Goal: Task Accomplishment & Management: Manage account settings

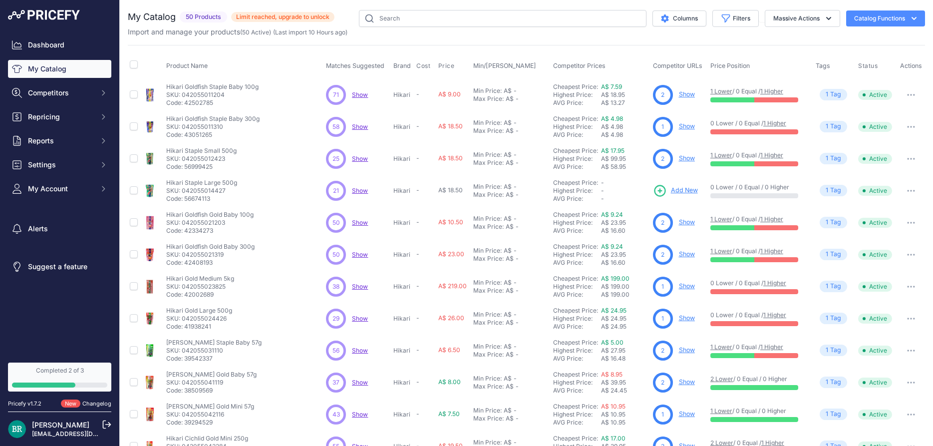
click at [687, 94] on link "Show" at bounding box center [687, 93] width 16 height 7
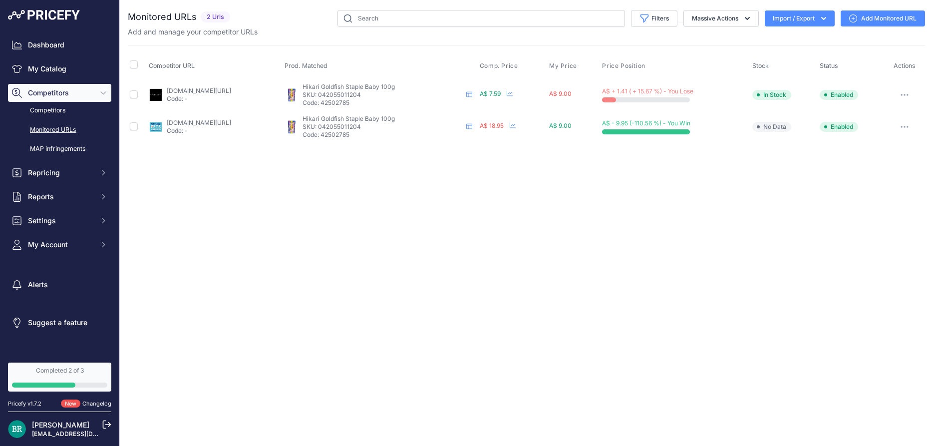
click at [376, 125] on p "SKU: 042055011204" at bounding box center [382, 127] width 160 height 8
click at [387, 132] on p "Code: 42502785" at bounding box center [382, 135] width 160 height 8
click at [58, 217] on span "Settings" at bounding box center [60, 221] width 65 height 10
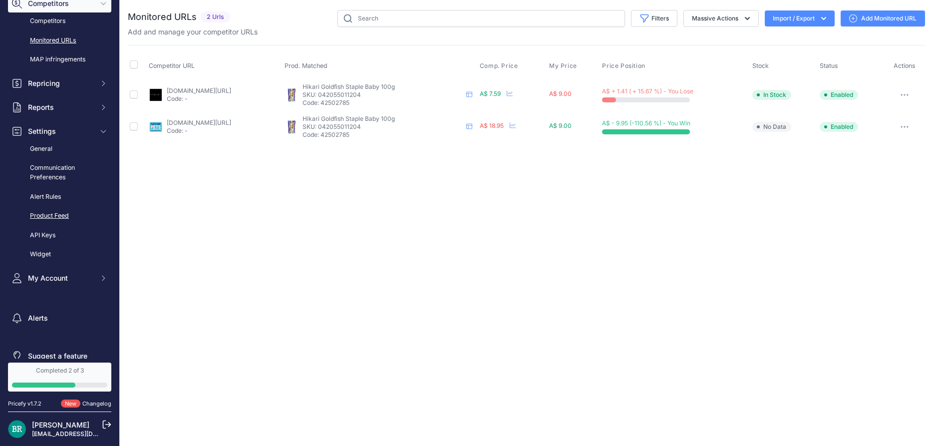
scroll to position [90, 0]
click at [65, 273] on span "My Account" at bounding box center [60, 277] width 65 height 10
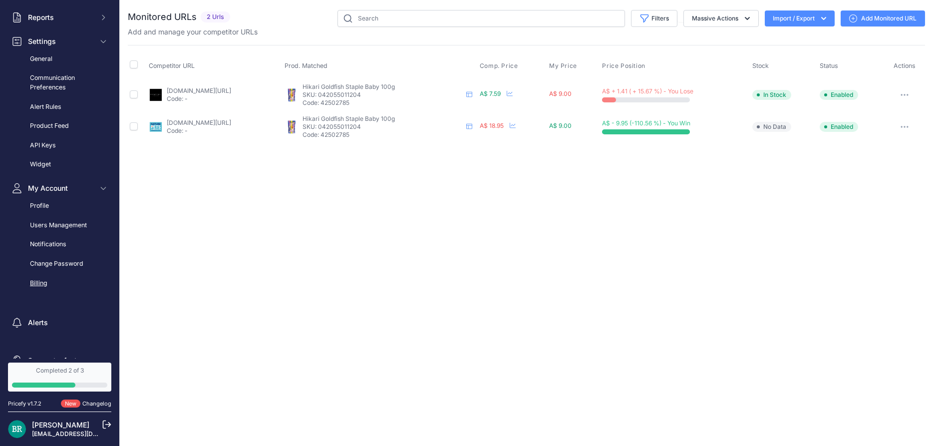
scroll to position [180, 0]
click at [44, 282] on link "Billing" at bounding box center [59, 282] width 103 height 17
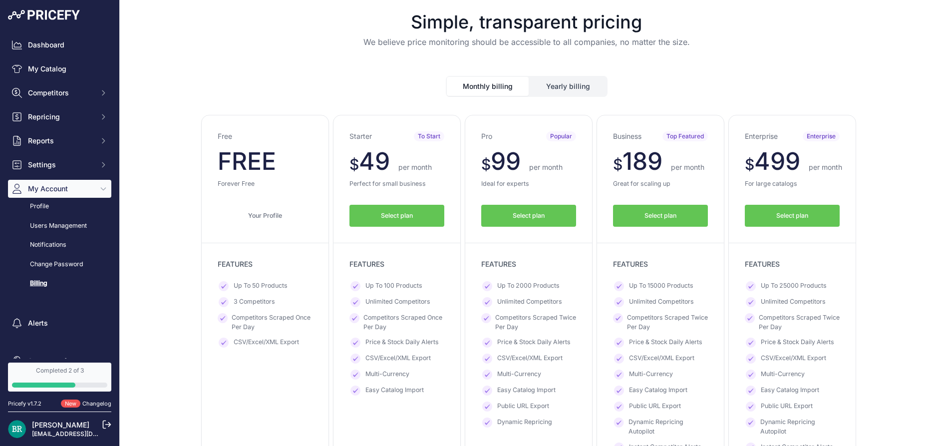
scroll to position [45, 0]
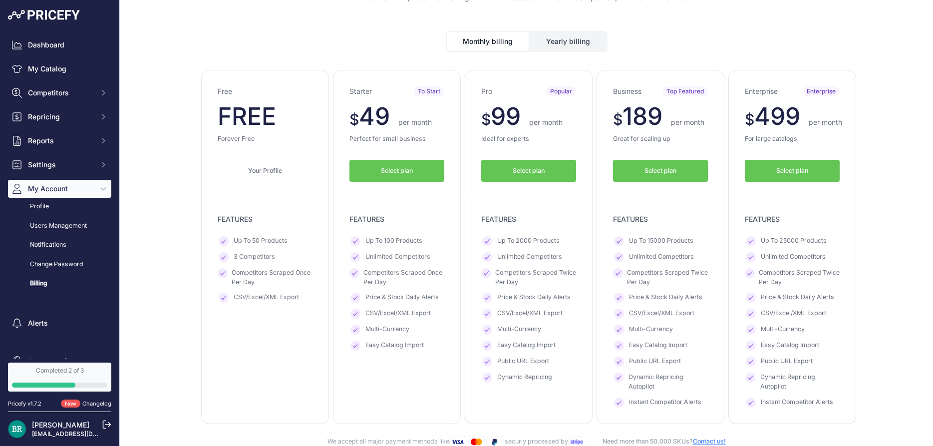
click at [532, 170] on span "Select plan" at bounding box center [529, 170] width 32 height 9
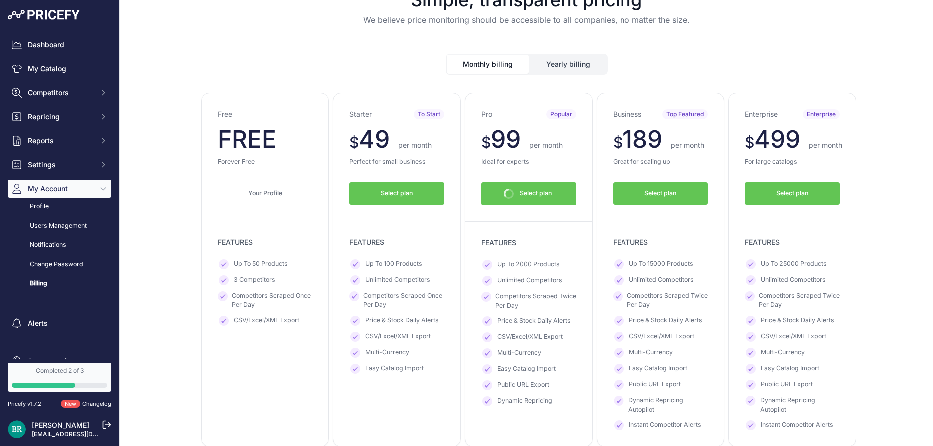
scroll to position [67, 0]
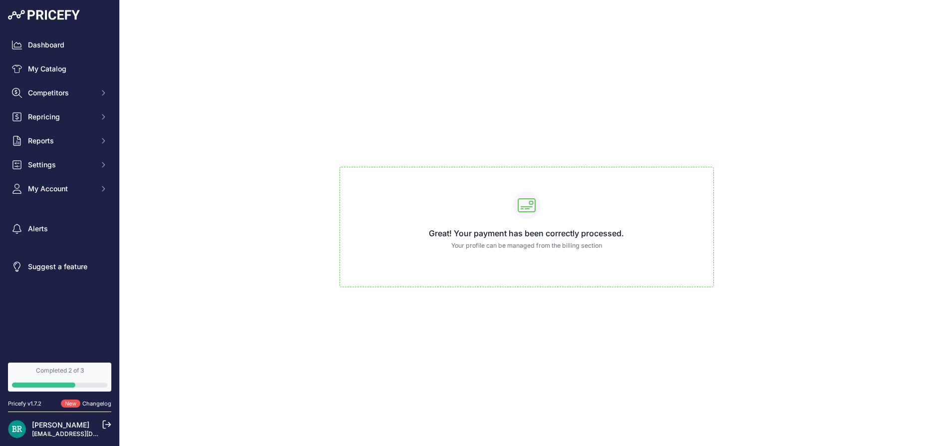
drag, startPoint x: 0, startPoint y: 0, endPoint x: 657, endPoint y: 138, distance: 671.0
click at [657, 138] on div "Great! Your payment has been correctly processed. Your profile can be managed f…" at bounding box center [526, 223] width 797 height 446
click at [76, 90] on span "Competitors" at bounding box center [60, 93] width 65 height 10
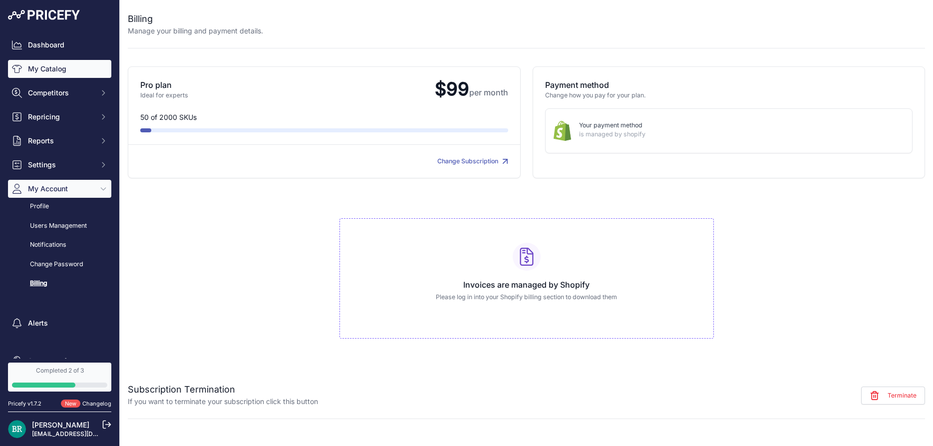
click at [42, 67] on link "My Catalog" at bounding box center [59, 69] width 103 height 18
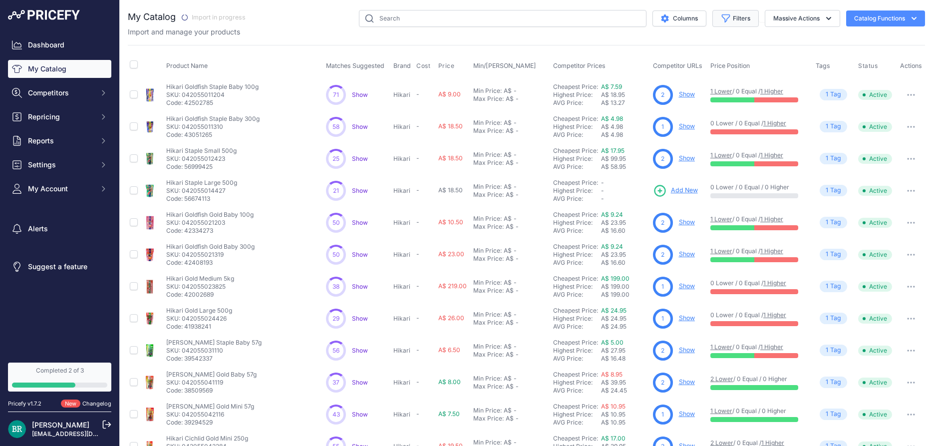
click at [726, 20] on icon "button" at bounding box center [726, 18] width 10 height 10
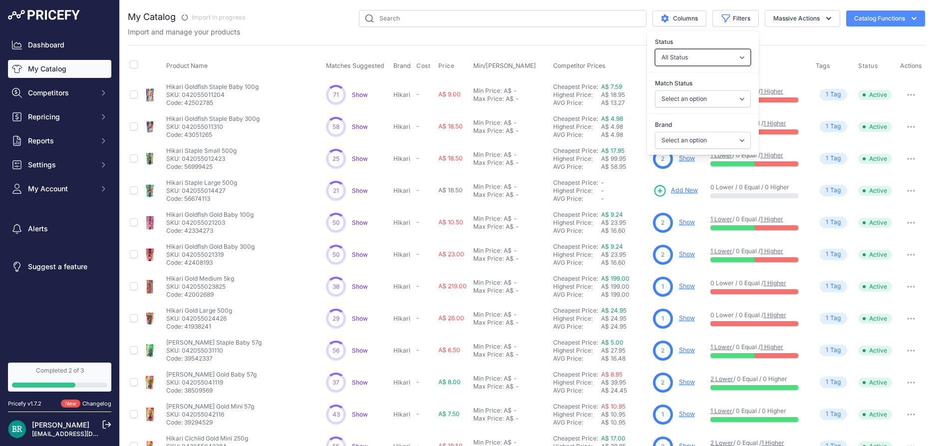
click at [655, 49] on select "All Status Only Enabled Only Disabled" at bounding box center [703, 57] width 96 height 17
click at [716, 115] on div "Brand Select an option Aqua Medic Hikari" at bounding box center [703, 133] width 112 height 41
click at [655, 132] on select "Select an option Aqua Medic Hikari" at bounding box center [703, 140] width 96 height 17
click at [707, 118] on div "Brand Select an option Aqua Medic Hikari" at bounding box center [703, 134] width 112 height 37
click at [790, 28] on div "Import and manage your products" at bounding box center [526, 32] width 797 height 10
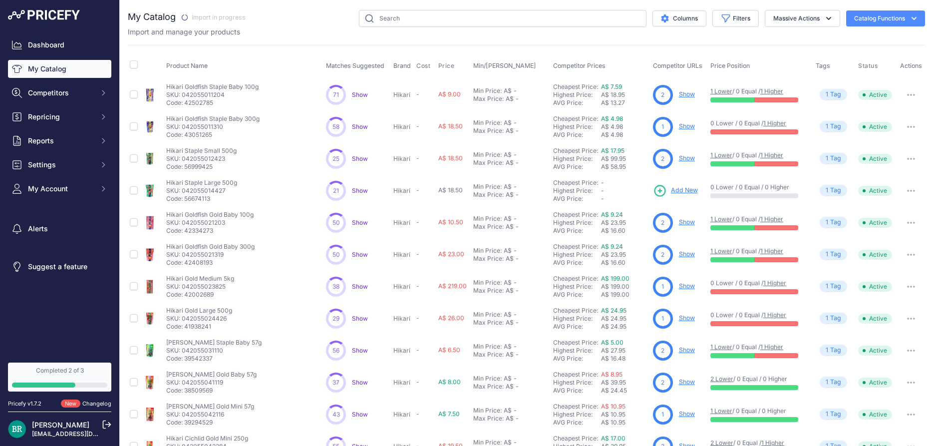
click at [883, 18] on button "Catalog Functions" at bounding box center [885, 18] width 79 height 16
click at [803, 14] on button "Massive Actions" at bounding box center [802, 18] width 75 height 17
click at [243, 34] on div "Import and manage your products" at bounding box center [526, 32] width 797 height 10
click at [901, 17] on button "Catalog Functions" at bounding box center [885, 18] width 79 height 16
click at [857, 43] on span "Import Additional Info" at bounding box center [866, 39] width 61 height 8
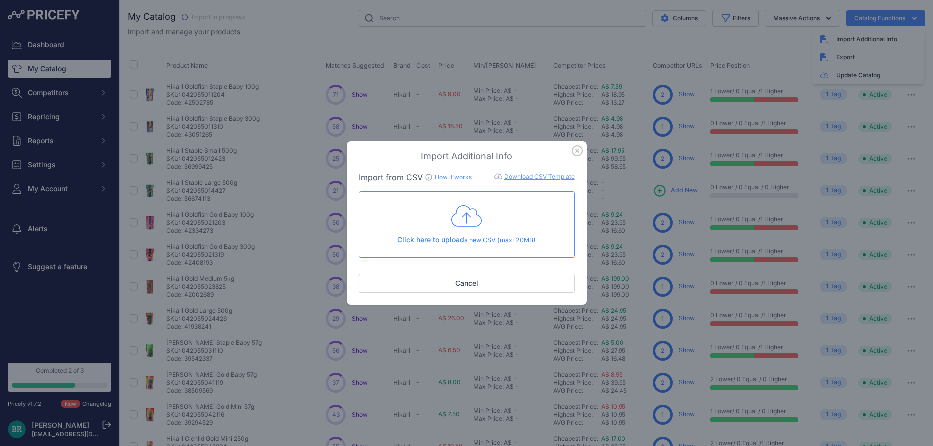
click at [470, 218] on icon at bounding box center [466, 216] width 31 height 25
click at [582, 151] on icon "button" at bounding box center [577, 151] width 10 height 10
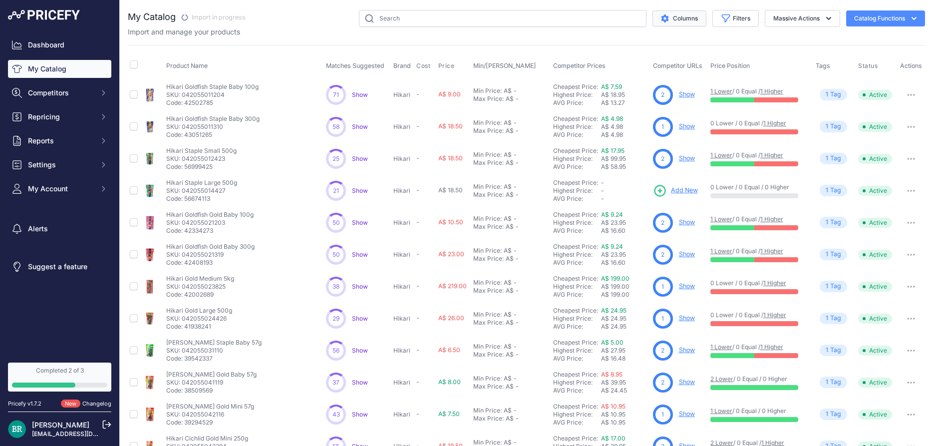
click at [669, 19] on button "Columns" at bounding box center [679, 18] width 54 height 16
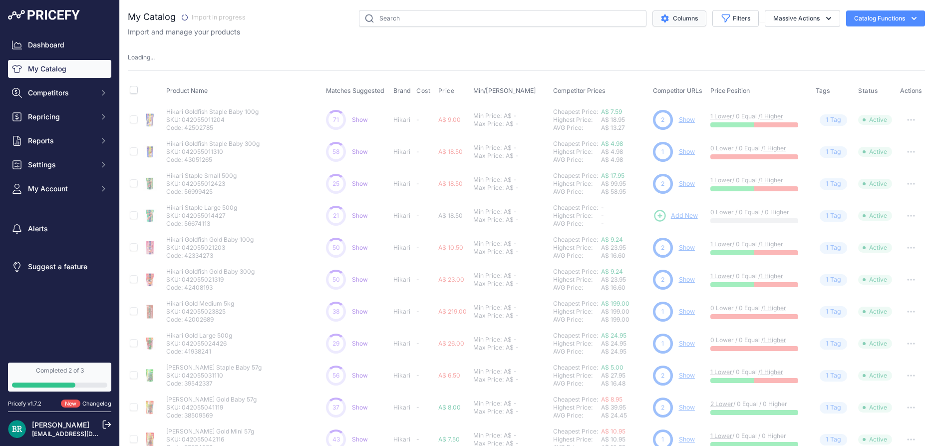
click at [669, 19] on button "Columns" at bounding box center [679, 18] width 54 height 16
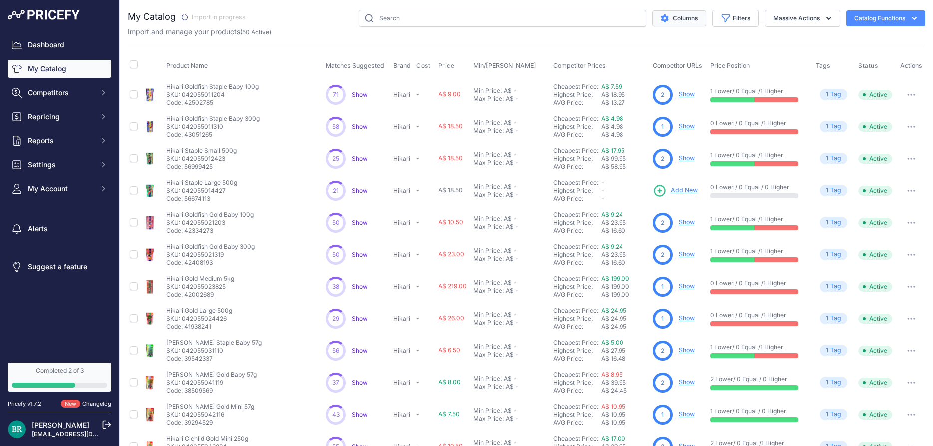
click at [691, 22] on button "Columns" at bounding box center [679, 18] width 54 height 16
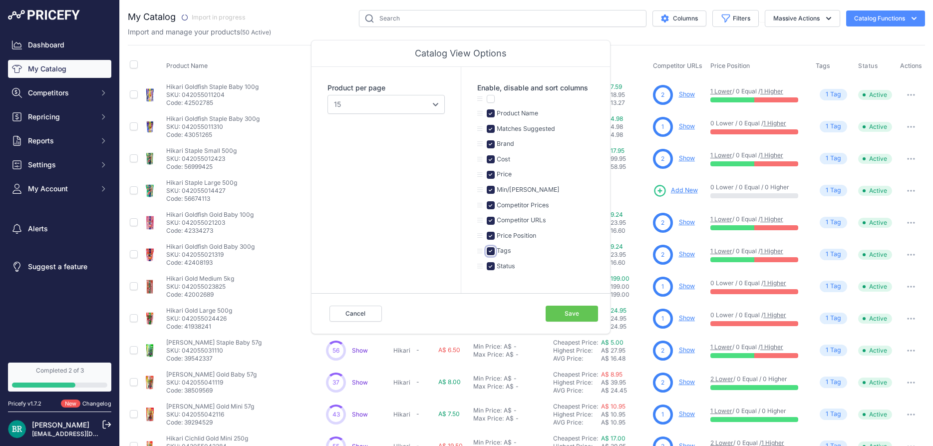
click at [491, 251] on input "checkbox" at bounding box center [491, 251] width 8 height 8
checkbox input "false"
click at [566, 313] on button "Save" at bounding box center [571, 313] width 52 height 16
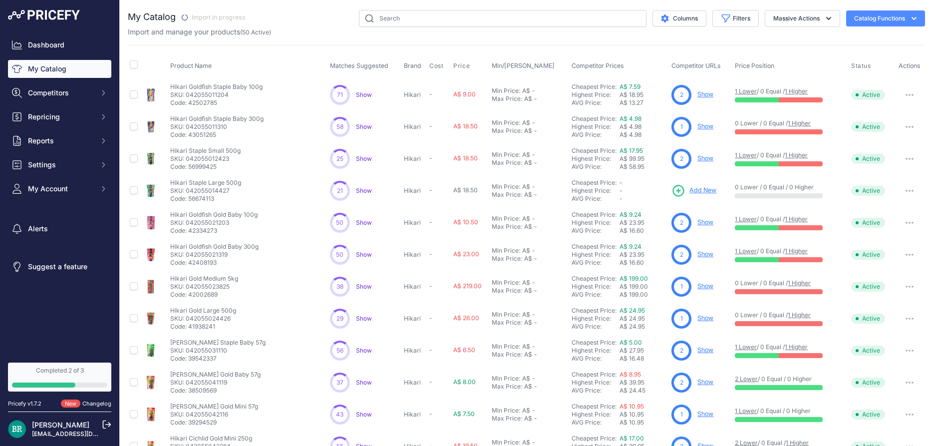
click at [908, 90] on button "button" at bounding box center [909, 95] width 20 height 14
click at [908, 93] on button "button" at bounding box center [909, 95] width 20 height 14
click at [64, 94] on span "Competitors" at bounding box center [60, 93] width 65 height 10
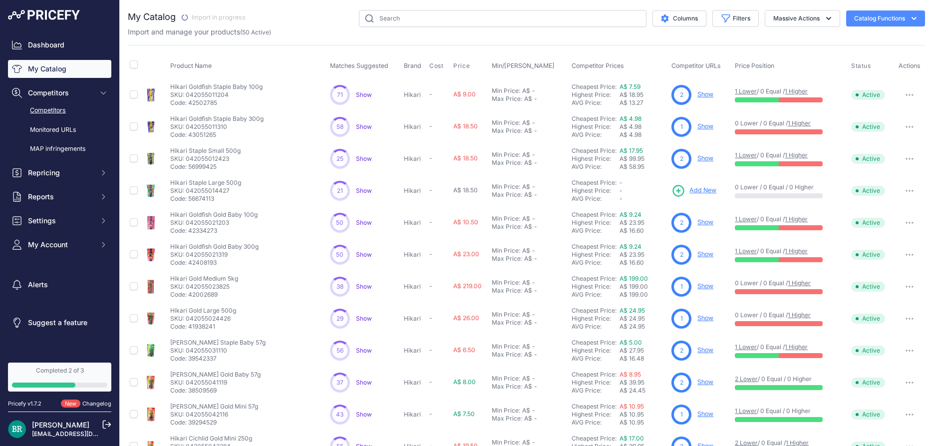
click at [62, 111] on link "Competitors" at bounding box center [59, 110] width 103 height 17
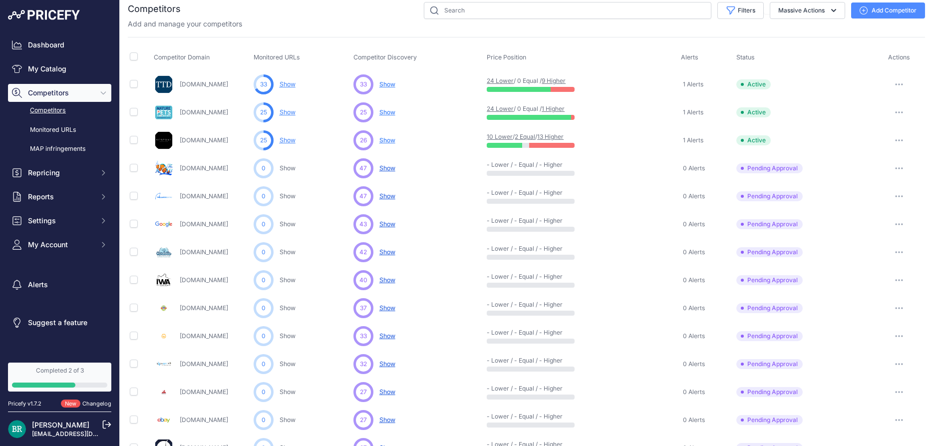
scroll to position [90, 0]
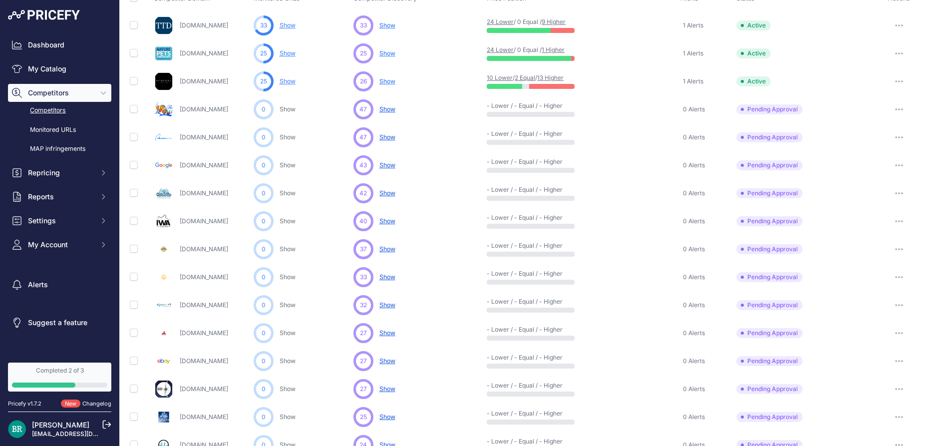
click at [907, 109] on button "button" at bounding box center [899, 109] width 20 height 14
click at [886, 132] on link "Show Competitor URLs" at bounding box center [882, 130] width 82 height 16
click at [899, 109] on icon "button" at bounding box center [899, 109] width 1 height 1
click at [880, 148] on button "Approve Competitor" at bounding box center [882, 146] width 82 height 16
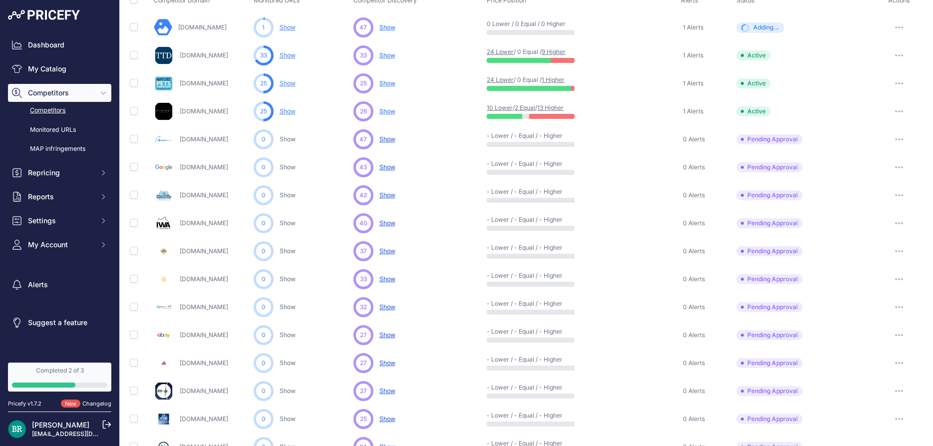
click at [904, 194] on button "button" at bounding box center [899, 195] width 20 height 14
click at [882, 230] on button "Approve Competitor" at bounding box center [882, 232] width 82 height 16
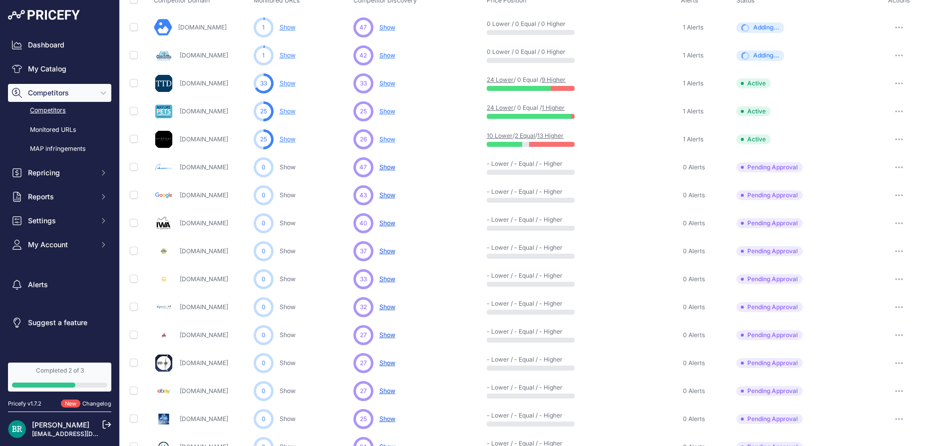
scroll to position [88, 0]
click at [904, 219] on button "button" at bounding box center [899, 223] width 20 height 14
click at [879, 261] on button "Approve Competitor" at bounding box center [882, 260] width 82 height 16
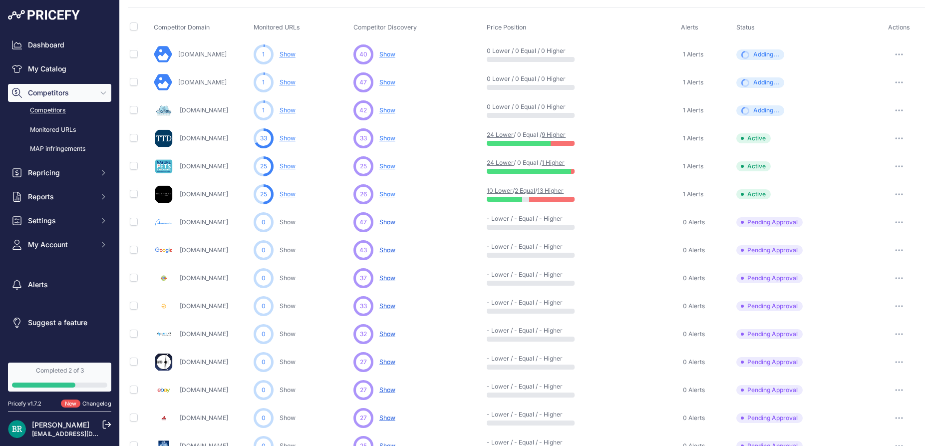
scroll to position [115, 0]
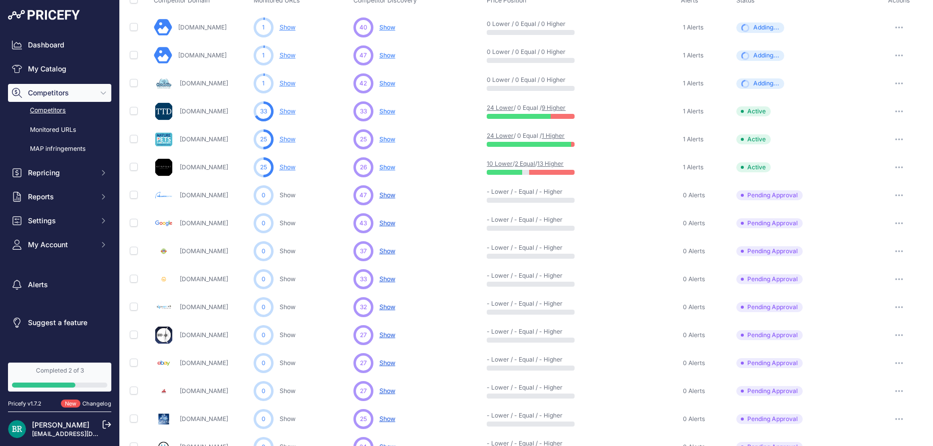
click at [903, 189] on button "button" at bounding box center [899, 195] width 20 height 14
click at [885, 245] on button "Exclude Competitor" at bounding box center [882, 248] width 82 height 16
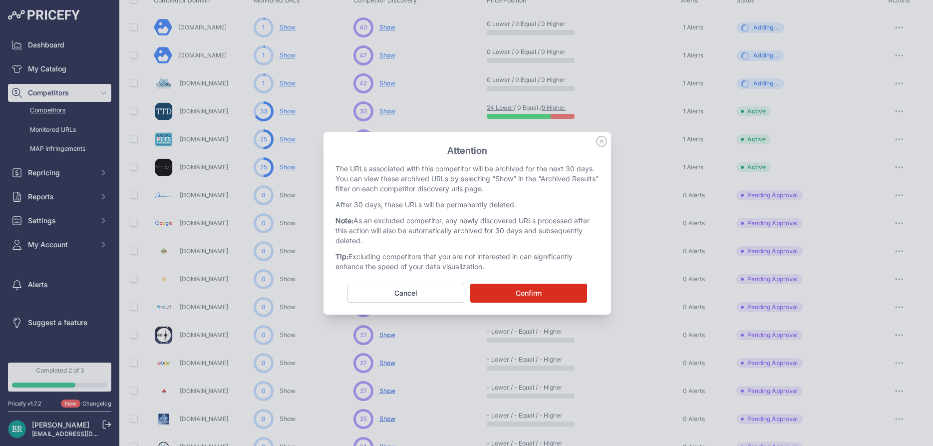
click at [521, 289] on button "Confirm" at bounding box center [528, 292] width 117 height 19
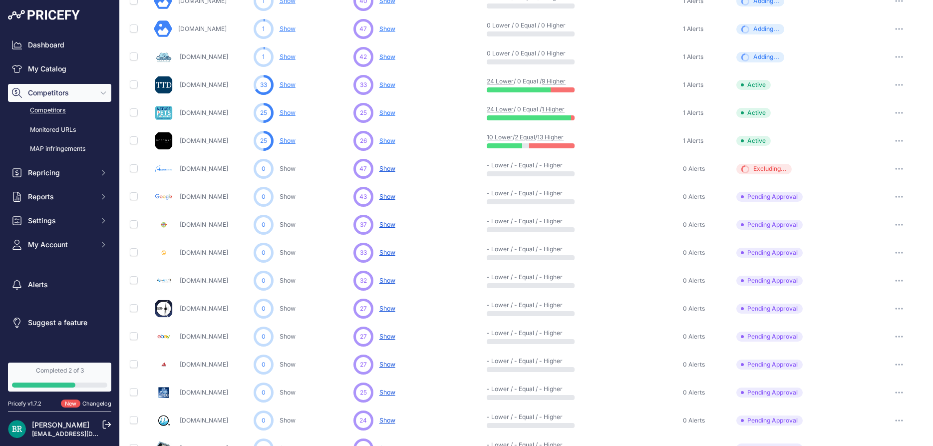
scroll to position [133, 0]
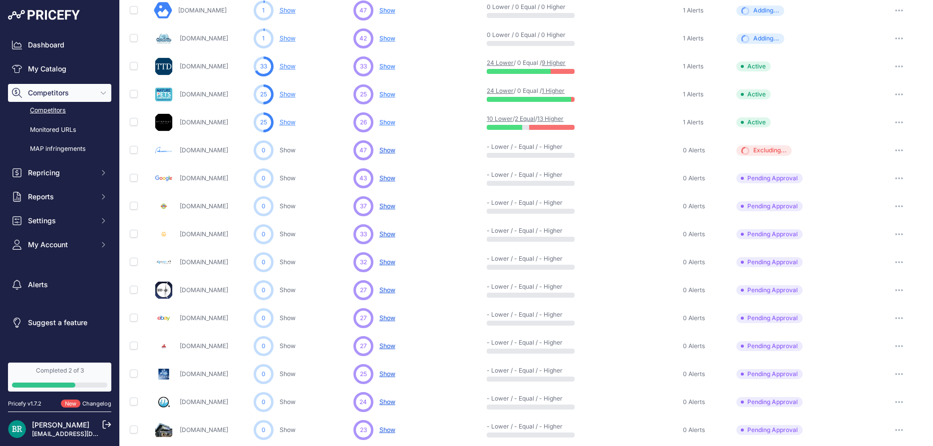
click at [895, 232] on button "button" at bounding box center [899, 234] width 20 height 14
click at [875, 267] on button "Approve Competitor" at bounding box center [882, 271] width 82 height 16
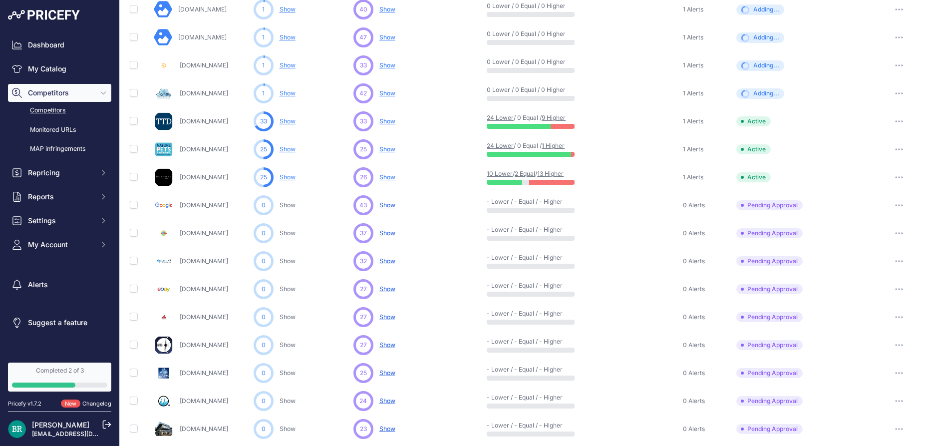
scroll to position [160, 0]
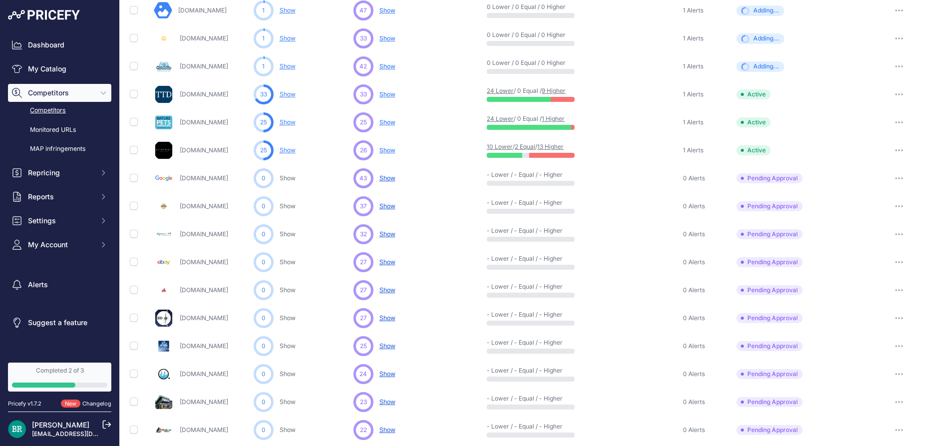
click at [900, 204] on button "button" at bounding box center [899, 206] width 20 height 14
click at [887, 242] on button "Approve Competitor" at bounding box center [882, 243] width 82 height 16
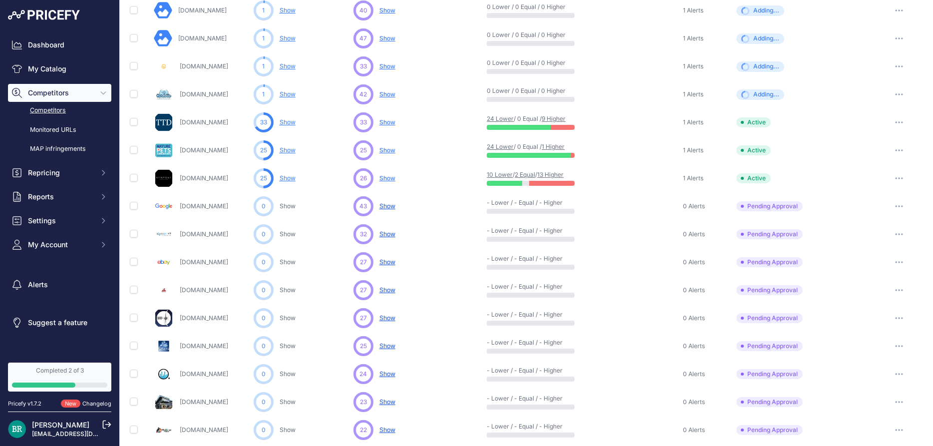
click at [900, 289] on icon "button" at bounding box center [899, 289] width 1 height 1
click at [886, 325] on button "Approve Competitor" at bounding box center [882, 327] width 82 height 16
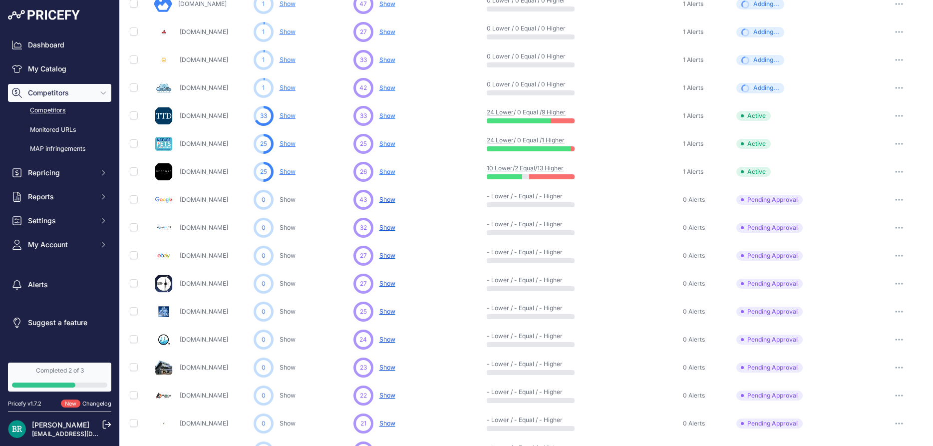
scroll to position [205, 0]
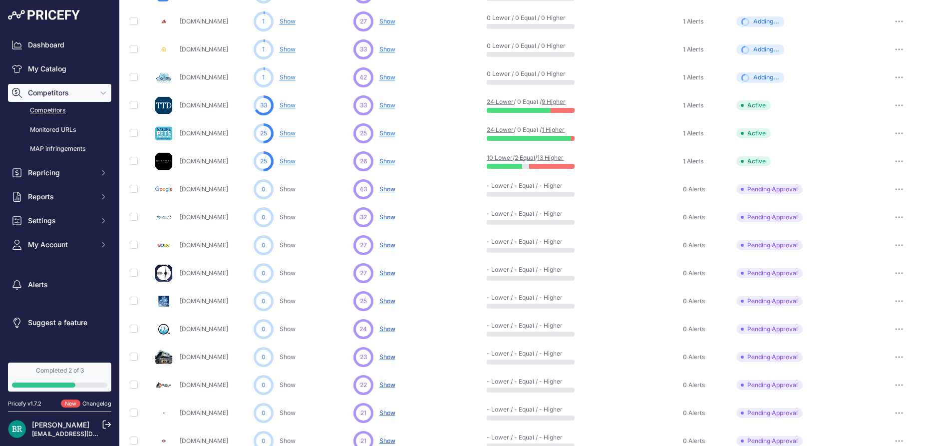
click at [901, 269] on button "button" at bounding box center [899, 273] width 20 height 14
click at [882, 311] on button "Approve Competitor" at bounding box center [882, 310] width 82 height 16
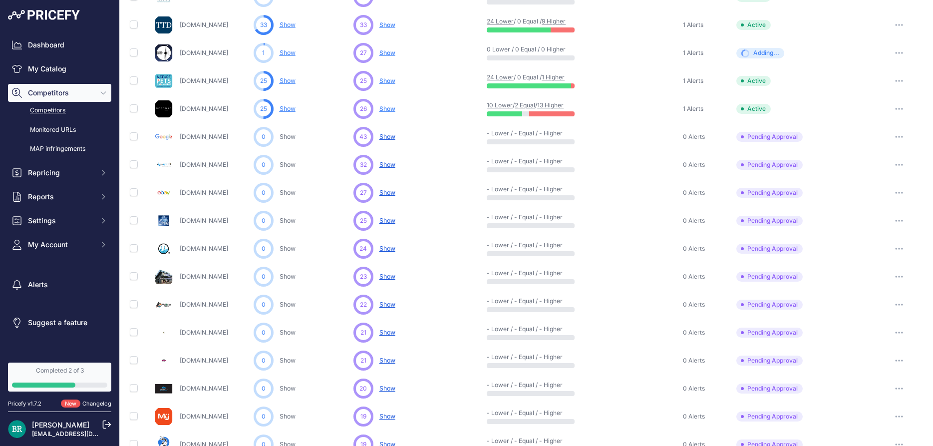
scroll to position [294, 0]
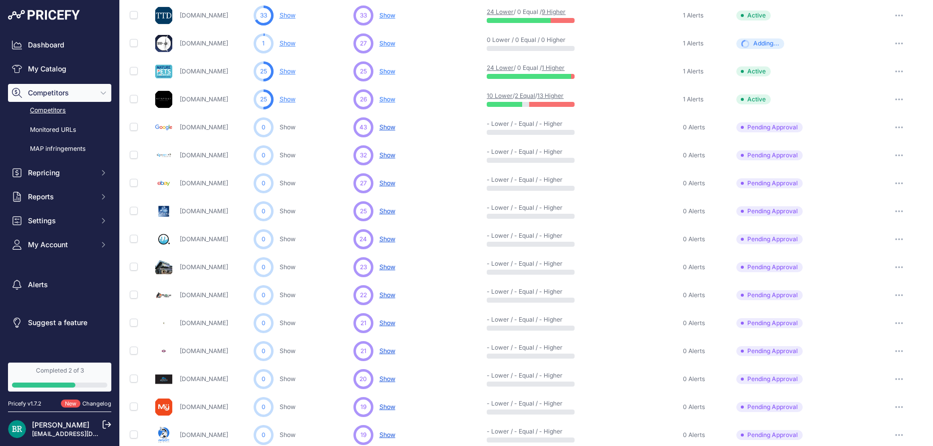
click at [896, 264] on button "button" at bounding box center [899, 267] width 20 height 14
click at [879, 300] on button "Approve Competitor" at bounding box center [882, 304] width 82 height 16
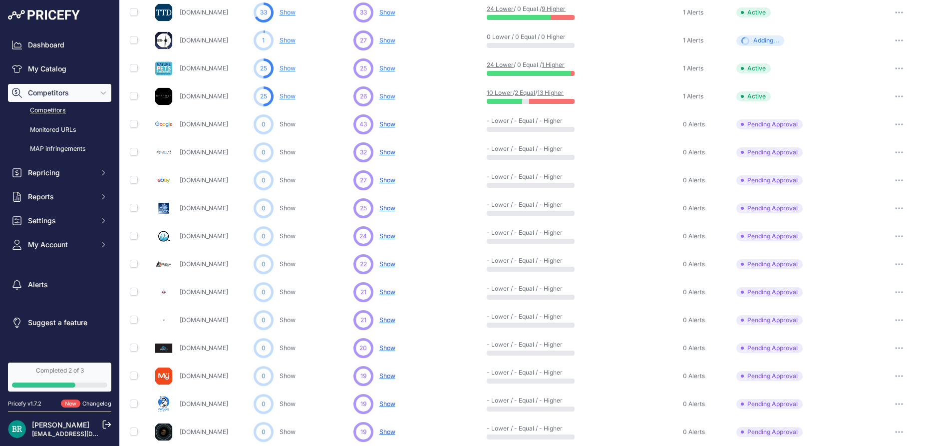
scroll to position [312, 0]
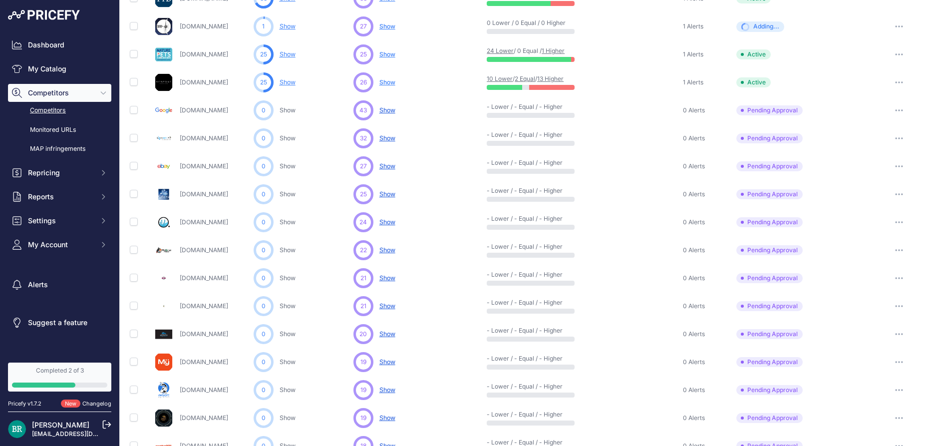
click at [903, 306] on button "button" at bounding box center [899, 306] width 20 height 14
click at [896, 339] on button "Approve Competitor" at bounding box center [882, 343] width 82 height 16
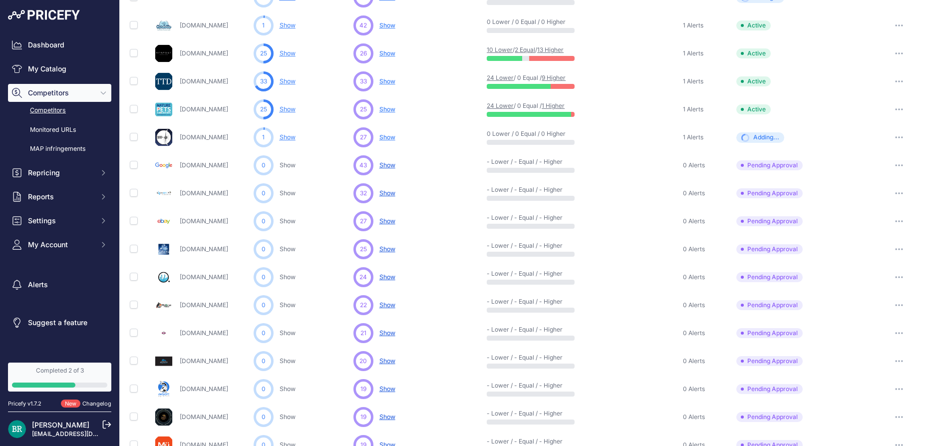
scroll to position [339, 0]
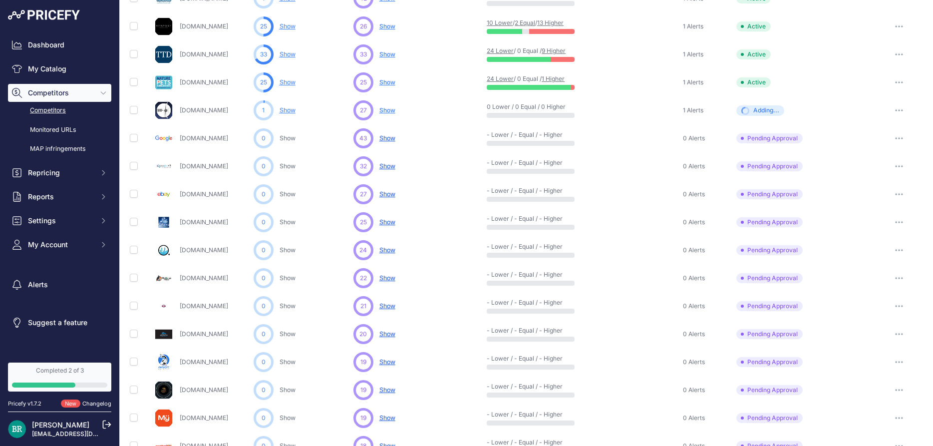
click at [902, 336] on button "button" at bounding box center [899, 334] width 20 height 14
click at [865, 363] on button "Approve Competitor" at bounding box center [882, 371] width 82 height 16
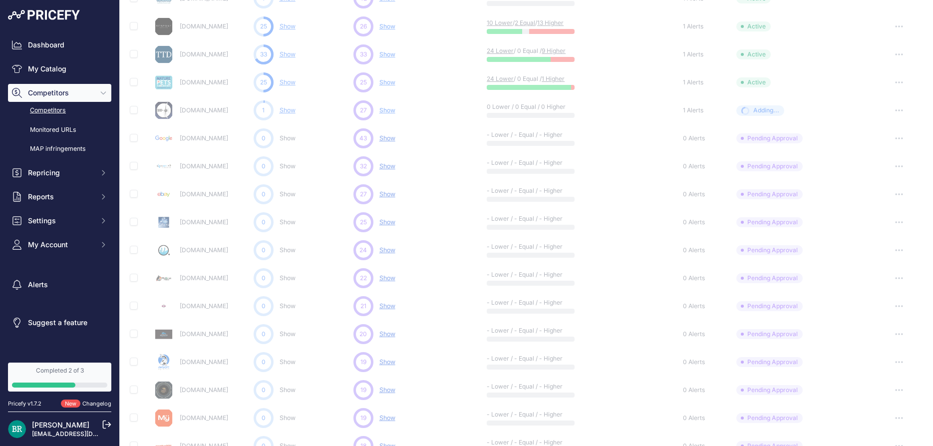
scroll to position [422, 0]
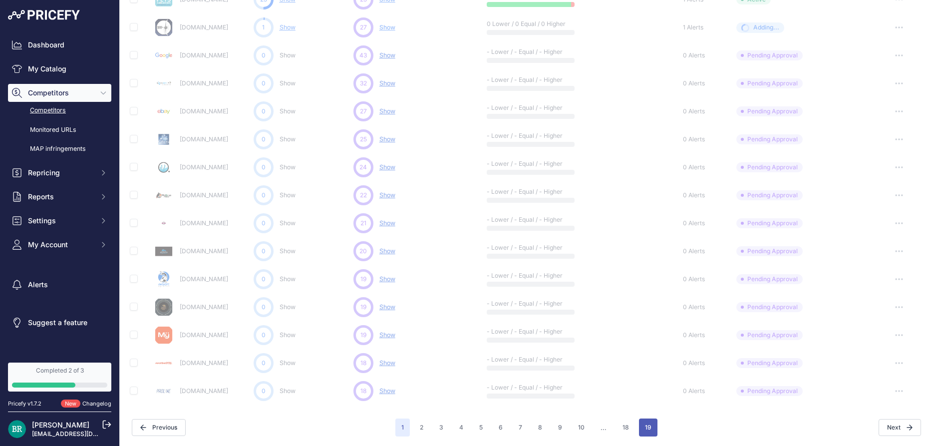
click at [650, 430] on button "19" at bounding box center [648, 427] width 18 height 18
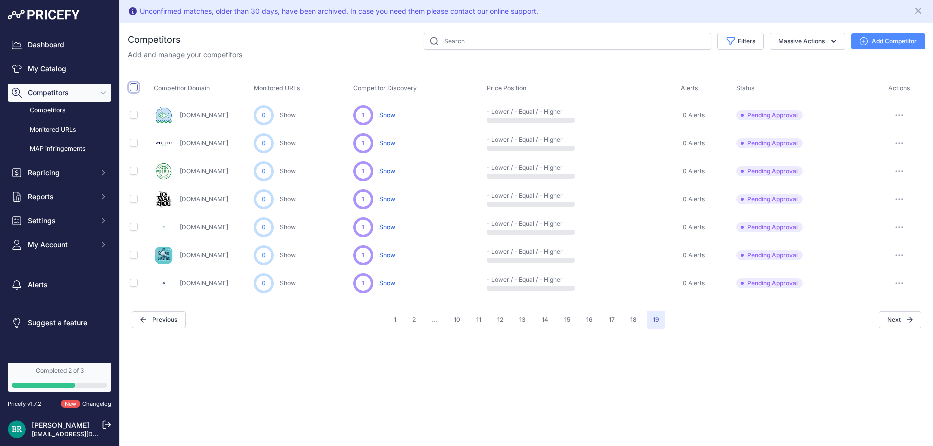
click at [135, 89] on input "checkbox" at bounding box center [134, 87] width 8 height 8
checkbox input "true"
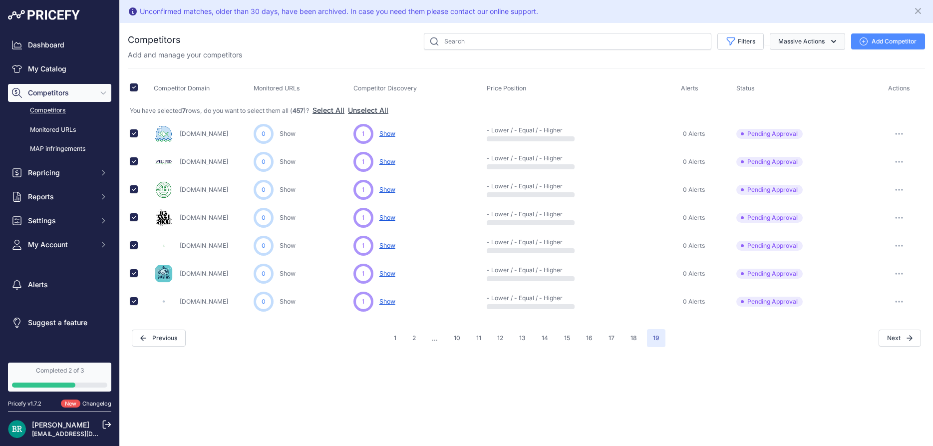
click at [844, 41] on button "Massive Actions" at bounding box center [807, 41] width 75 height 17
click at [830, 91] on th "Status" at bounding box center [803, 88] width 139 height 25
click at [899, 133] on icon "button" at bounding box center [899, 134] width 8 height 2
click at [881, 184] on button "Exclude Competitor" at bounding box center [882, 187] width 82 height 16
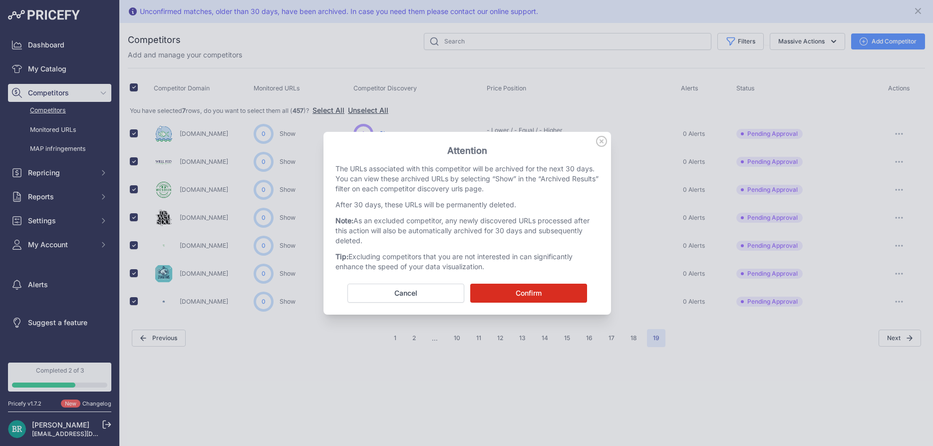
click at [531, 291] on button "Confirm" at bounding box center [528, 292] width 117 height 19
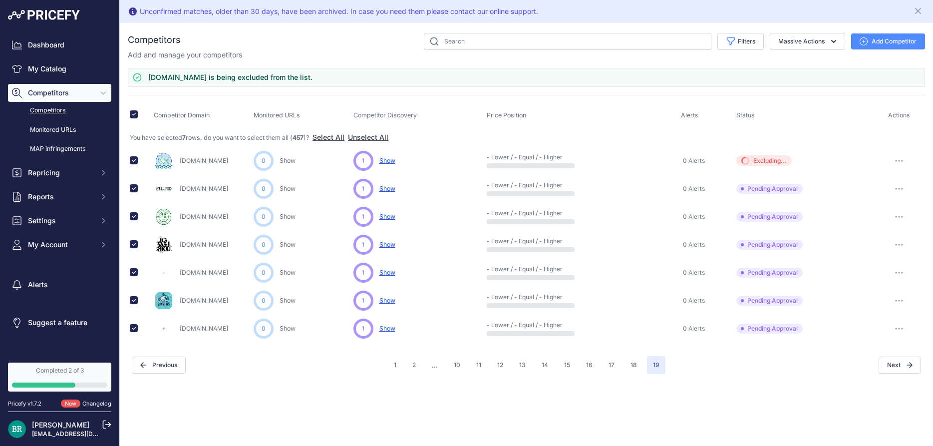
click at [900, 184] on button "button" at bounding box center [899, 189] width 20 height 14
click at [874, 243] on button "Exclude Competitor" at bounding box center [882, 242] width 82 height 16
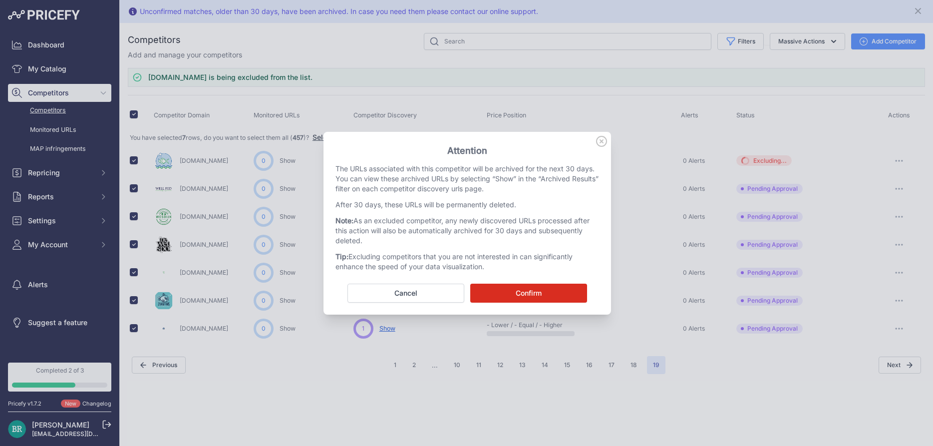
click at [561, 290] on button "Confirm" at bounding box center [528, 292] width 117 height 19
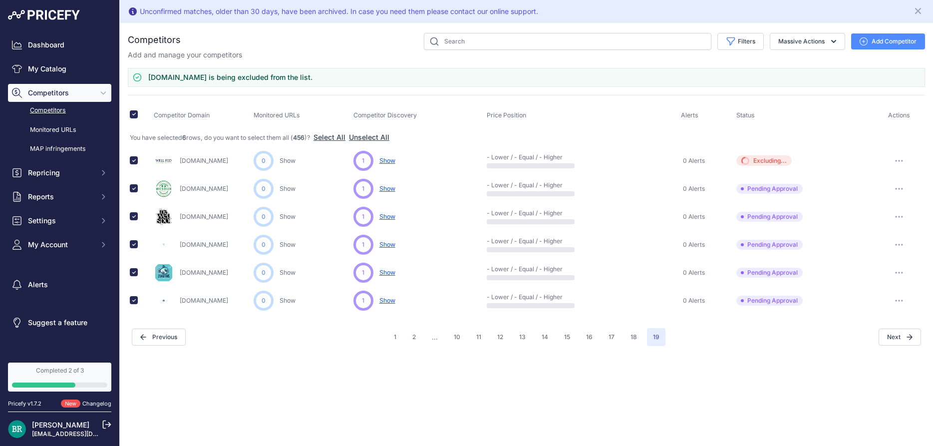
click at [901, 216] on icon "button" at bounding box center [899, 217] width 8 height 2
click at [879, 268] on button "Exclude Competitor" at bounding box center [882, 270] width 82 height 16
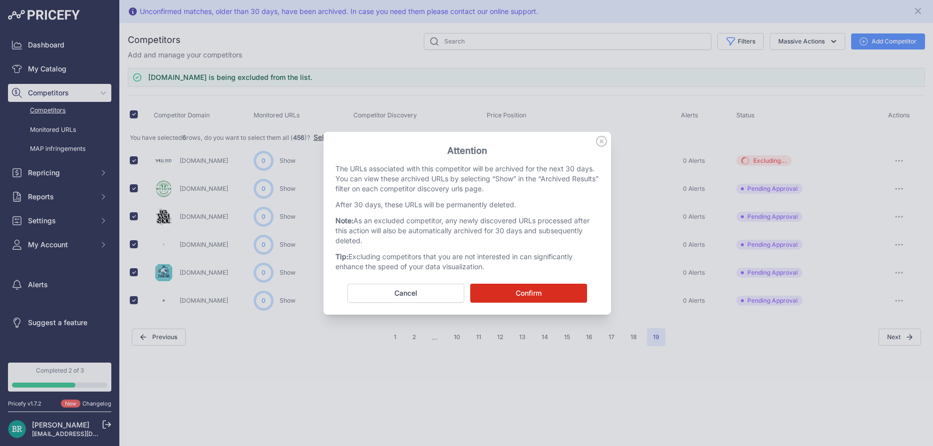
click at [520, 294] on button "Confirm" at bounding box center [528, 292] width 117 height 19
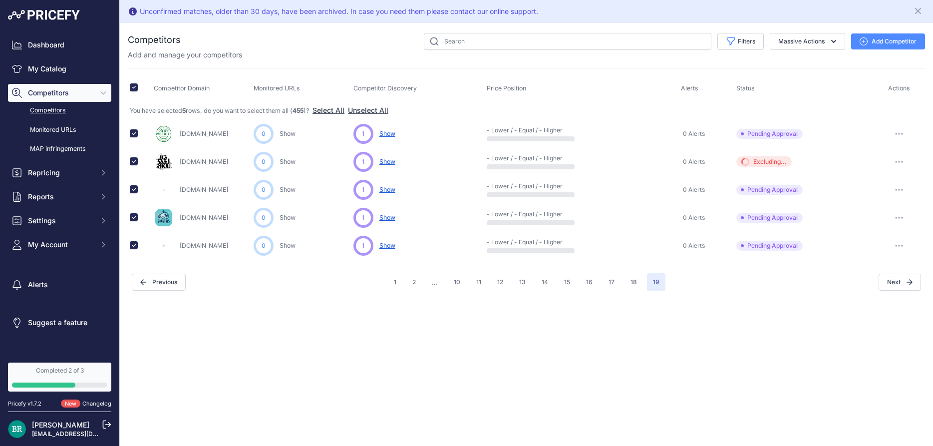
click at [895, 214] on button "button" at bounding box center [899, 218] width 20 height 14
click at [861, 268] on button "Exclude Competitor" at bounding box center [882, 271] width 82 height 16
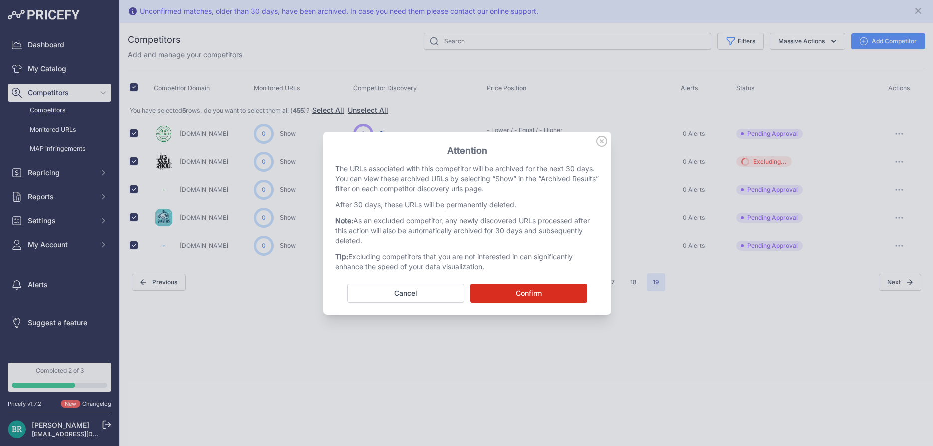
click at [525, 288] on button "Confirm" at bounding box center [528, 292] width 117 height 19
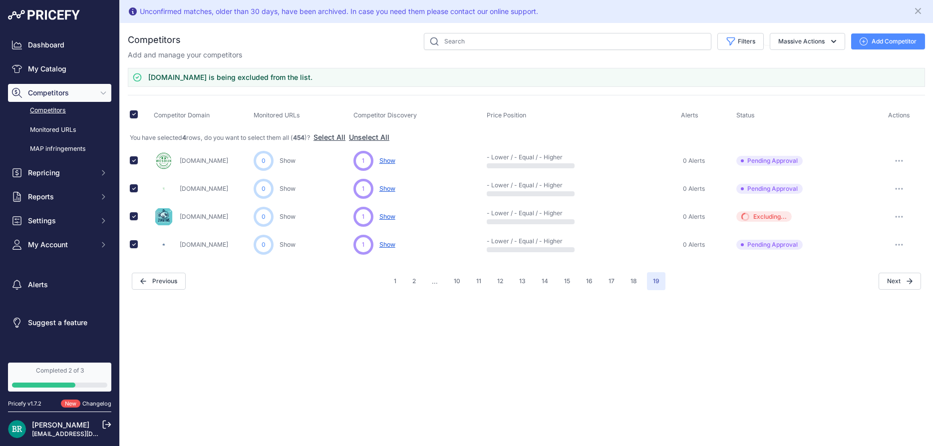
click at [902, 244] on icon "button" at bounding box center [901, 244] width 1 height 1
click at [853, 296] on button "Exclude Competitor" at bounding box center [882, 297] width 82 height 16
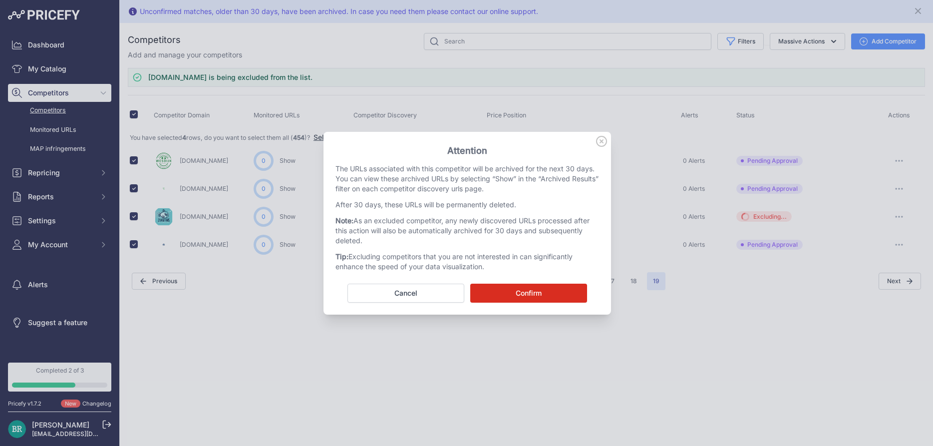
click at [556, 292] on button "Confirm" at bounding box center [528, 292] width 117 height 19
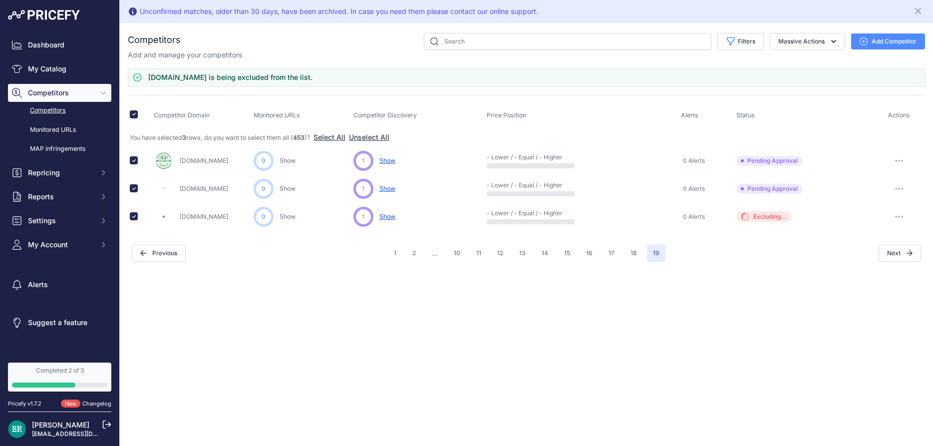
click at [896, 186] on button "button" at bounding box center [899, 189] width 20 height 14
click at [863, 242] on button "Exclude Competitor" at bounding box center [882, 242] width 82 height 16
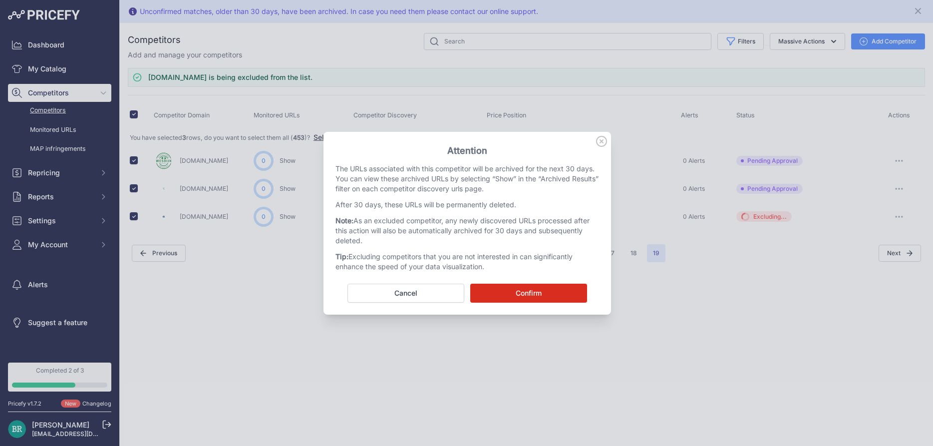
click at [560, 293] on button "Confirm" at bounding box center [528, 292] width 117 height 19
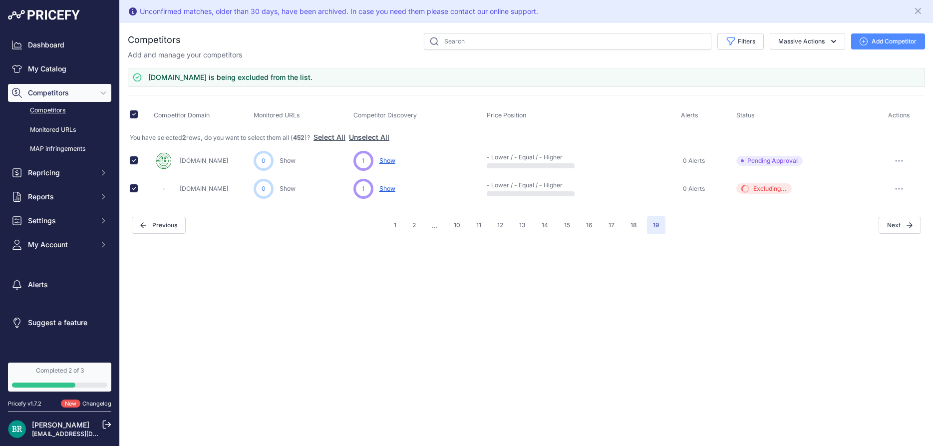
click at [902, 156] on button "button" at bounding box center [899, 161] width 20 height 14
click at [854, 209] on button "Exclude Competitor" at bounding box center [882, 214] width 82 height 16
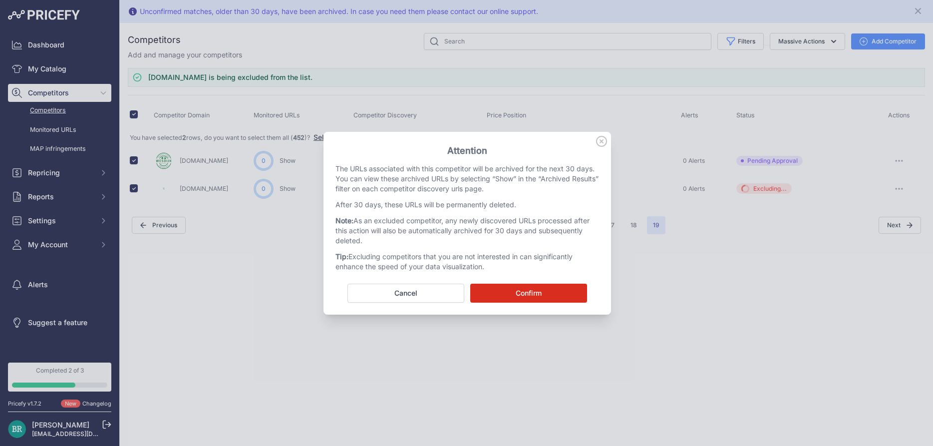
click at [551, 294] on button "Confirm" at bounding box center [528, 292] width 117 height 19
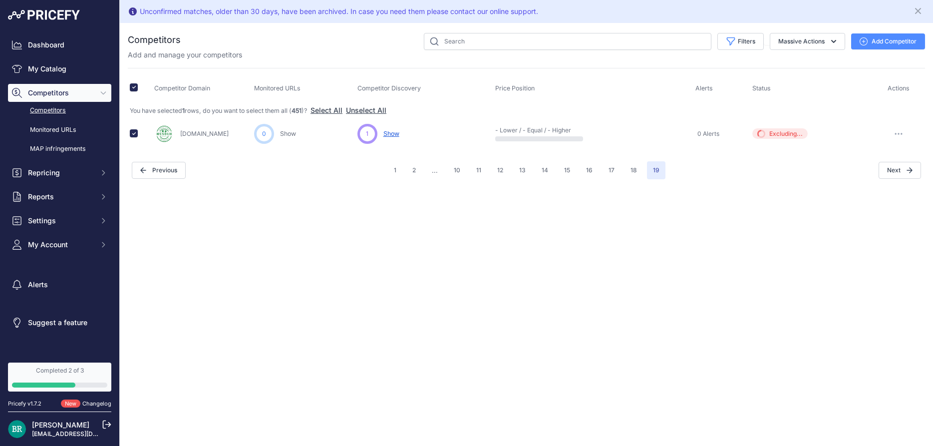
click at [906, 131] on button "button" at bounding box center [898, 134] width 20 height 14
click at [770, 201] on div "Unconfirmed matches, older than 30 days, have been archived. In case you need t…" at bounding box center [526, 223] width 813 height 446
click at [887, 40] on button "Add Competitor" at bounding box center [888, 41] width 74 height 16
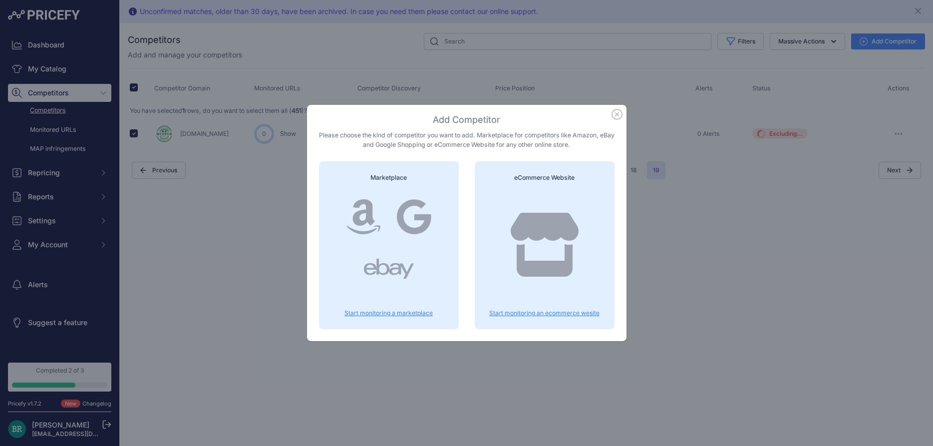
click at [615, 116] on icon "button" at bounding box center [616, 114] width 11 height 11
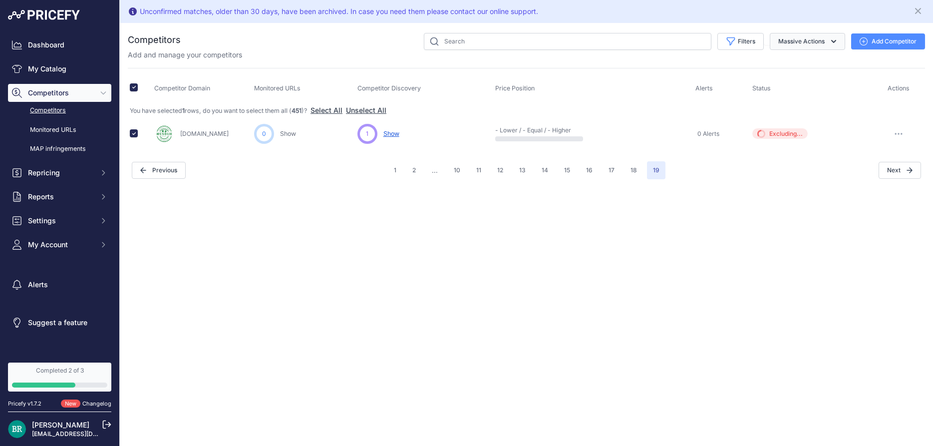
click at [822, 42] on button "Massive Actions" at bounding box center [807, 41] width 75 height 17
click at [687, 63] on div "Competitors" at bounding box center [526, 106] width 797 height 146
drag, startPoint x: 895, startPoint y: 135, endPoint x: 895, endPoint y: 146, distance: 11.0
click at [895, 136] on button "button" at bounding box center [898, 134] width 20 height 14
drag, startPoint x: 734, startPoint y: 193, endPoint x: 655, endPoint y: 189, distance: 79.5
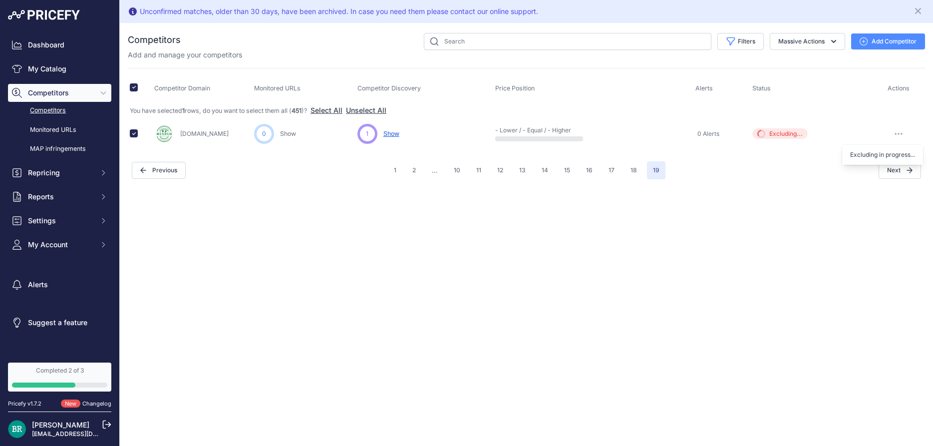
click at [733, 193] on div "Unconfirmed matches, older than 30 days, have been archived. In case you need t…" at bounding box center [526, 223] width 813 height 446
click at [633, 172] on button "18" at bounding box center [633, 170] width 18 height 18
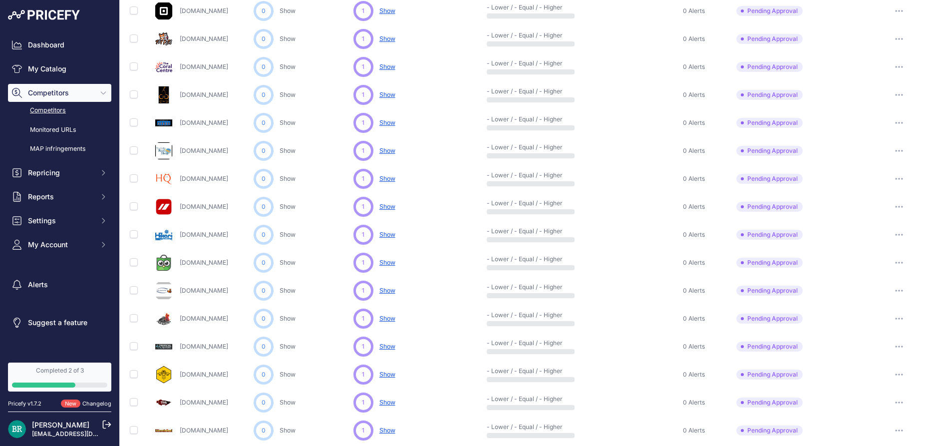
scroll to position [180, 0]
click at [900, 203] on button "button" at bounding box center [899, 206] width 20 height 14
click at [889, 255] on button "Exclude Competitor" at bounding box center [882, 259] width 82 height 16
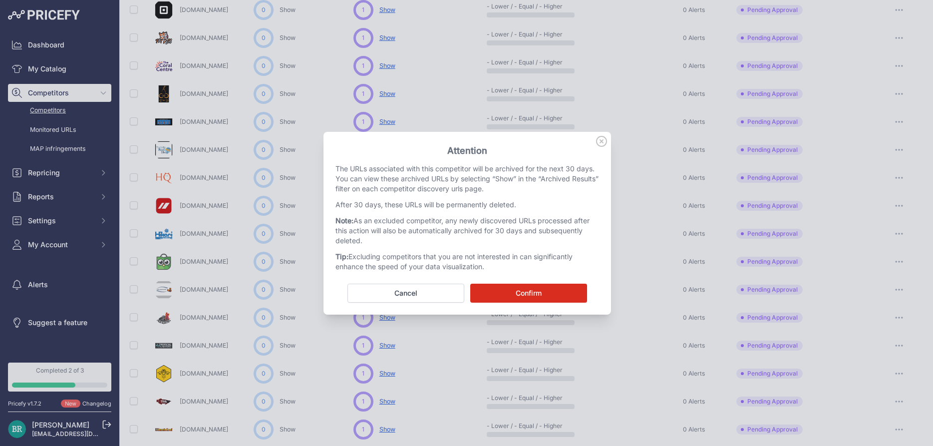
click at [562, 298] on button "Confirm" at bounding box center [528, 292] width 117 height 19
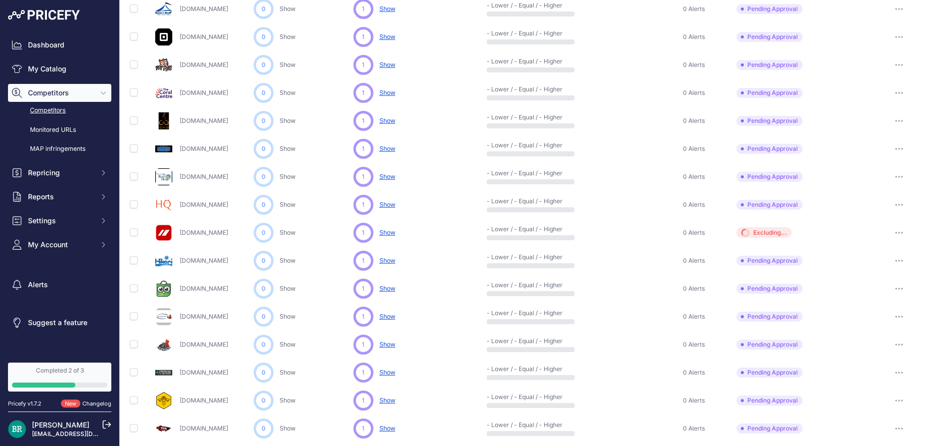
scroll to position [207, 0]
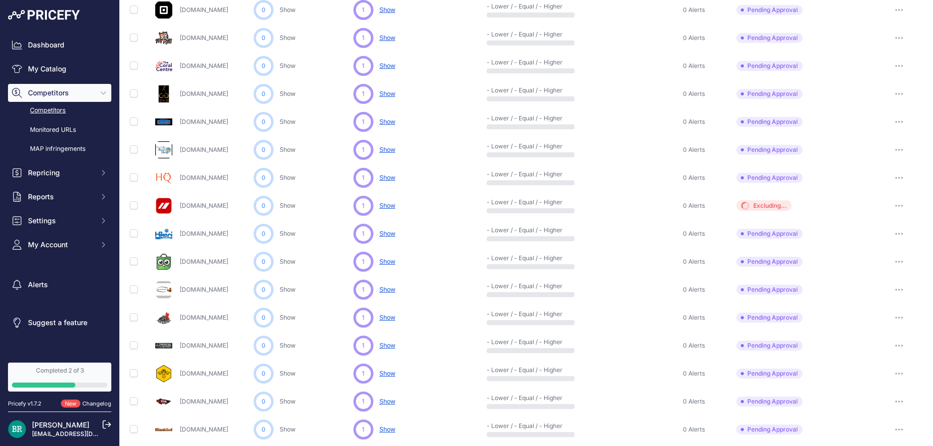
click at [894, 258] on button "button" at bounding box center [899, 262] width 20 height 14
drag, startPoint x: 878, startPoint y: 303, endPoint x: 877, endPoint y: 311, distance: 7.6
click at [877, 311] on div "Show Competitor URLs Approve Competitor Exclude Competitor" at bounding box center [882, 298] width 82 height 52
click at [903, 261] on button "button" at bounding box center [899, 262] width 20 height 14
click at [875, 310] on button "Exclude Competitor" at bounding box center [882, 314] width 82 height 16
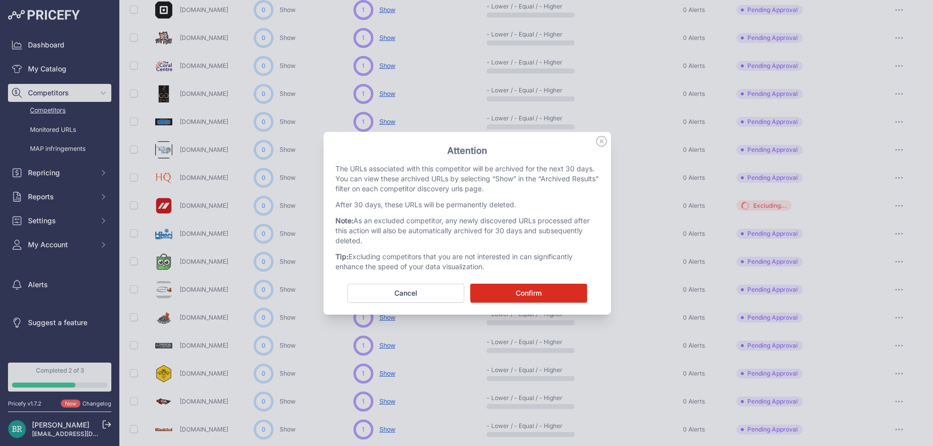
click at [550, 291] on button "Confirm" at bounding box center [528, 292] width 117 height 19
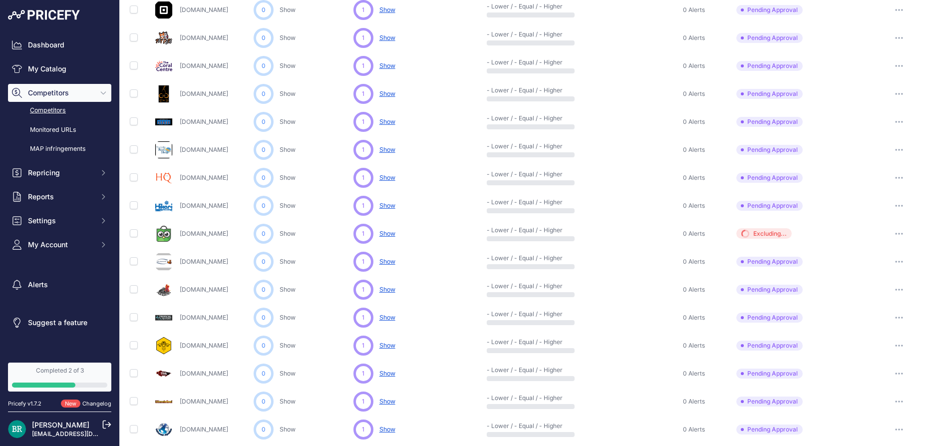
scroll to position [180, 0]
click at [899, 202] on button "button" at bounding box center [899, 206] width 20 height 14
click at [861, 254] on button "Exclude Competitor" at bounding box center [882, 259] width 82 height 16
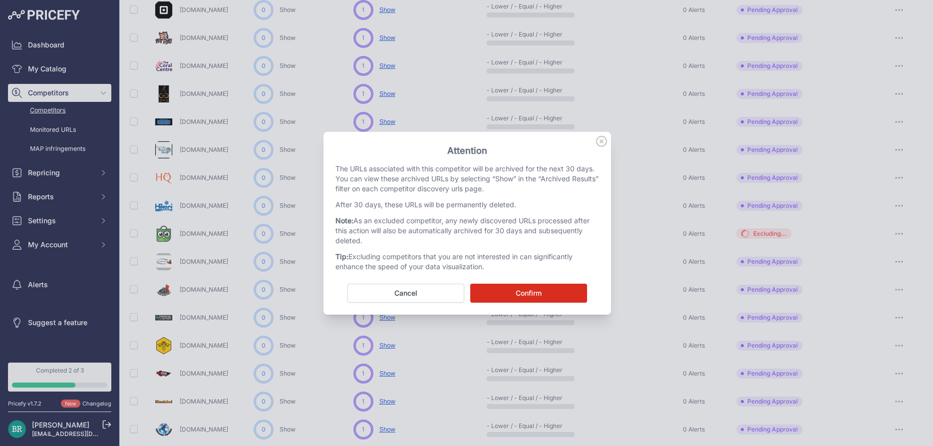
click at [563, 295] on button "Confirm" at bounding box center [528, 292] width 117 height 19
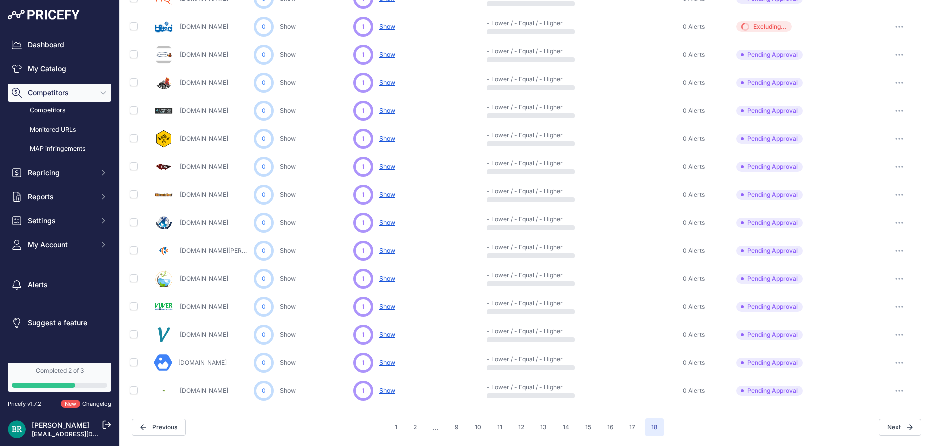
scroll to position [384, 0]
click at [465, 425] on button "9" at bounding box center [457, 428] width 16 height 18
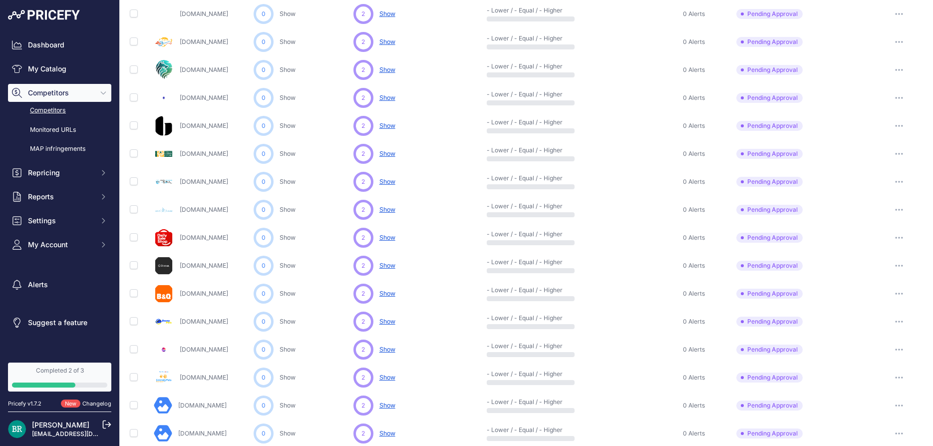
scroll to position [278, 0]
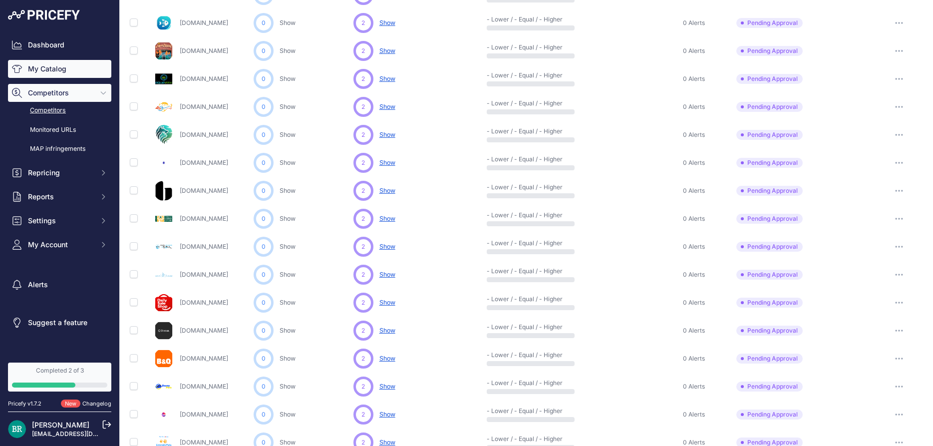
click at [41, 72] on link "My Catalog" at bounding box center [59, 69] width 103 height 18
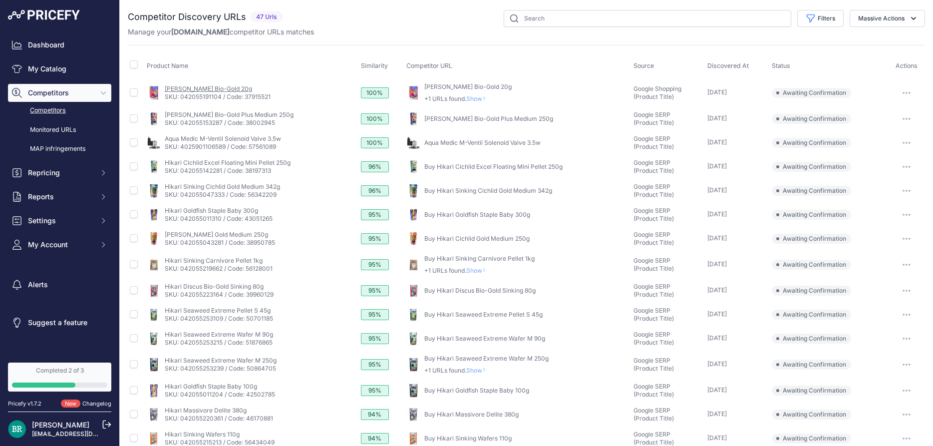
click at [224, 88] on link "Hikari Betta Bio-Gold 20g" at bounding box center [208, 88] width 87 height 7
click at [174, 115] on link "Hikari Cichlid Bio-Gold Plus Medium 250g" at bounding box center [229, 114] width 129 height 7
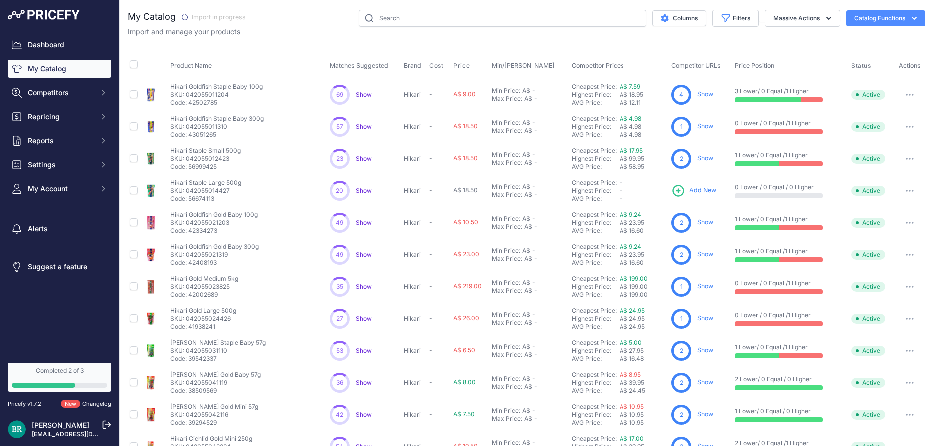
click at [356, 95] on span "Show" at bounding box center [364, 94] width 16 height 7
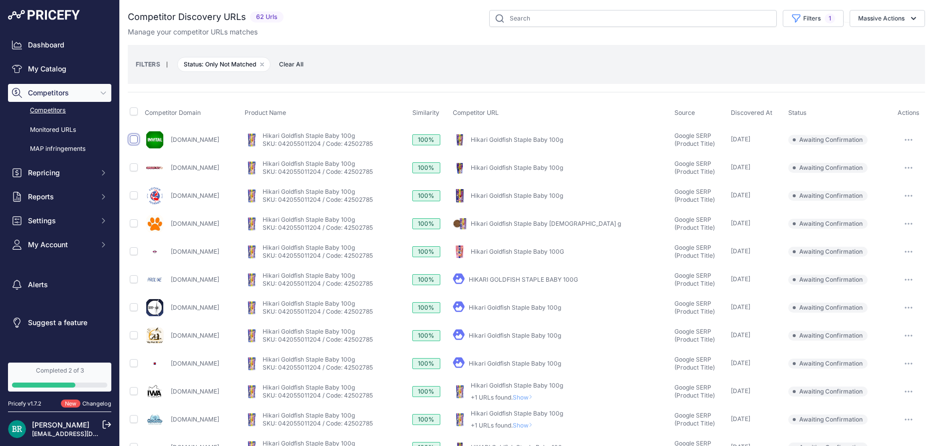
click at [133, 138] on input "checkbox" at bounding box center [134, 139] width 8 height 8
checkbox input "true"
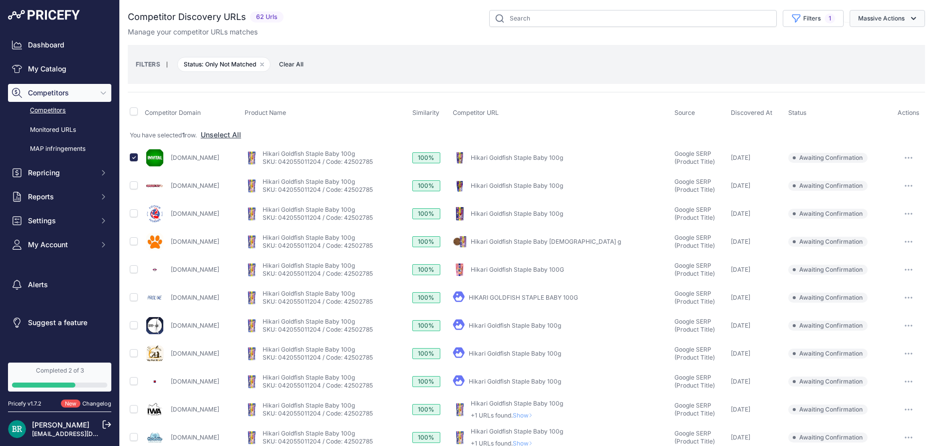
click at [910, 21] on icon "button" at bounding box center [913, 18] width 10 height 10
click at [887, 80] on span "Exclude Match" at bounding box center [877, 77] width 49 height 8
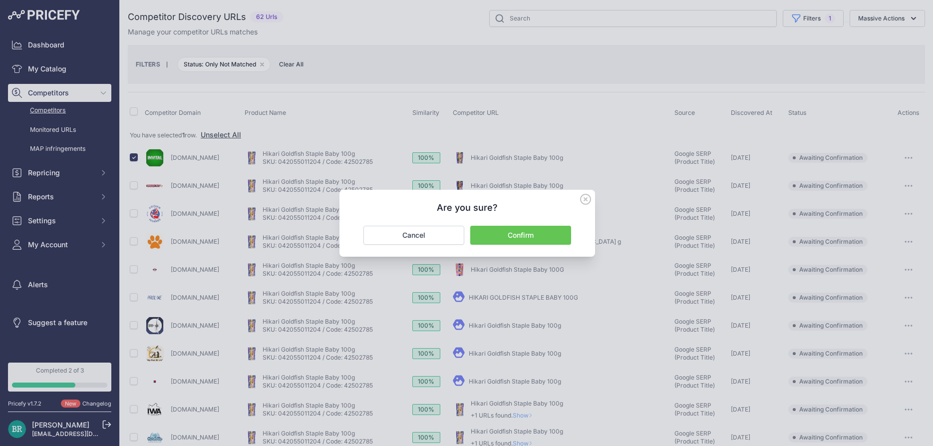
click at [528, 241] on button "Confirm" at bounding box center [520, 235] width 101 height 19
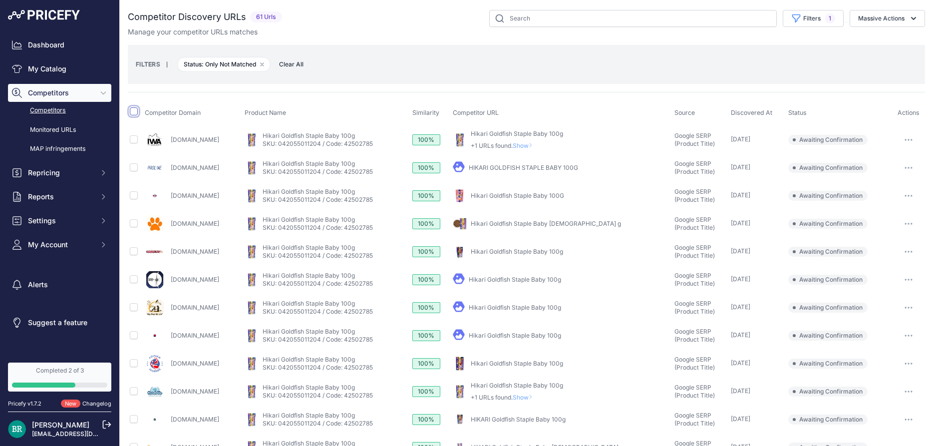
click at [133, 110] on input "checkbox" at bounding box center [134, 111] width 8 height 8
checkbox input "true"
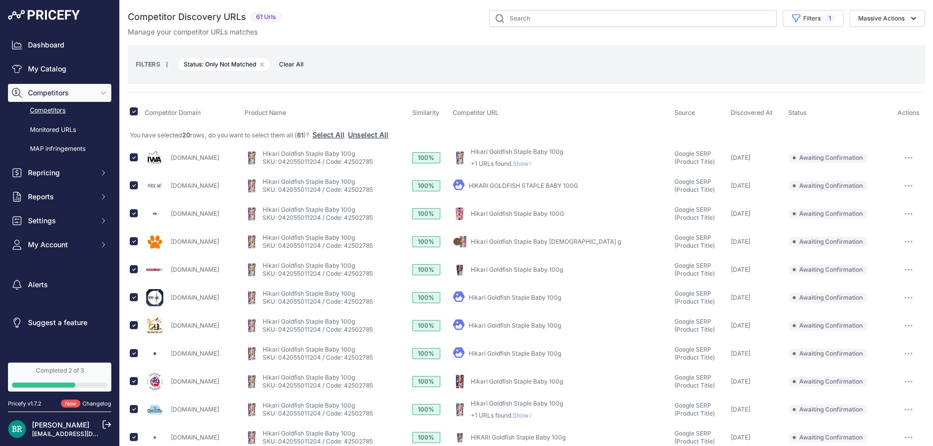
click at [134, 130] on div "You have selected 20 rows , do you want to select them all ( 61 )? Select All U…" at bounding box center [526, 135] width 793 height 10
click at [133, 157] on input "checkbox" at bounding box center [134, 157] width 8 height 8
checkbox input "false"
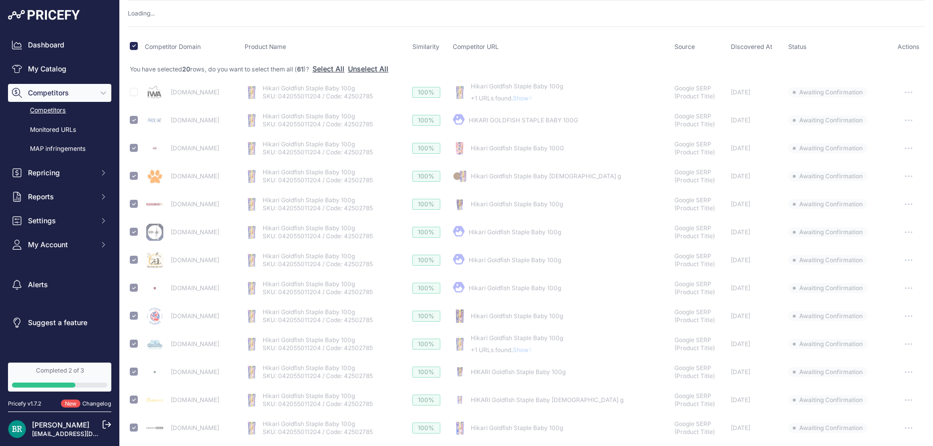
scroll to position [90, 0]
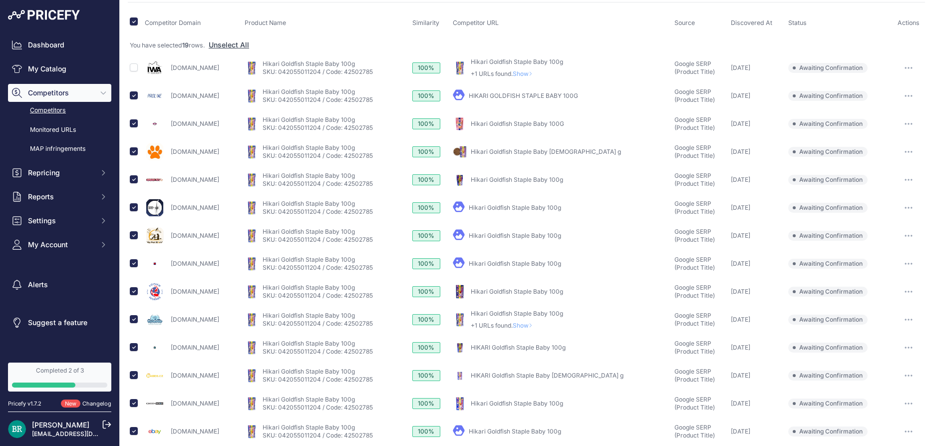
checkbox input "false"
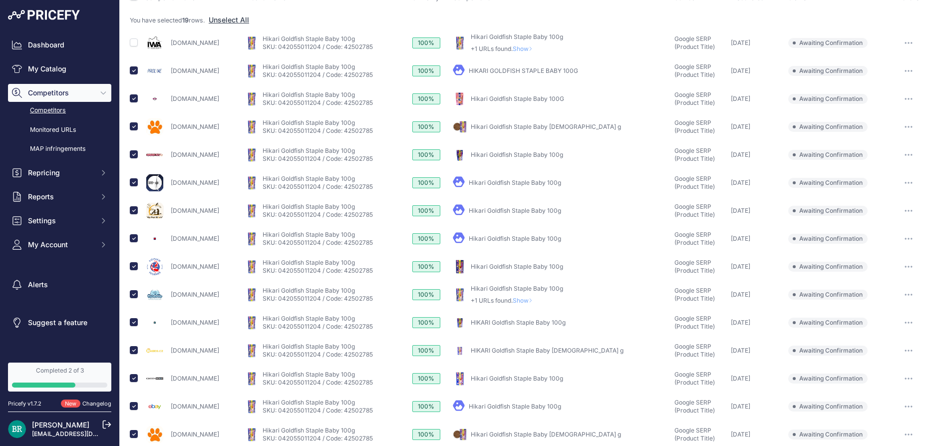
scroll to position [117, 0]
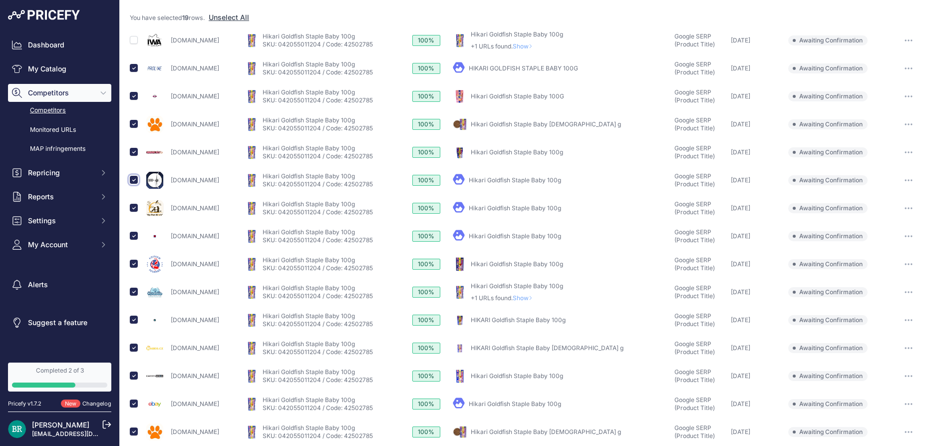
click at [134, 180] on input "checkbox" at bounding box center [134, 180] width 8 height 8
checkbox input "false"
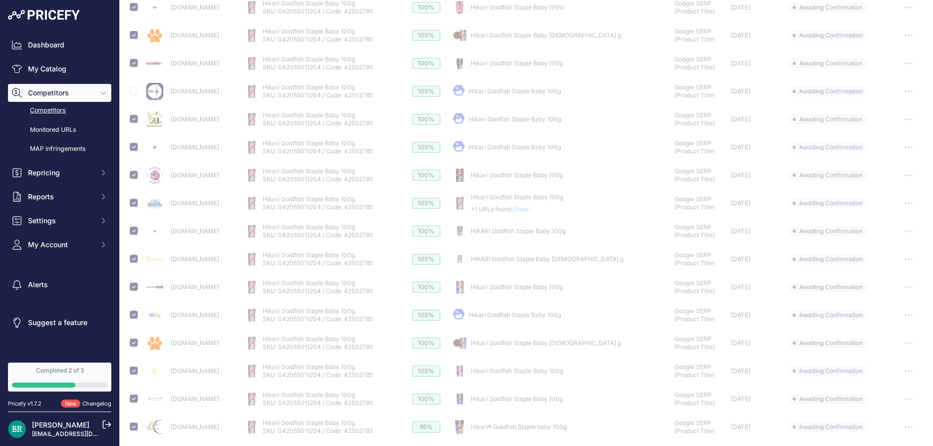
scroll to position [225, 0]
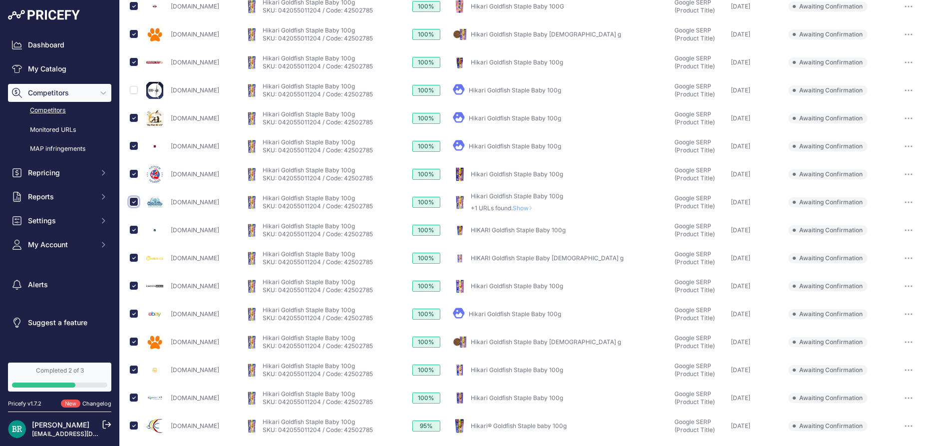
click at [132, 203] on input "checkbox" at bounding box center [134, 202] width 8 height 8
checkbox input "false"
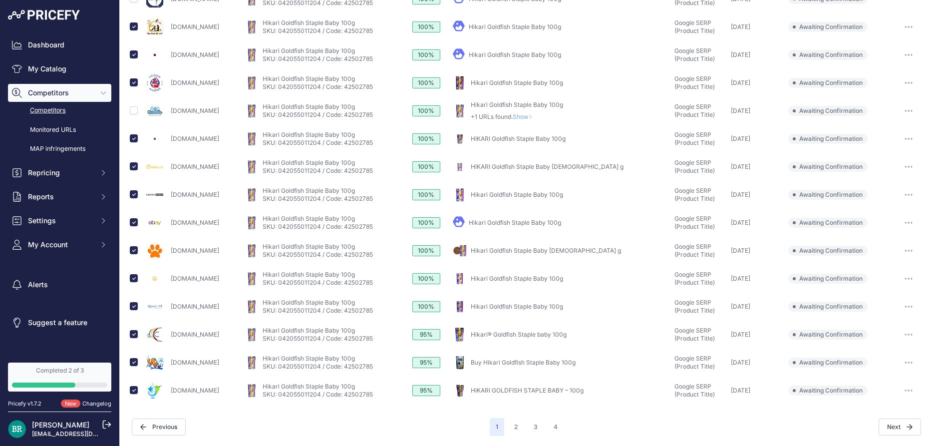
scroll to position [298, 0]
click at [132, 280] on input "checkbox" at bounding box center [134, 278] width 8 height 8
checkbox input "false"
click at [134, 307] on input "checkbox" at bounding box center [134, 306] width 8 height 8
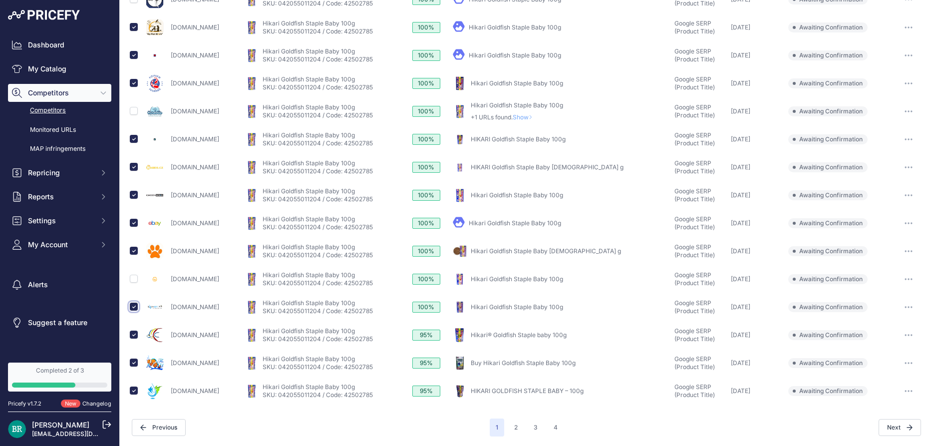
checkbox input "false"
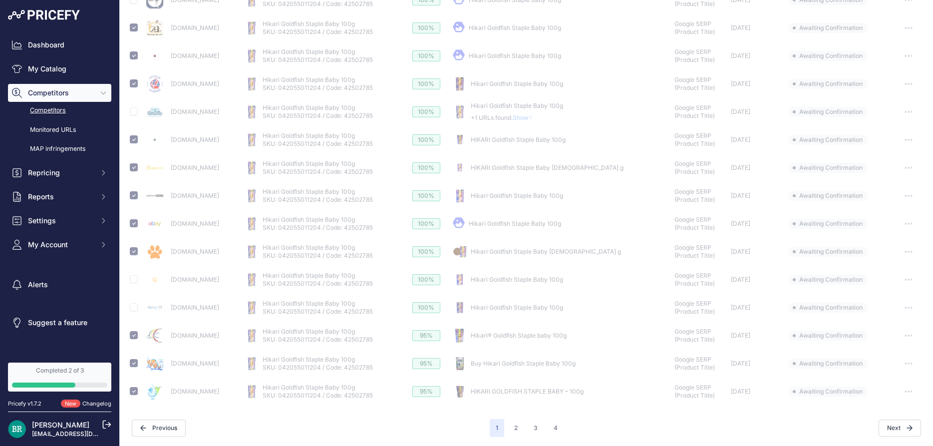
scroll to position [315, 0]
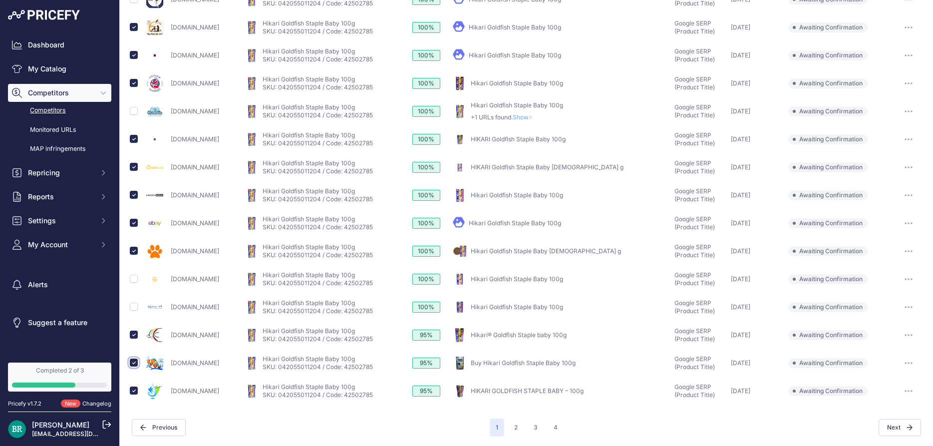
click at [132, 362] on input "checkbox" at bounding box center [134, 362] width 8 height 8
checkbox input "false"
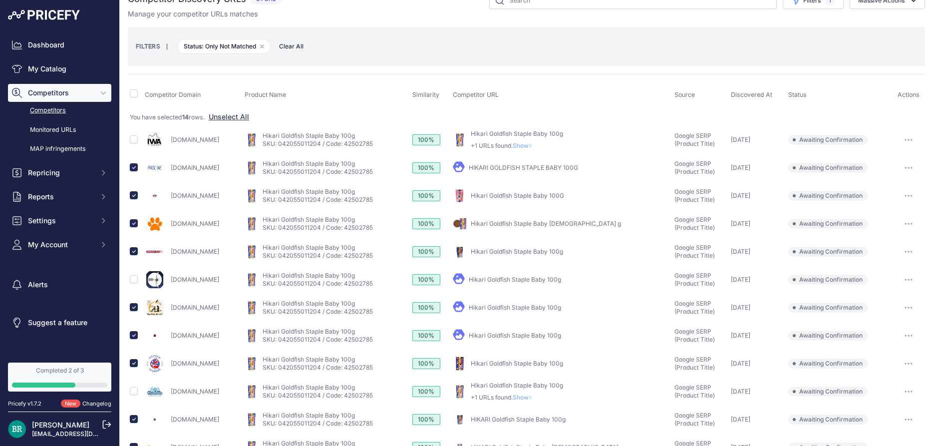
scroll to position [0, 0]
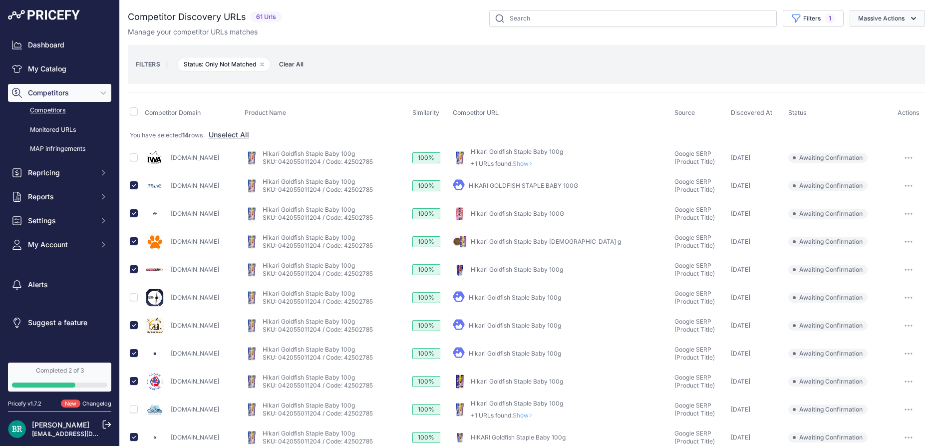
click at [906, 17] on button "Massive Actions" at bounding box center [886, 18] width 75 height 17
click at [883, 81] on span "Exclude Match" at bounding box center [877, 77] width 49 height 8
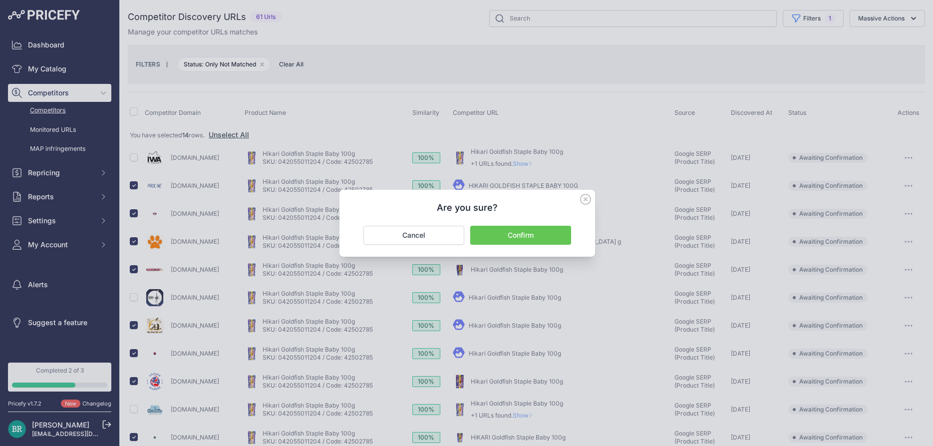
click at [501, 241] on button "Confirm" at bounding box center [520, 235] width 101 height 19
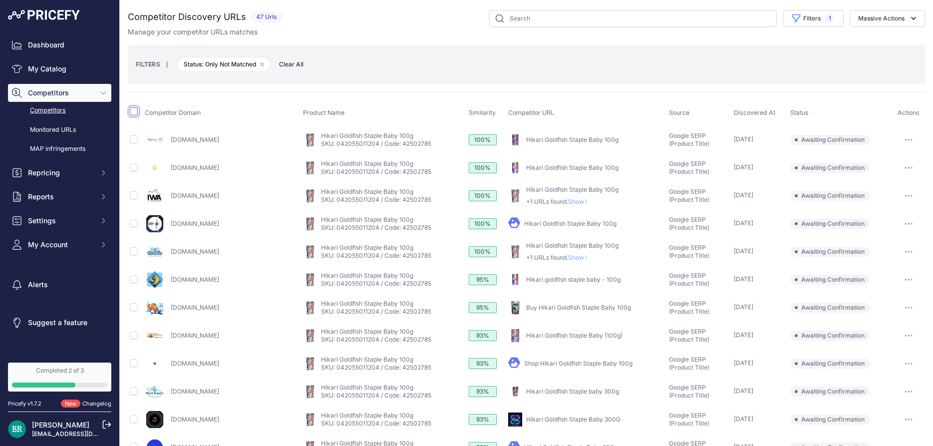
click at [135, 109] on input "checkbox" at bounding box center [134, 111] width 8 height 8
checkbox input "true"
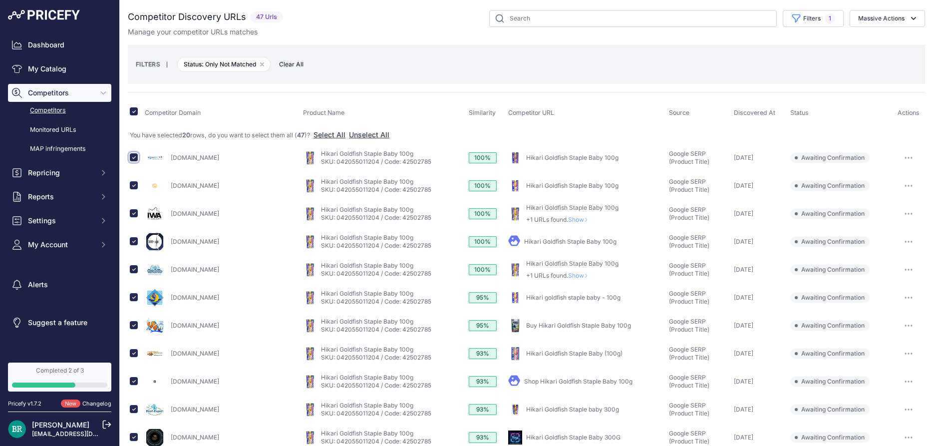
click at [133, 157] on input "checkbox" at bounding box center [134, 157] width 8 height 8
checkbox input "false"
click at [134, 186] on input "checkbox" at bounding box center [134, 185] width 8 height 8
checkbox input "false"
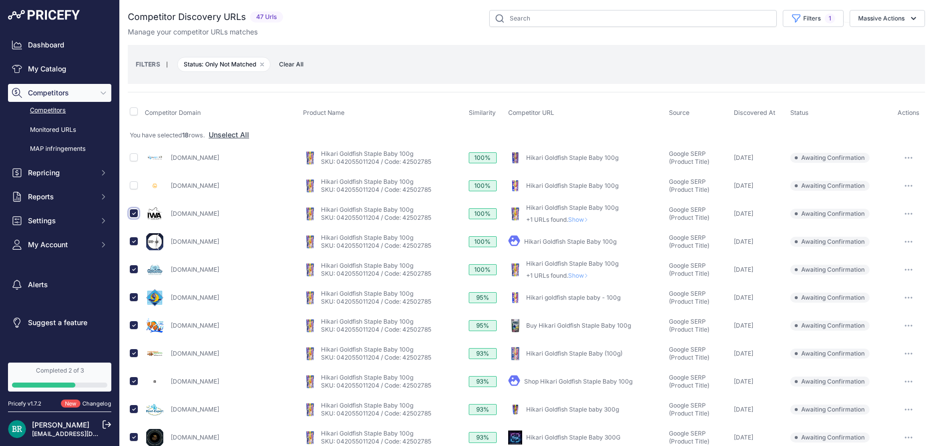
click at [134, 214] on input "checkbox" at bounding box center [134, 213] width 8 height 8
checkbox input "false"
click at [133, 241] on input "checkbox" at bounding box center [134, 241] width 8 height 8
checkbox input "false"
click at [135, 269] on input "checkbox" at bounding box center [134, 269] width 8 height 8
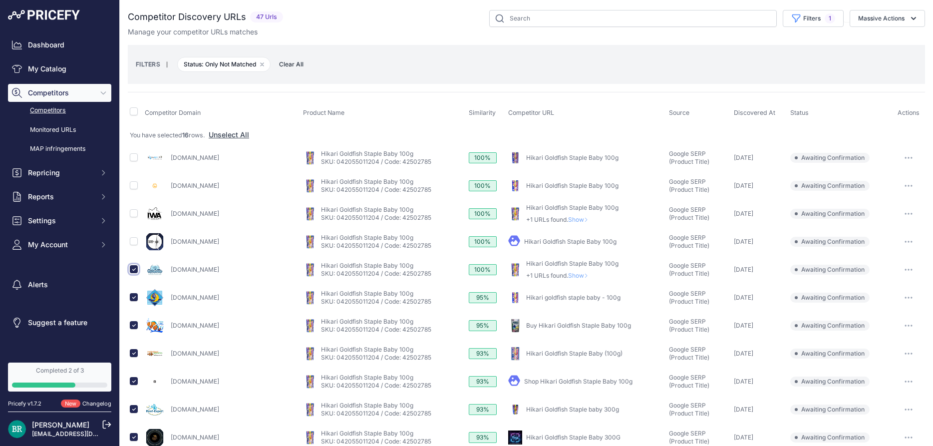
checkbox input "false"
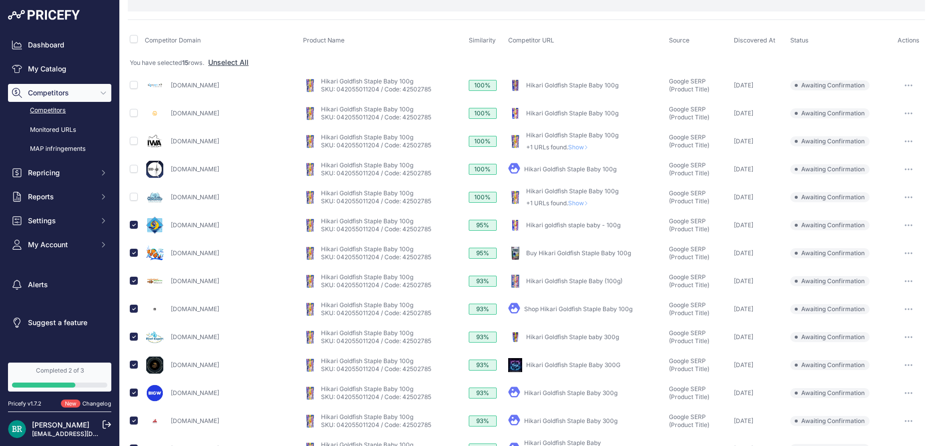
click at [129, 253] on td at bounding box center [135, 253] width 15 height 28
click at [132, 253] on input "checkbox" at bounding box center [134, 253] width 8 height 8
checkbox input "false"
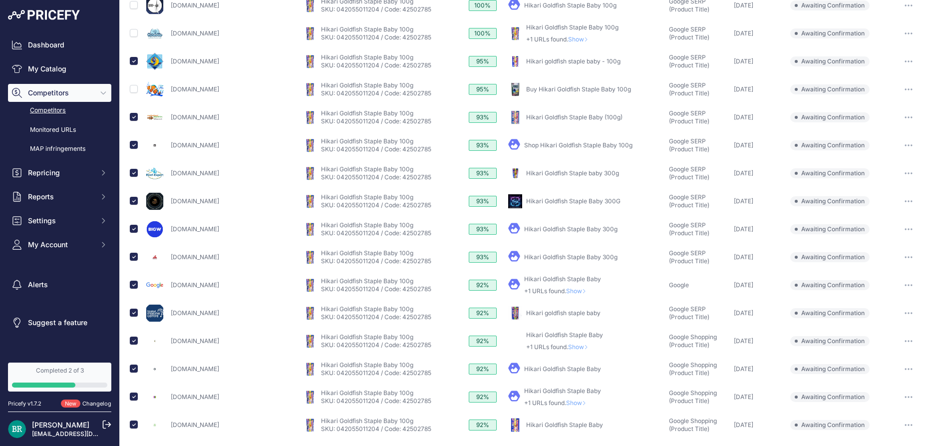
scroll to position [252, 0]
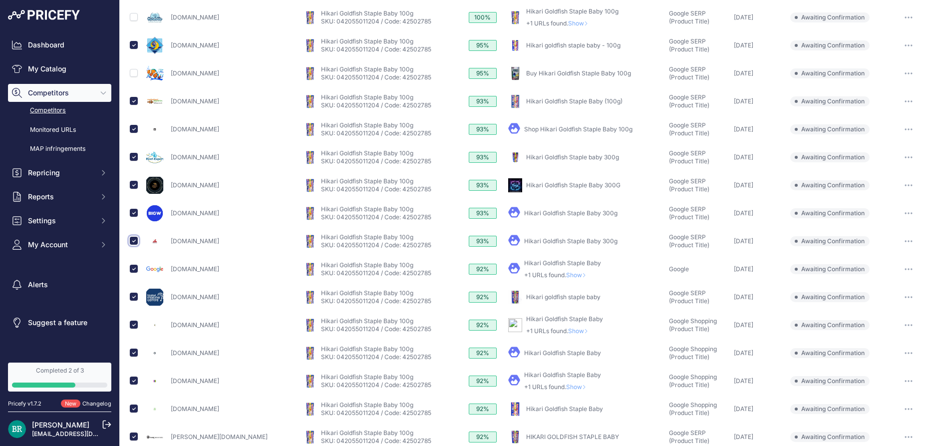
click at [136, 240] on input "checkbox" at bounding box center [134, 241] width 8 height 8
checkbox input "false"
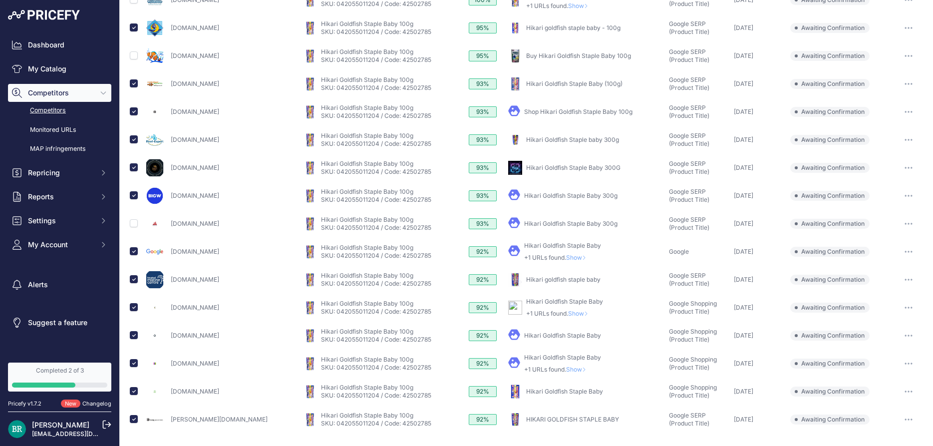
scroll to position [298, 0]
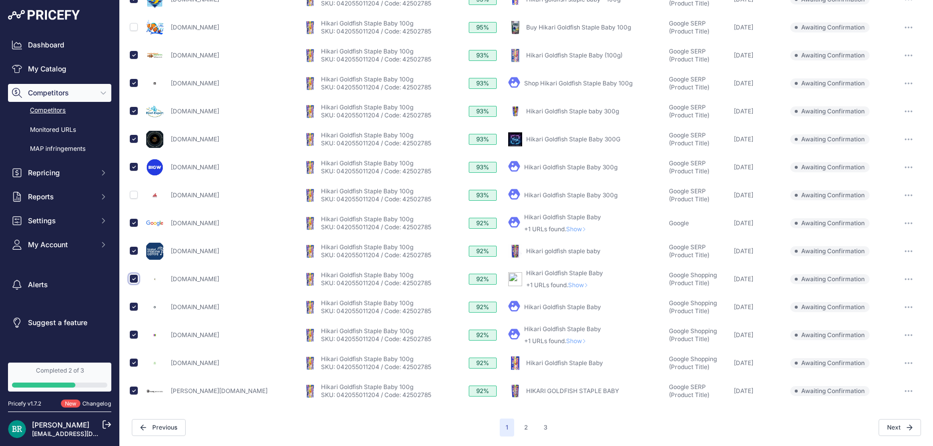
click at [132, 279] on input "checkbox" at bounding box center [134, 278] width 8 height 8
checkbox input "false"
click at [132, 332] on input "checkbox" at bounding box center [134, 334] width 8 height 8
checkbox input "false"
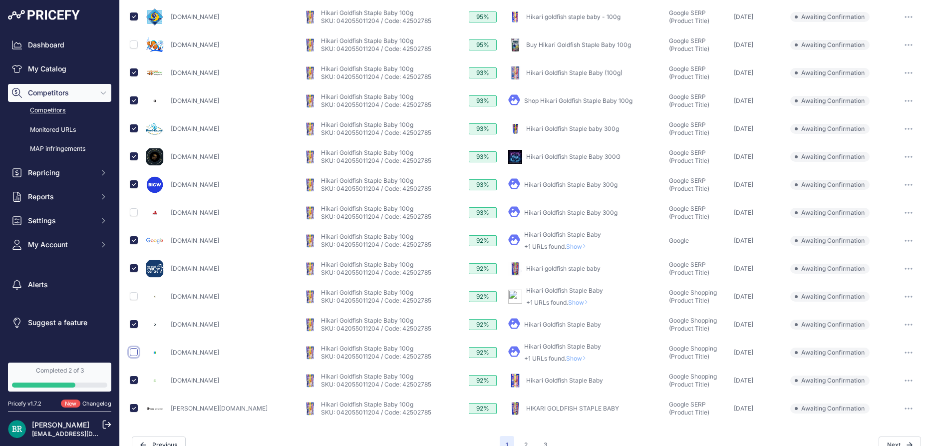
scroll to position [315, 0]
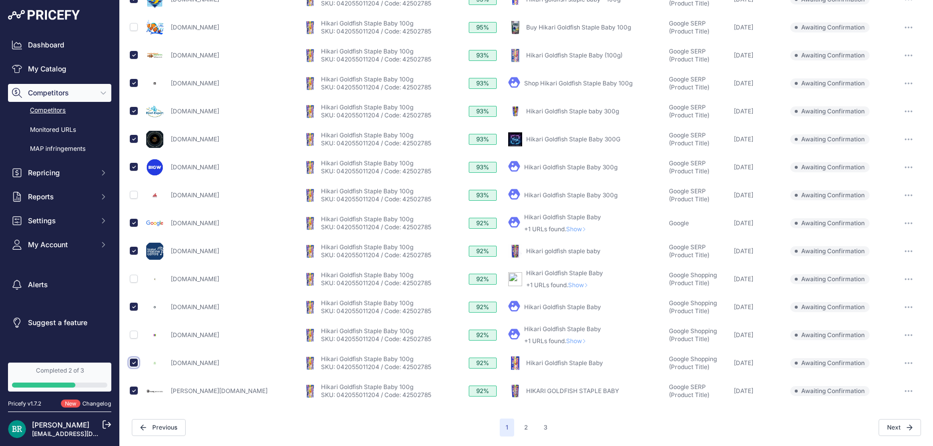
click at [132, 363] on input "checkbox" at bounding box center [134, 362] width 8 height 8
checkbox input "false"
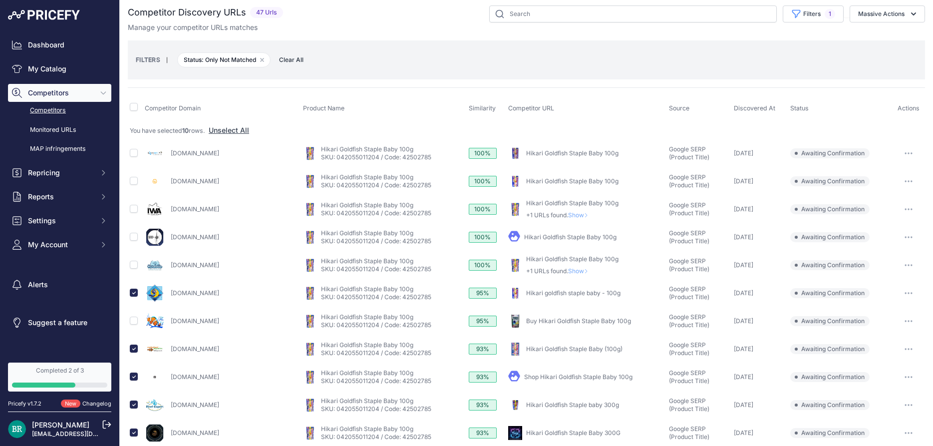
scroll to position [0, 0]
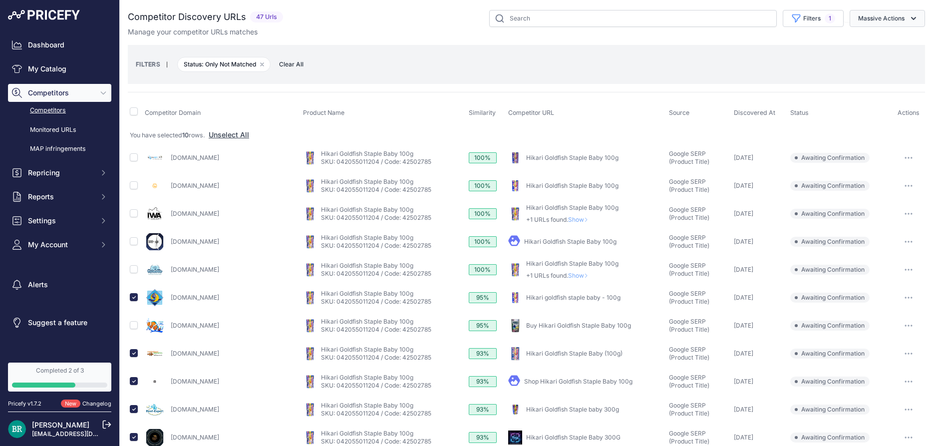
click at [896, 10] on button "Massive Actions" at bounding box center [886, 18] width 75 height 17
click at [874, 77] on span "Exclude Match" at bounding box center [877, 77] width 49 height 8
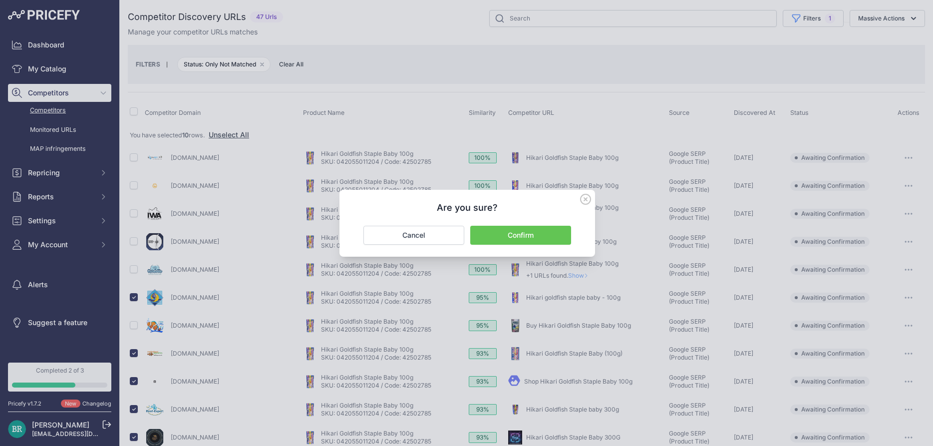
click at [544, 240] on button "Confirm" at bounding box center [520, 235] width 101 height 19
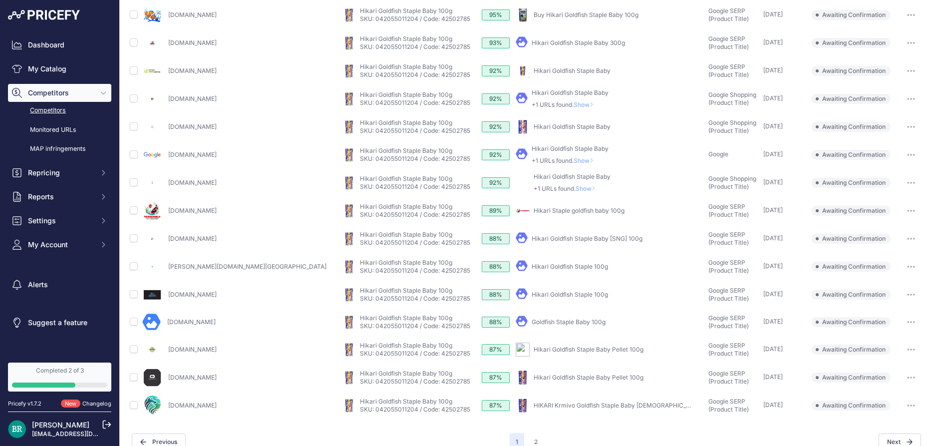
scroll to position [278, 0]
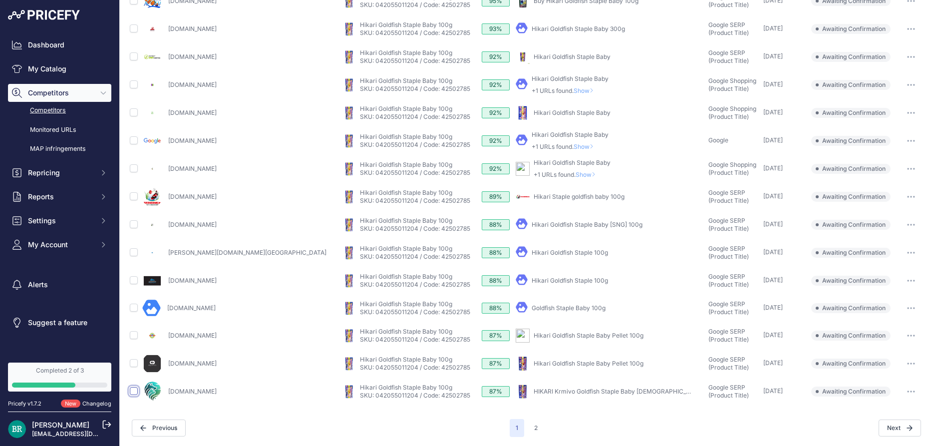
click at [132, 392] on input "checkbox" at bounding box center [134, 391] width 8 height 8
checkbox input "true"
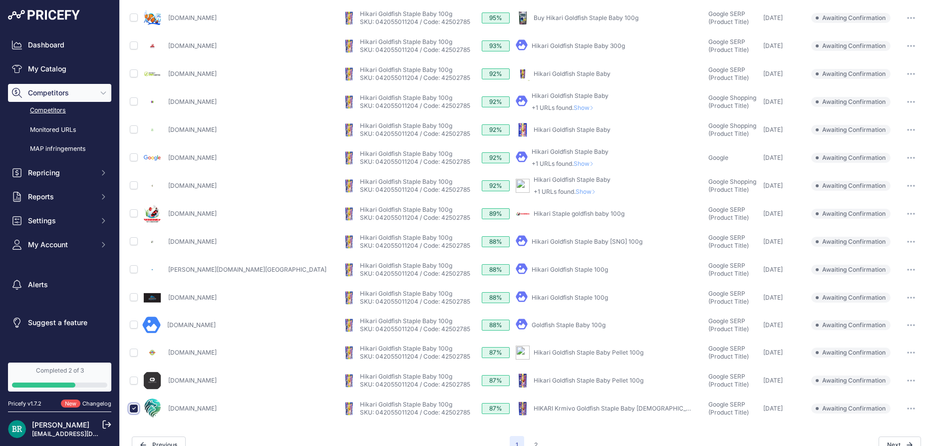
scroll to position [295, 0]
click at [132, 377] on input "checkbox" at bounding box center [134, 381] width 8 height 8
checkbox input "true"
click at [132, 323] on input "checkbox" at bounding box center [134, 325] width 8 height 8
checkbox input "true"
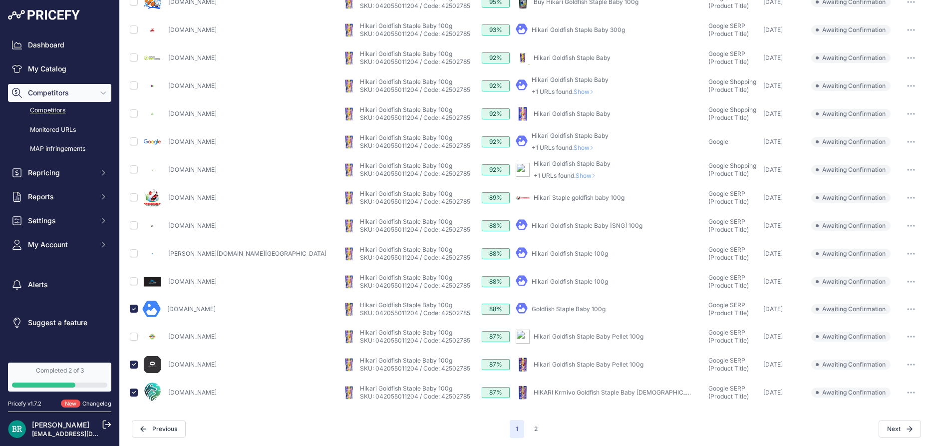
click at [133, 257] on input "checkbox" at bounding box center [134, 253] width 8 height 8
checkbox input "true"
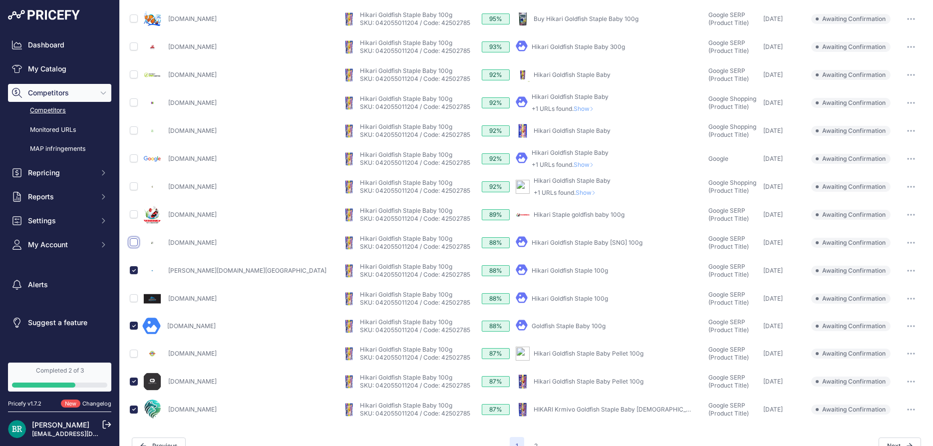
click at [134, 242] on input "checkbox" at bounding box center [134, 242] width 8 height 8
checkbox input "true"
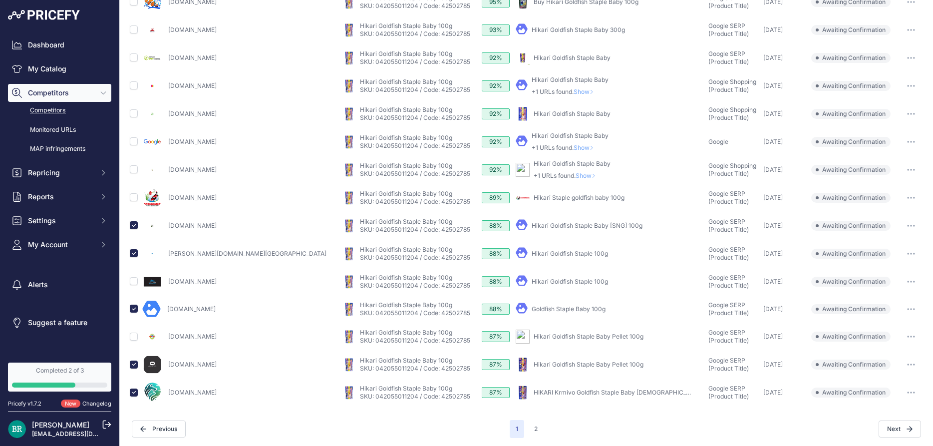
scroll to position [278, 0]
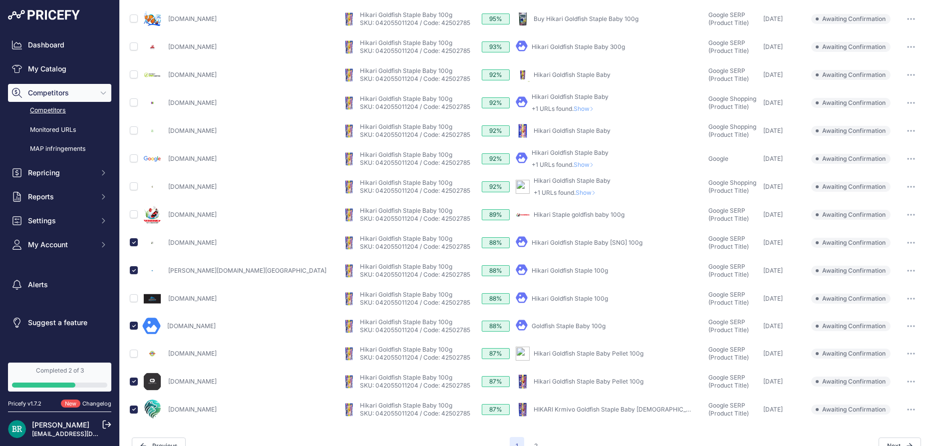
click at [130, 211] on div at bounding box center [134, 213] width 8 height 10
click at [132, 214] on input "checkbox" at bounding box center [134, 214] width 8 height 8
checkbox input "true"
click at [132, 73] on input "checkbox" at bounding box center [134, 74] width 8 height 8
checkbox input "true"
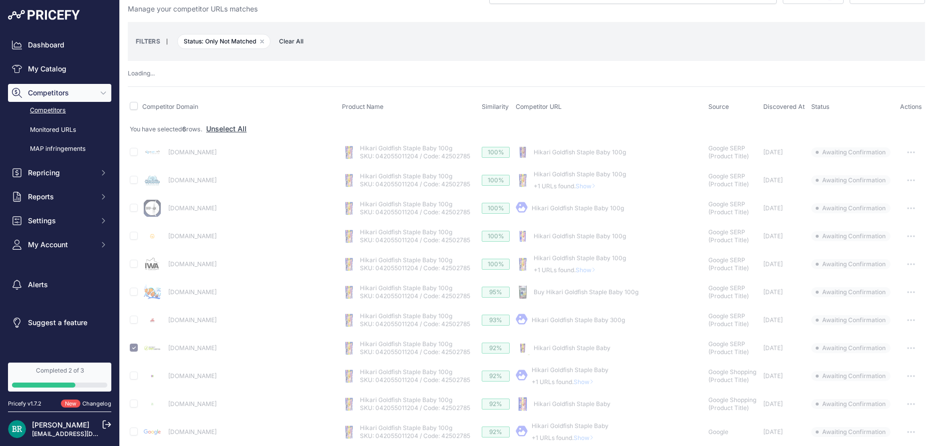
scroll to position [0, 0]
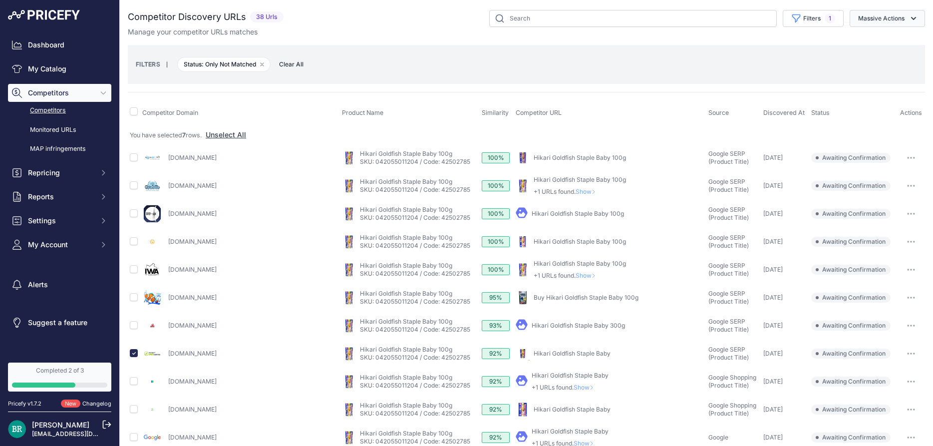
click at [906, 24] on button "Massive Actions" at bounding box center [886, 18] width 75 height 17
click at [889, 76] on span "Exclude Match" at bounding box center [877, 77] width 49 height 8
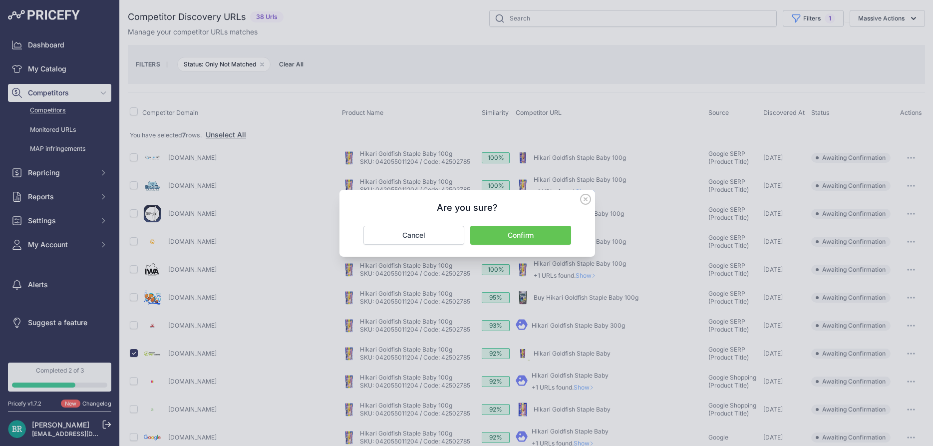
click at [536, 234] on button "Confirm" at bounding box center [520, 235] width 101 height 19
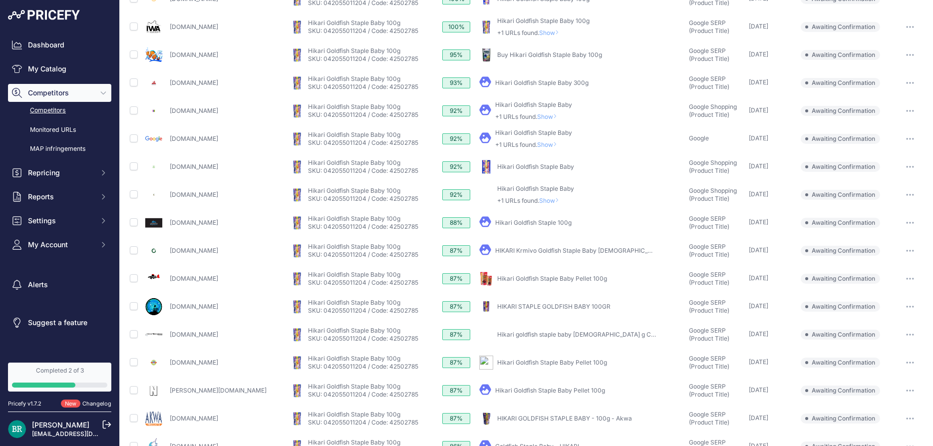
scroll to position [280, 0]
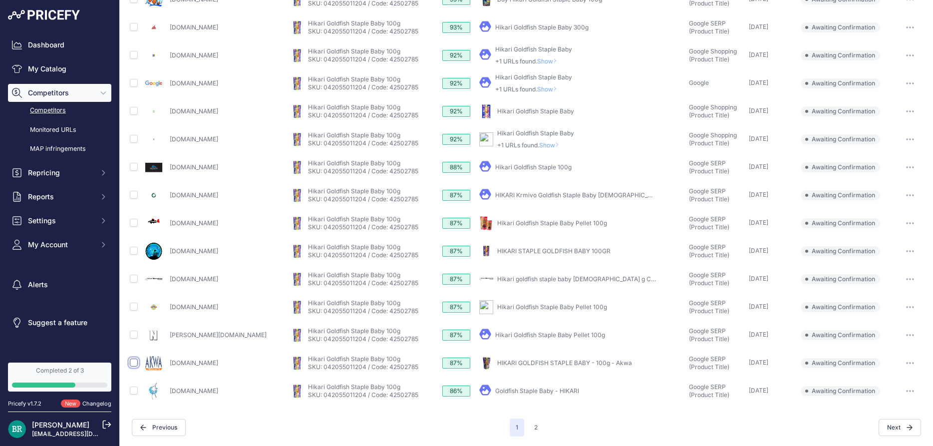
click at [134, 363] on input "checkbox" at bounding box center [134, 362] width 8 height 8
checkbox input "true"
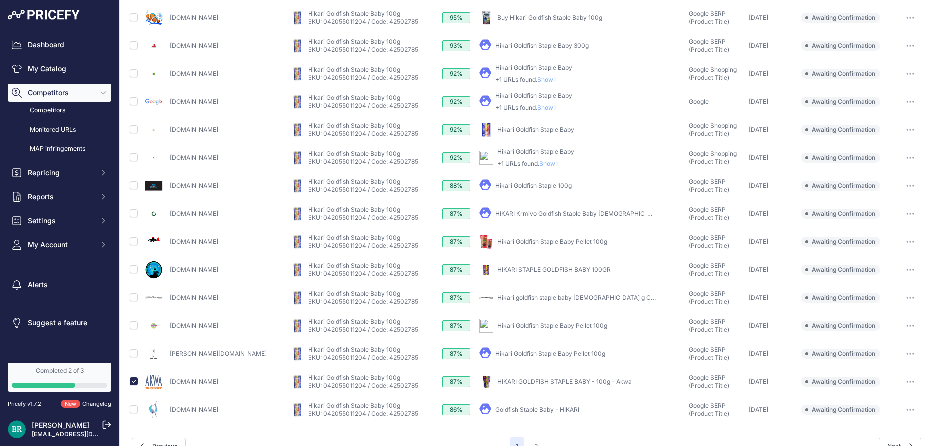
click at [133, 391] on td at bounding box center [135, 381] width 14 height 28
click at [135, 413] on td at bounding box center [135, 409] width 14 height 28
click at [135, 411] on input "checkbox" at bounding box center [134, 409] width 8 height 8
checkbox input "true"
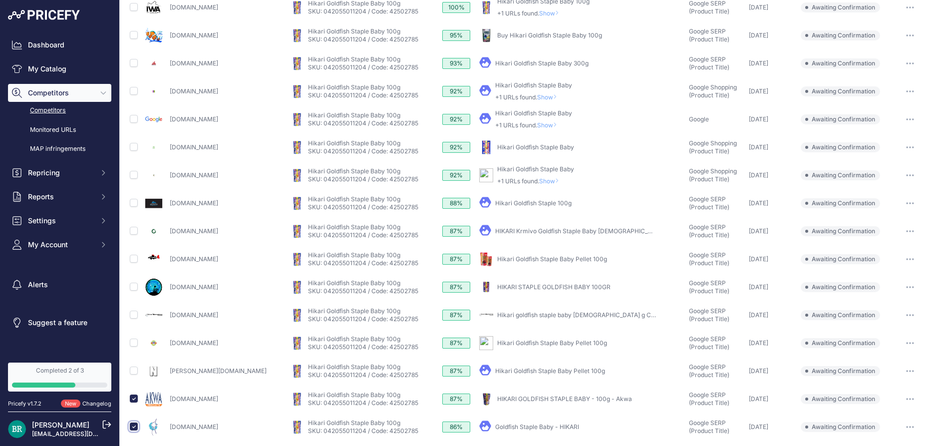
scroll to position [297, 0]
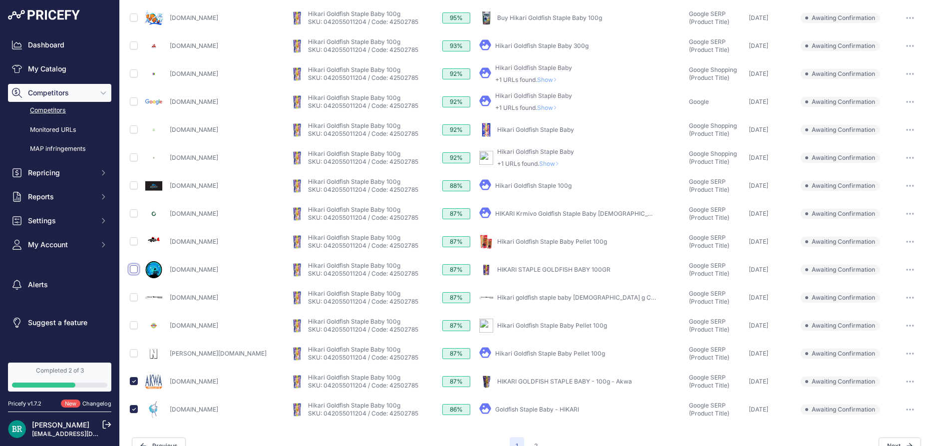
click at [135, 269] on input "checkbox" at bounding box center [134, 269] width 8 height 8
checkbox input "true"
click at [131, 213] on input "checkbox" at bounding box center [134, 213] width 8 height 8
checkbox input "true"
click at [134, 295] on input "checkbox" at bounding box center [134, 297] width 8 height 8
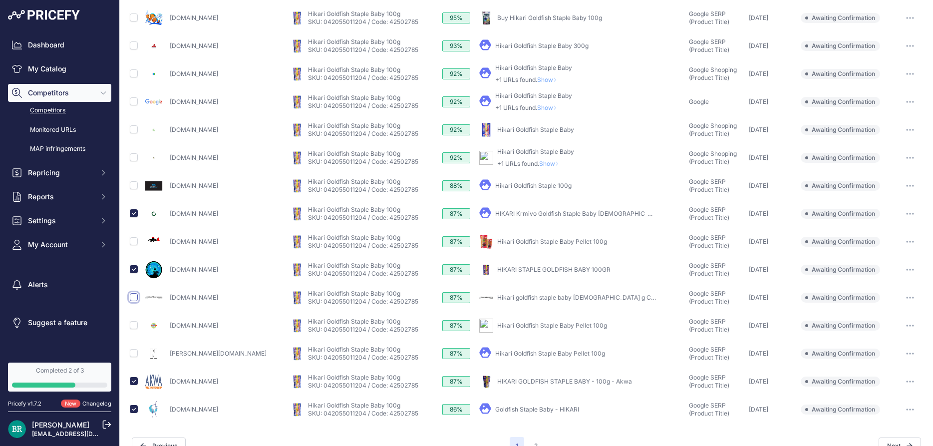
checkbox input "true"
click at [133, 355] on input "checkbox" at bounding box center [134, 353] width 8 height 8
checkbox input "true"
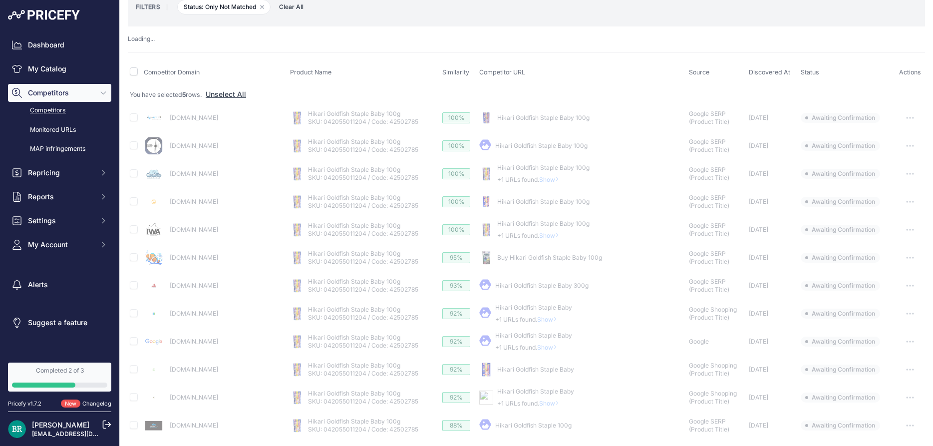
scroll to position [0, 0]
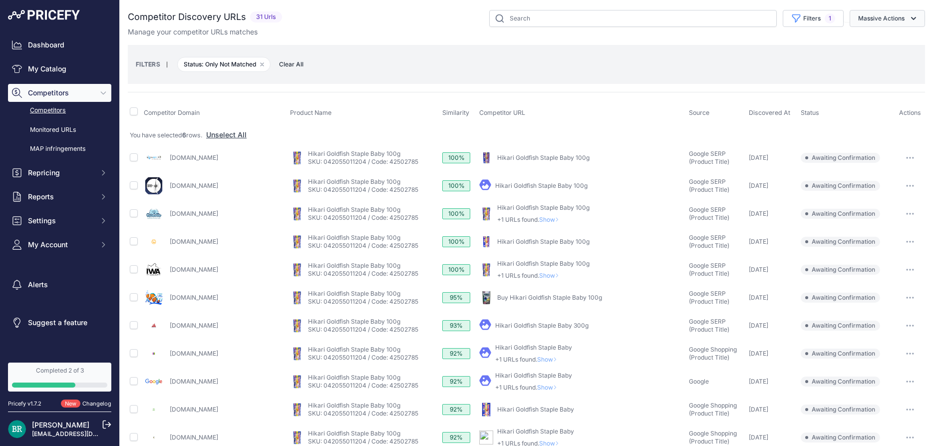
click at [909, 20] on icon "button" at bounding box center [913, 18] width 10 height 10
click at [894, 77] on span "Exclude Match" at bounding box center [877, 77] width 49 height 8
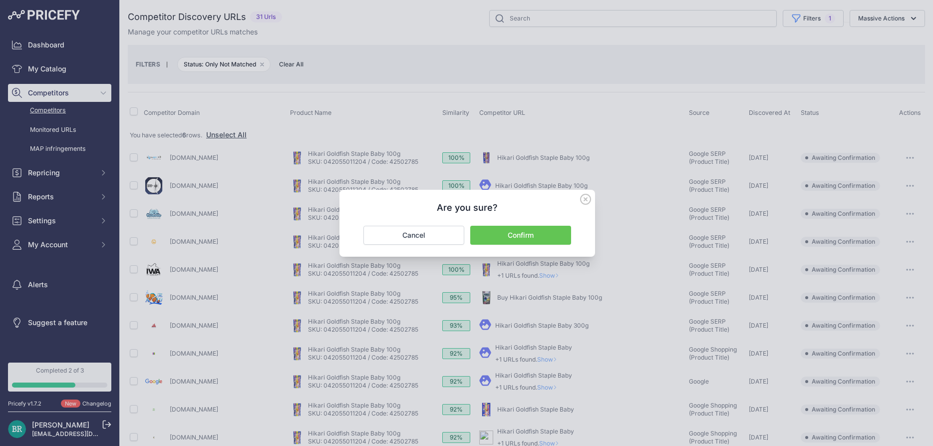
click at [516, 238] on button "Confirm" at bounding box center [520, 235] width 101 height 19
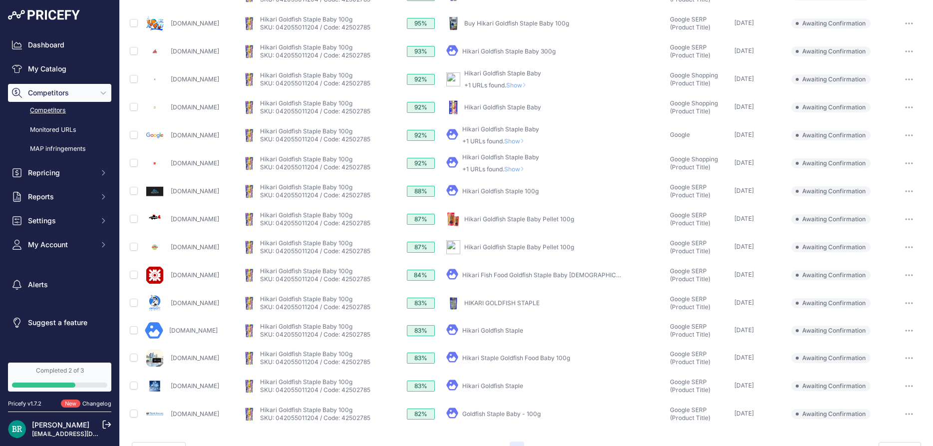
scroll to position [278, 0]
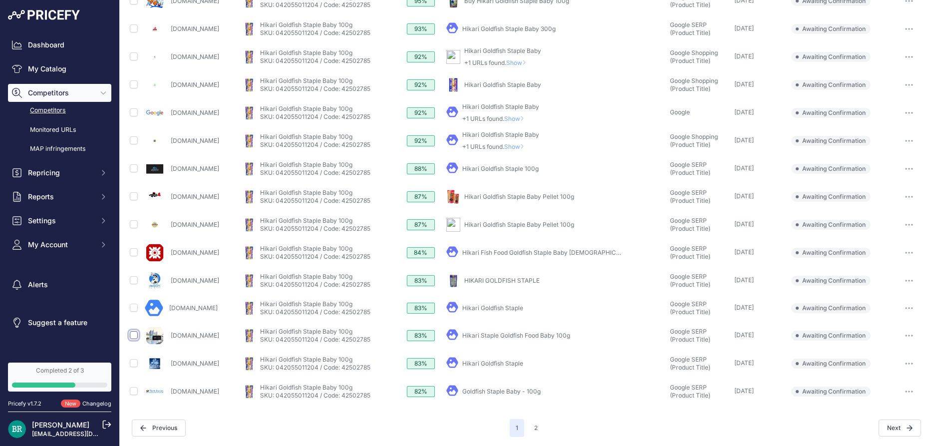
click at [131, 335] on input "checkbox" at bounding box center [134, 335] width 8 height 8
checkbox input "true"
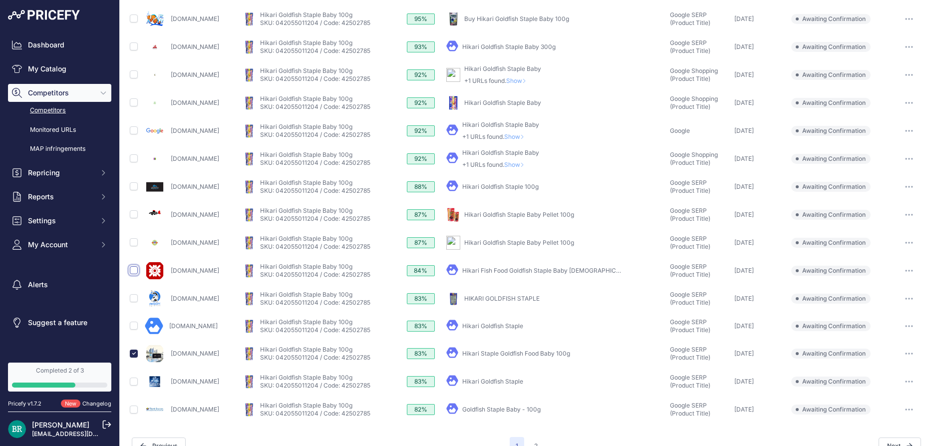
click at [132, 268] on input "checkbox" at bounding box center [134, 270] width 8 height 8
checkbox input "true"
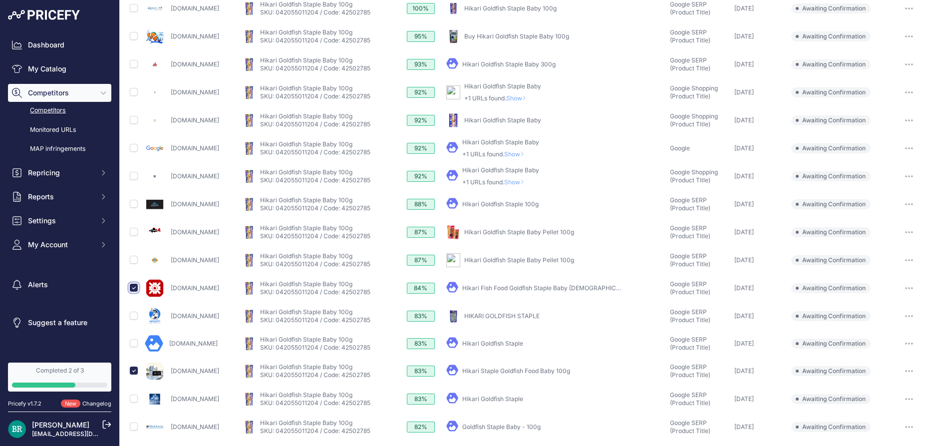
scroll to position [295, 0]
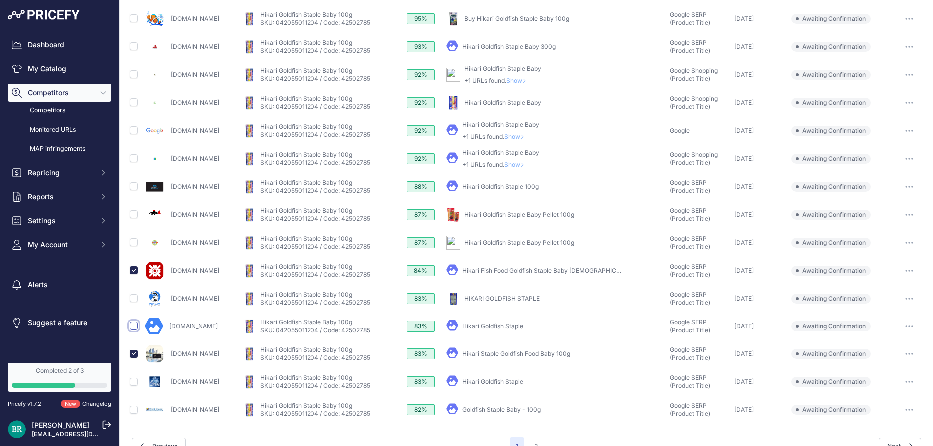
click at [135, 323] on input "checkbox" at bounding box center [134, 325] width 8 height 8
checkbox input "true"
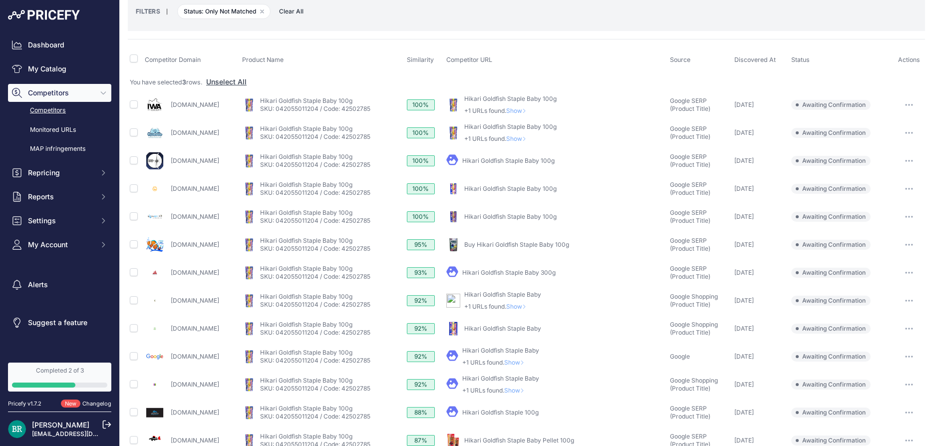
scroll to position [0, 0]
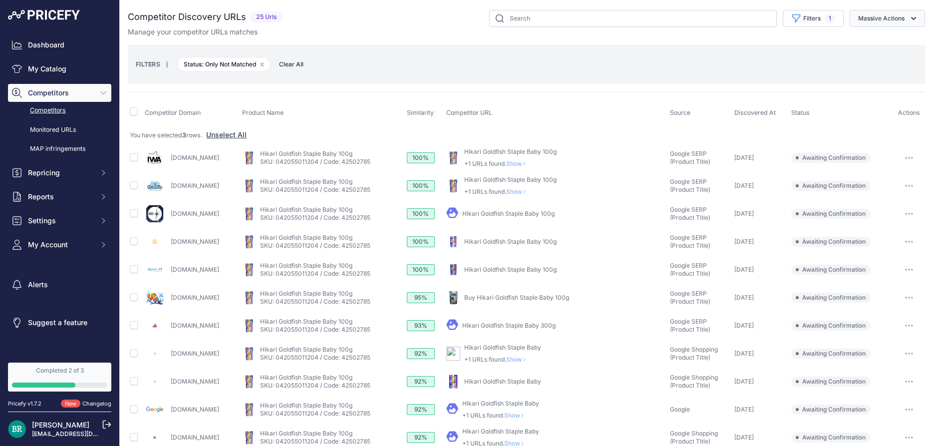
click at [921, 22] on button "Massive Actions" at bounding box center [886, 18] width 75 height 17
click at [883, 68] on button "Unmatch" at bounding box center [885, 60] width 80 height 18
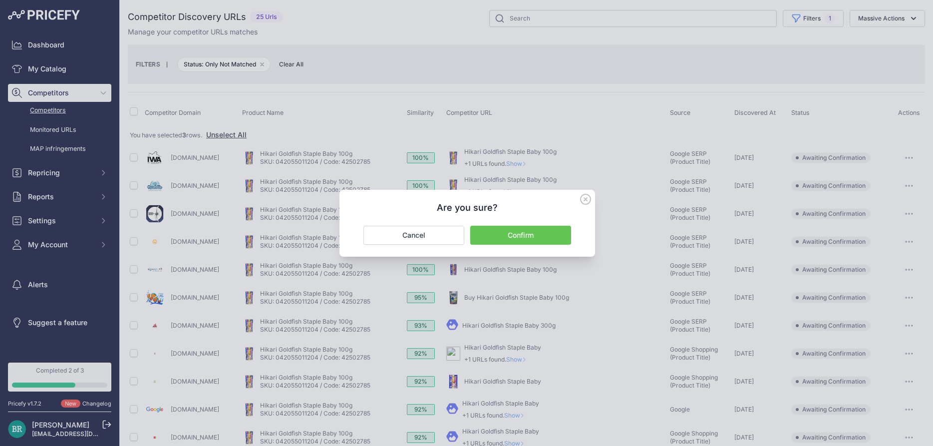
click at [884, 70] on div at bounding box center [466, 223] width 933 height 446
click at [582, 201] on icon at bounding box center [585, 199] width 11 height 11
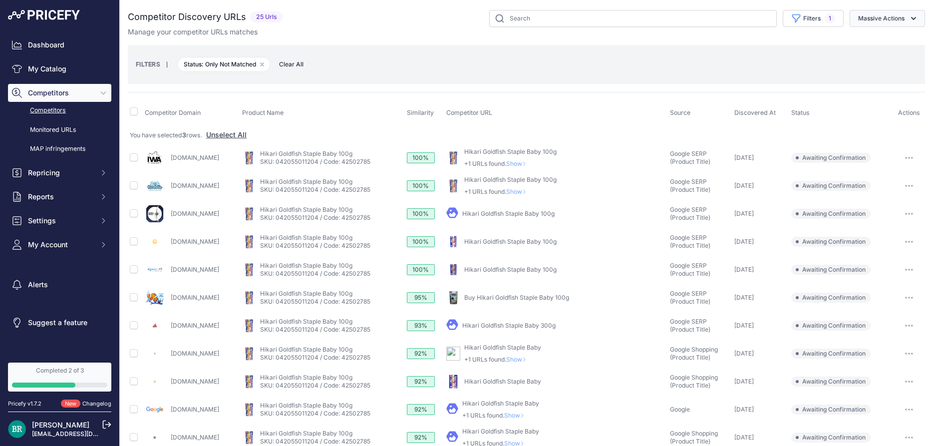
click at [897, 22] on button "Massive Actions" at bounding box center [886, 18] width 75 height 17
click at [878, 77] on span "Exclude Match" at bounding box center [877, 77] width 49 height 8
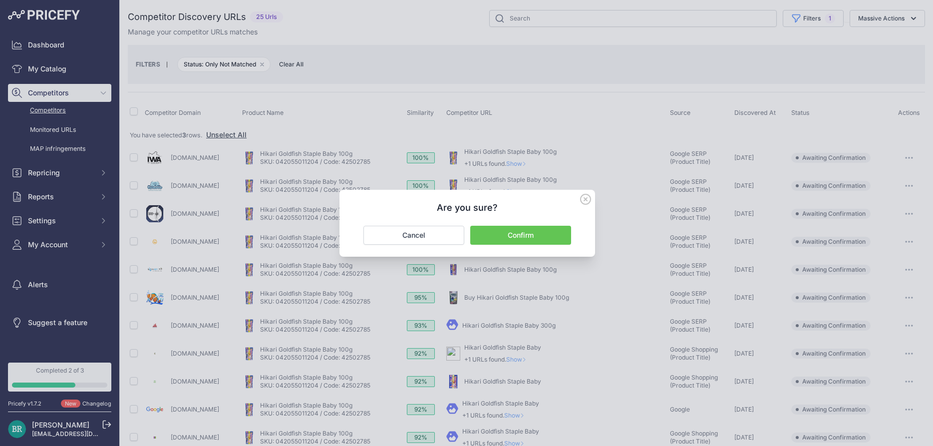
click at [528, 235] on button "Confirm" at bounding box center [520, 235] width 101 height 19
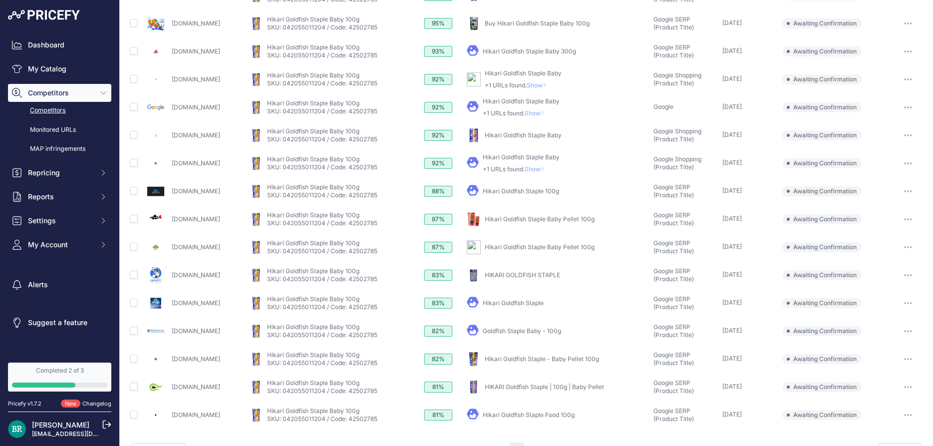
scroll to position [280, 0]
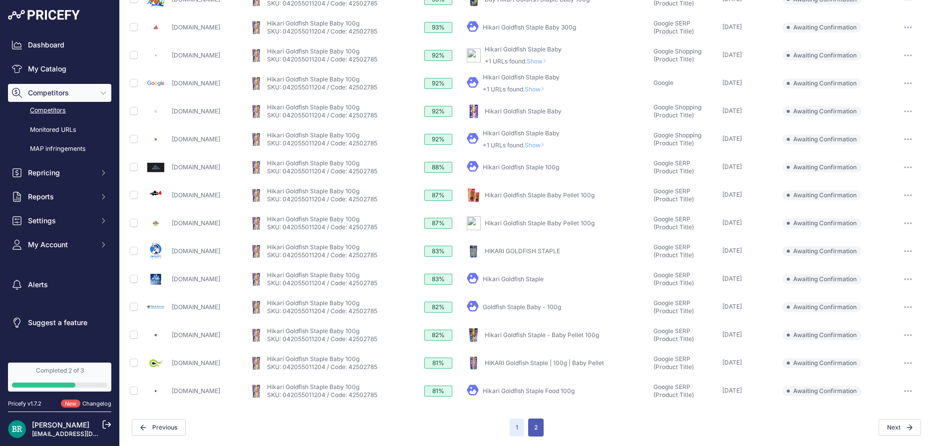
click at [537, 428] on button "2" at bounding box center [535, 427] width 15 height 18
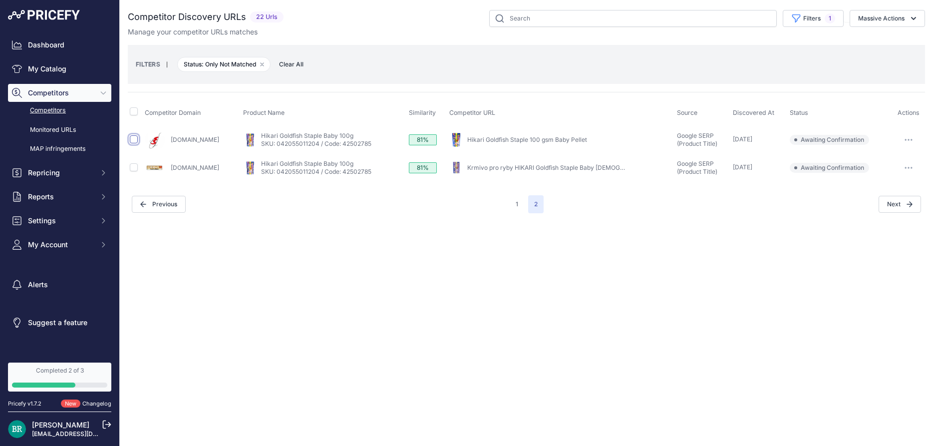
click at [133, 139] on input "checkbox" at bounding box center [134, 139] width 8 height 8
checkbox input "true"
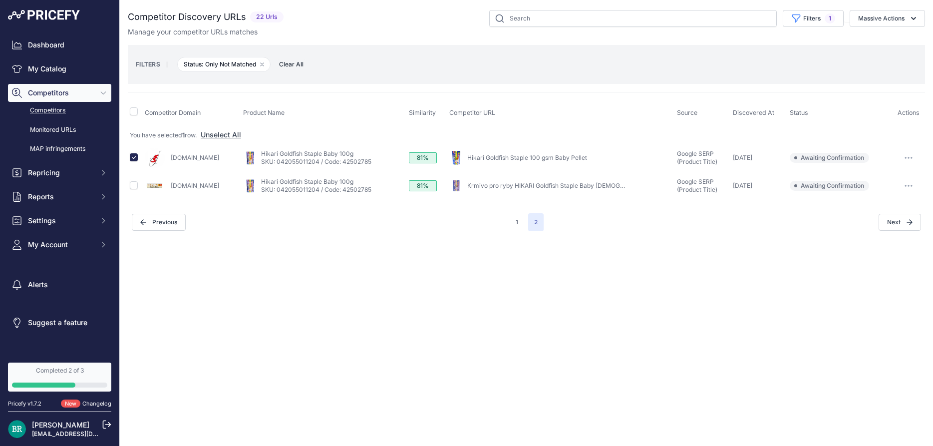
click at [132, 185] on input "checkbox" at bounding box center [134, 185] width 8 height 8
checkbox input "true"
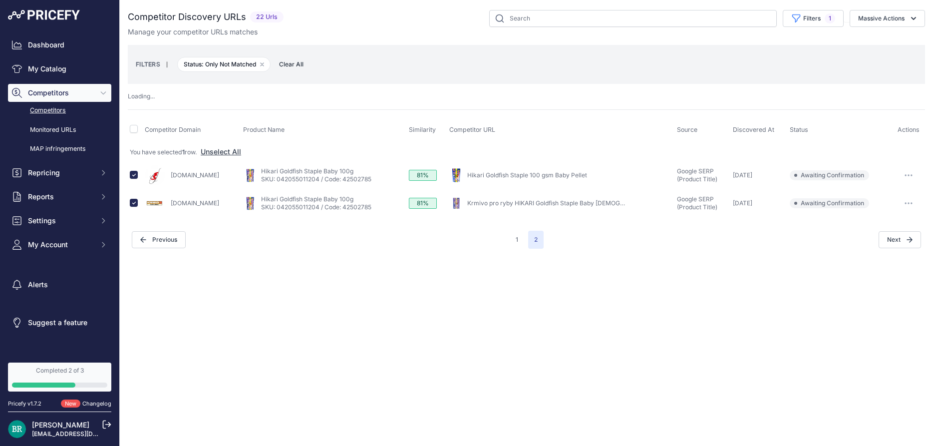
click at [134, 189] on td at bounding box center [135, 203] width 15 height 28
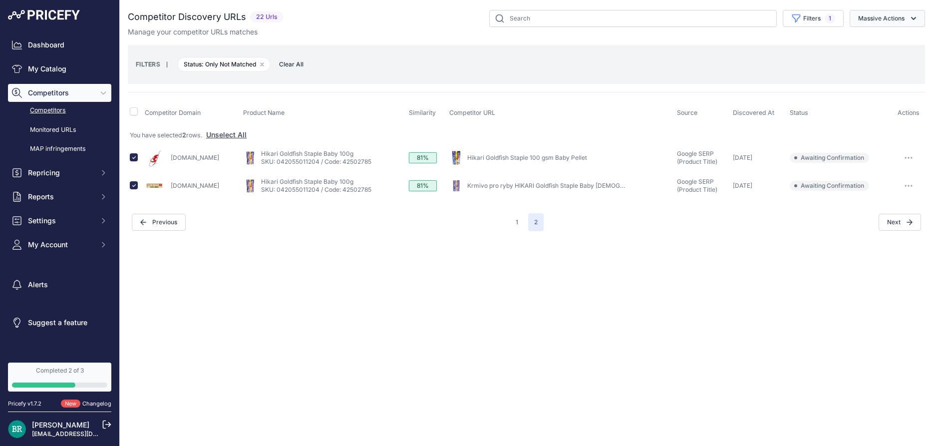
click at [912, 22] on icon "button" at bounding box center [913, 18] width 10 height 10
click at [888, 82] on span "Exclude Match" at bounding box center [877, 77] width 49 height 8
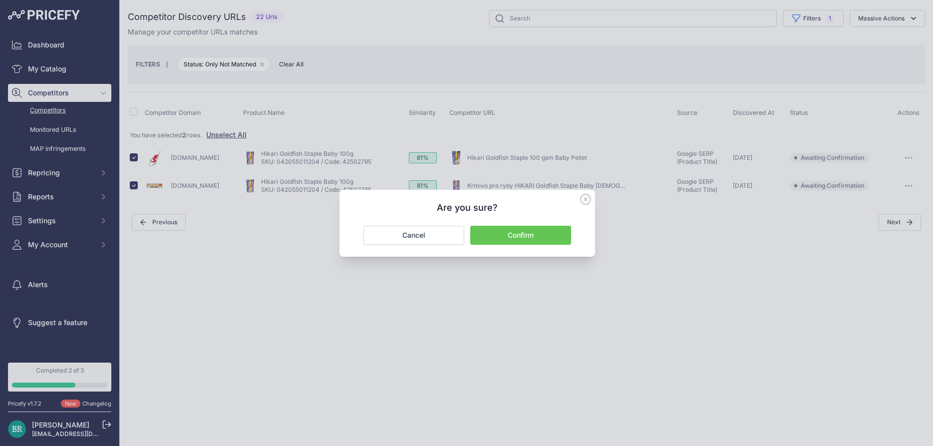
click at [544, 239] on button "Confirm" at bounding box center [520, 235] width 101 height 19
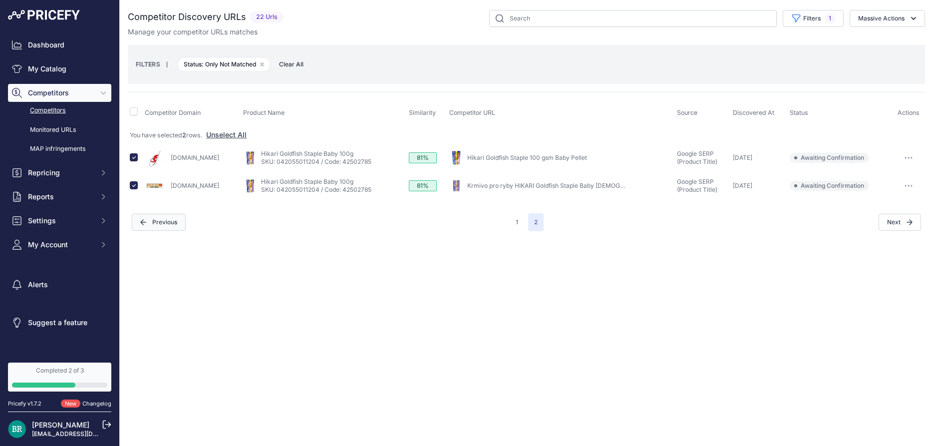
click at [150, 220] on button "Previous" at bounding box center [159, 222] width 54 height 17
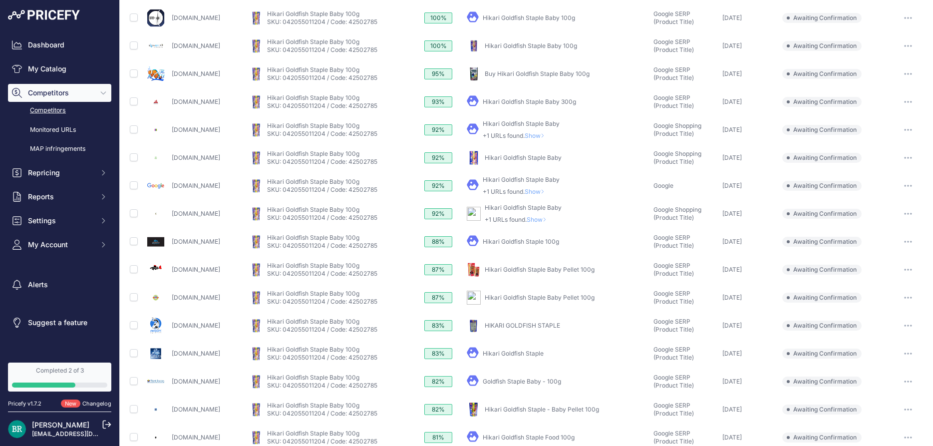
scroll to position [277, 0]
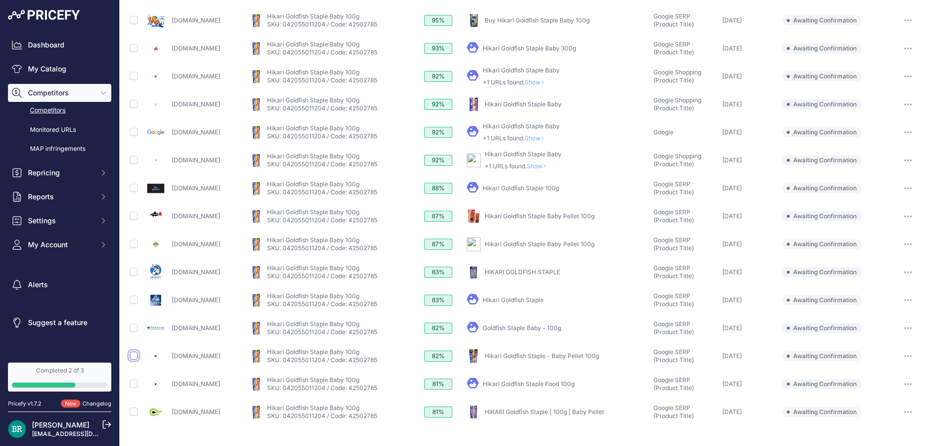
click at [131, 356] on input "checkbox" at bounding box center [134, 355] width 8 height 8
checkbox input "true"
click at [134, 383] on input "checkbox" at bounding box center [134, 383] width 8 height 8
checkbox input "true"
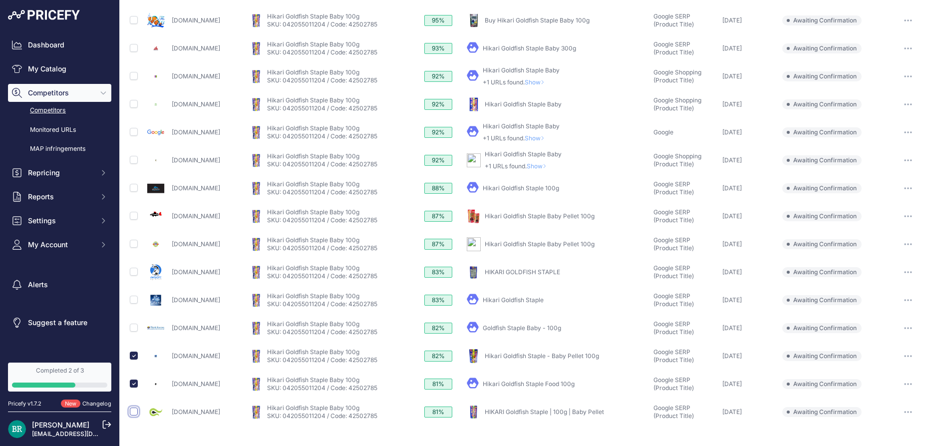
click at [132, 410] on input "checkbox" at bounding box center [134, 411] width 8 height 8
checkbox input "true"
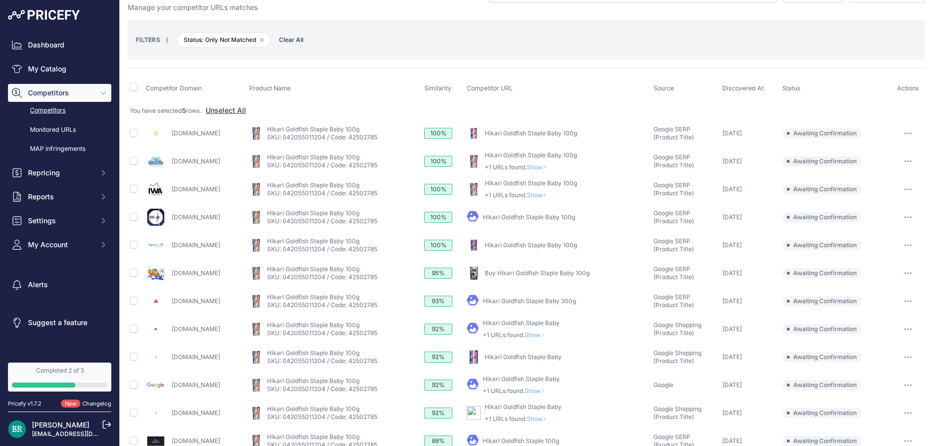
scroll to position [0, 0]
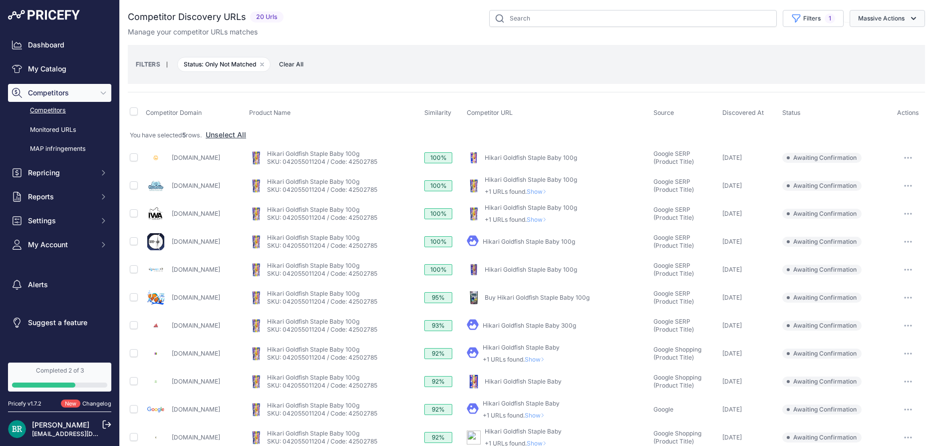
click at [909, 20] on button "Massive Actions" at bounding box center [886, 18] width 75 height 17
click at [910, 20] on icon "button" at bounding box center [913, 18] width 10 height 10
click at [909, 14] on icon "button" at bounding box center [913, 18] width 10 height 10
click at [880, 75] on span "Exclude Match" at bounding box center [877, 77] width 49 height 8
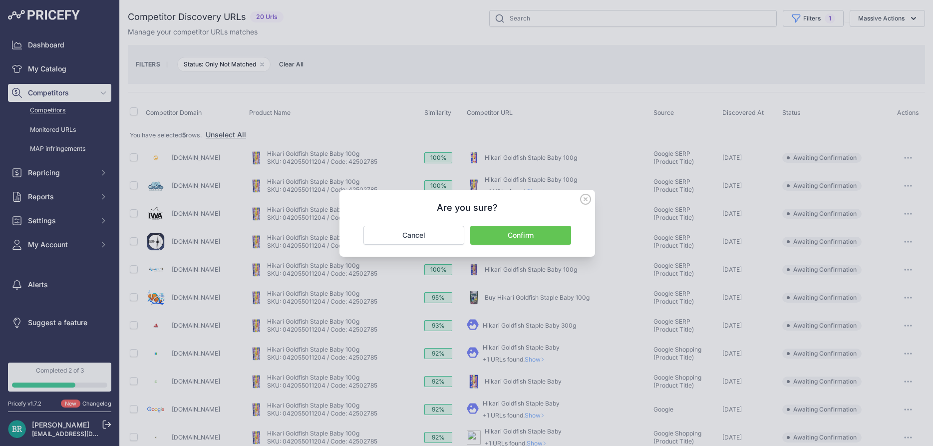
click at [551, 228] on button "Confirm" at bounding box center [520, 235] width 101 height 19
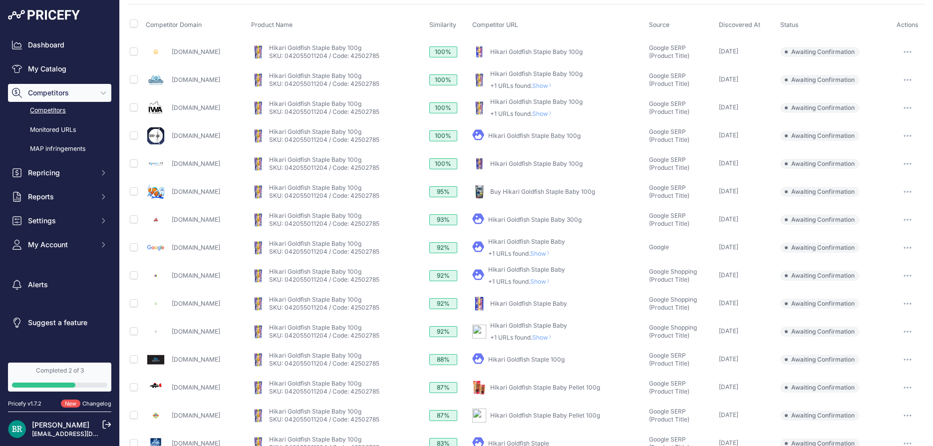
scroll to position [90, 0]
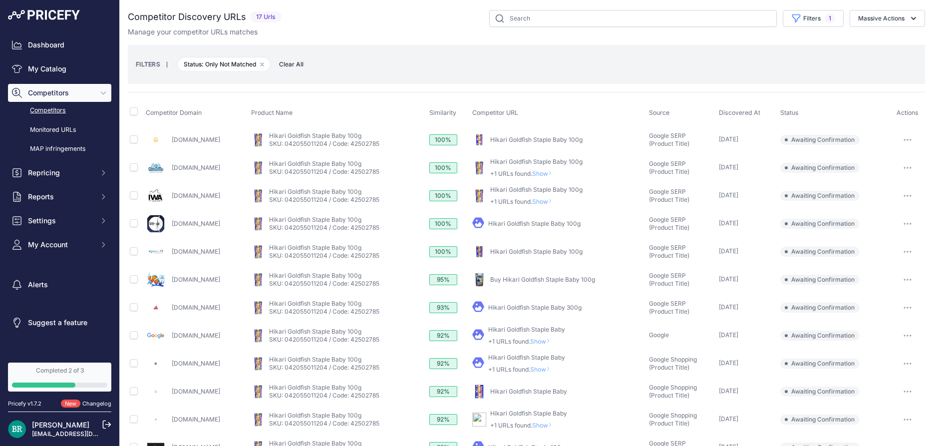
scroll to position [90, 0]
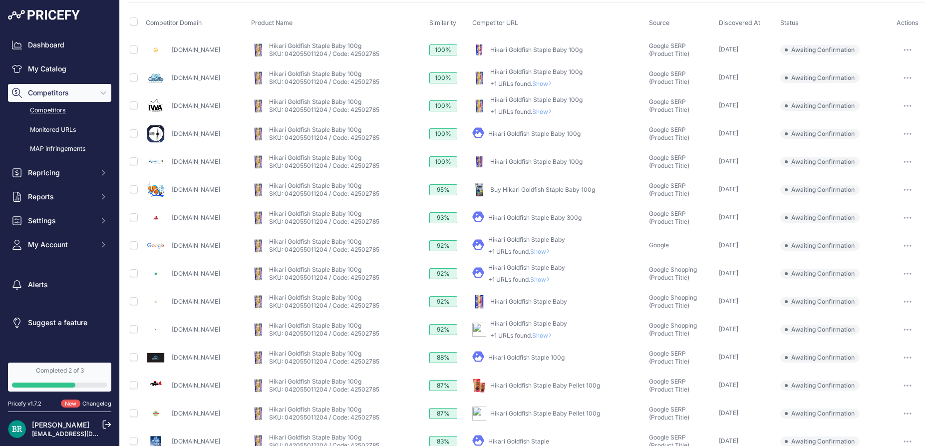
click at [554, 249] on span "Show" at bounding box center [542, 251] width 24 height 7
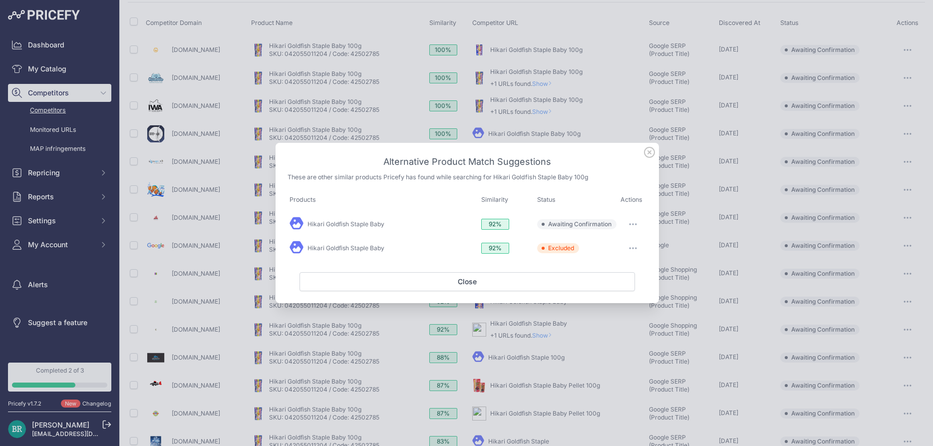
click at [651, 152] on icon at bounding box center [649, 152] width 11 height 11
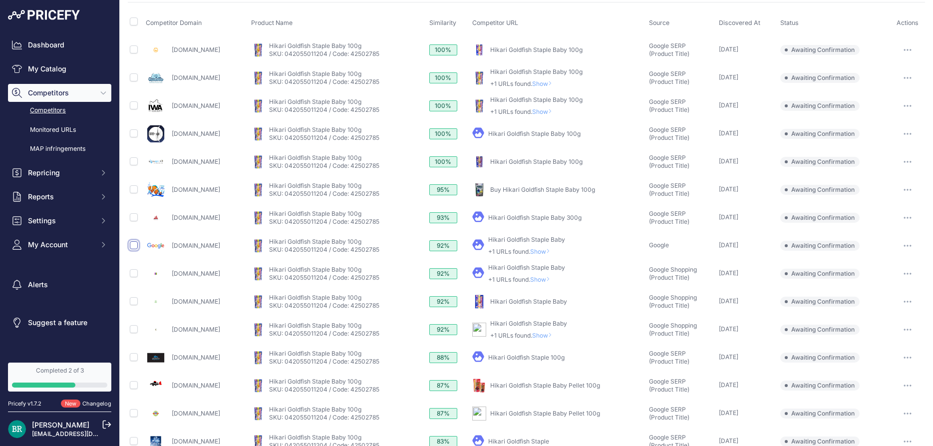
click at [133, 245] on input "checkbox" at bounding box center [134, 245] width 8 height 8
checkbox input "true"
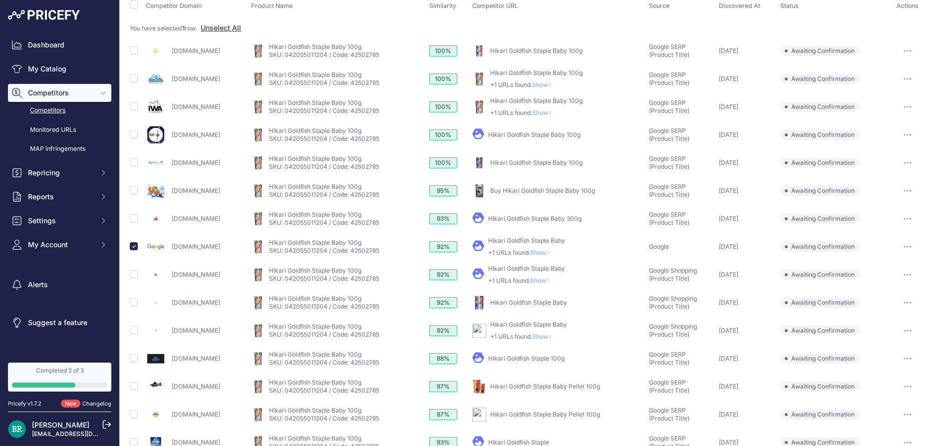
scroll to position [0, 0]
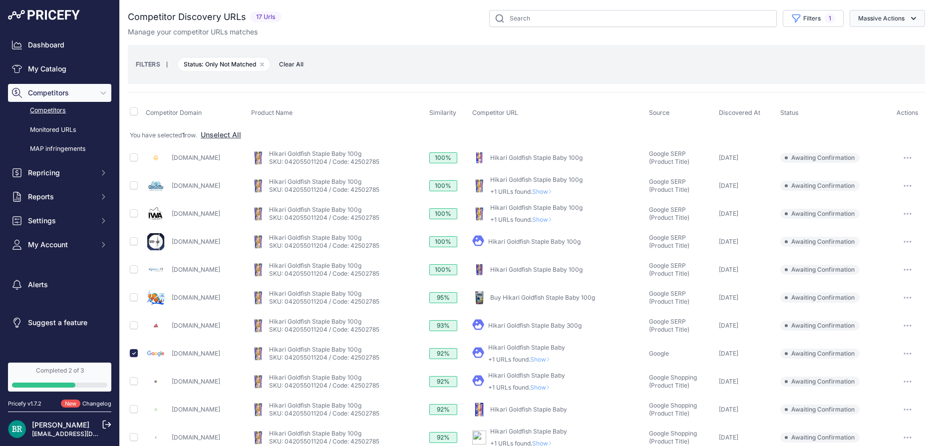
click at [888, 21] on button "Massive Actions" at bounding box center [886, 18] width 75 height 17
click at [884, 75] on span "Exclude Match" at bounding box center [877, 77] width 49 height 8
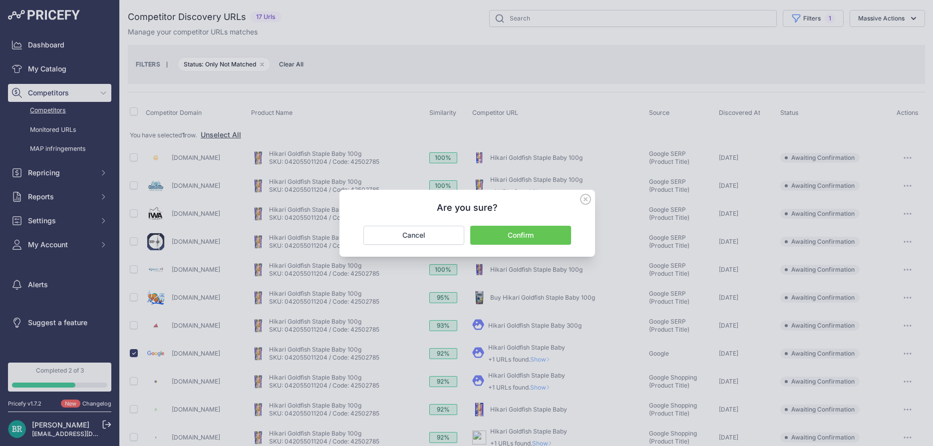
click at [527, 235] on button "Confirm" at bounding box center [520, 235] width 101 height 19
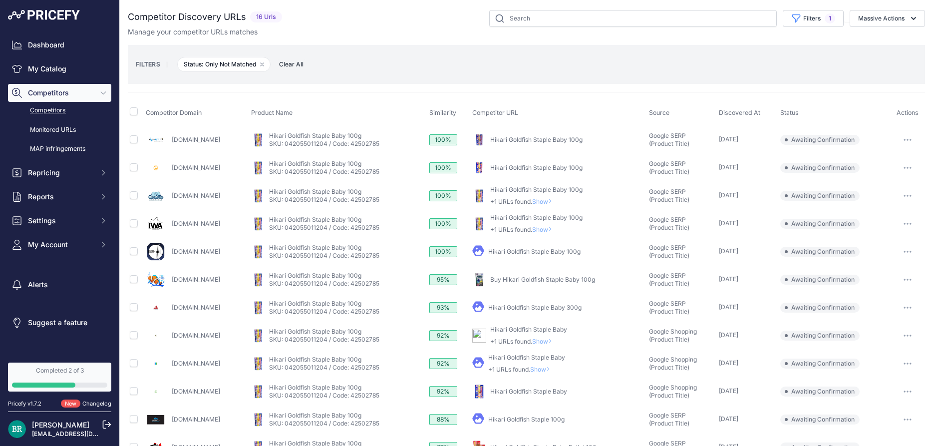
click at [253, 63] on span "Status: Only Not Matched Remove filter option" at bounding box center [223, 64] width 93 height 15
click at [264, 65] on icon "button" at bounding box center [262, 64] width 3 height 3
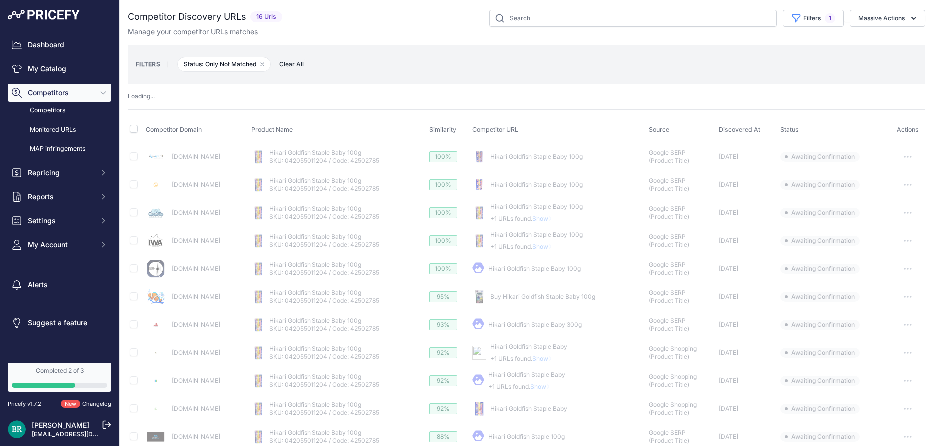
click at [427, 118] on th "Product Name" at bounding box center [338, 130] width 178 height 25
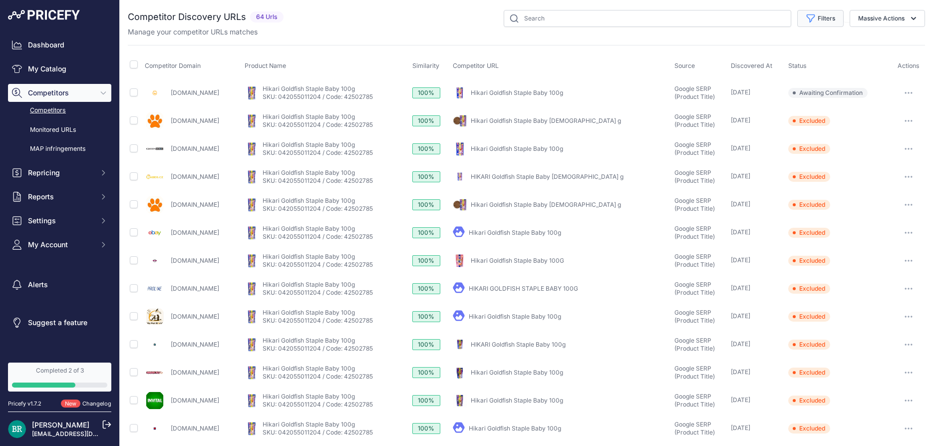
click at [815, 20] on button "Filters" at bounding box center [820, 18] width 46 height 17
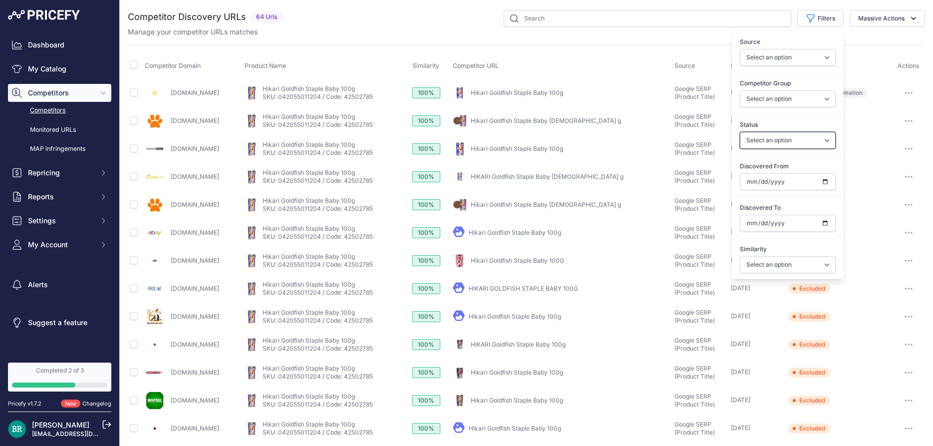
click at [740, 132] on select "Select an option Only Matched Only Not Matched" at bounding box center [788, 140] width 96 height 17
select select "1"
click option "Only Matched" at bounding box center [0, 0] width 0 height 0
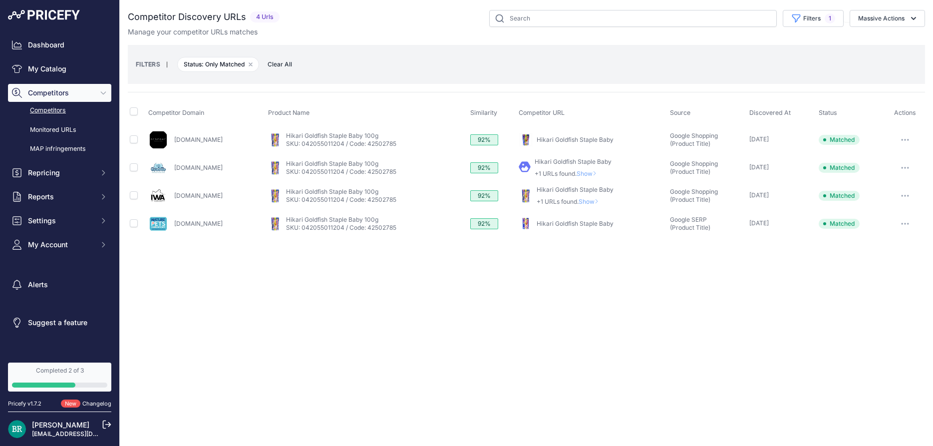
click at [499, 64] on div "FILTERS | Status: Only Matched Remove filter option Clear All" at bounding box center [526, 64] width 781 height 27
click at [826, 17] on span "1" at bounding box center [829, 18] width 10 height 10
click at [681, 49] on div "FILTERS | Status: Only Matched Remove filter option Clear All" at bounding box center [526, 64] width 797 height 39
click at [402, 59] on div "FILTERS | Status: Only Matched Remove filter option Clear All" at bounding box center [526, 64] width 781 height 27
click at [873, 18] on button "Massive Actions" at bounding box center [886, 18] width 75 height 17
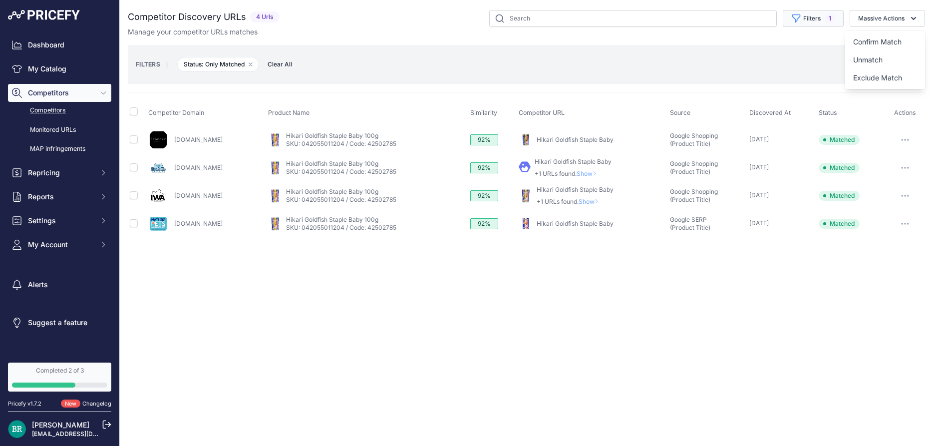
click at [832, 21] on span "1" at bounding box center [829, 18] width 10 height 10
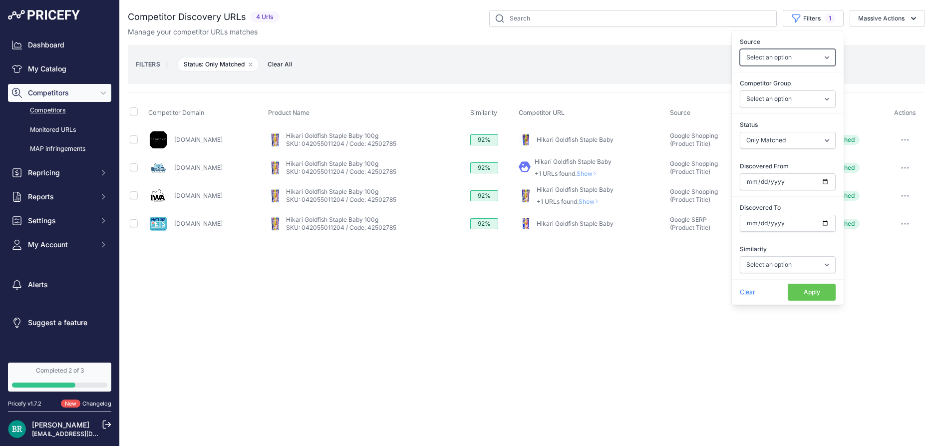
click at [740, 49] on select "Select an option Quick Automatch Google Shopping (Title) Google SERP (Title) Go…" at bounding box center [788, 57] width 96 height 17
click at [760, 41] on label "Source" at bounding box center [788, 42] width 96 height 10
click at [760, 49] on select "Select an option Quick Automatch Google Shopping (Title) Google SERP (Title) Go…" at bounding box center [788, 57] width 96 height 17
click at [740, 90] on select "Select an option General Website Ecommerce Foreign Country Website Automatch" at bounding box center [788, 98] width 96 height 17
click at [803, 85] on label "Competitor Group" at bounding box center [788, 83] width 96 height 10
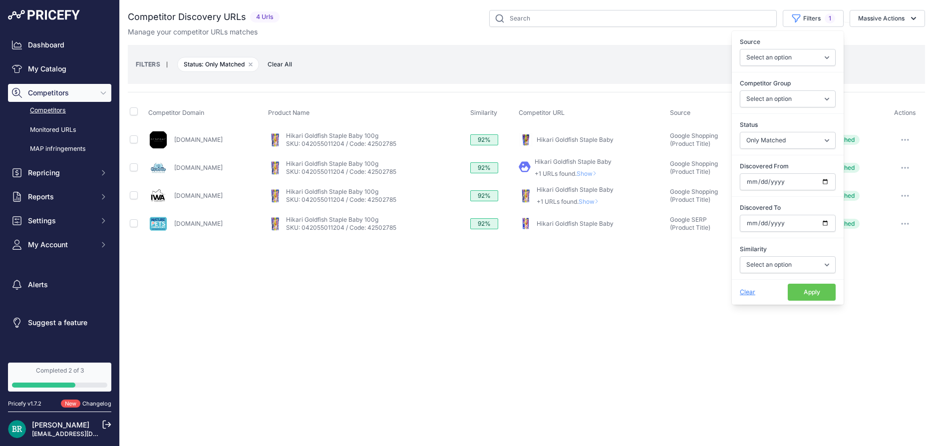
click at [803, 90] on select "Select an option General Website Ecommerce Foreign Country Website Automatch" at bounding box center [788, 98] width 96 height 17
click at [743, 293] on span "Clear" at bounding box center [747, 291] width 15 height 7
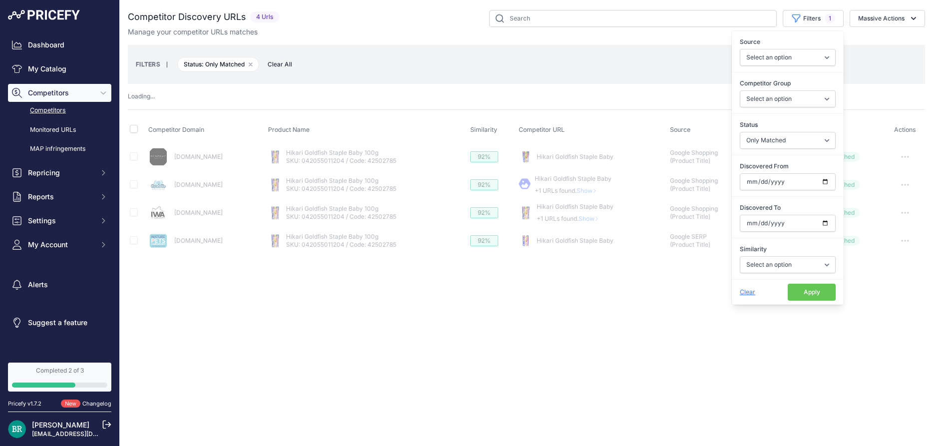
select select
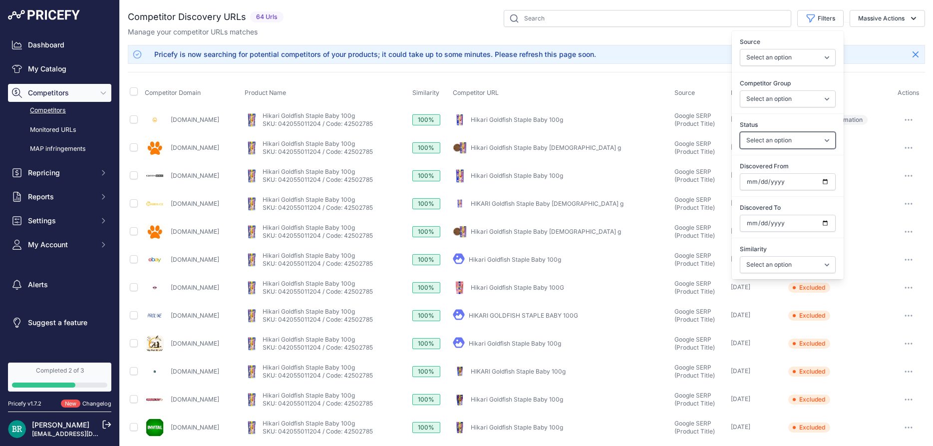
click at [740, 132] on select "Select an option Only Matched Only Not Matched" at bounding box center [788, 140] width 96 height 17
select select "1"
click option "Only Matched" at bounding box center [0, 0] width 0 height 0
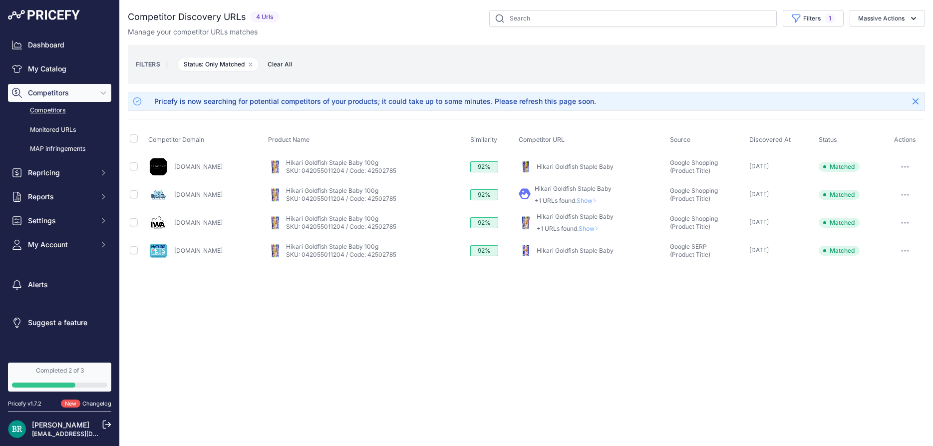
click at [614, 74] on div "FILTERS | Status: Only Matched Remove filter option Clear All" at bounding box center [526, 64] width 781 height 27
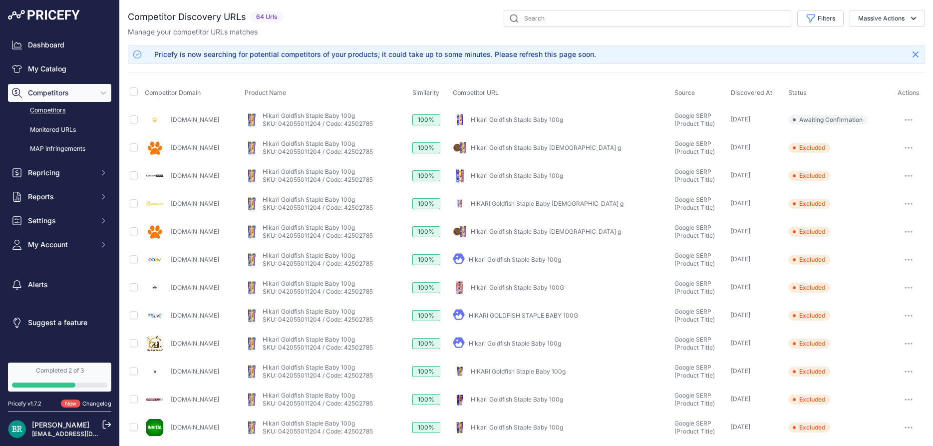
click at [69, 93] on span "Competitors" at bounding box center [60, 93] width 65 height 10
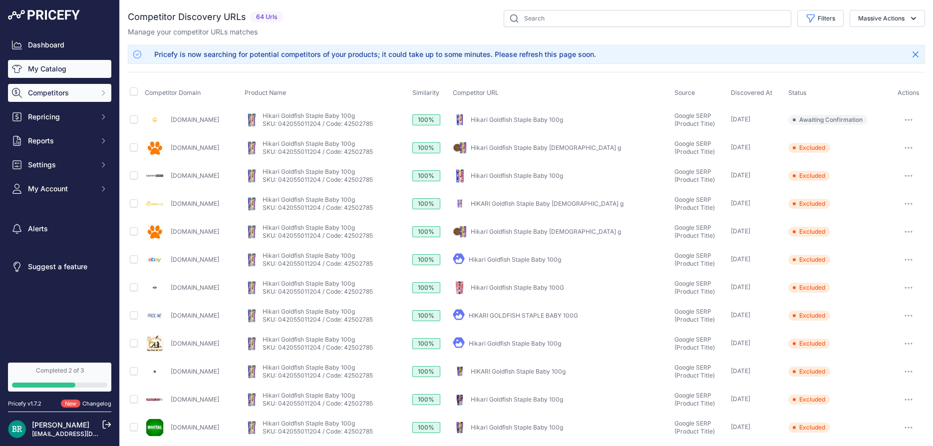
click at [55, 67] on link "My Catalog" at bounding box center [59, 69] width 103 height 18
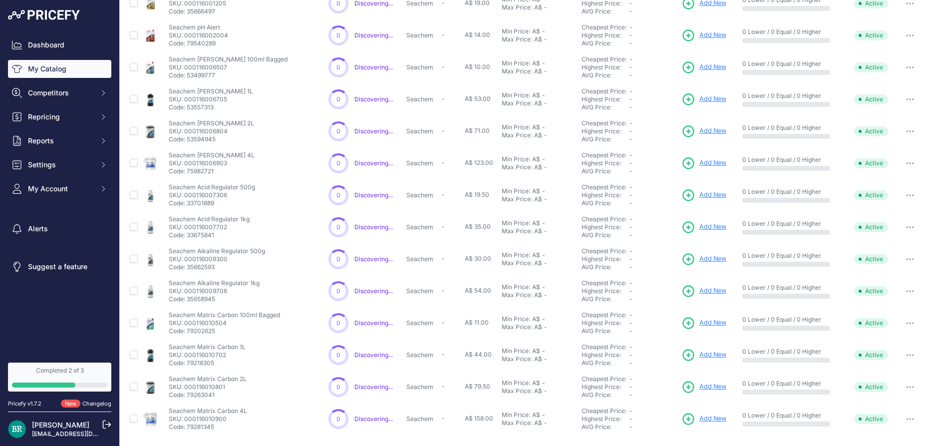
scroll to position [135, 0]
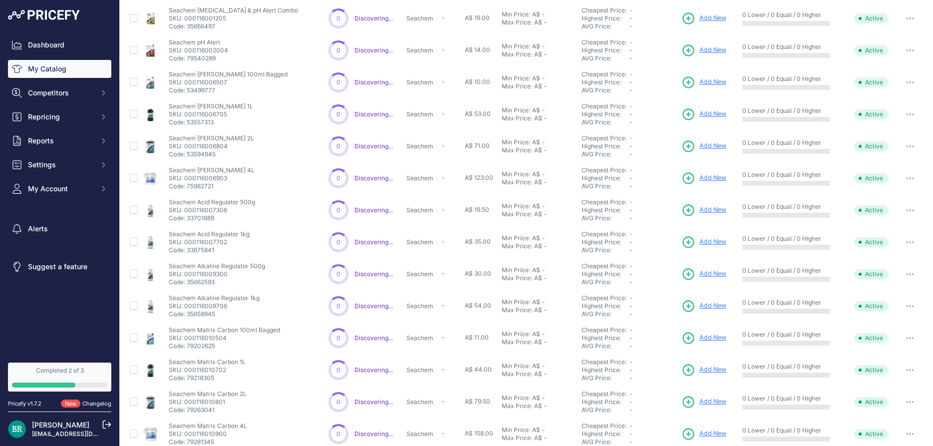
click at [86, 378] on link "Completed 2 of 3" at bounding box center [59, 376] width 103 height 29
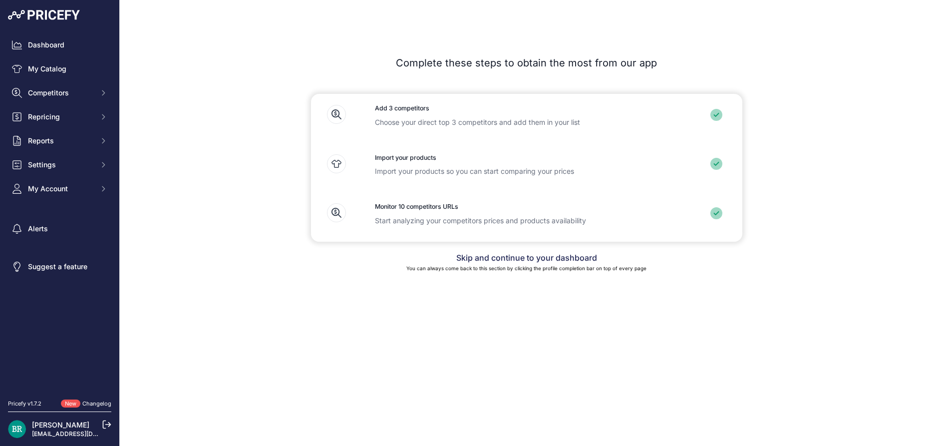
click at [558, 256] on link "Skip and continue to your dashboard" at bounding box center [526, 258] width 141 height 10
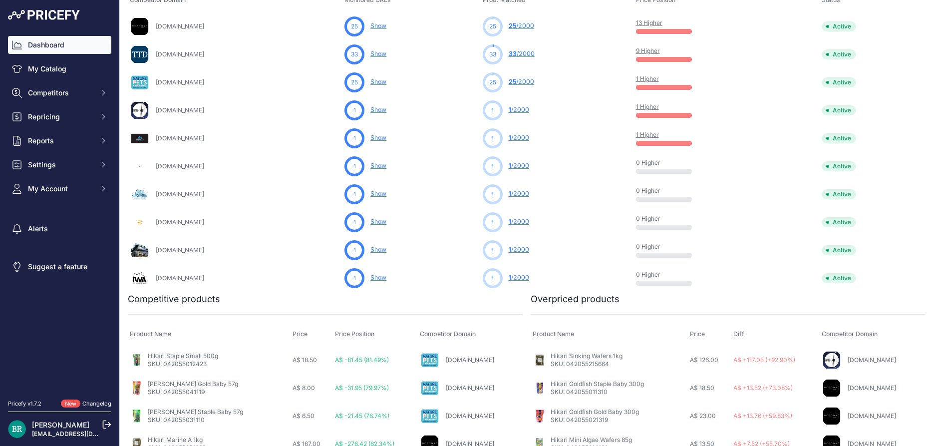
scroll to position [193, 0]
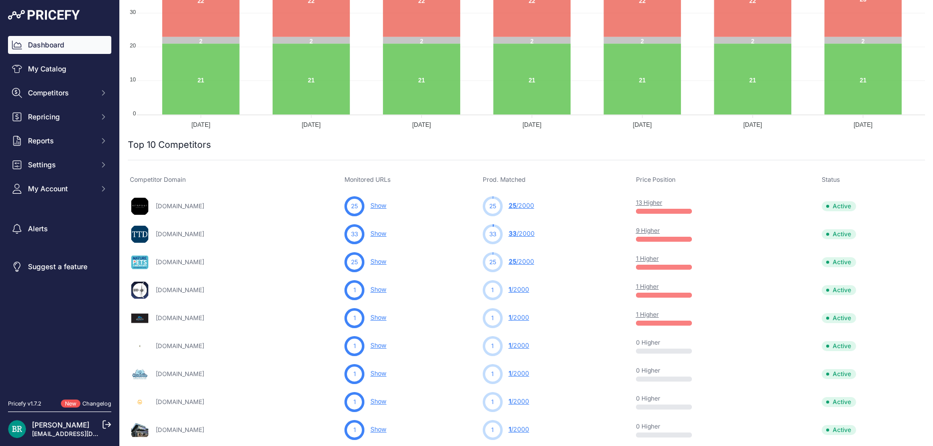
click at [75, 40] on link "Dashboard" at bounding box center [59, 45] width 103 height 18
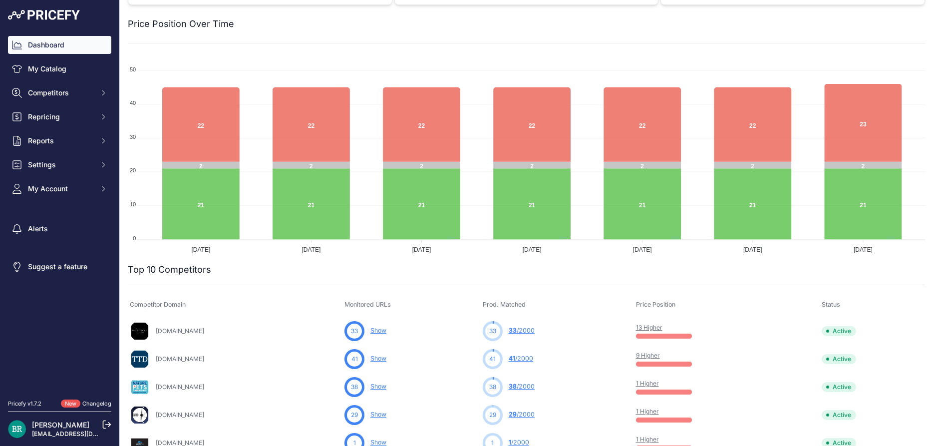
scroll to position [180, 0]
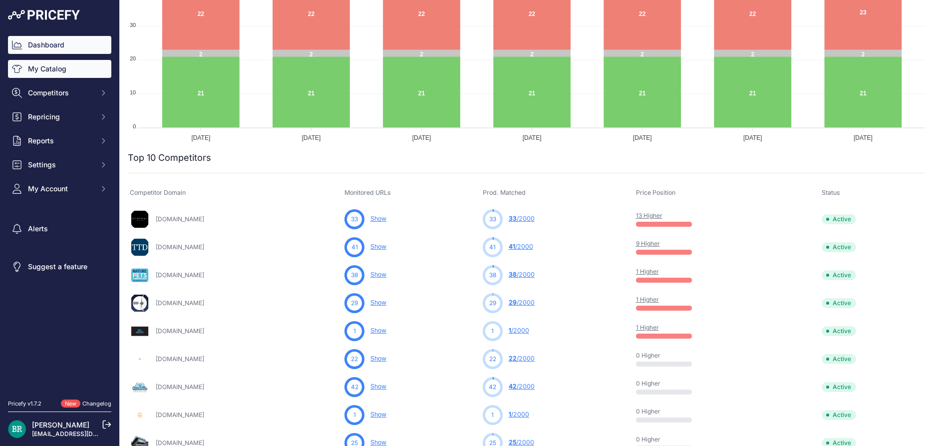
click at [42, 62] on link "My Catalog" at bounding box center [59, 69] width 103 height 18
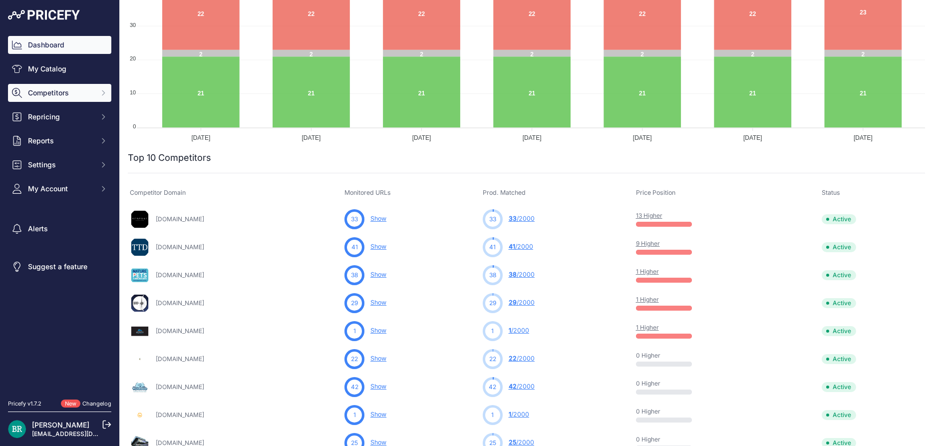
click at [52, 92] on span "Competitors" at bounding box center [60, 93] width 65 height 10
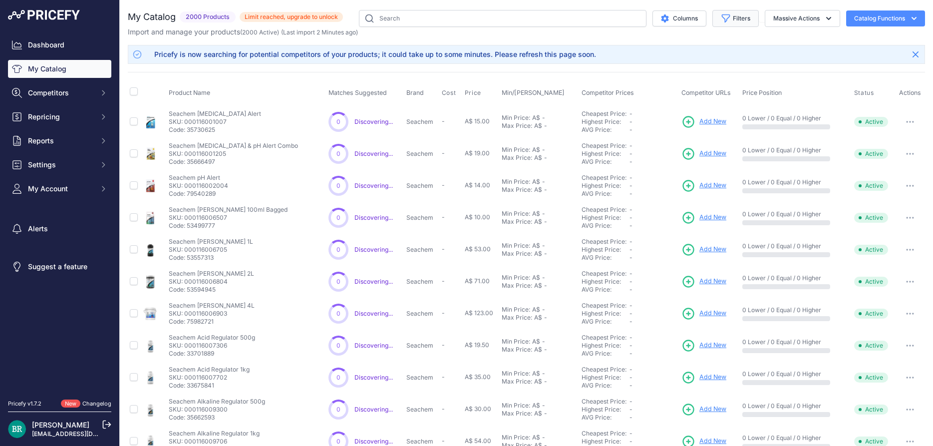
click at [728, 20] on icon "button" at bounding box center [726, 18] width 10 height 10
click at [655, 49] on select "All Status Only Enabled Only Disabled" at bounding box center [703, 57] width 96 height 17
click at [699, 55] on select "All Status Only Enabled Only Disabled" at bounding box center [703, 57] width 96 height 17
click at [655, 90] on select "Select an option Matched Unmatched" at bounding box center [703, 98] width 96 height 17
click at [682, 80] on label "Match Status" at bounding box center [703, 83] width 96 height 10
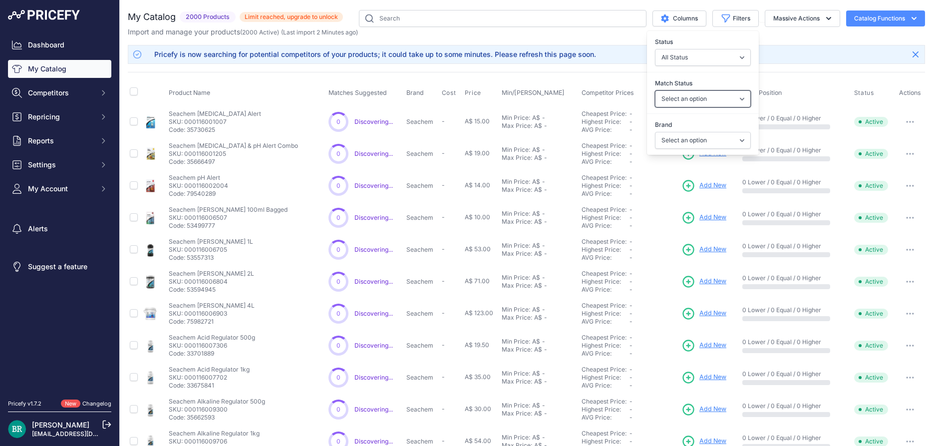
click at [682, 90] on select "Select an option Matched Unmatched" at bounding box center [703, 98] width 96 height 17
click at [655, 132] on select "Select an option Absolute Aquariums ADA Aqua Design Amano API Aqua Illumination…" at bounding box center [703, 140] width 96 height 17
select select "Chihiros"
click option "Chihiros" at bounding box center [0, 0] width 0 height 0
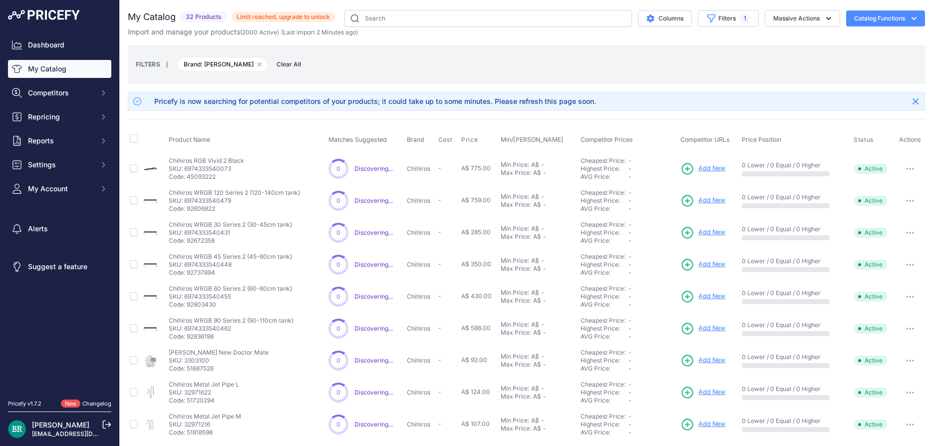
click at [806, 63] on div "FILTERS | Brand: Chihiros Remove filter option Clear All" at bounding box center [526, 64] width 781 height 27
click at [732, 18] on button "Filters 1" at bounding box center [728, 18] width 61 height 17
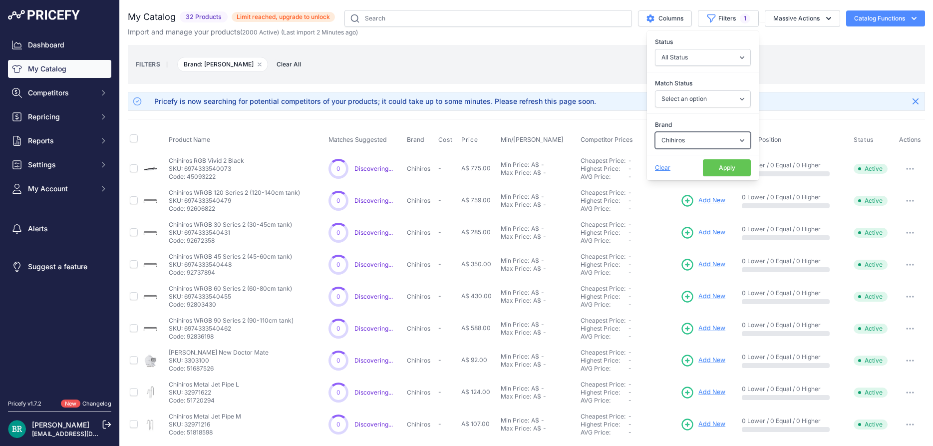
click at [655, 132] on select "Select an option Absolute Aquariums ADA Aqua Design Amano API Aqua Illumination…" at bounding box center [703, 140] width 96 height 17
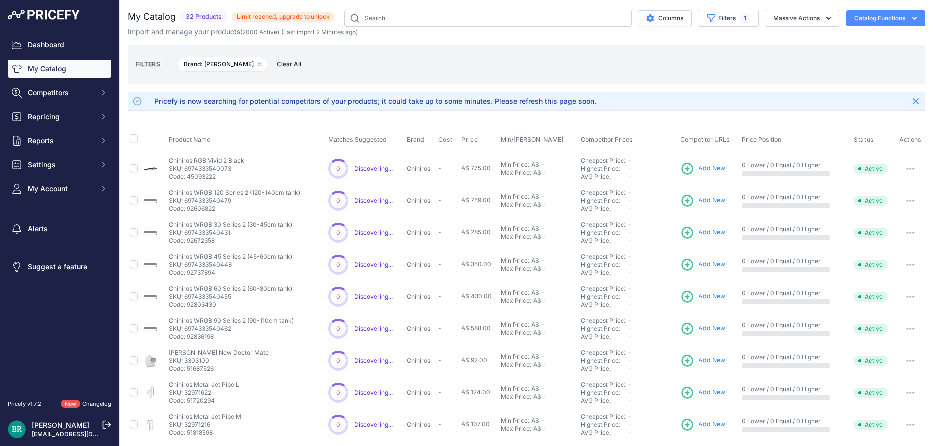
click at [600, 59] on div "FILTERS | Brand: Chihiros Remove filter option Clear All" at bounding box center [526, 64] width 781 height 27
click at [910, 15] on icon "button" at bounding box center [914, 18] width 10 height 10
click at [789, 46] on div "FILTERS | Brand: Chihiros Remove filter option Clear All" at bounding box center [526, 64] width 797 height 39
click at [808, 20] on button "Massive Actions" at bounding box center [802, 18] width 75 height 17
click at [667, 21] on button "Columns" at bounding box center [665, 18] width 54 height 16
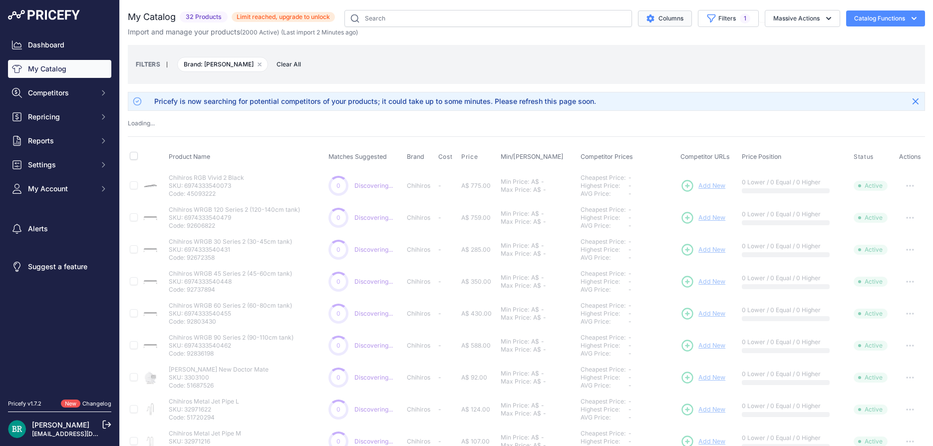
click at [673, 19] on button "Columns" at bounding box center [665, 18] width 54 height 16
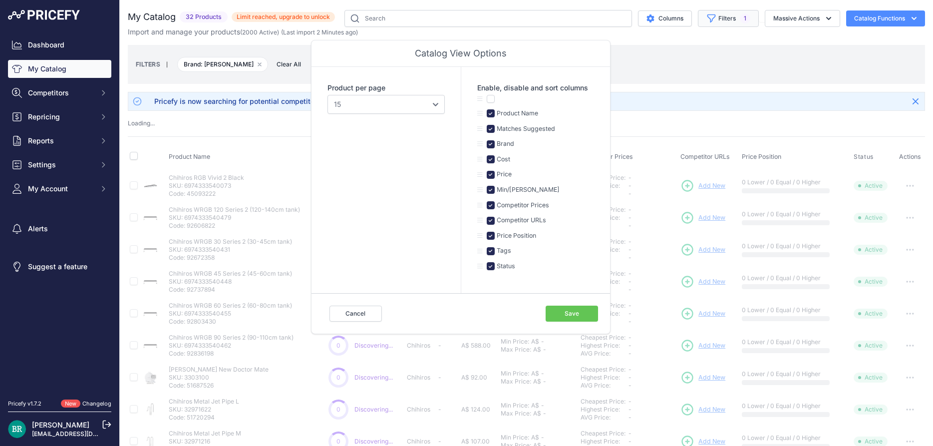
click at [731, 23] on button "Filters 1" at bounding box center [728, 18] width 61 height 17
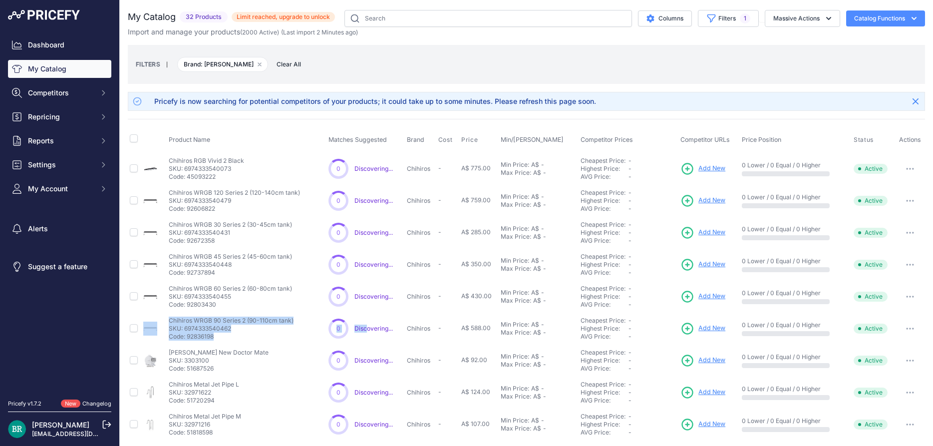
click at [367, 311] on td "0 0 Show Discovering..." at bounding box center [365, 296] width 78 height 32
click at [736, 17] on button "Filters 1" at bounding box center [728, 18] width 61 height 17
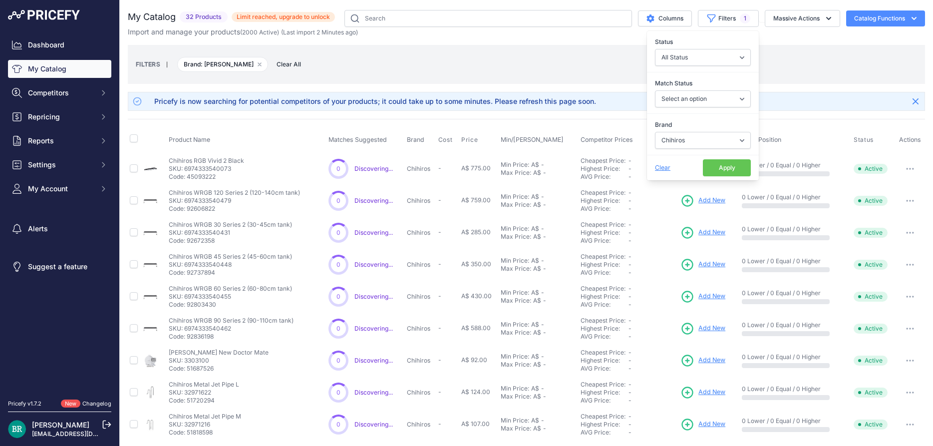
click at [445, 52] on div "FILTERS | Brand: Chihiros Remove filter option Clear All" at bounding box center [526, 64] width 781 height 27
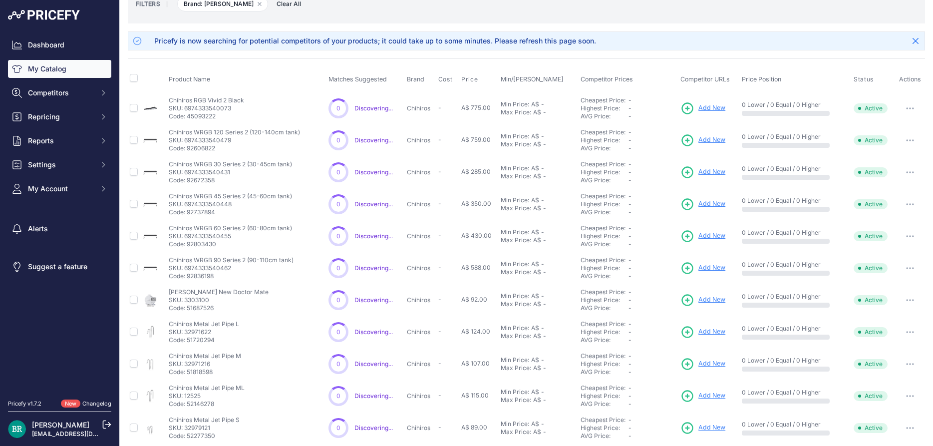
scroll to position [2, 0]
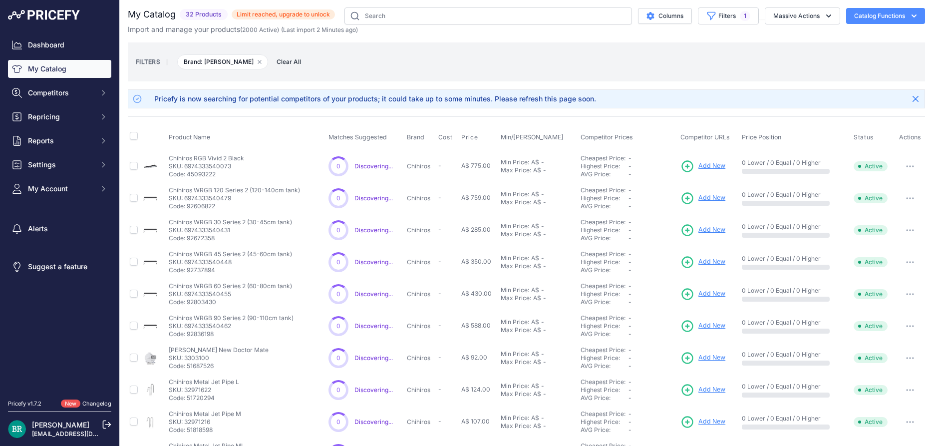
click at [578, 69] on div "FILTERS | Brand: Chihiros Remove filter option Clear All" at bounding box center [526, 61] width 781 height 27
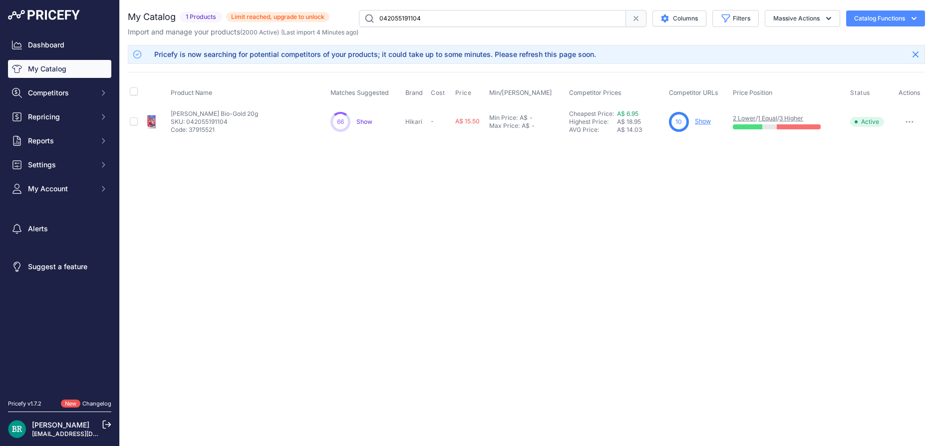
click at [791, 117] on link "3 Higher" at bounding box center [791, 117] width 24 height 7
click at [871, 121] on span "Active" at bounding box center [867, 122] width 34 height 10
click at [741, 116] on link "2 Lower" at bounding box center [744, 117] width 23 height 7
click at [347, 123] on div at bounding box center [340, 121] width 28 height 28
click at [363, 123] on span "Show" at bounding box center [364, 121] width 16 height 7
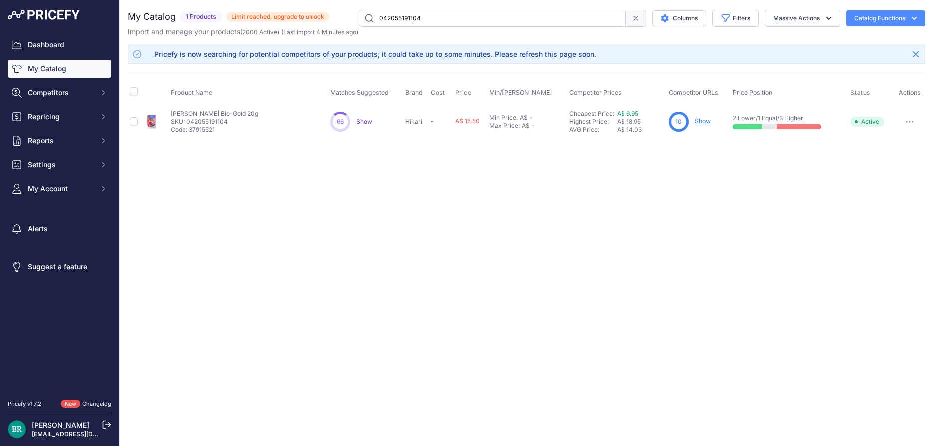
click at [531, 181] on div "Close You are not connected to the internet. ​" at bounding box center [526, 223] width 813 height 446
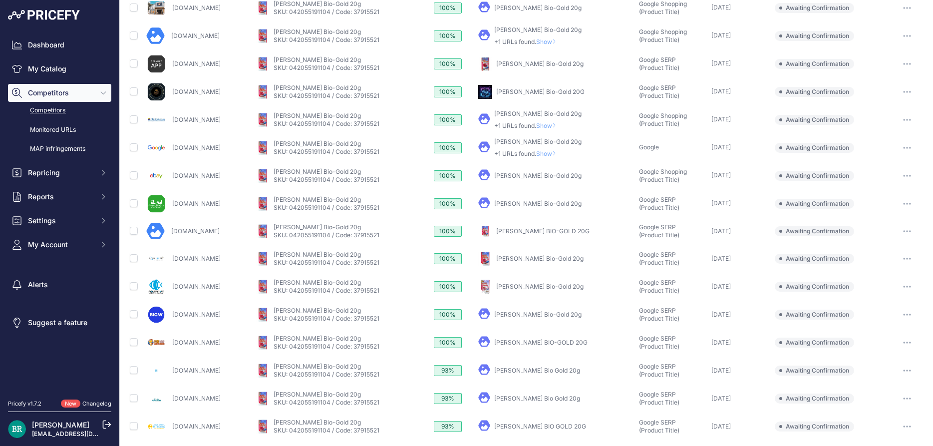
scroll to position [304, 0]
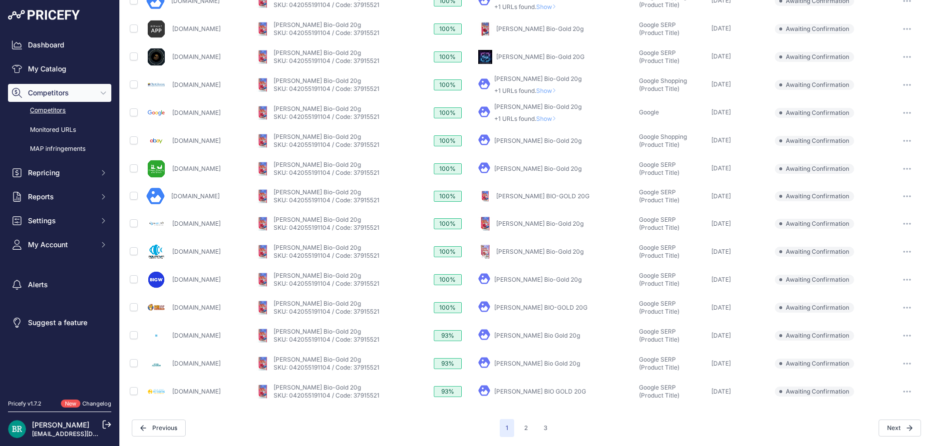
click at [546, 430] on button "3" at bounding box center [545, 428] width 16 height 18
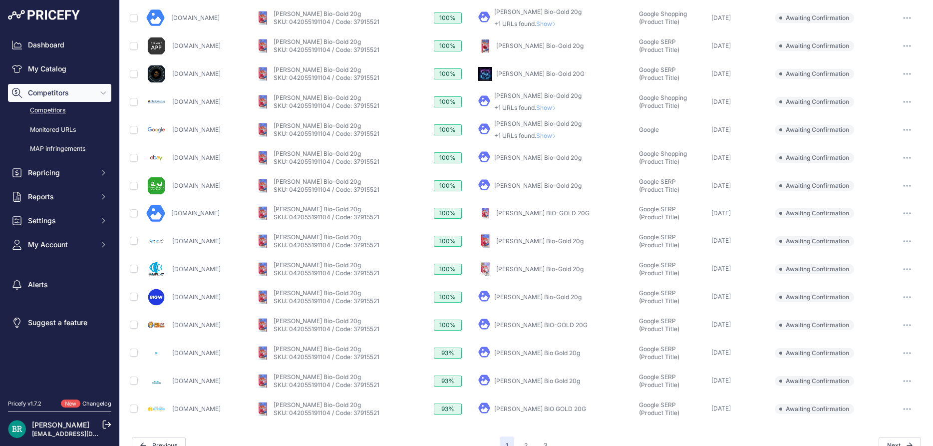
scroll to position [321, 0]
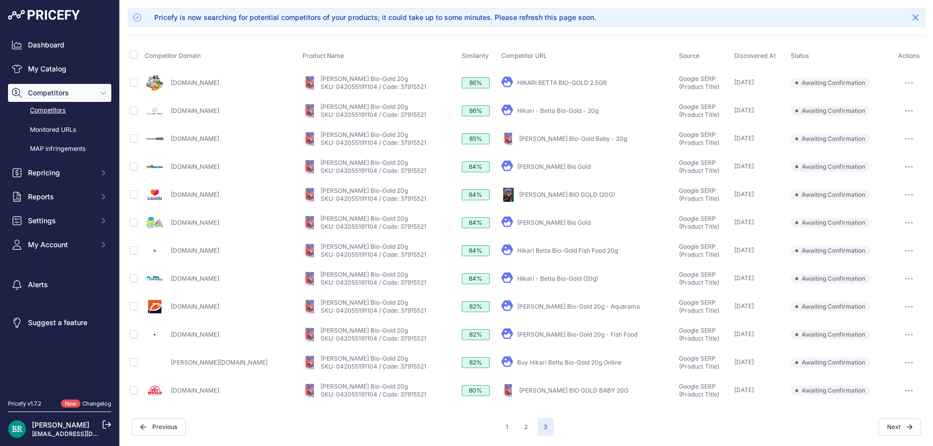
scroll to position [35, 0]
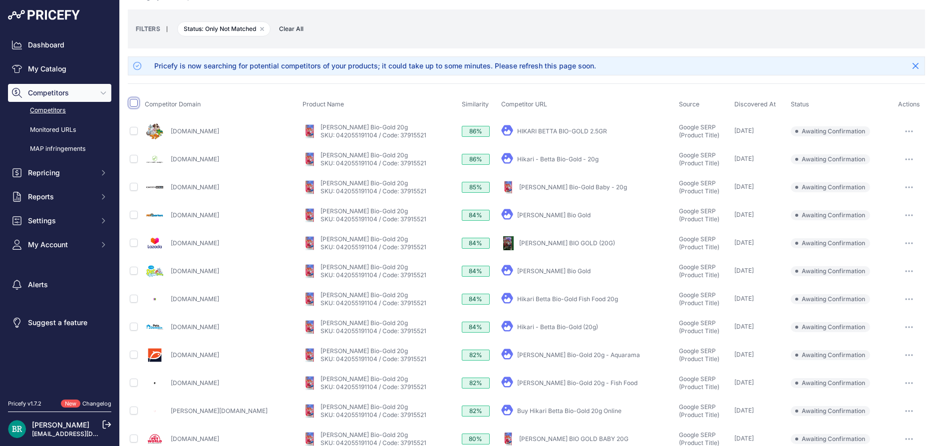
click at [133, 102] on input "checkbox" at bounding box center [134, 103] width 8 height 8
checkbox input "true"
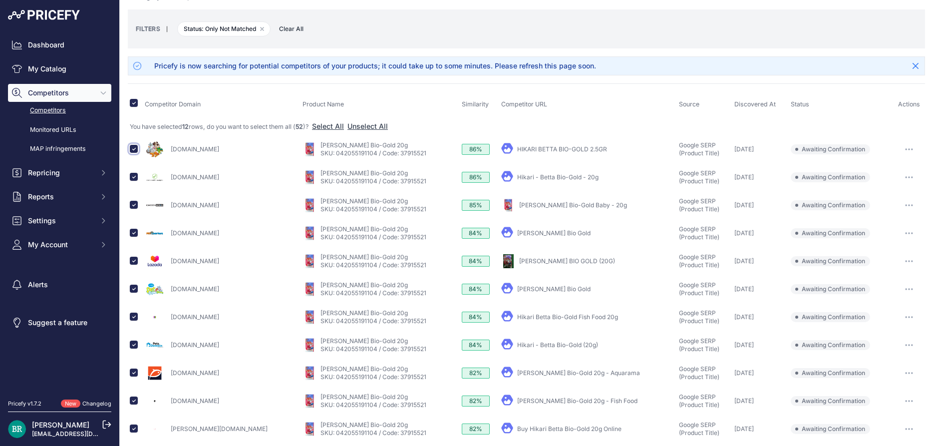
click at [132, 150] on input "checkbox" at bounding box center [134, 149] width 8 height 8
checkbox input "false"
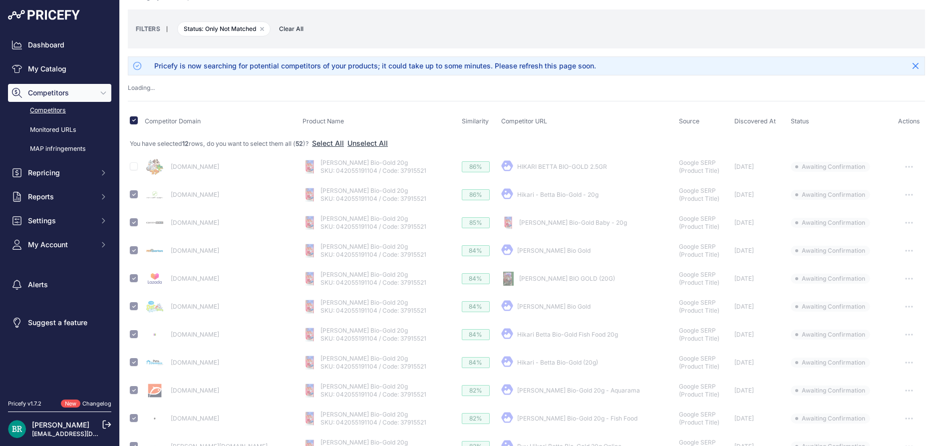
checkbox input "false"
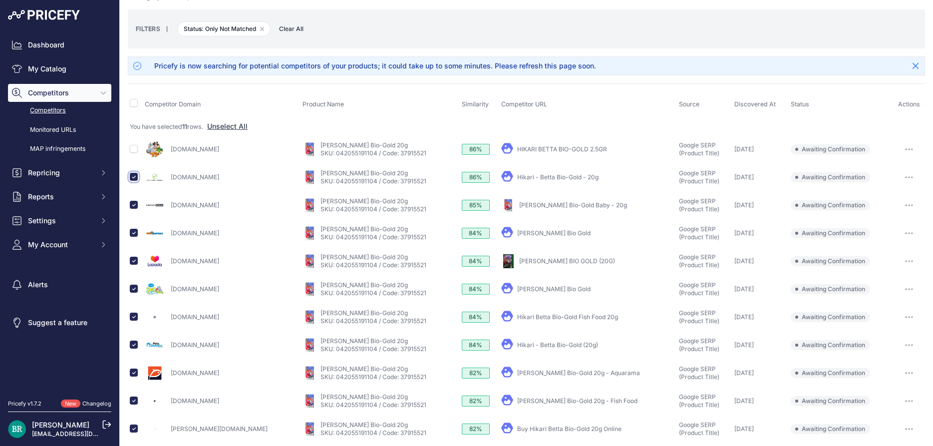
click at [132, 180] on input "checkbox" at bounding box center [134, 177] width 8 height 8
checkbox input "false"
click at [133, 234] on input "checkbox" at bounding box center [134, 233] width 8 height 8
checkbox input "false"
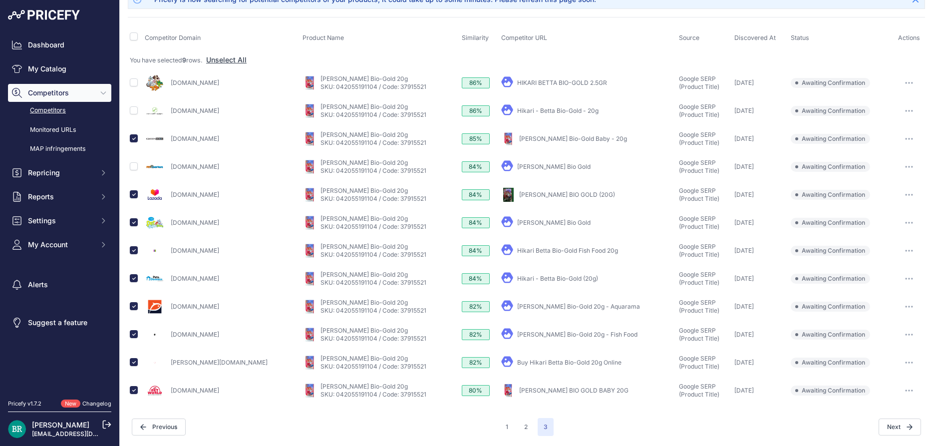
scroll to position [101, 0]
click at [134, 221] on input "checkbox" at bounding box center [134, 223] width 8 height 8
checkbox input "false"
click at [133, 251] on input "checkbox" at bounding box center [134, 251] width 8 height 8
checkbox input "false"
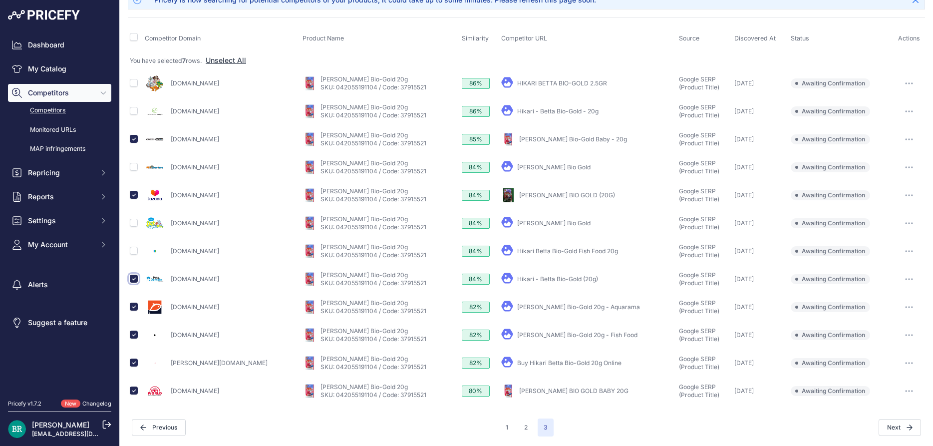
click at [132, 278] on input "checkbox" at bounding box center [134, 278] width 8 height 8
checkbox input "false"
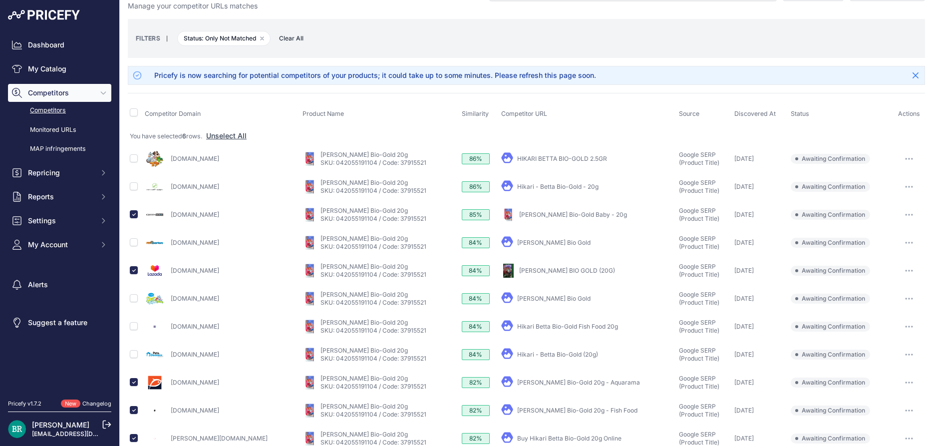
scroll to position [0, 0]
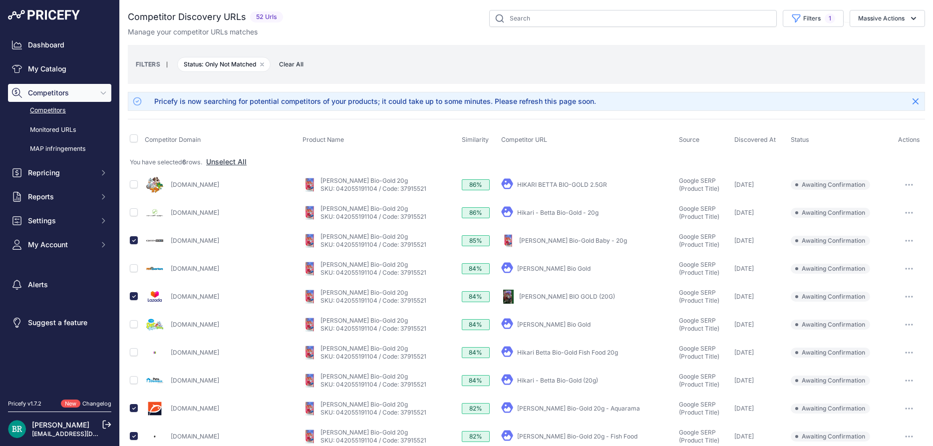
click at [915, 140] on span "Actions" at bounding box center [909, 139] width 22 height 7
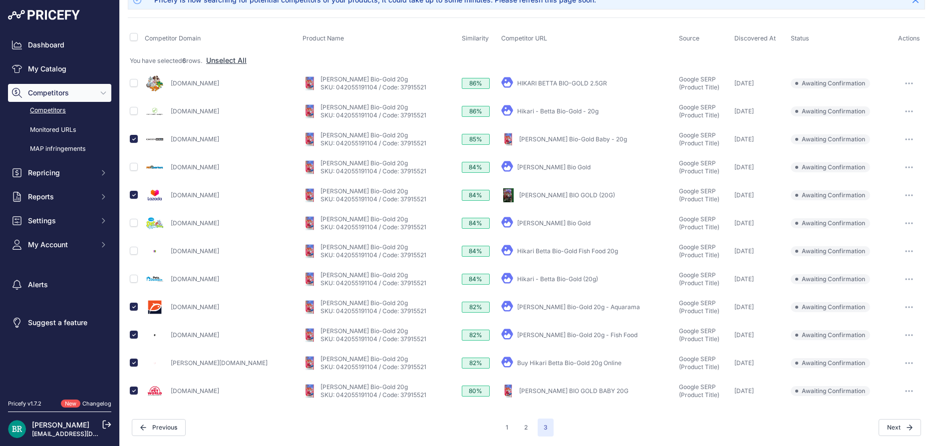
click at [908, 392] on button "button" at bounding box center [909, 391] width 20 height 14
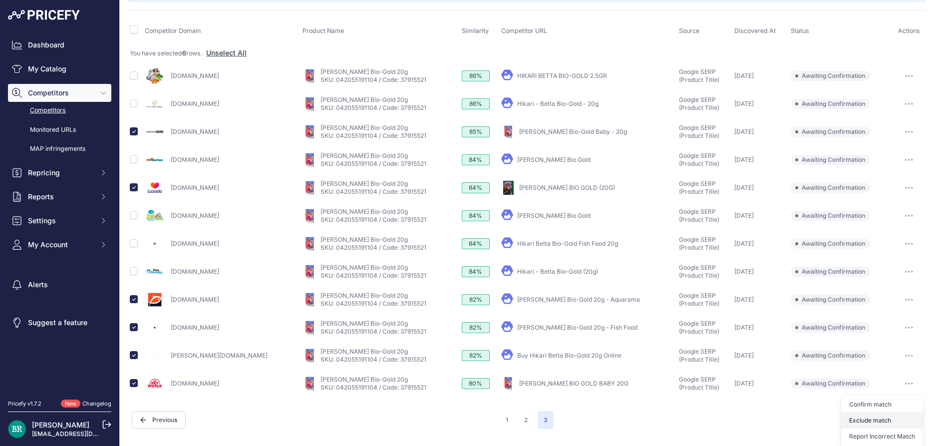
click at [882, 421] on button "Exclude match" at bounding box center [882, 420] width 82 height 16
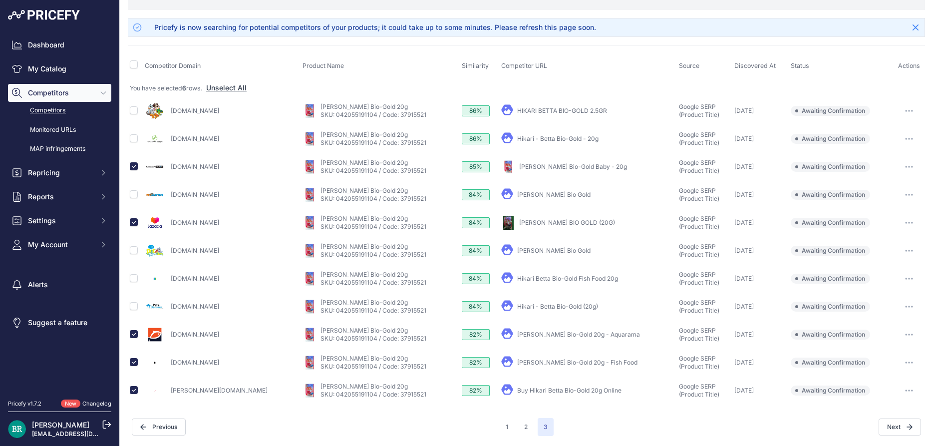
scroll to position [73, 0]
click at [901, 248] on button "button" at bounding box center [909, 251] width 20 height 14
click at [887, 270] on button "Confirm match" at bounding box center [882, 272] width 82 height 16
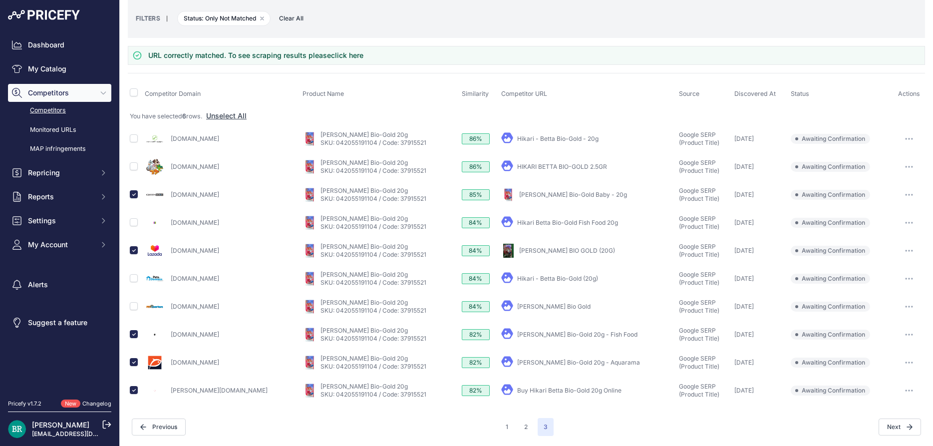
scroll to position [45, 0]
click at [911, 139] on icon "button" at bounding box center [909, 139] width 8 height 2
click at [895, 158] on button "Confirm match" at bounding box center [882, 160] width 82 height 16
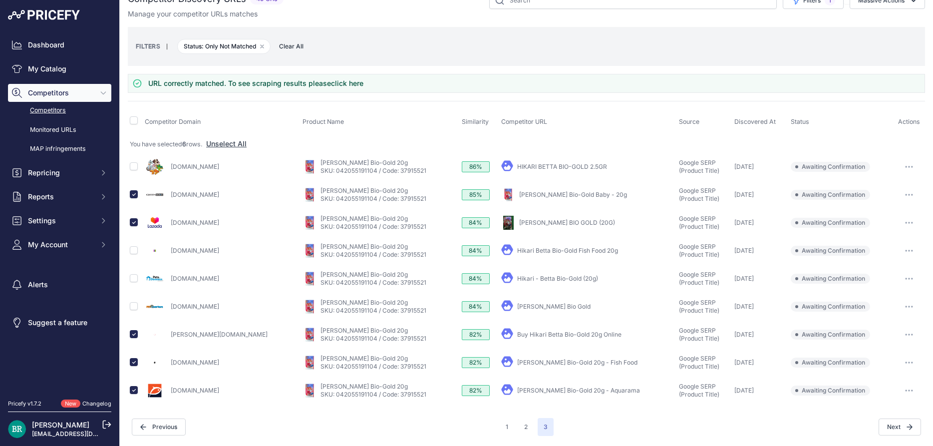
scroll to position [17, 0]
click at [909, 163] on button "button" at bounding box center [909, 167] width 20 height 14
click at [889, 186] on button "Confirm match" at bounding box center [882, 188] width 82 height 16
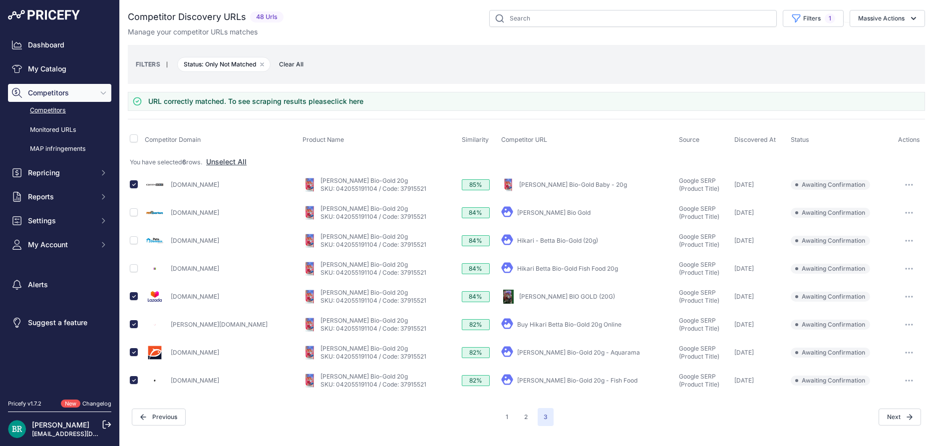
scroll to position [0, 0]
click at [908, 185] on icon "button" at bounding box center [908, 184] width 1 height 1
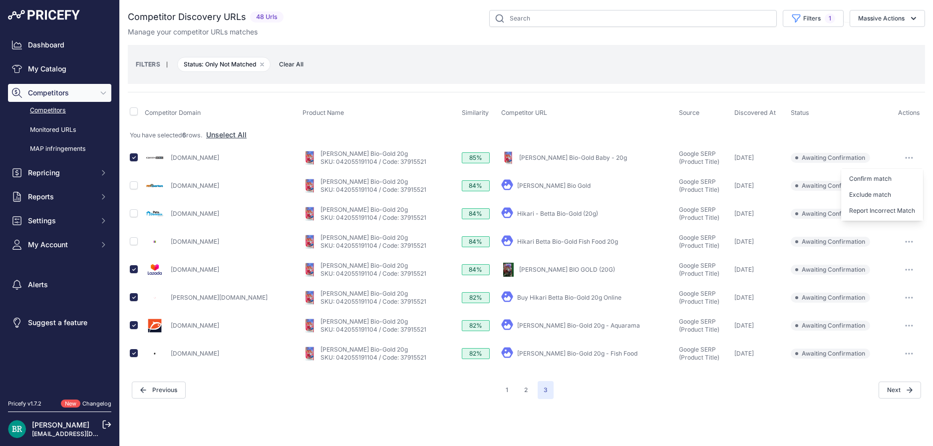
drag, startPoint x: 886, startPoint y: 235, endPoint x: 883, endPoint y: 122, distance: 113.3
click at [883, 122] on table "Competitor Domain Product Name Similarity Competitor URL Source 6" at bounding box center [526, 233] width 797 height 267
click at [883, 122] on th "Status" at bounding box center [841, 112] width 104 height 25
click at [908, 159] on button "button" at bounding box center [909, 158] width 20 height 14
click at [883, 195] on button "Exclude match" at bounding box center [882, 195] width 82 height 16
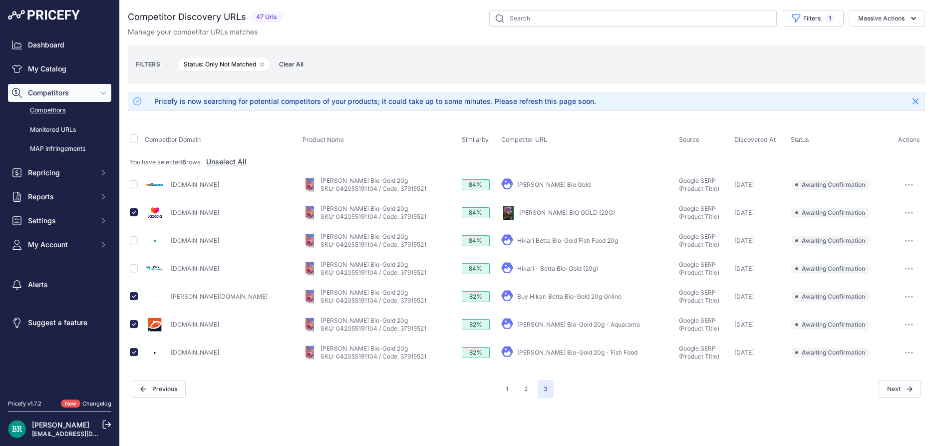
click at [912, 212] on button "button" at bounding box center [909, 213] width 20 height 14
click at [890, 246] on button "Exclude match" at bounding box center [882, 250] width 82 height 16
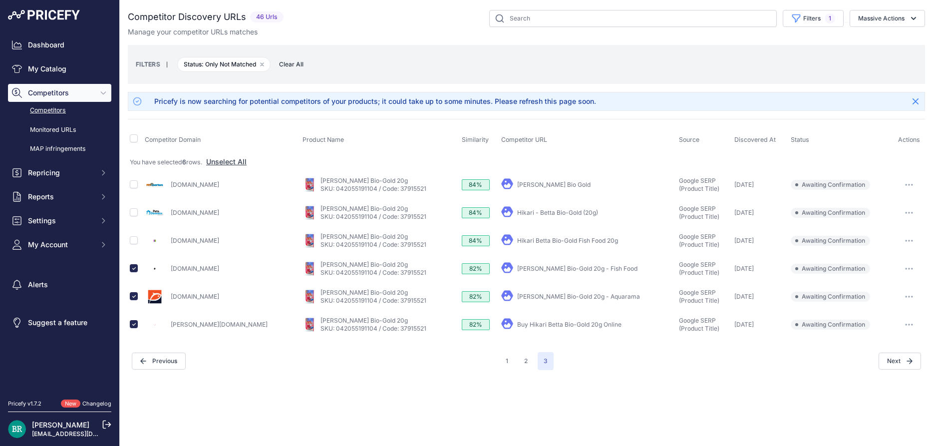
click at [913, 184] on button "button" at bounding box center [909, 185] width 20 height 14
click at [888, 207] on button "Confirm match" at bounding box center [882, 206] width 82 height 16
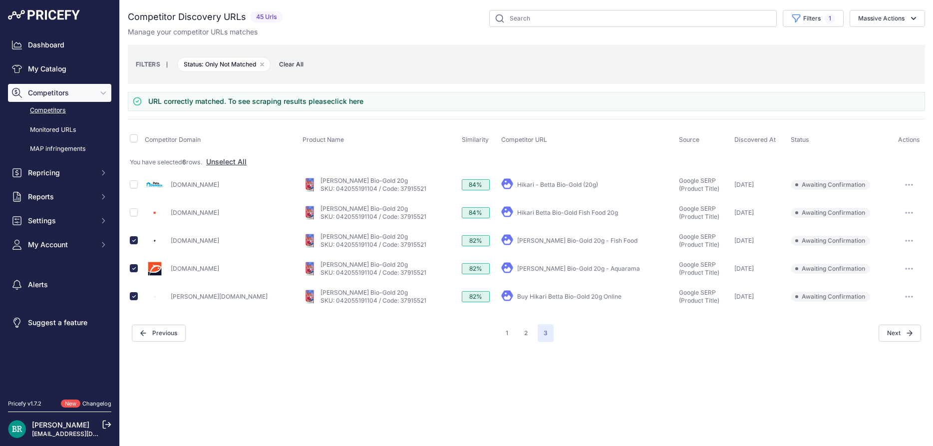
click at [909, 183] on button "button" at bounding box center [909, 185] width 20 height 14
click at [900, 204] on button "Confirm match" at bounding box center [882, 206] width 82 height 16
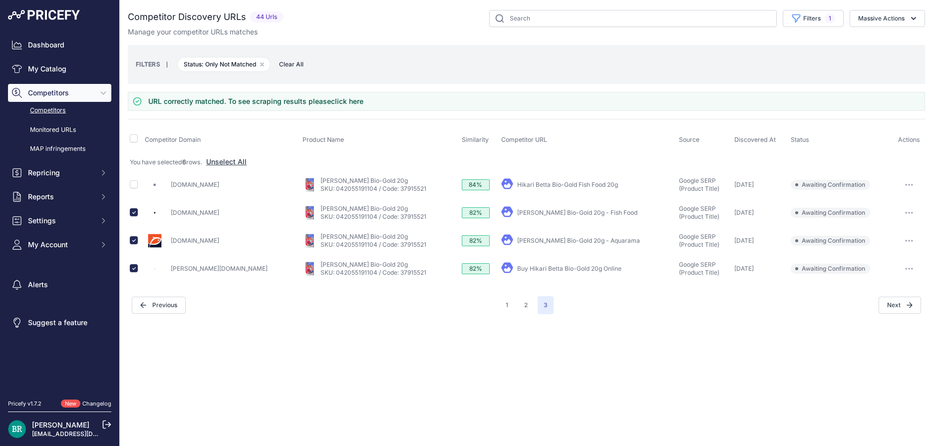
click at [912, 183] on button "button" at bounding box center [909, 185] width 20 height 14
click at [889, 203] on button "Confirm match" at bounding box center [882, 206] width 82 height 16
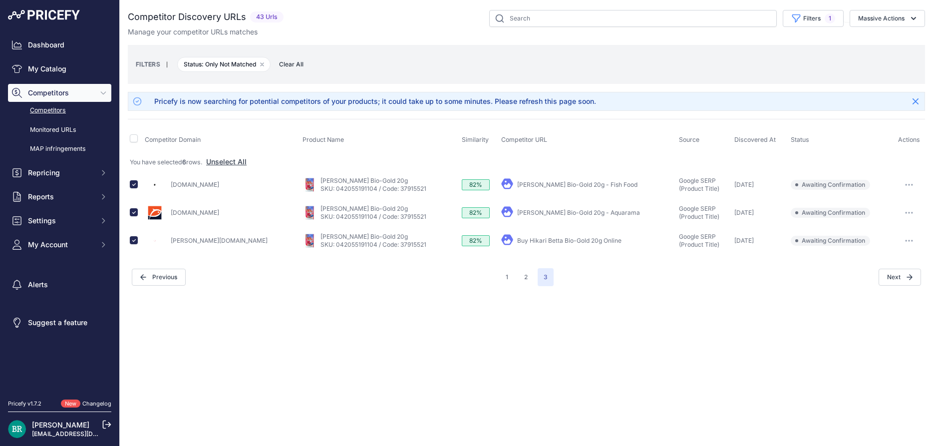
click at [906, 187] on button "button" at bounding box center [909, 185] width 20 height 14
click at [878, 219] on div "Confirm match Exclude match Report Incorrect Match" at bounding box center [882, 222] width 82 height 52
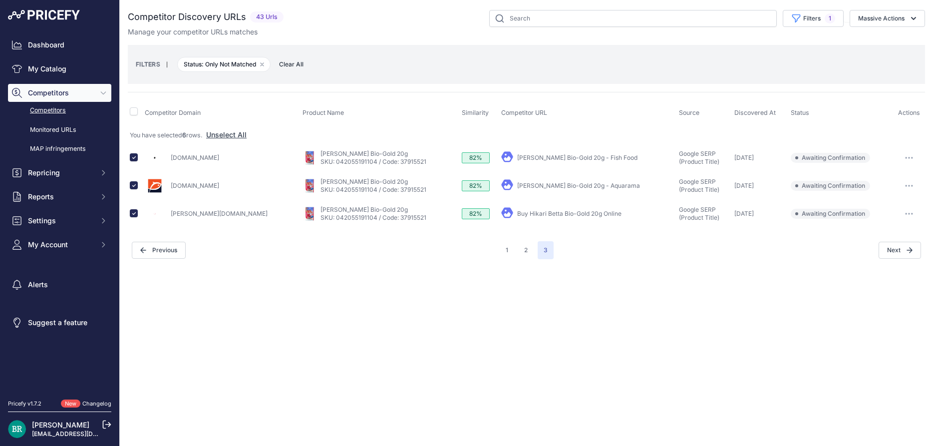
click at [912, 184] on button "button" at bounding box center [909, 186] width 20 height 14
click at [875, 220] on button "Exclude match" at bounding box center [882, 223] width 82 height 16
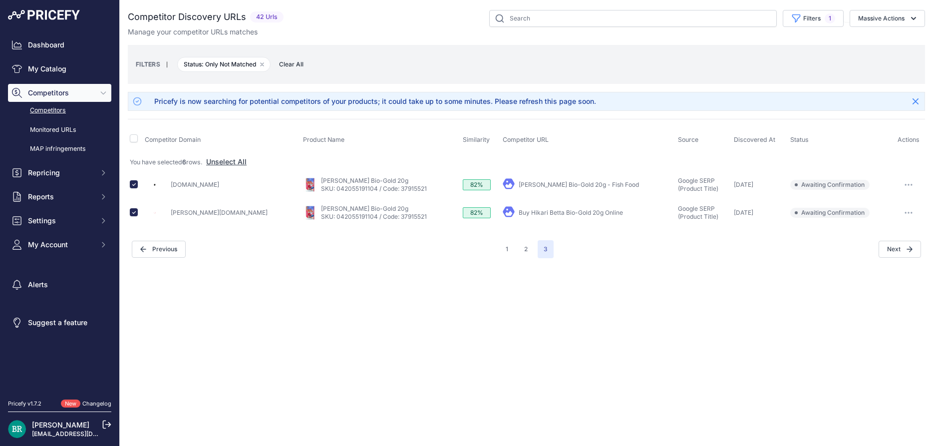
click at [905, 183] on button "button" at bounding box center [908, 185] width 20 height 14
click at [878, 217] on button "Exclude match" at bounding box center [882, 222] width 82 height 16
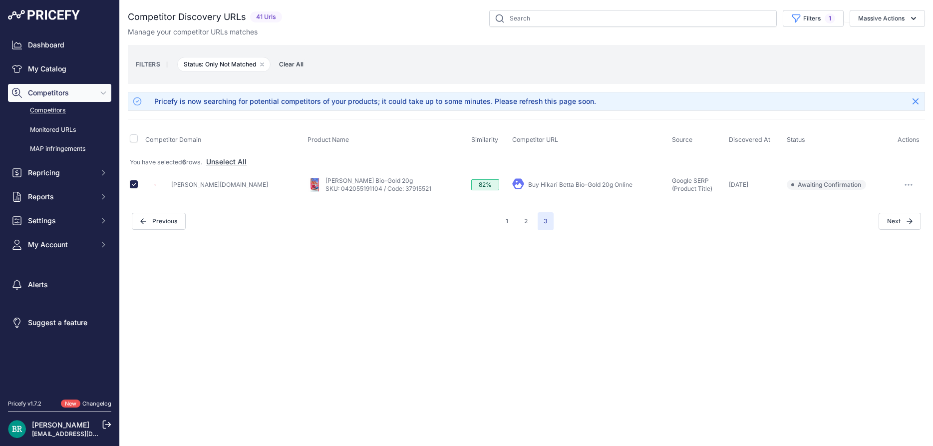
click at [908, 186] on button "button" at bounding box center [908, 185] width 20 height 14
click at [885, 218] on button "Exclude match" at bounding box center [882, 222] width 82 height 16
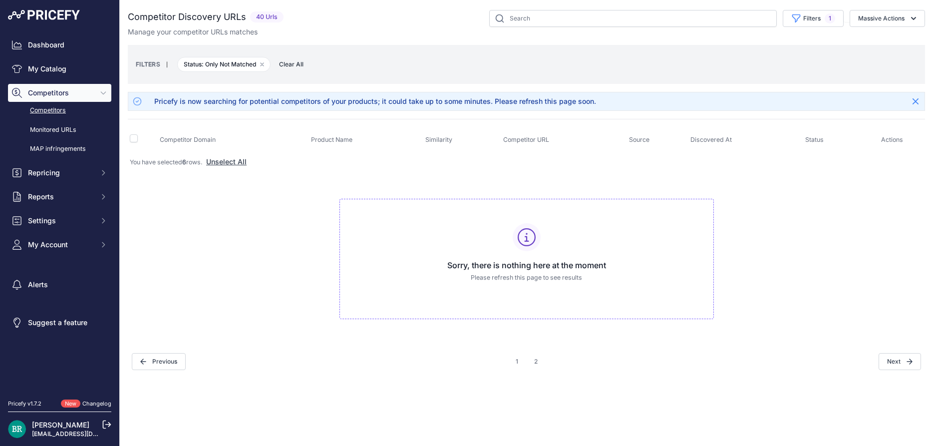
click at [60, 111] on link "Competitors" at bounding box center [59, 110] width 103 height 17
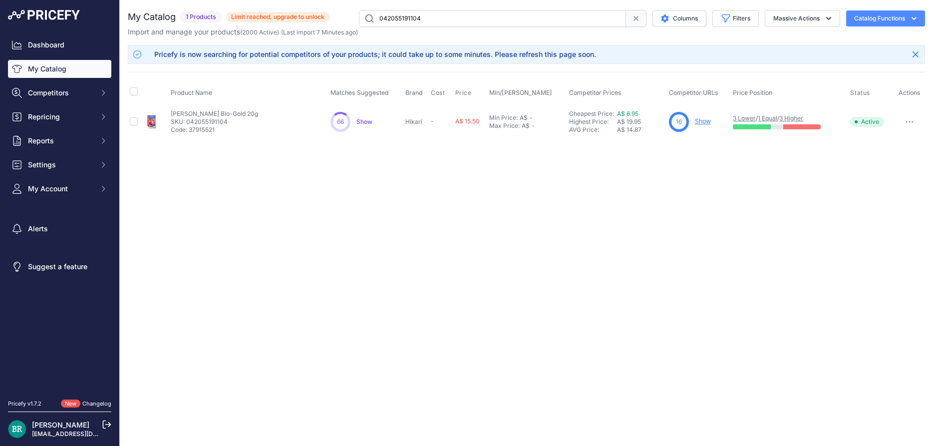
click at [704, 121] on link "Show" at bounding box center [703, 120] width 16 height 7
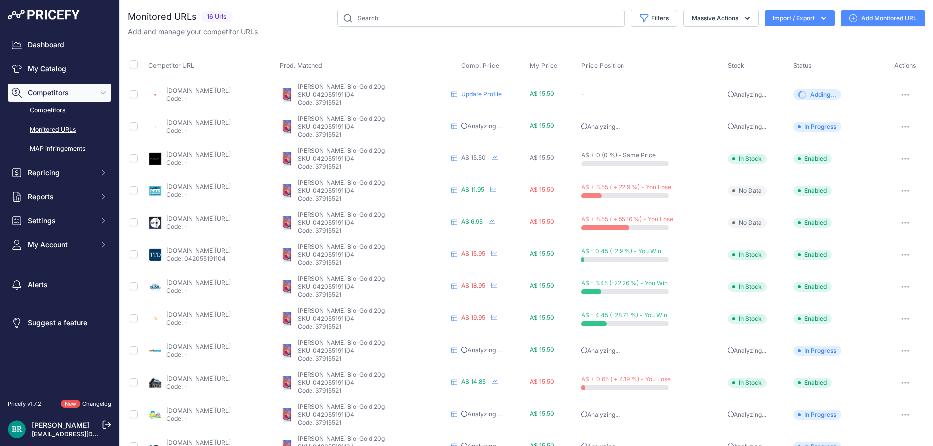
scroll to position [154, 0]
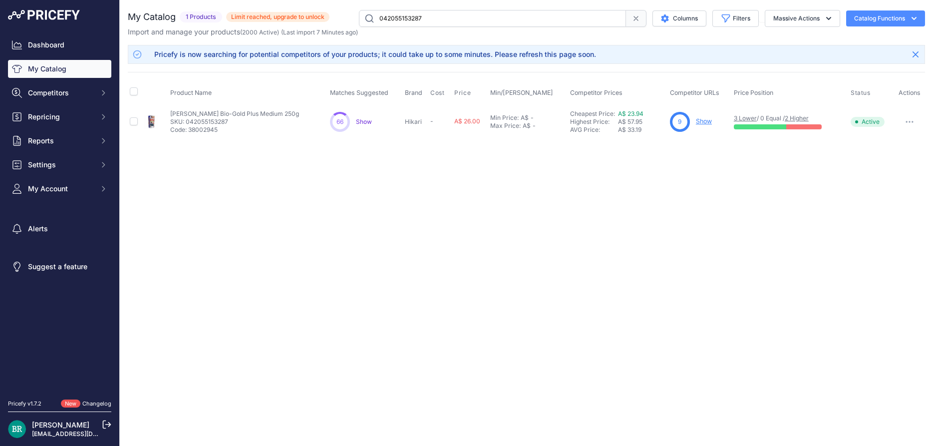
click at [913, 121] on icon "button" at bounding box center [912, 121] width 1 height 1
click at [792, 190] on div "Close You are not connected to the internet. ​" at bounding box center [526, 223] width 813 height 446
click at [61, 96] on span "Competitors" at bounding box center [60, 93] width 65 height 10
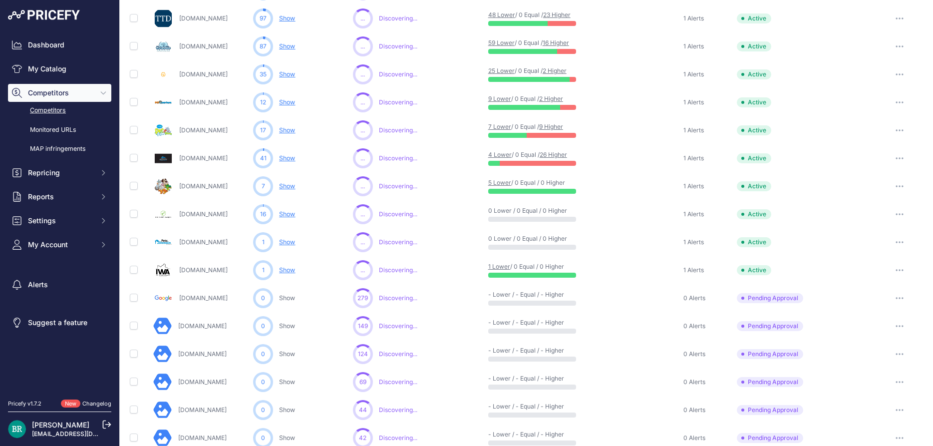
scroll to position [422, 0]
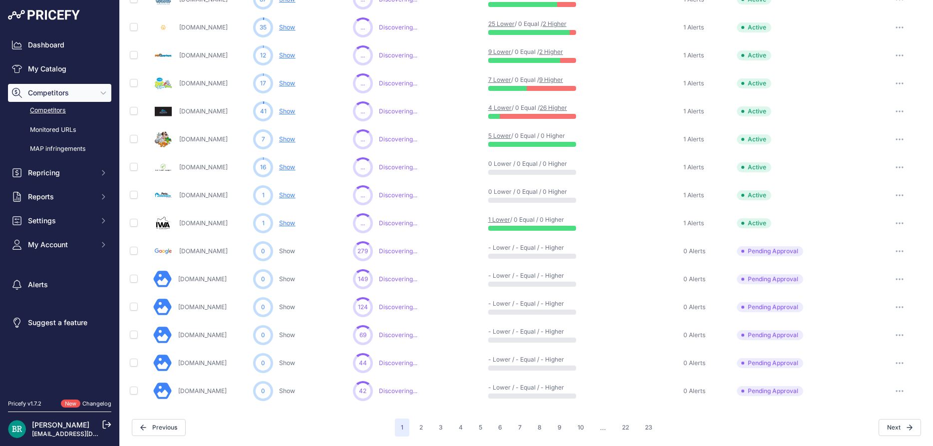
click at [900, 250] on icon "button" at bounding box center [899, 251] width 8 height 2
click at [878, 303] on button "Exclude Competitor" at bounding box center [882, 304] width 82 height 16
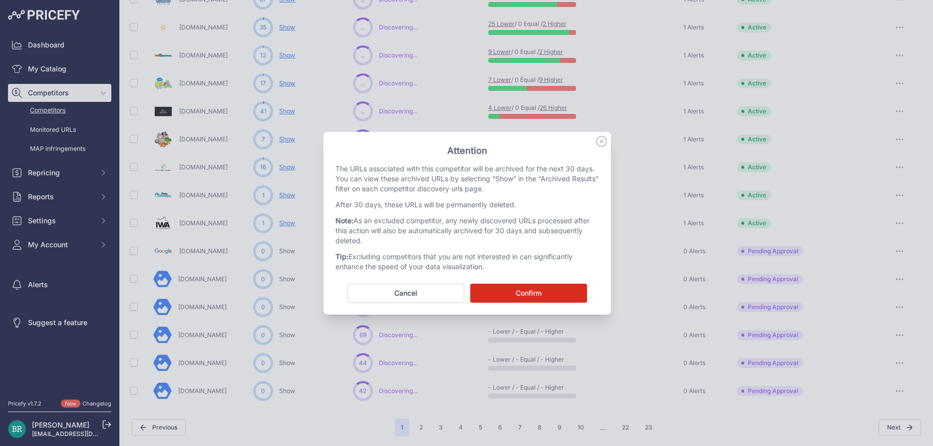
click at [551, 289] on button "Confirm" at bounding box center [528, 292] width 117 height 19
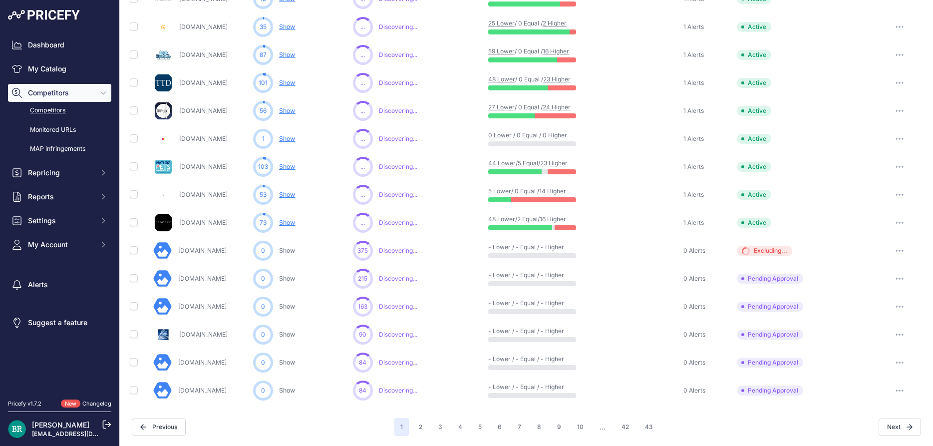
scroll to position [422, 0]
click at [900, 307] on icon "button" at bounding box center [899, 307] width 1 height 1
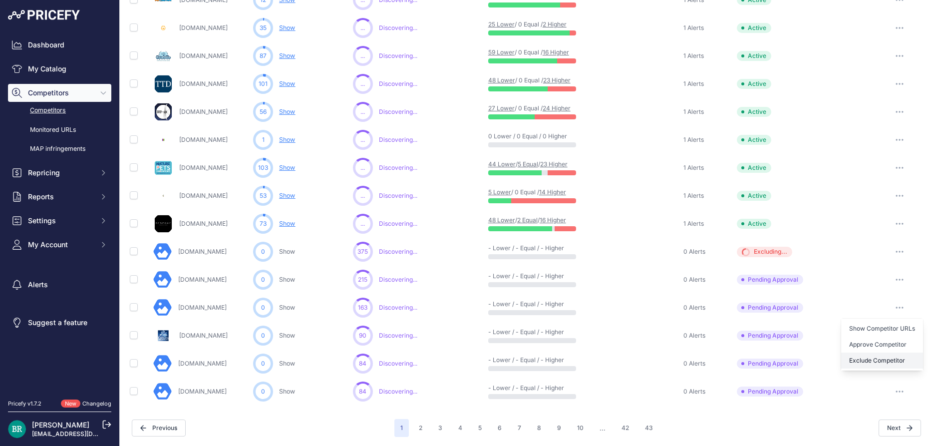
click at [868, 358] on button "Exclude Competitor" at bounding box center [882, 360] width 82 height 16
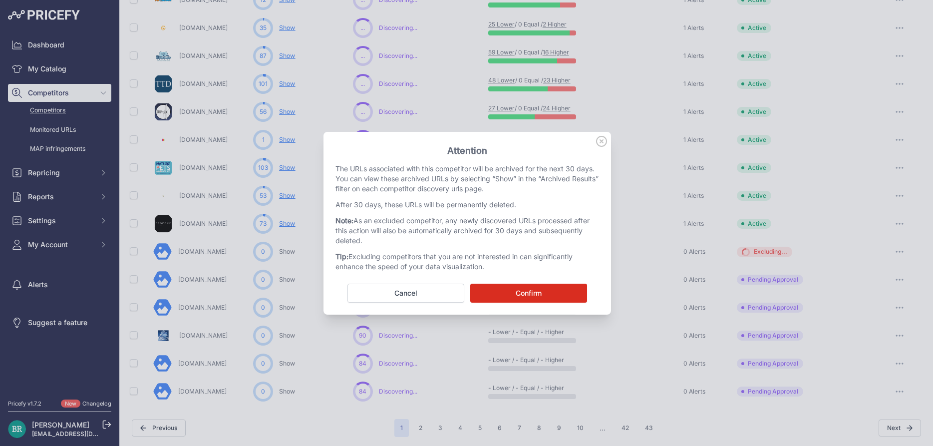
click at [502, 297] on button "Confirm" at bounding box center [528, 292] width 117 height 19
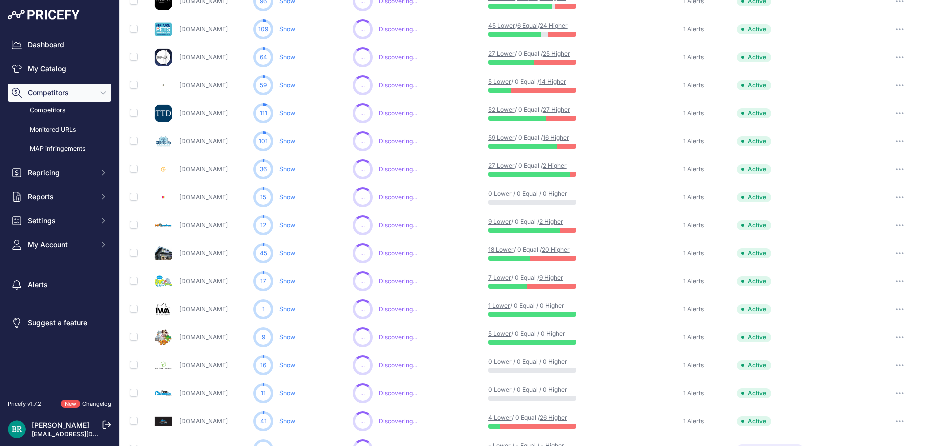
scroll to position [422, 0]
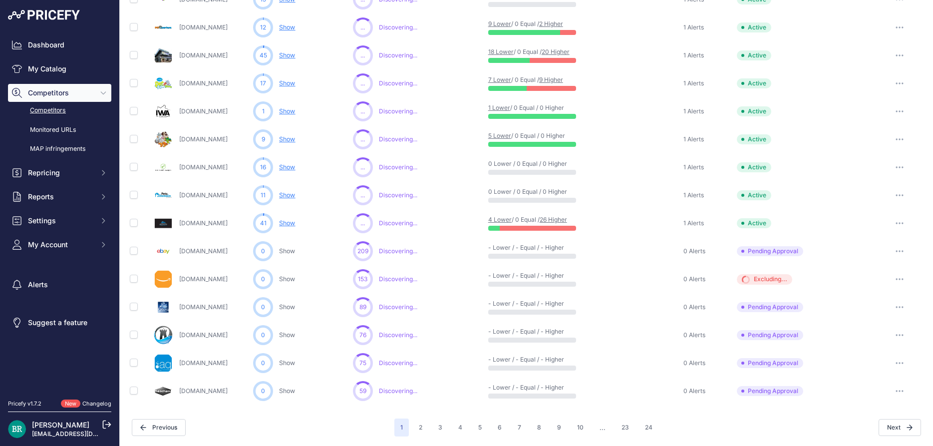
click at [915, 388] on div at bounding box center [898, 391] width 47 height 14
click at [906, 389] on button "button" at bounding box center [899, 391] width 20 height 14
click at [876, 439] on button "Exclude Competitor" at bounding box center [882, 444] width 82 height 16
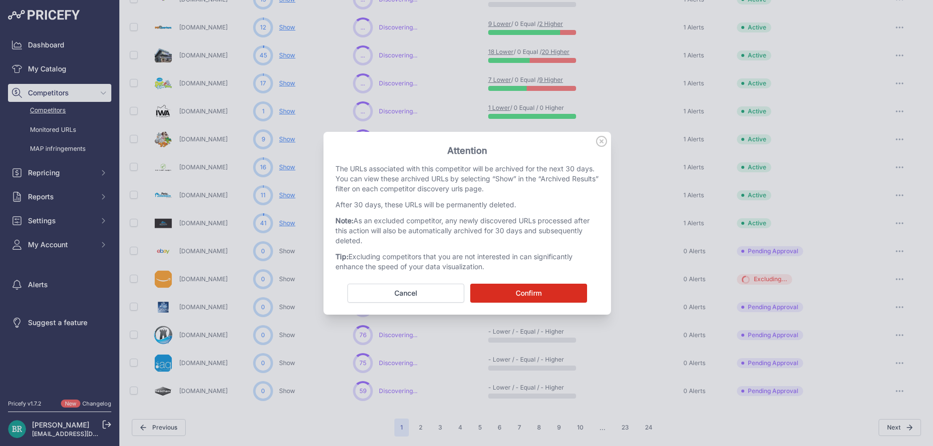
click at [535, 290] on button "Confirm" at bounding box center [528, 292] width 117 height 19
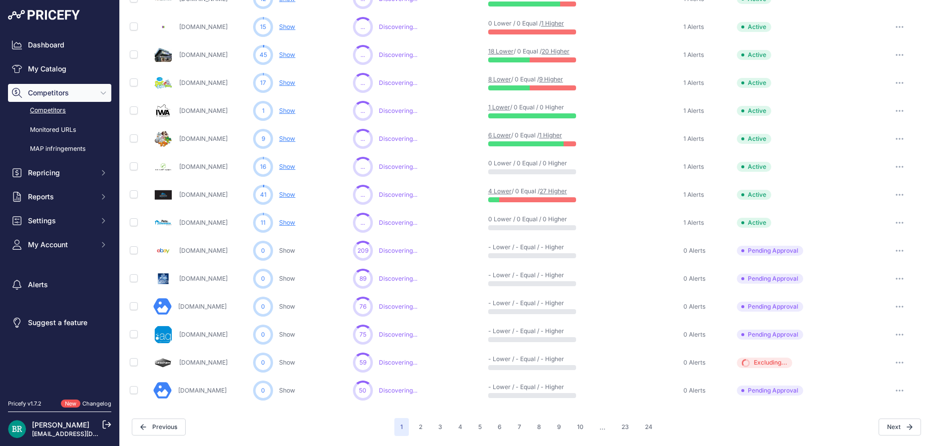
scroll to position [395, 0]
click at [902, 391] on icon "button" at bounding box center [902, 390] width 1 height 1
click at [883, 429] on button "Approve Competitor" at bounding box center [882, 428] width 82 height 16
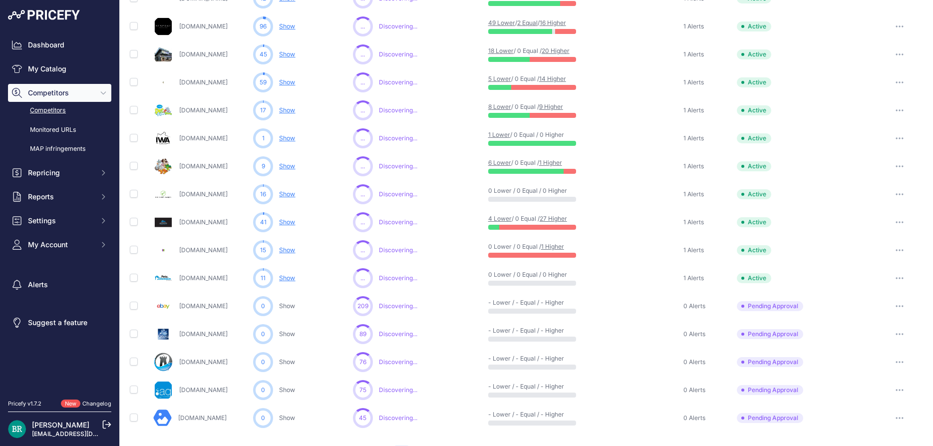
scroll to position [422, 0]
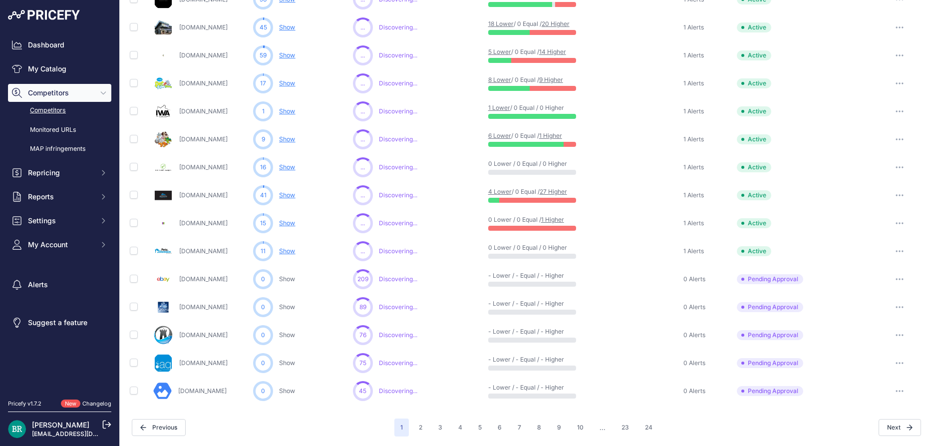
click at [897, 338] on button "button" at bounding box center [899, 335] width 20 height 14
click at [881, 369] on button "Approve Competitor" at bounding box center [882, 372] width 82 height 16
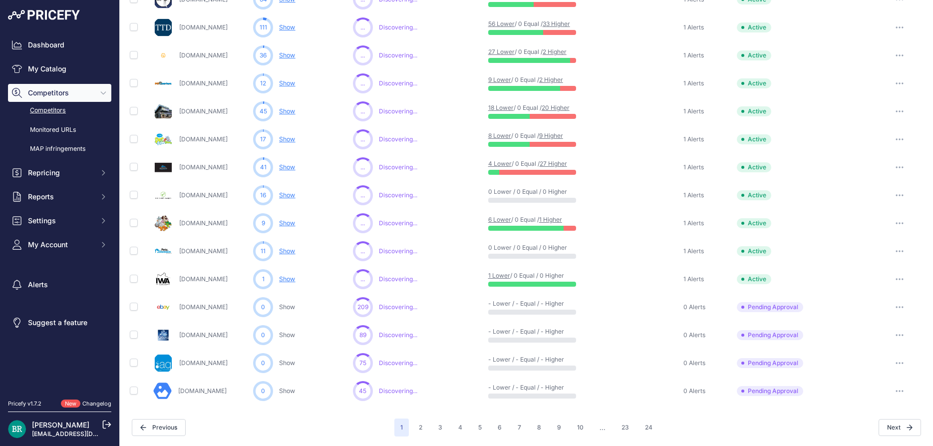
click at [899, 363] on icon "button" at bounding box center [899, 362] width 1 height 1
click at [884, 400] on button "Approve Competitor" at bounding box center [882, 400] width 82 height 16
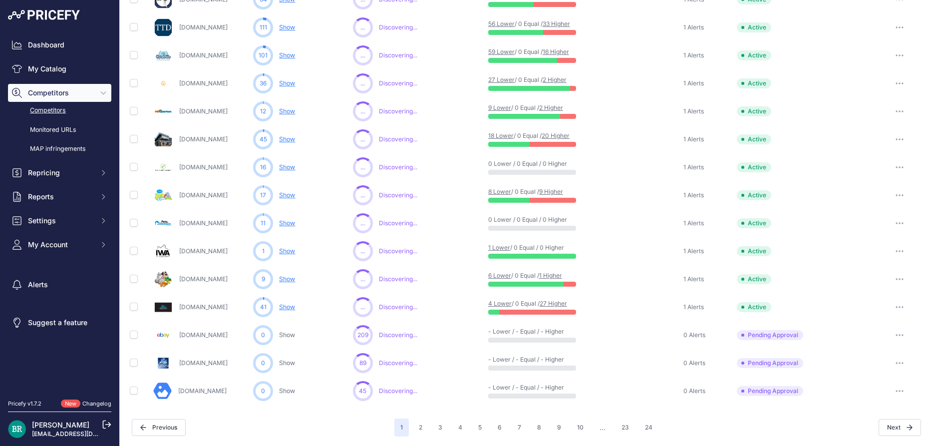
click at [908, 390] on button "button" at bounding box center [899, 391] width 20 height 14
click at [877, 441] on button "Exclude Competitor" at bounding box center [882, 444] width 82 height 16
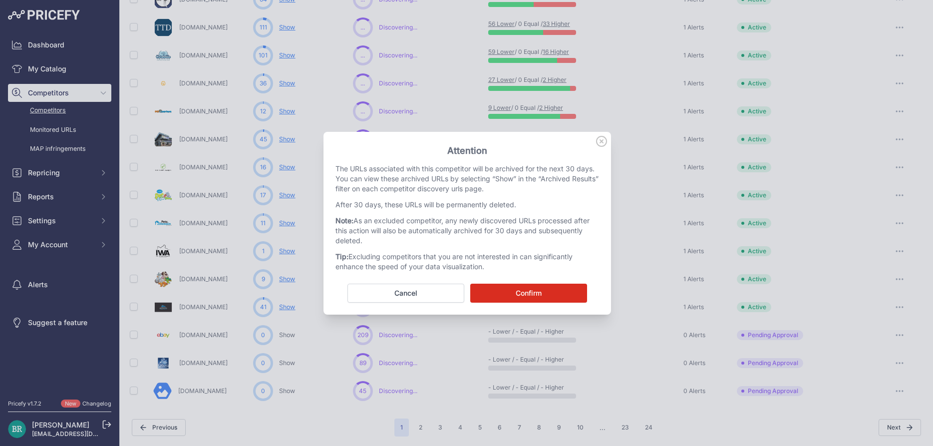
click at [563, 290] on button "Confirm" at bounding box center [528, 292] width 117 height 19
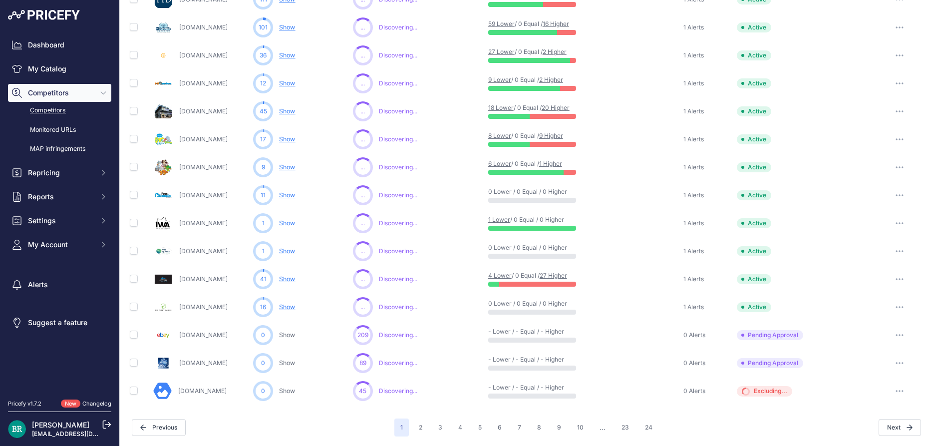
click at [904, 362] on button "button" at bounding box center [899, 363] width 20 height 14
click at [875, 399] on button "Approve Competitor" at bounding box center [882, 400] width 82 height 16
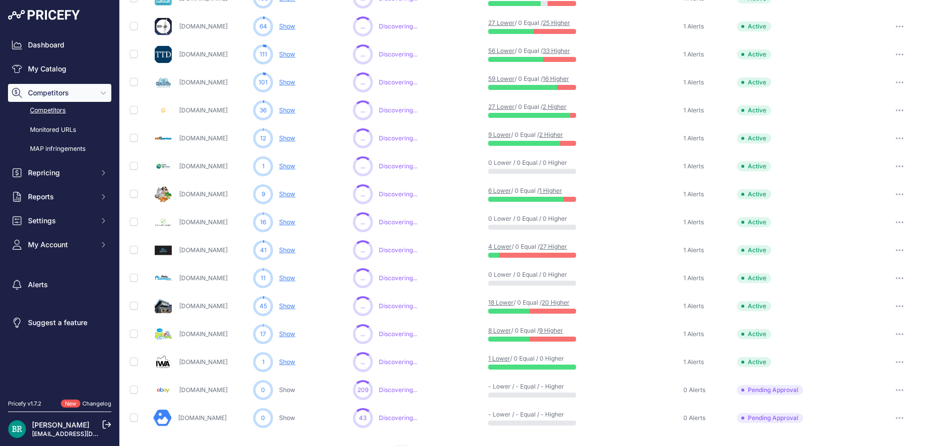
scroll to position [422, 0]
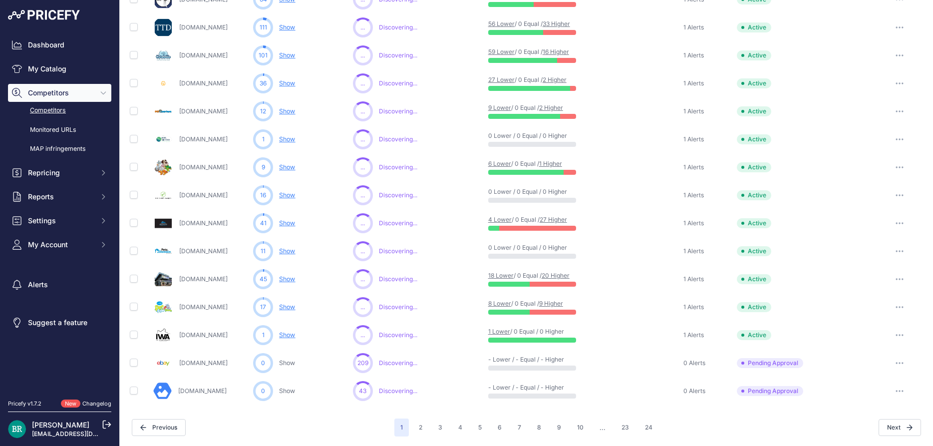
click at [900, 392] on button "button" at bounding box center [899, 391] width 20 height 14
click at [884, 423] on button "Approve Competitor" at bounding box center [882, 428] width 82 height 16
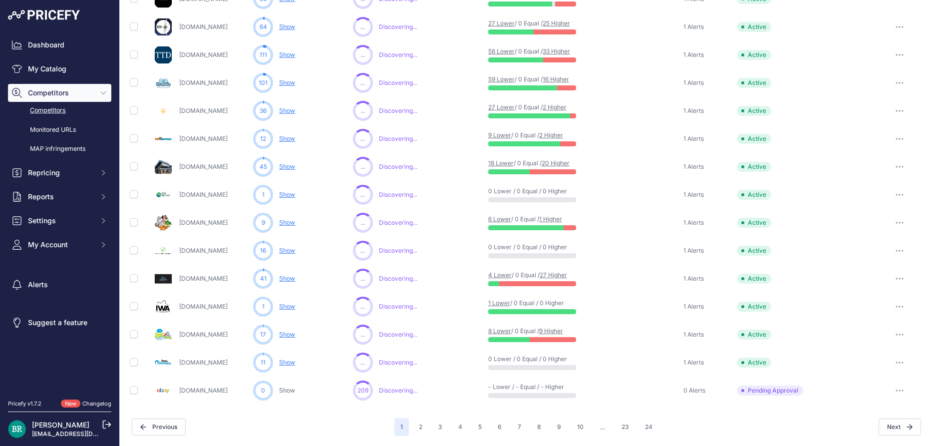
scroll to position [395, 0]
click at [898, 391] on button "button" at bounding box center [899, 391] width 20 height 14
click at [880, 443] on button "Exclude Competitor" at bounding box center [882, 444] width 82 height 16
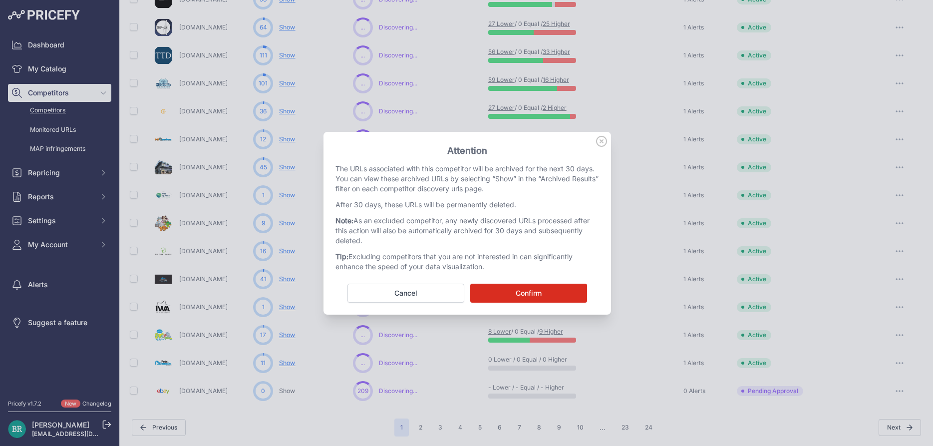
click at [578, 298] on button "Confirm" at bounding box center [528, 292] width 117 height 19
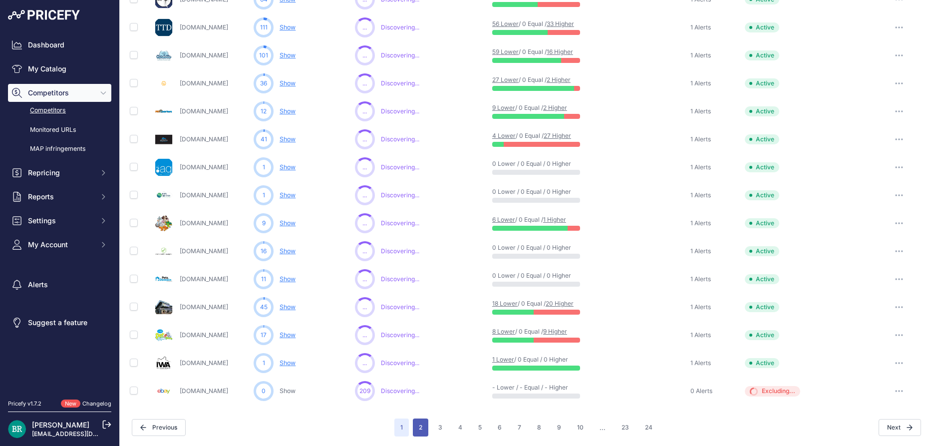
click at [424, 429] on button "2" at bounding box center [420, 427] width 15 height 18
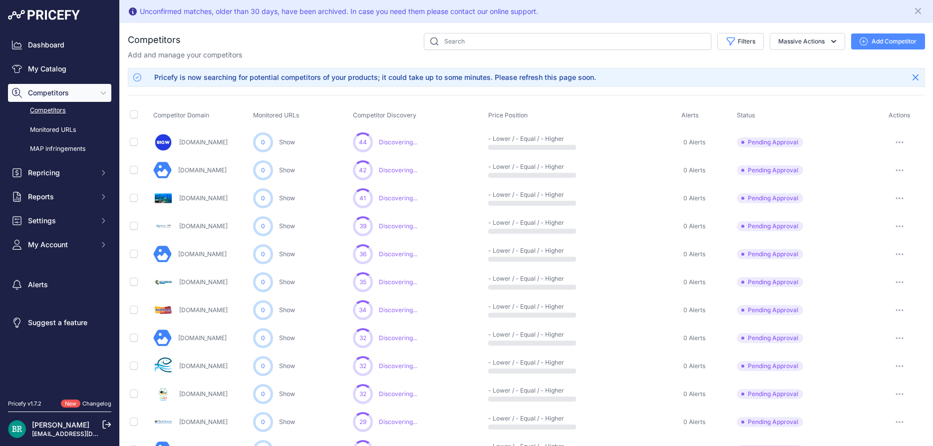
click at [895, 140] on button "button" at bounding box center [899, 142] width 20 height 14
click at [863, 189] on button "Exclude Competitor" at bounding box center [882, 195] width 82 height 16
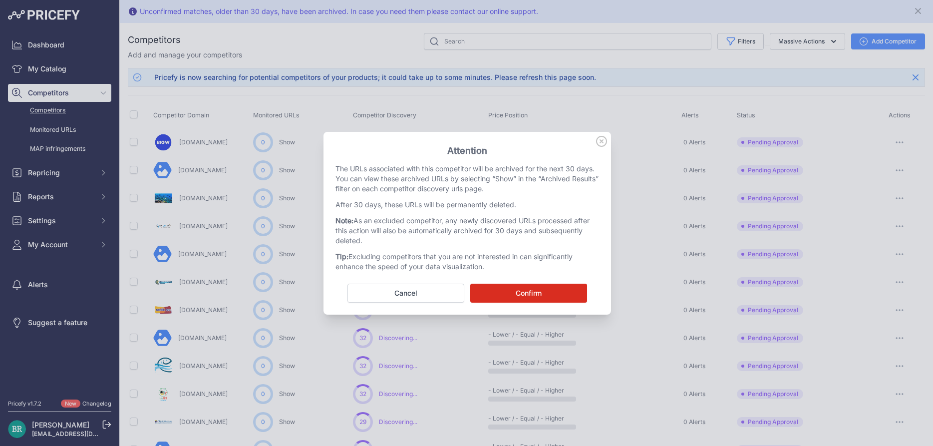
click at [561, 285] on button "Confirm" at bounding box center [528, 292] width 117 height 19
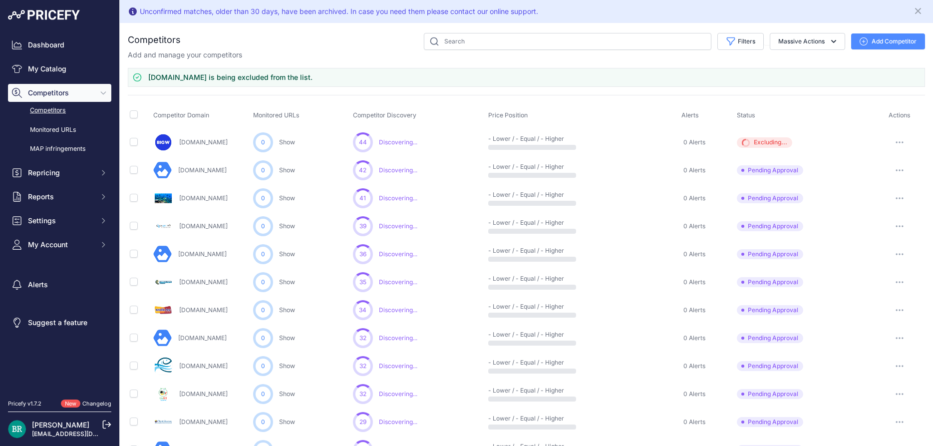
click at [899, 166] on button "button" at bounding box center [899, 170] width 20 height 14
click at [873, 200] on button "Approve Competitor" at bounding box center [882, 207] width 82 height 16
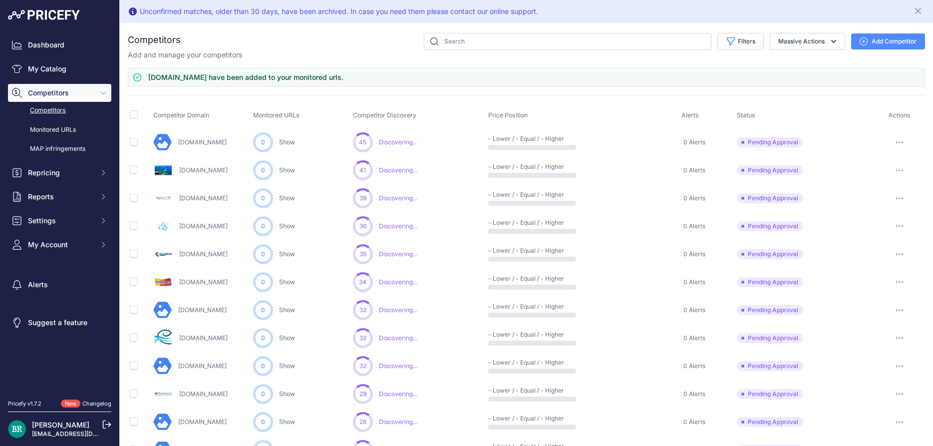
click at [897, 171] on button "button" at bounding box center [899, 170] width 20 height 14
click at [874, 204] on button "Approve Competitor" at bounding box center [882, 207] width 82 height 16
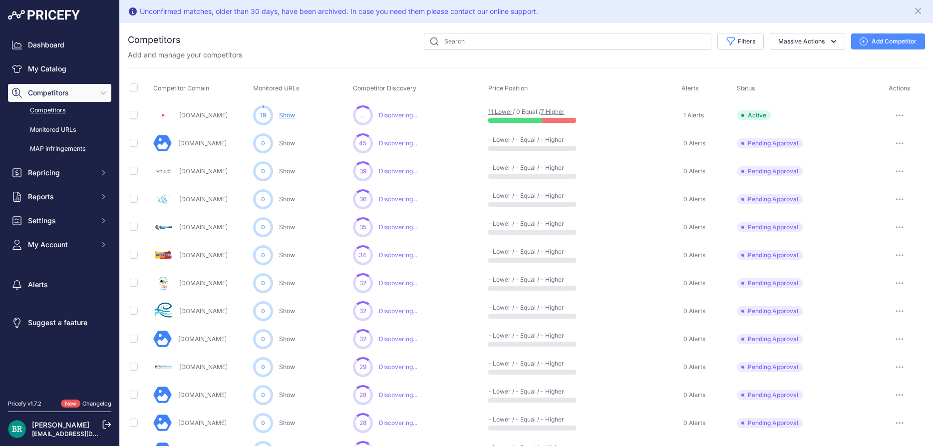
click at [899, 116] on button "button" at bounding box center [899, 115] width 20 height 14
click at [854, 80] on th "Status" at bounding box center [804, 88] width 139 height 25
click at [897, 143] on icon "button" at bounding box center [899, 143] width 8 height 2
click at [884, 177] on button "Approve Competitor" at bounding box center [882, 180] width 82 height 16
click at [904, 167] on button "button" at bounding box center [899, 171] width 20 height 14
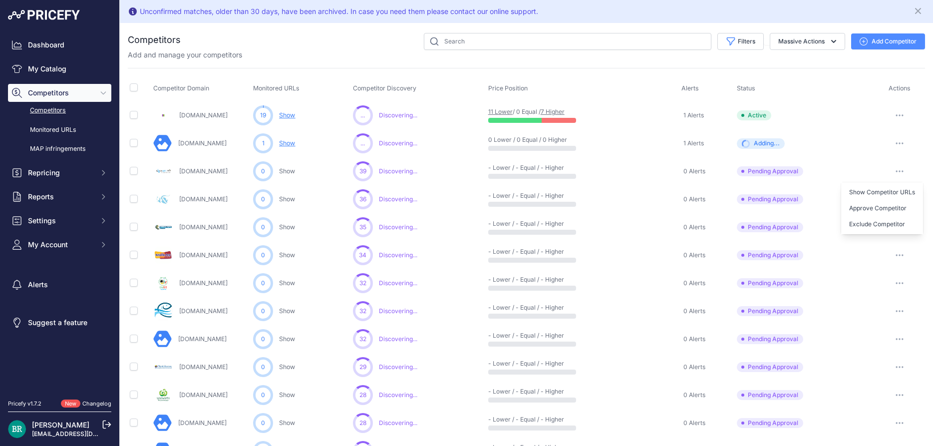
click at [886, 205] on button "Approve Competitor" at bounding box center [882, 208] width 82 height 16
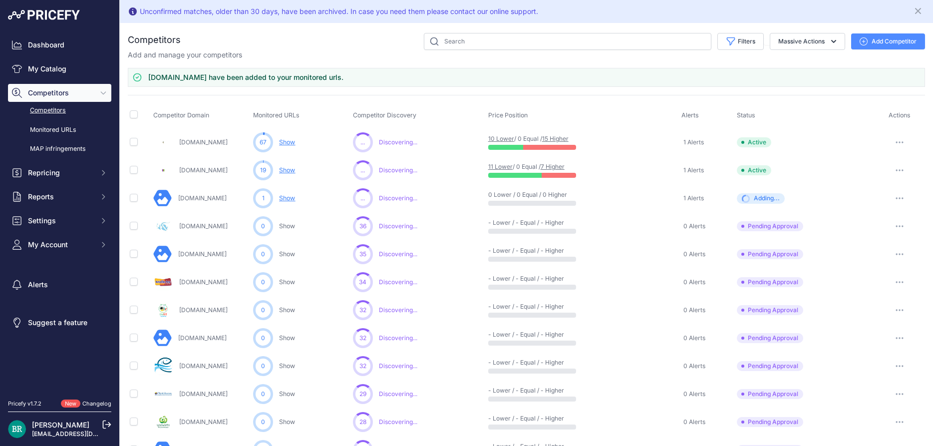
click at [896, 224] on button "button" at bounding box center [899, 226] width 20 height 14
click at [877, 263] on button "Approve Competitor" at bounding box center [882, 263] width 82 height 16
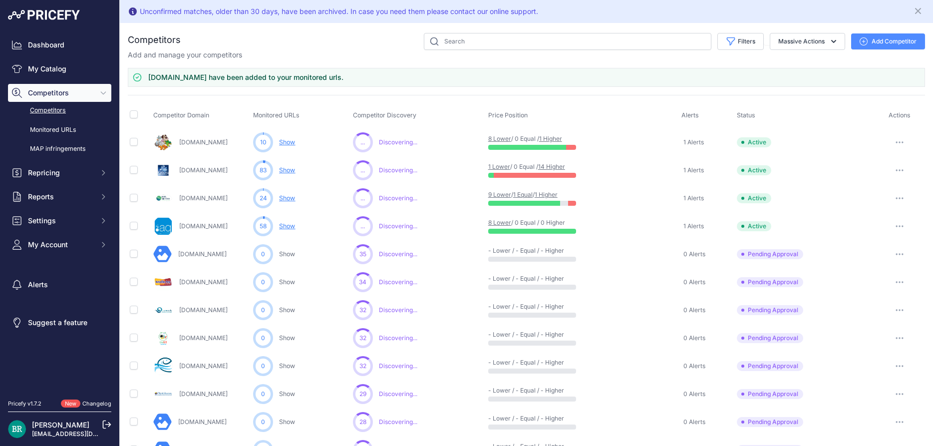
click at [898, 253] on icon "button" at bounding box center [899, 254] width 8 height 2
click at [860, 290] on button "Approve Competitor" at bounding box center [882, 291] width 82 height 16
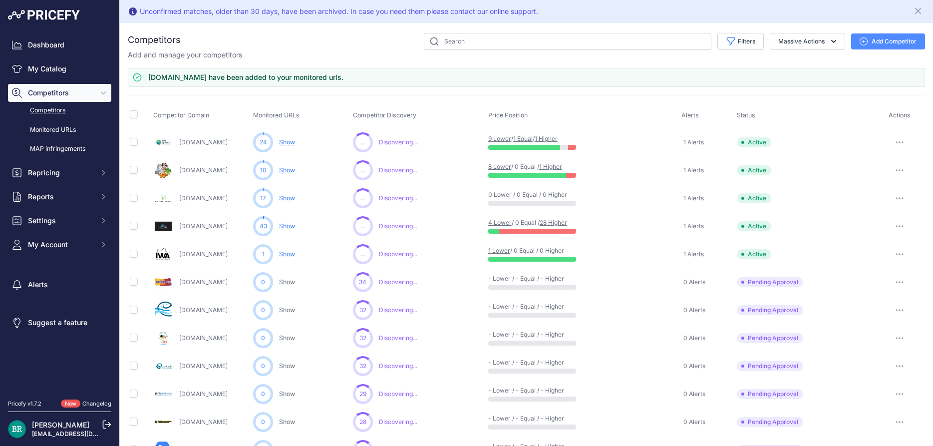
click at [895, 279] on button "button" at bounding box center [899, 282] width 20 height 14
click at [875, 314] on button "Approve Competitor" at bounding box center [882, 319] width 82 height 16
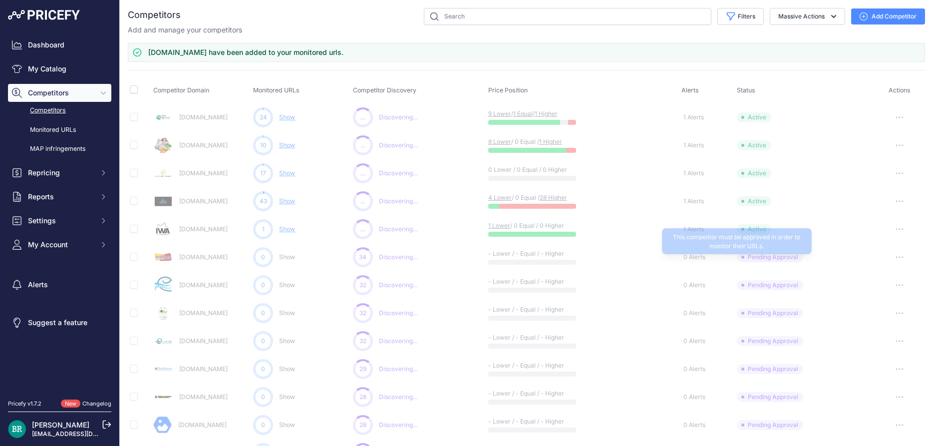
scroll to position [45, 0]
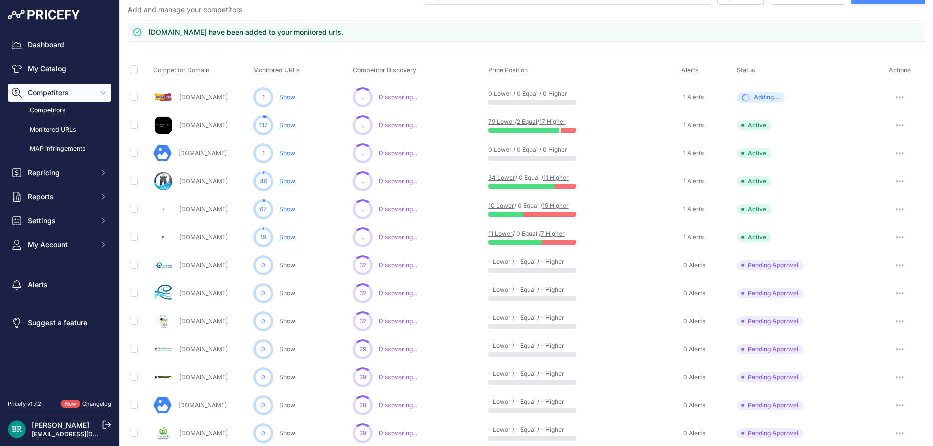
click at [900, 264] on icon "button" at bounding box center [899, 264] width 1 height 1
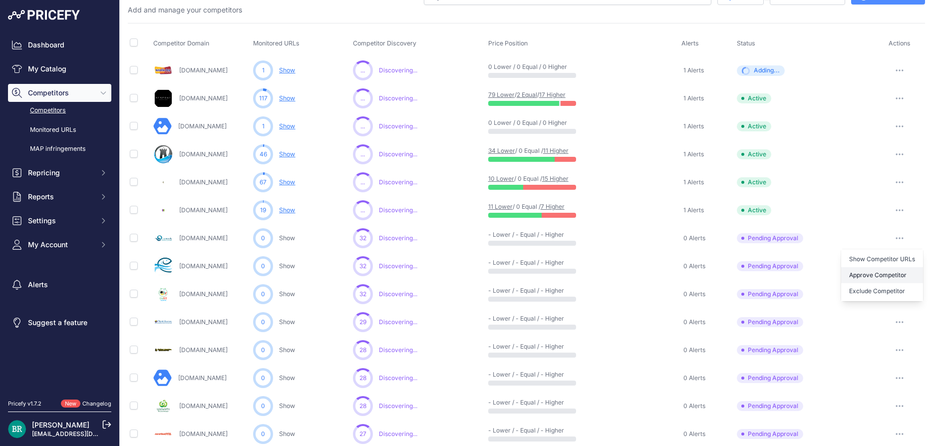
drag, startPoint x: 882, startPoint y: 297, endPoint x: 880, endPoint y: 270, distance: 26.5
click at [880, 270] on div "Show Competitor URLs Approve Competitor Exclude Competitor" at bounding box center [882, 275] width 82 height 52
click at [899, 233] on button "button" at bounding box center [899, 238] width 20 height 14
click at [881, 270] on button "Approve Competitor" at bounding box center [882, 275] width 82 height 16
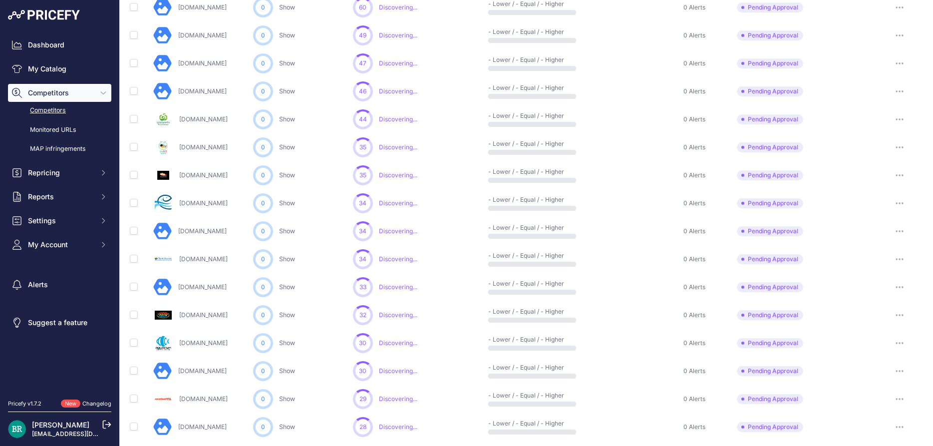
scroll to position [422, 0]
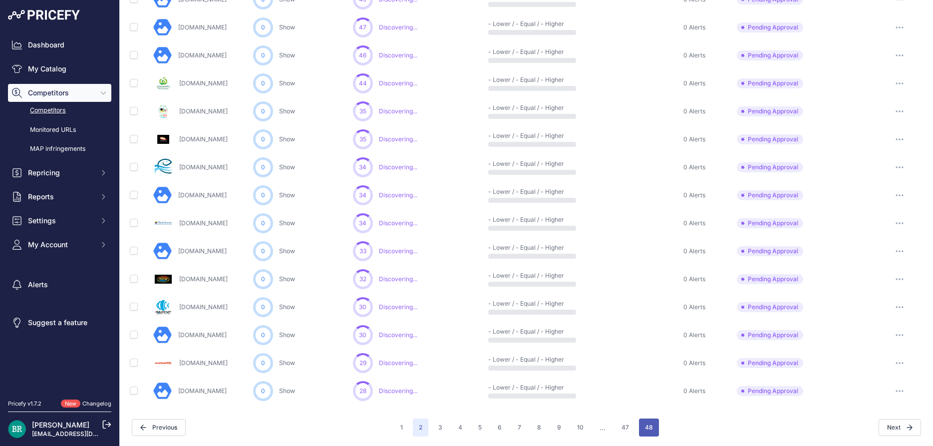
click at [650, 425] on button "48" at bounding box center [649, 427] width 20 height 18
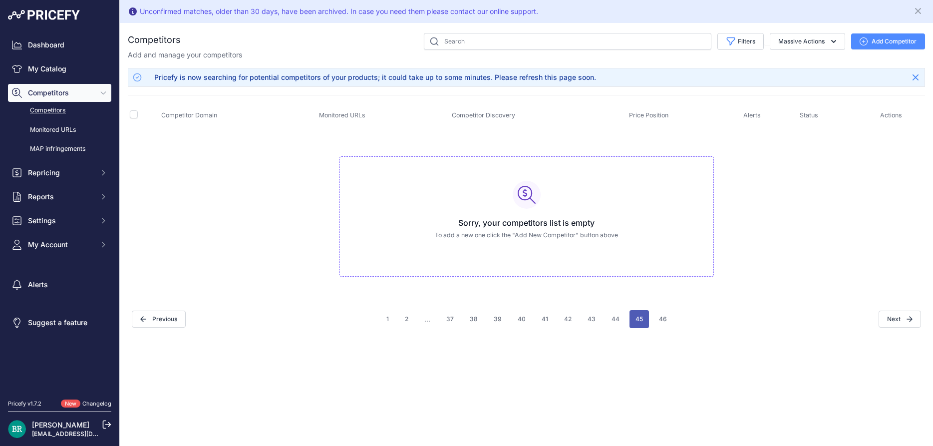
click at [635, 321] on button "45" at bounding box center [638, 319] width 19 height 18
click at [655, 320] on button "26" at bounding box center [658, 319] width 19 height 18
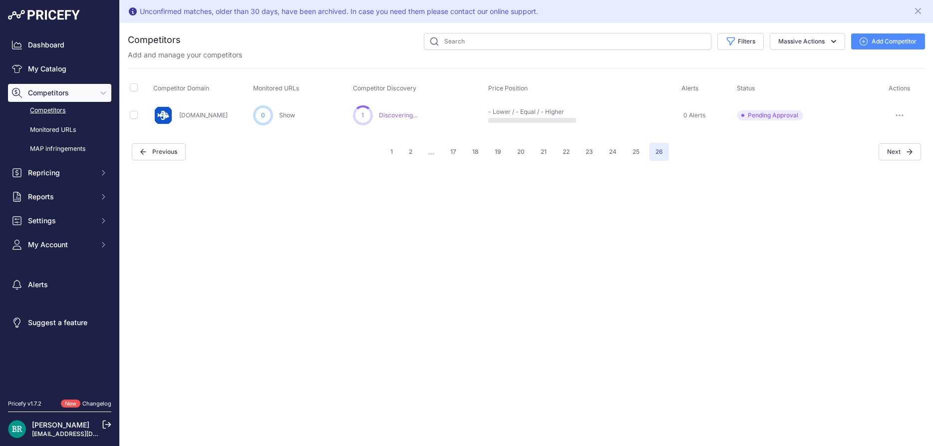
click at [900, 114] on icon "button" at bounding box center [899, 115] width 8 height 2
click at [889, 166] on button "Exclude Competitor" at bounding box center [882, 168] width 82 height 16
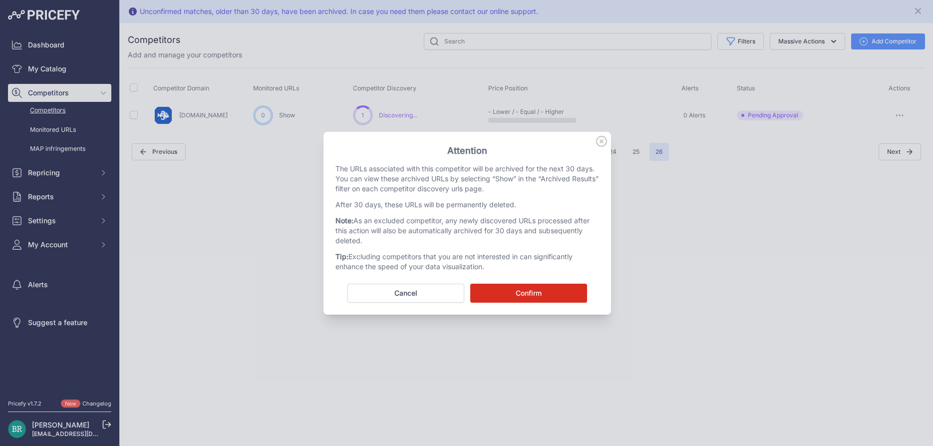
click at [542, 289] on button "Confirm" at bounding box center [528, 292] width 117 height 19
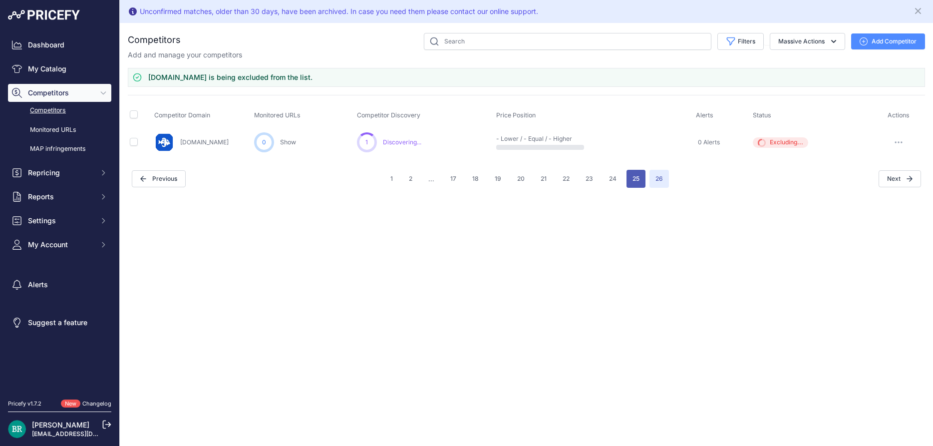
click at [637, 179] on button "25" at bounding box center [635, 179] width 19 height 18
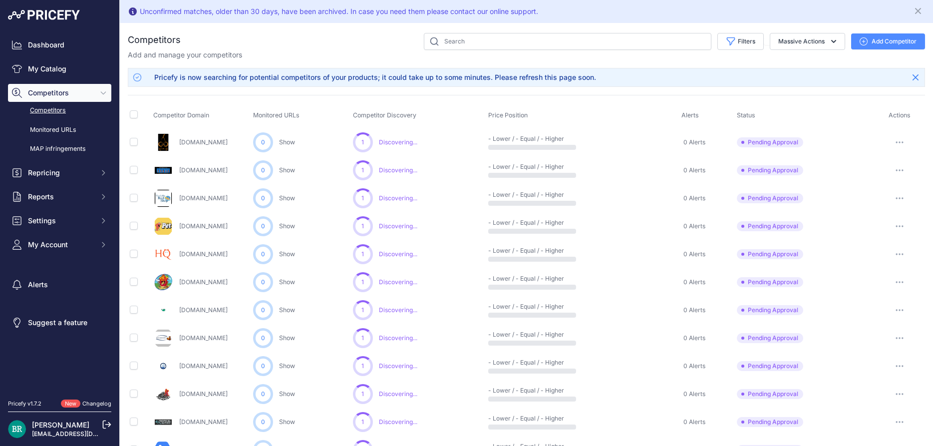
click at [894, 138] on button "button" at bounding box center [899, 142] width 20 height 14
click at [866, 193] on button "Exclude Competitor" at bounding box center [882, 195] width 82 height 16
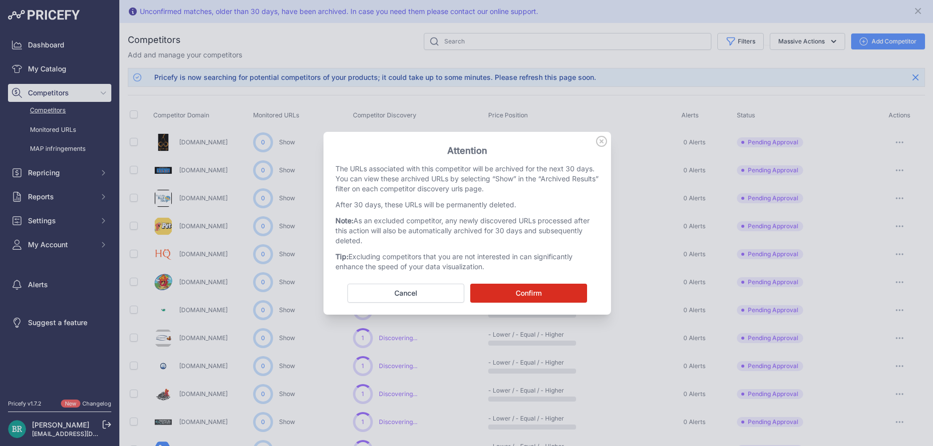
click at [596, 142] on icon at bounding box center [601, 141] width 10 height 10
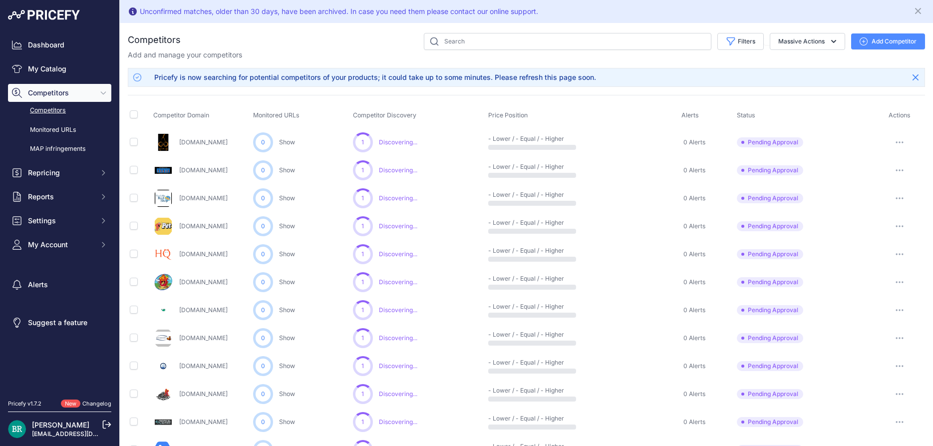
click at [900, 145] on button "button" at bounding box center [899, 142] width 20 height 14
click at [879, 190] on button "Exclude Competitor" at bounding box center [882, 195] width 82 height 16
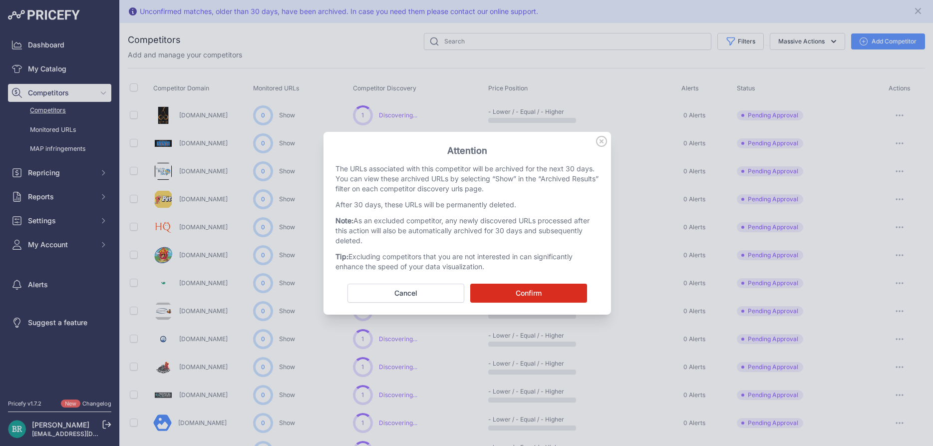
click at [552, 289] on button "Confirm" at bounding box center [528, 292] width 117 height 19
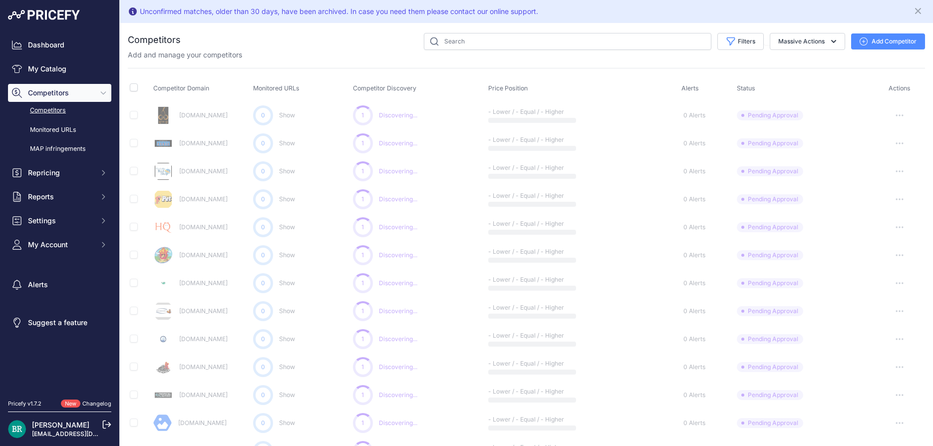
click at [894, 114] on button "button" at bounding box center [899, 115] width 20 height 14
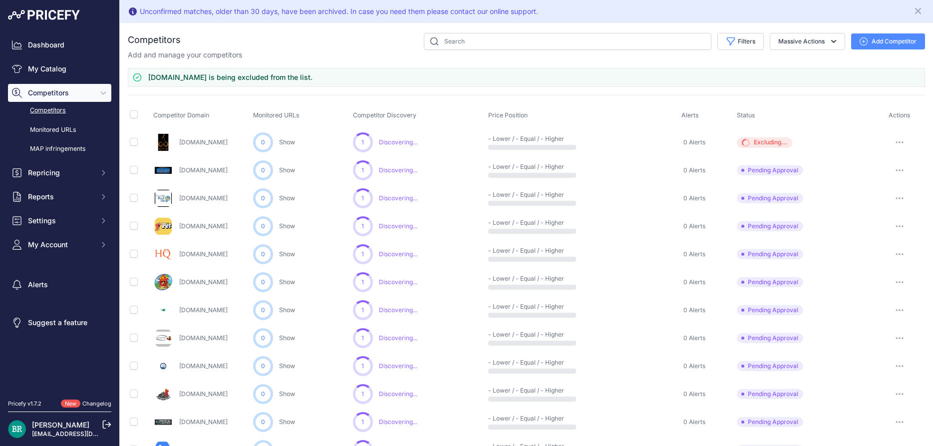
click at [897, 169] on icon "button" at bounding box center [899, 170] width 8 height 2
click at [875, 218] on button "Exclude Competitor" at bounding box center [882, 223] width 82 height 16
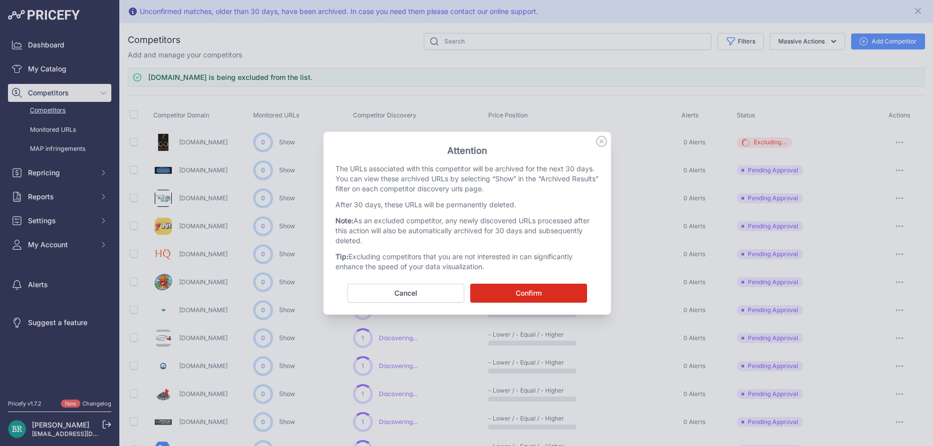
click at [577, 297] on button "Confirm" at bounding box center [528, 292] width 117 height 19
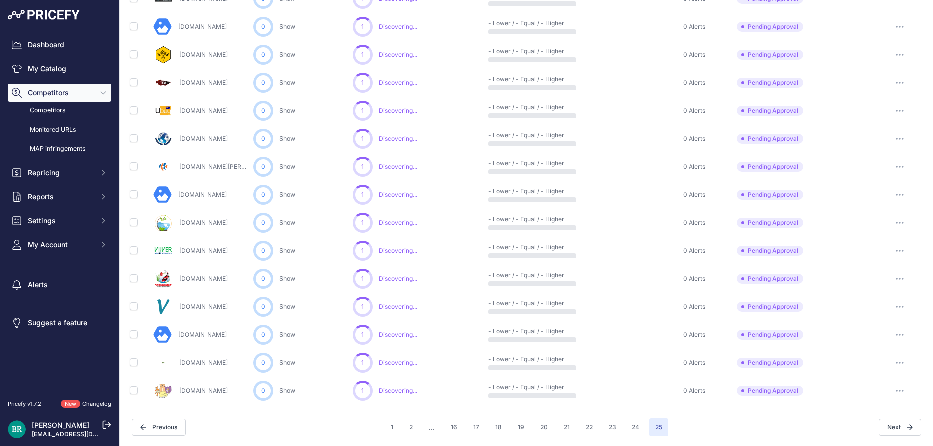
scroll to position [367, 0]
click at [900, 224] on button "button" at bounding box center [899, 223] width 20 height 14
click at [874, 276] on button "Exclude Competitor" at bounding box center [882, 276] width 82 height 16
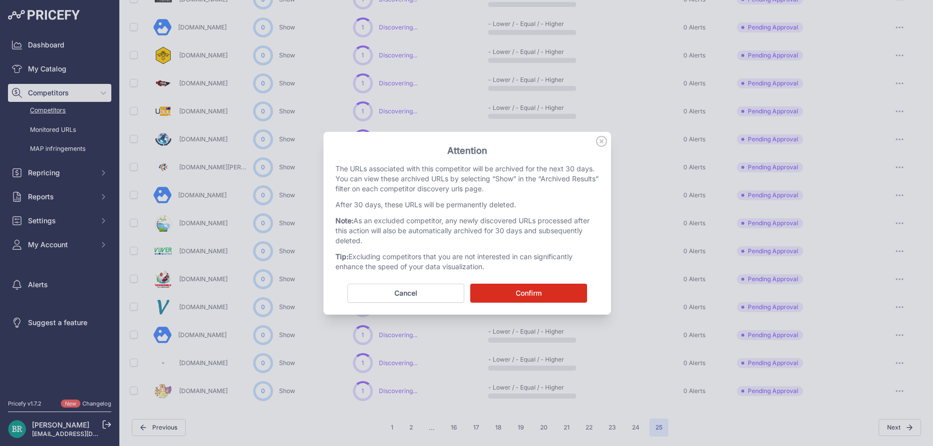
click at [550, 289] on button "Confirm" at bounding box center [528, 292] width 117 height 19
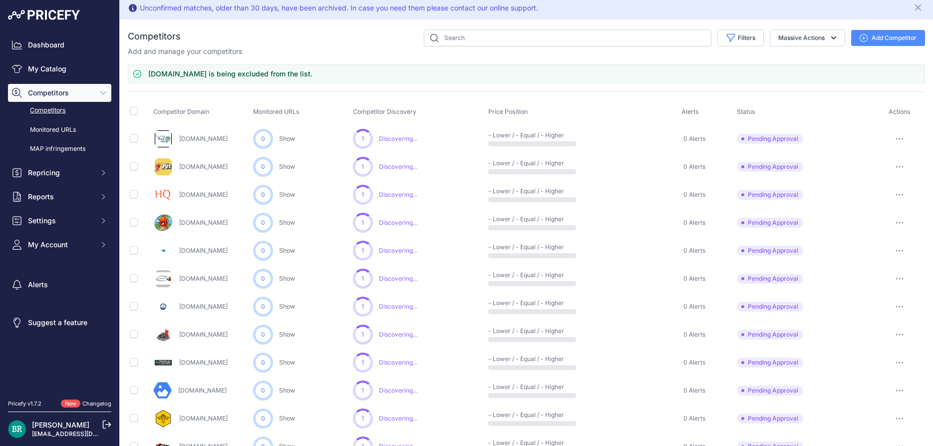
scroll to position [0, 0]
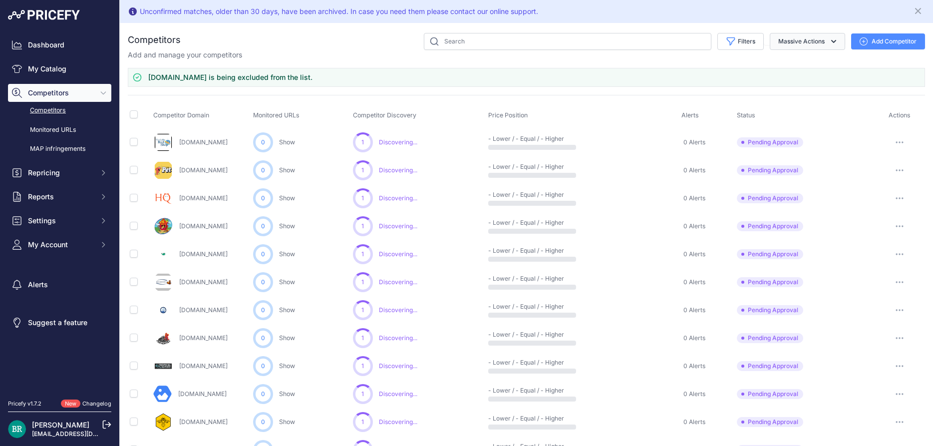
click at [827, 44] on button "Massive Actions" at bounding box center [807, 41] width 75 height 17
click at [889, 58] on div "Add and manage your competitors" at bounding box center [526, 55] width 797 height 10
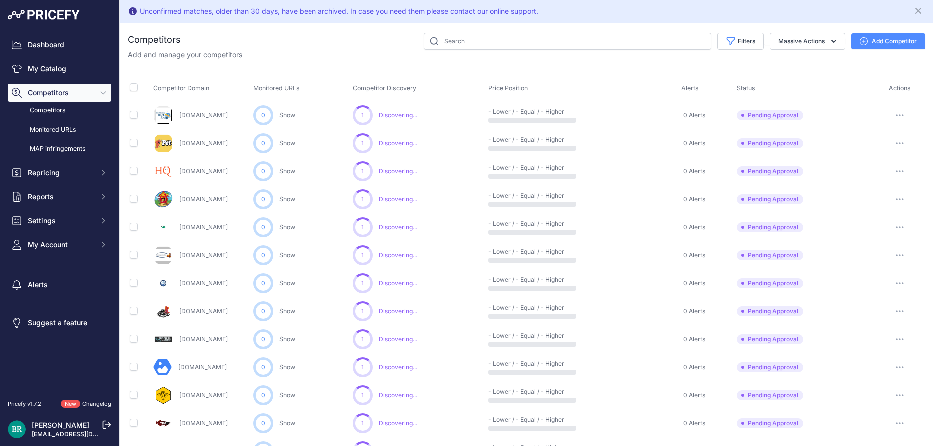
click at [901, 141] on button "button" at bounding box center [899, 143] width 20 height 14
click at [875, 191] on button "Exclude Competitor" at bounding box center [882, 196] width 82 height 16
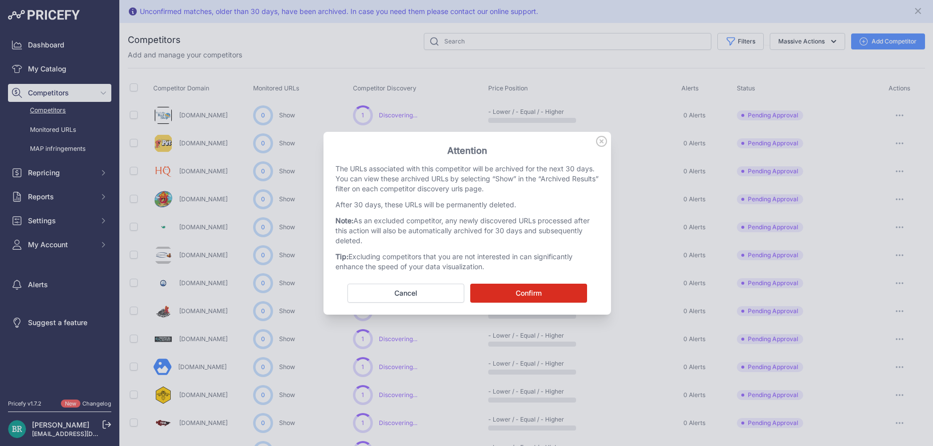
click at [547, 290] on button "Confirm" at bounding box center [528, 292] width 117 height 19
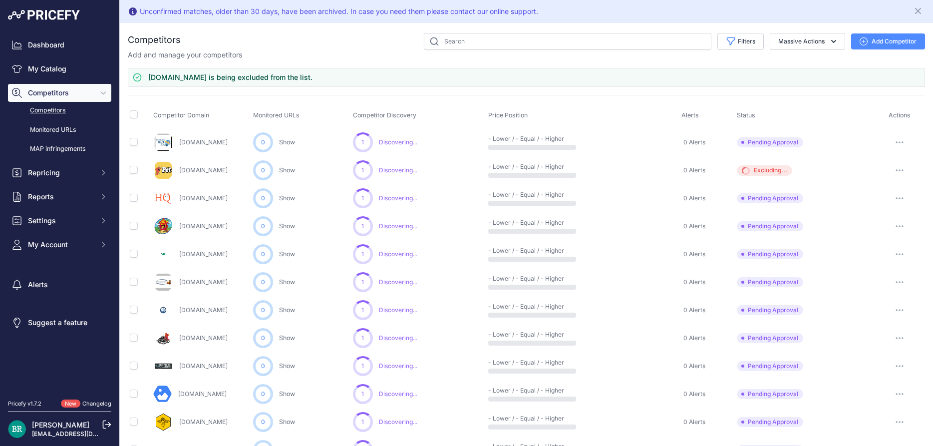
click at [903, 140] on button "button" at bounding box center [899, 142] width 20 height 14
click at [871, 189] on button "Exclude Competitor" at bounding box center [882, 195] width 82 height 16
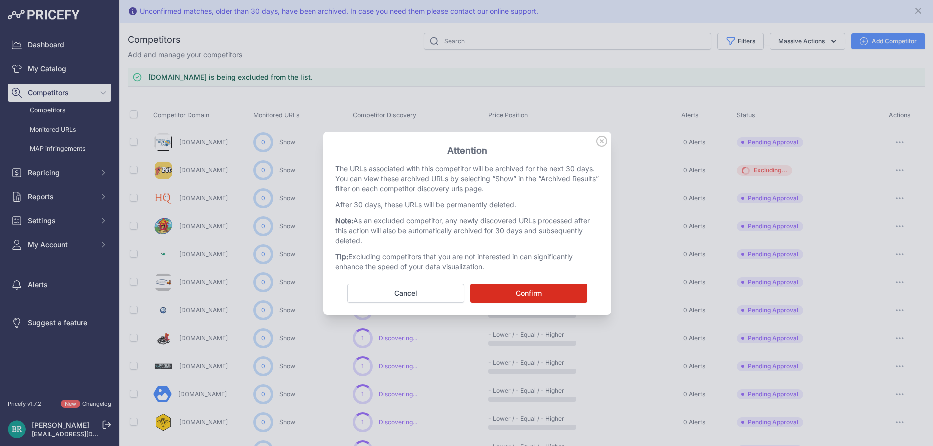
click at [535, 293] on button "Confirm" at bounding box center [528, 292] width 117 height 19
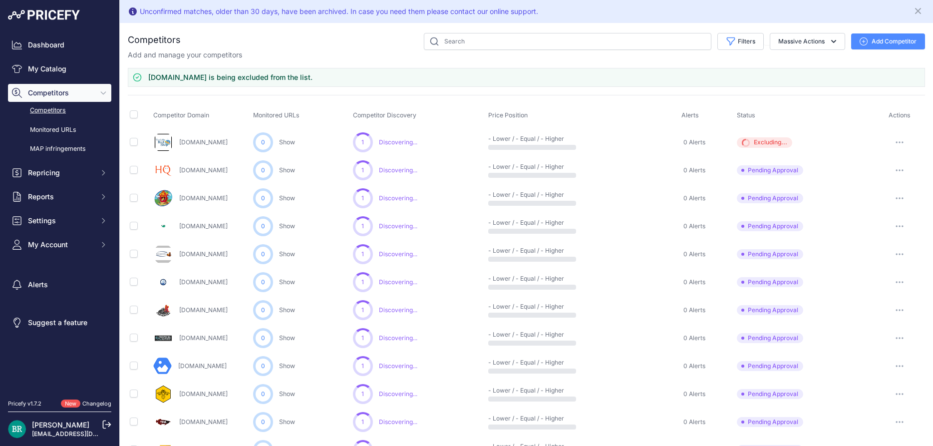
click at [894, 197] on button "button" at bounding box center [899, 198] width 20 height 14
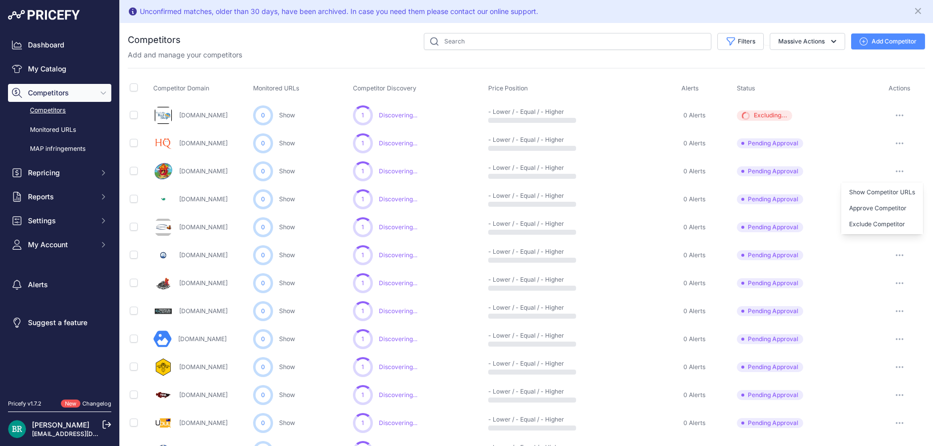
click at [828, 199] on div "Pending Approval" at bounding box center [804, 199] width 135 height 10
click at [897, 197] on button "button" at bounding box center [899, 199] width 20 height 14
click at [873, 253] on button "Exclude Competitor" at bounding box center [882, 252] width 82 height 16
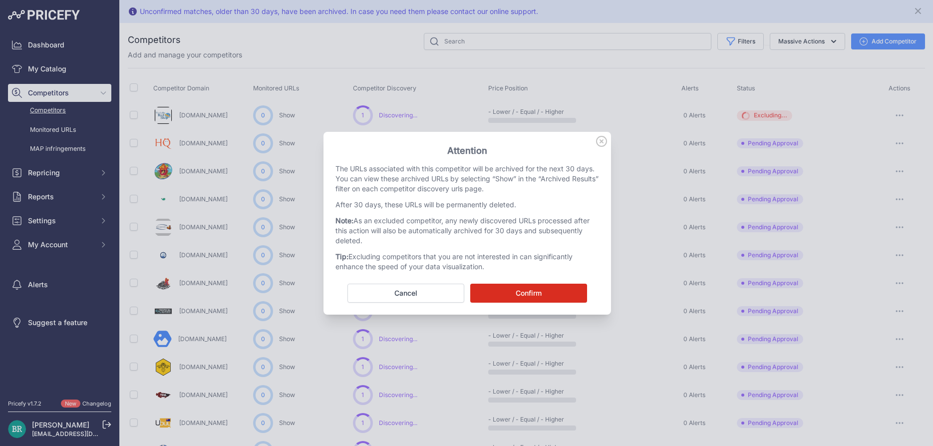
click at [541, 291] on button "Confirm" at bounding box center [528, 292] width 117 height 19
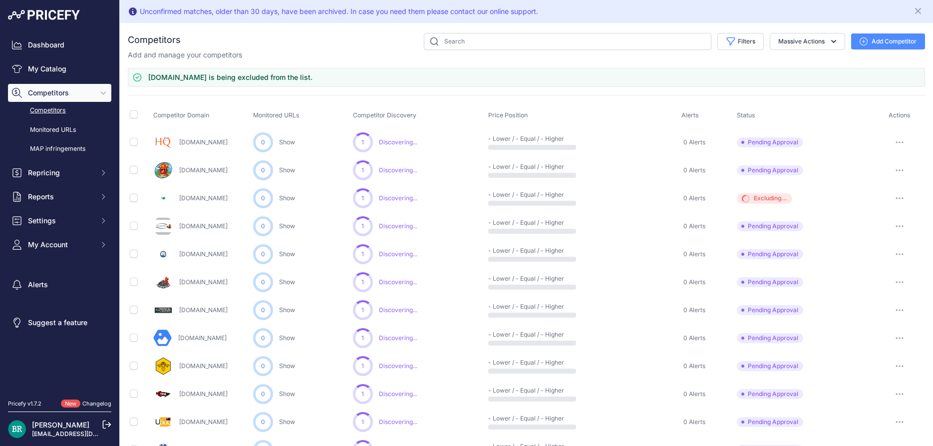
click at [903, 276] on button "button" at bounding box center [899, 282] width 20 height 14
click at [879, 330] on button "Exclude Competitor" at bounding box center [882, 335] width 82 height 16
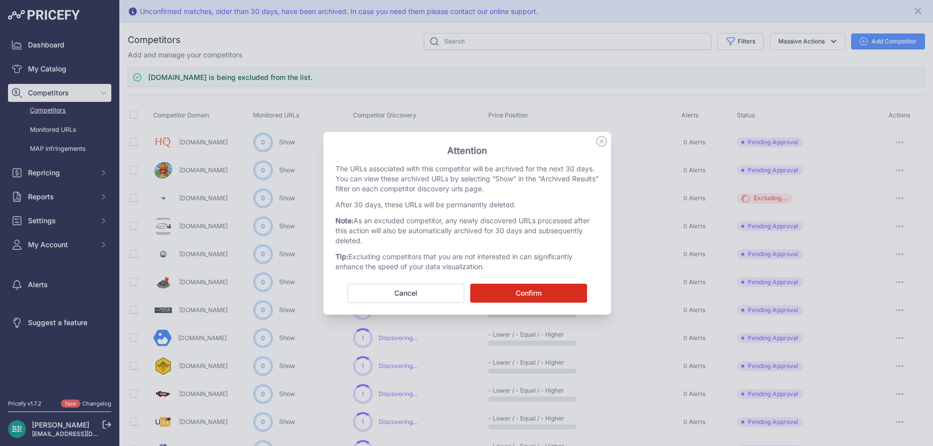
click at [521, 291] on button "Confirm" at bounding box center [528, 292] width 117 height 19
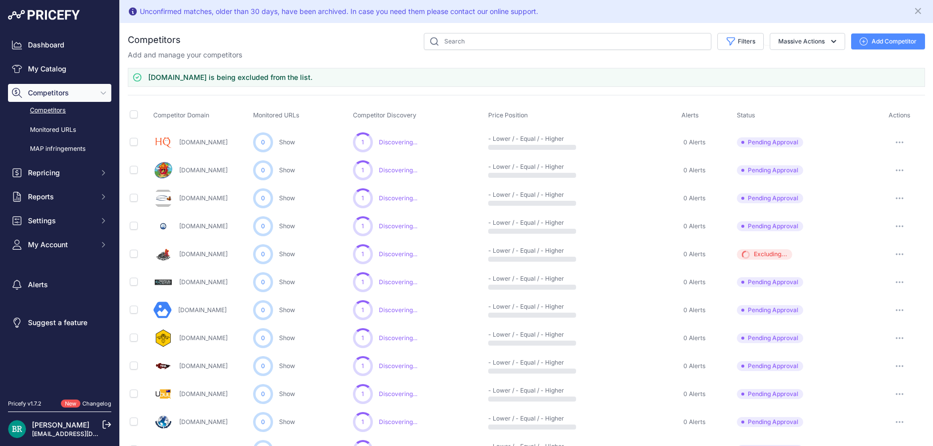
click at [897, 138] on button "button" at bounding box center [899, 142] width 20 height 14
click at [890, 191] on button "Exclude Competitor" at bounding box center [882, 195] width 82 height 16
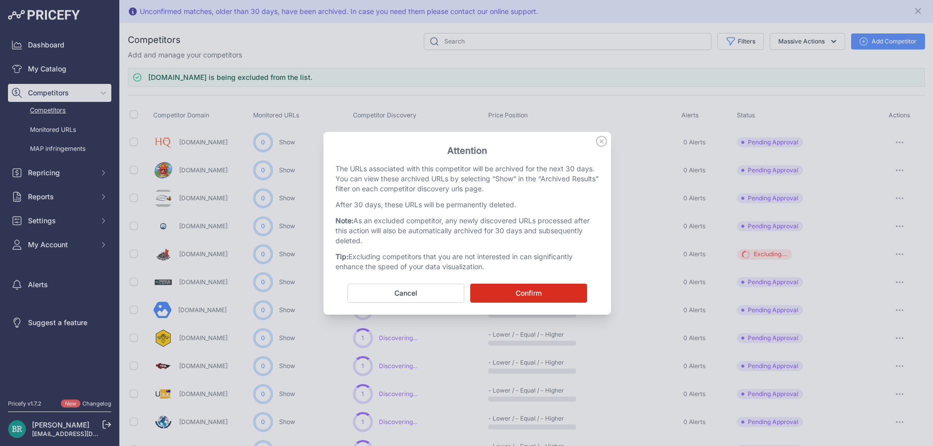
click at [555, 288] on button "Confirm" at bounding box center [528, 292] width 117 height 19
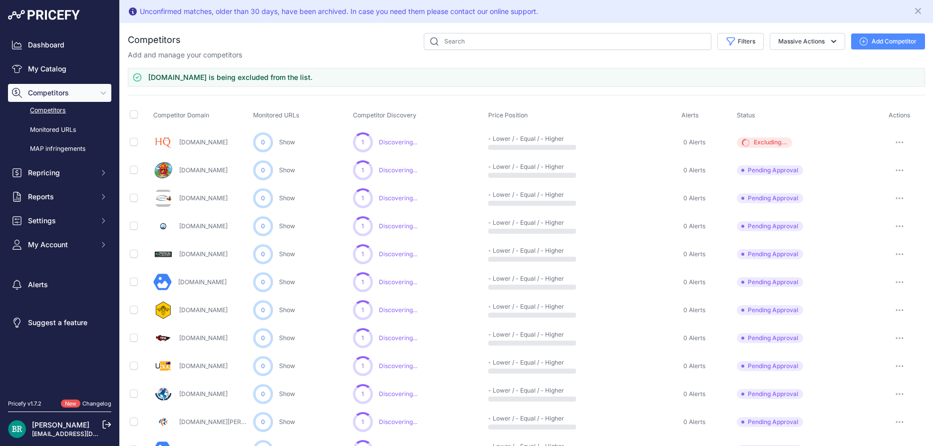
click at [899, 167] on button "button" at bounding box center [899, 170] width 20 height 14
click at [887, 225] on button "Exclude Competitor" at bounding box center [882, 223] width 82 height 16
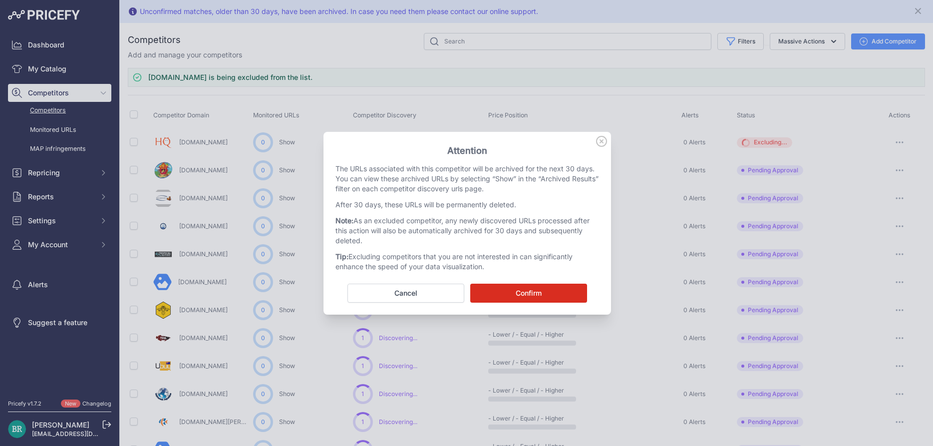
click at [530, 296] on button "Confirm" at bounding box center [528, 292] width 117 height 19
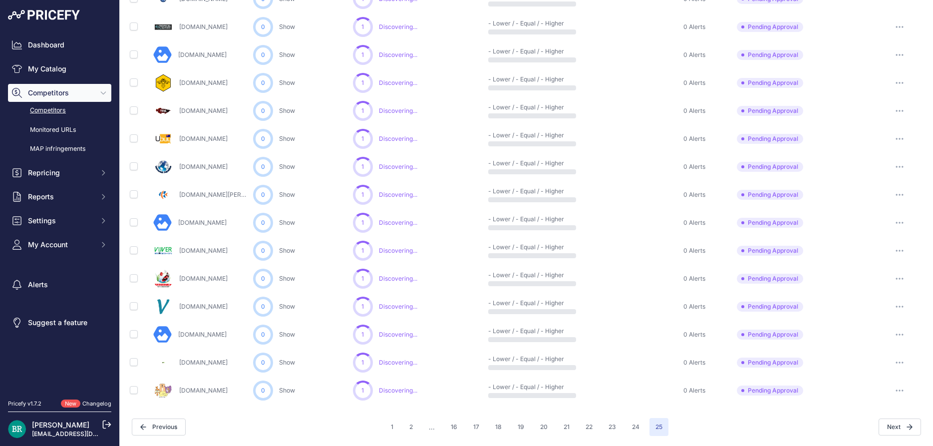
scroll to position [199, 0]
click at [904, 278] on button "button" at bounding box center [899, 279] width 20 height 14
click at [888, 329] on button "Exclude Competitor" at bounding box center [882, 332] width 82 height 16
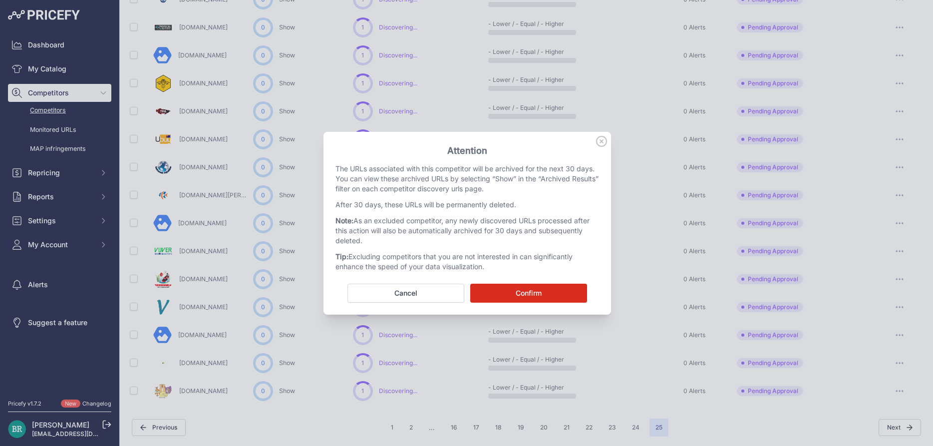
scroll to position [172, 0]
click at [557, 296] on button "Confirm" at bounding box center [528, 292] width 117 height 19
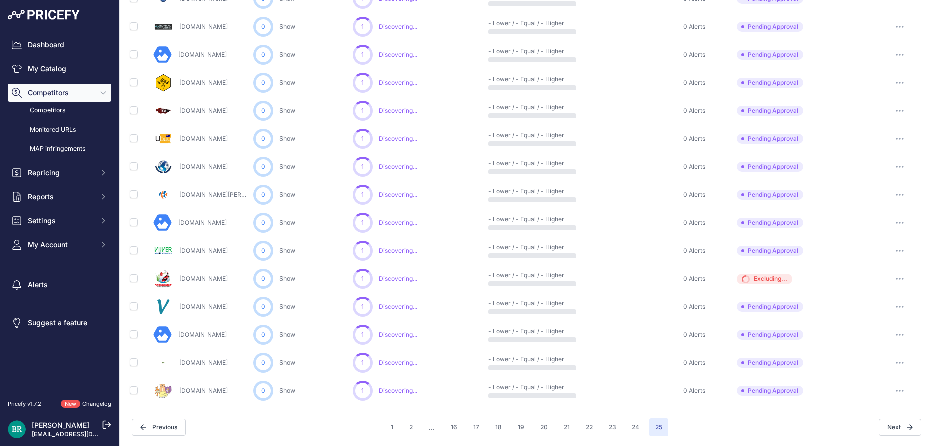
scroll to position [171, 0]
click at [632, 426] on button "24" at bounding box center [635, 427] width 19 height 18
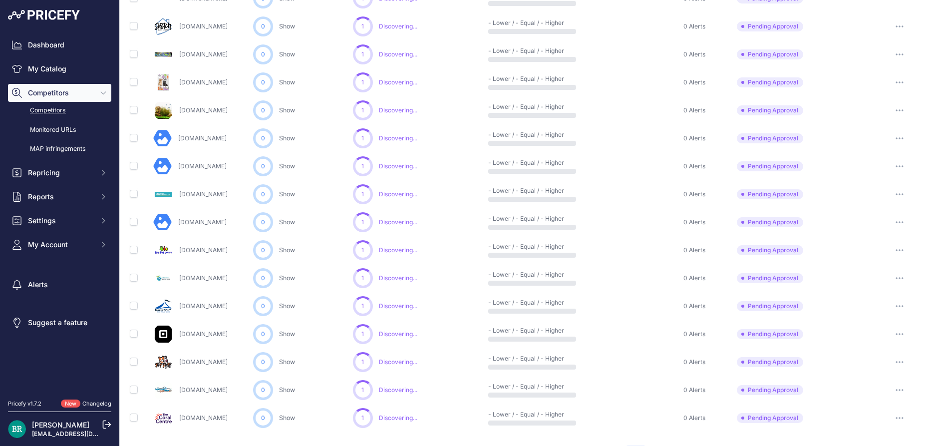
scroll to position [395, 0]
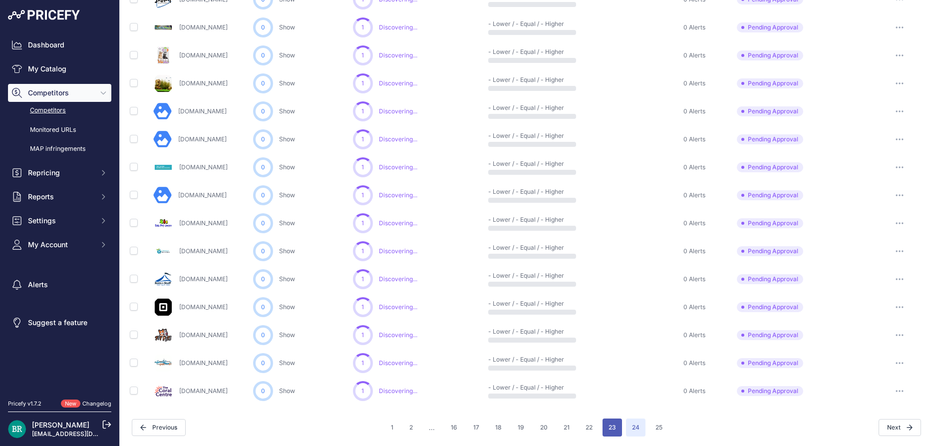
click at [614, 427] on button "23" at bounding box center [611, 427] width 19 height 18
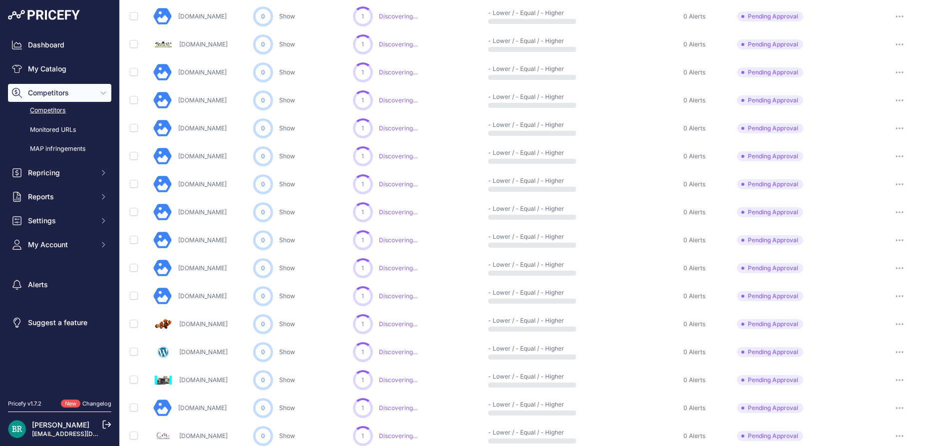
scroll to position [422, 0]
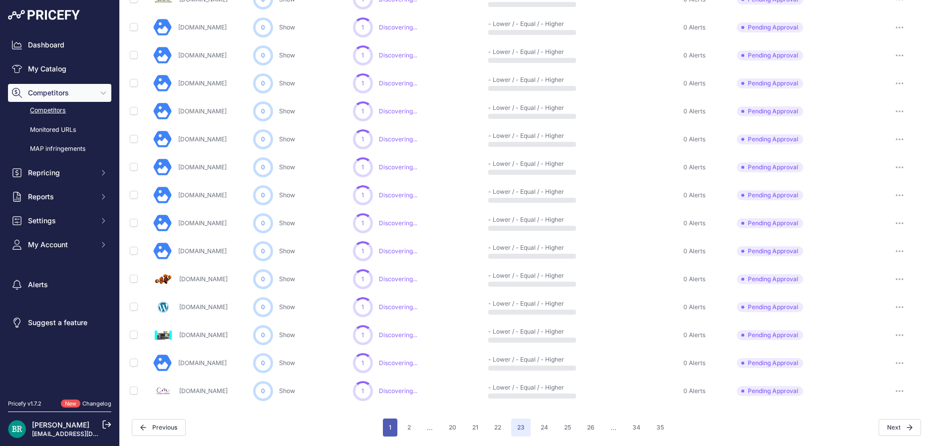
click at [391, 429] on button "1" at bounding box center [390, 427] width 14 height 18
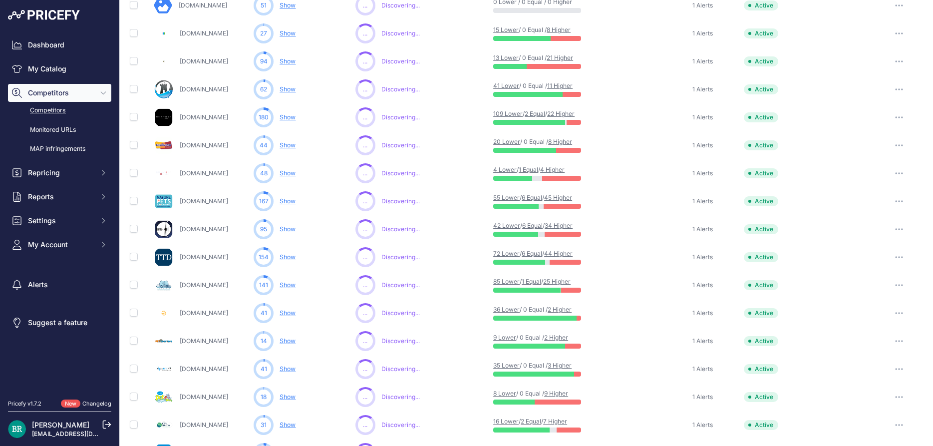
scroll to position [422, 0]
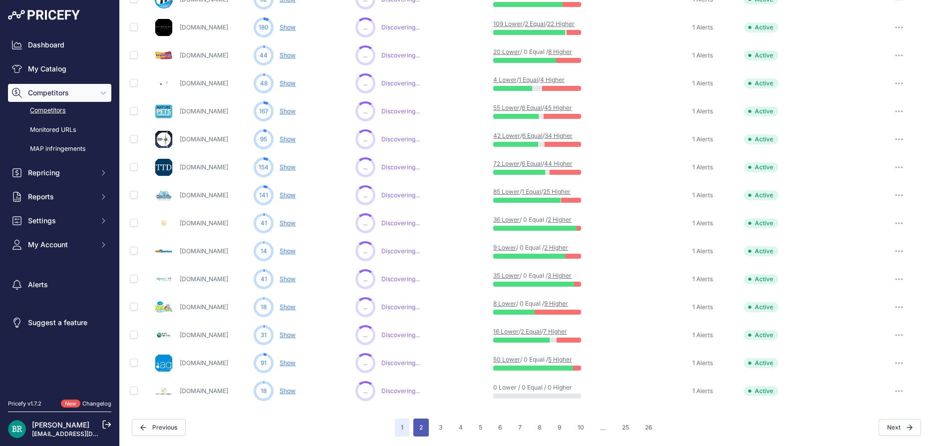
click at [425, 425] on button "2" at bounding box center [420, 427] width 15 height 18
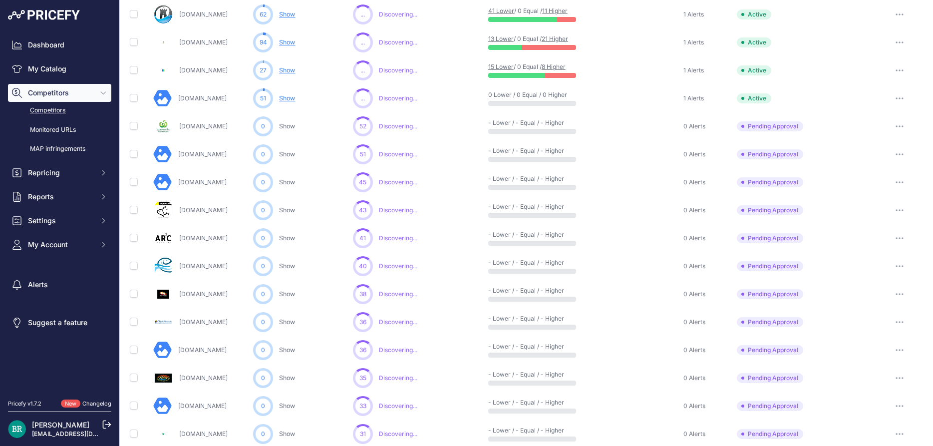
scroll to position [198, 0]
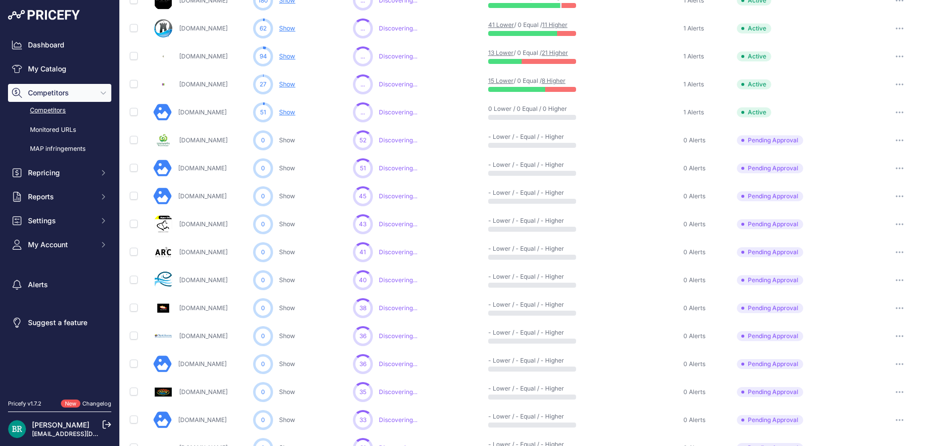
click at [902, 141] on button "button" at bounding box center [899, 140] width 20 height 14
click at [887, 193] on button "Exclude Competitor" at bounding box center [882, 193] width 82 height 16
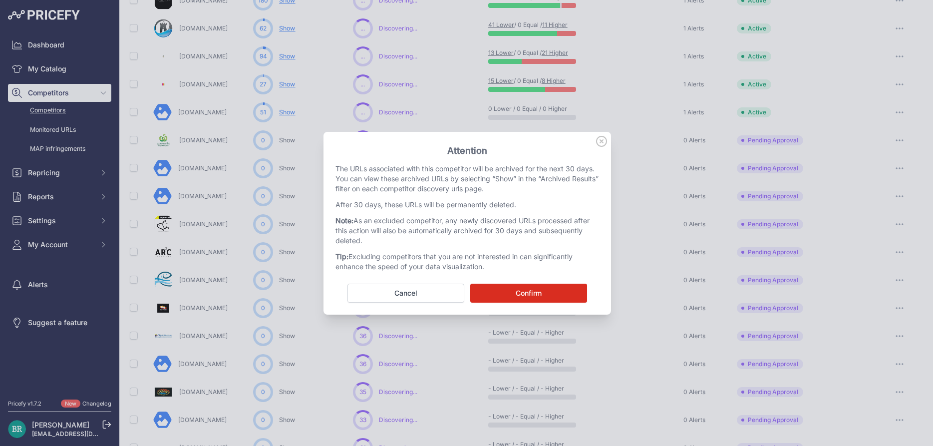
click at [553, 302] on div "Attention The URLs associated with this competitor will be archived for the nex…" at bounding box center [466, 223] width 287 height 183
click at [556, 297] on button "Confirm" at bounding box center [528, 292] width 117 height 19
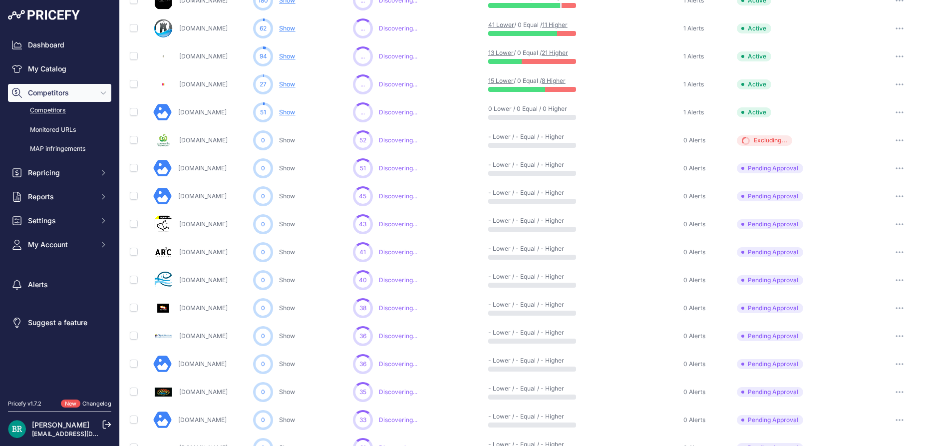
click at [894, 165] on button "button" at bounding box center [899, 168] width 20 height 14
click at [883, 205] on button "Approve Competitor" at bounding box center [882, 205] width 82 height 16
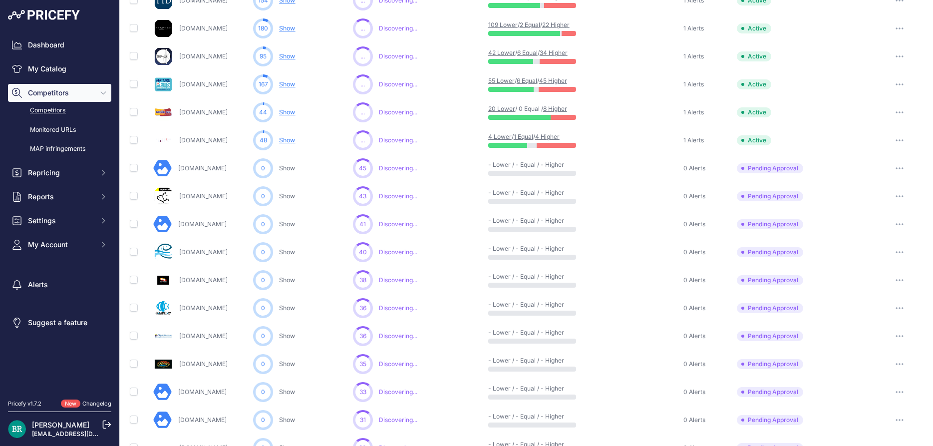
click at [901, 168] on icon "button" at bounding box center [899, 168] width 8 height 2
click at [882, 205] on button "Approve Competitor" at bounding box center [882, 205] width 82 height 16
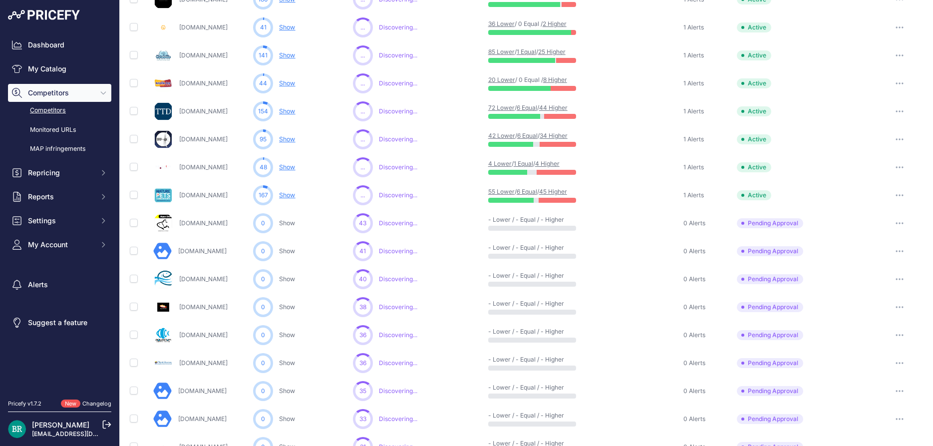
scroll to position [198, 0]
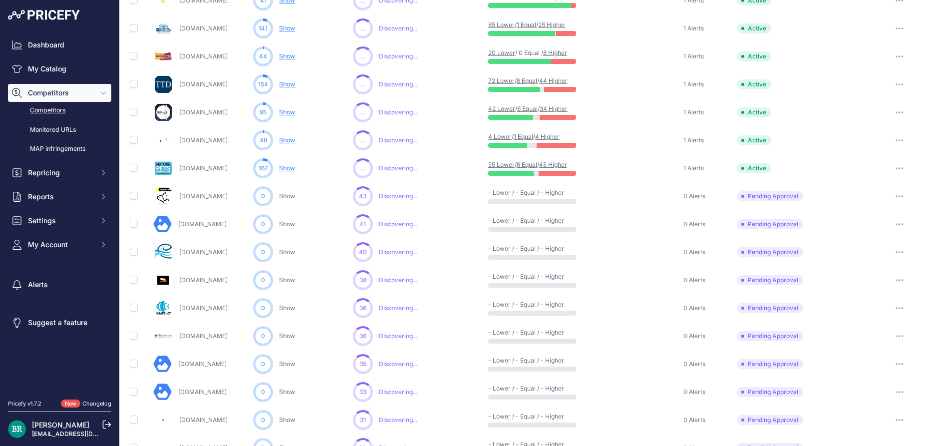
click at [895, 198] on button "button" at bounding box center [899, 196] width 20 height 14
click at [877, 242] on button "Exclude Competitor" at bounding box center [882, 249] width 82 height 16
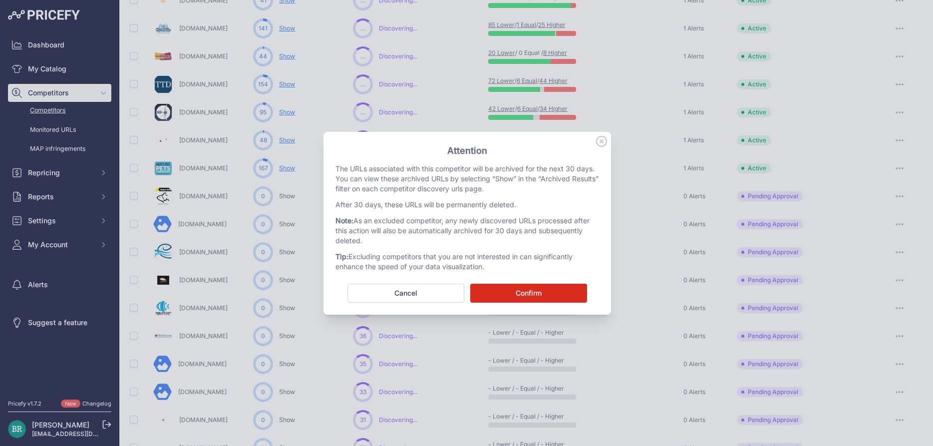
click at [578, 290] on button "Confirm" at bounding box center [528, 292] width 117 height 19
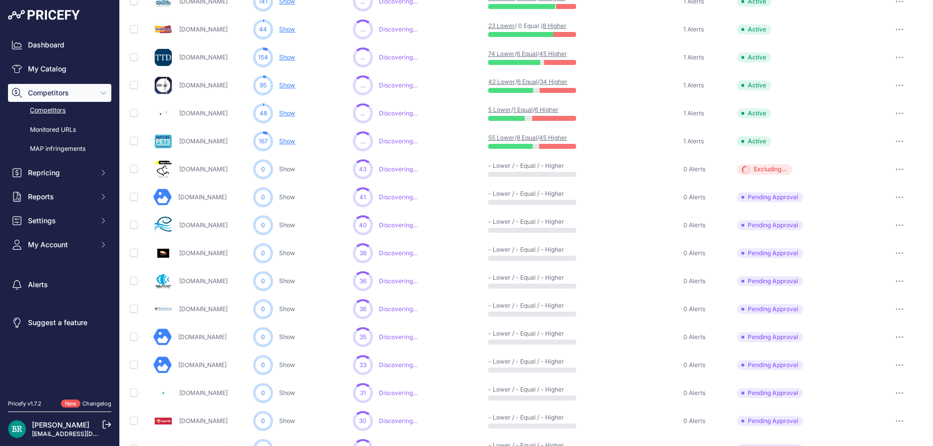
scroll to position [171, 0]
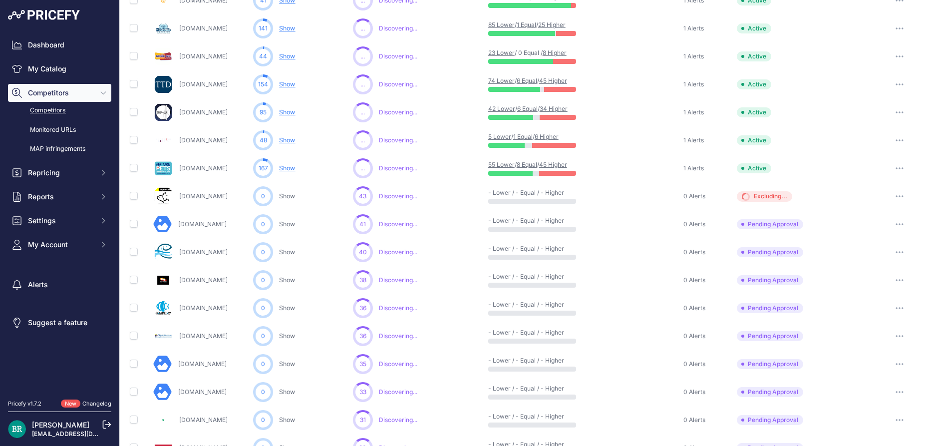
click at [896, 225] on button "button" at bounding box center [899, 224] width 20 height 14
click at [874, 258] on button "Approve Competitor" at bounding box center [882, 261] width 82 height 16
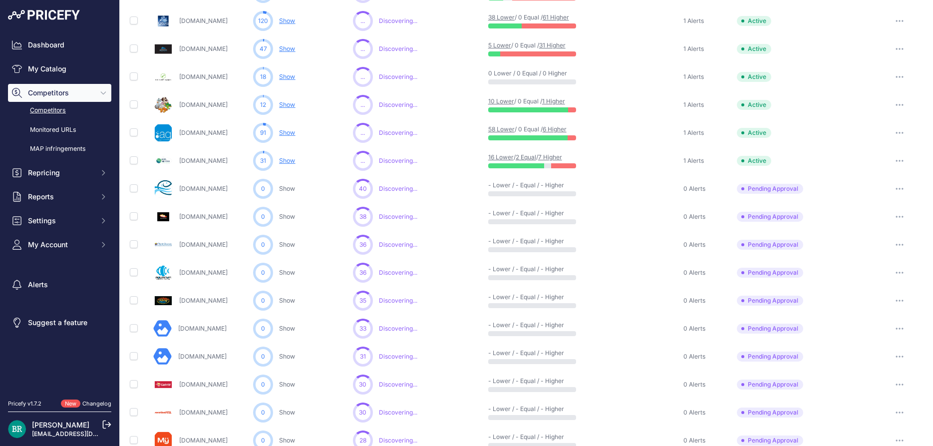
scroll to position [287, 0]
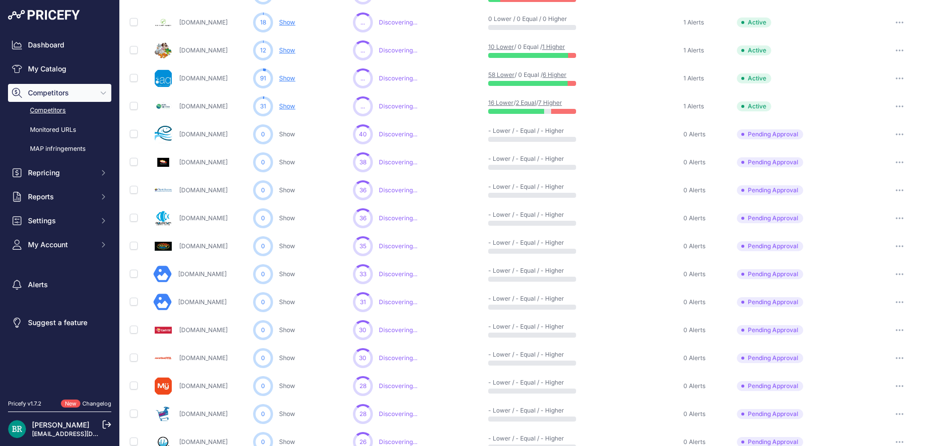
click at [900, 132] on button "button" at bounding box center [899, 134] width 20 height 14
click at [884, 166] on button "Approve Competitor" at bounding box center [882, 171] width 82 height 16
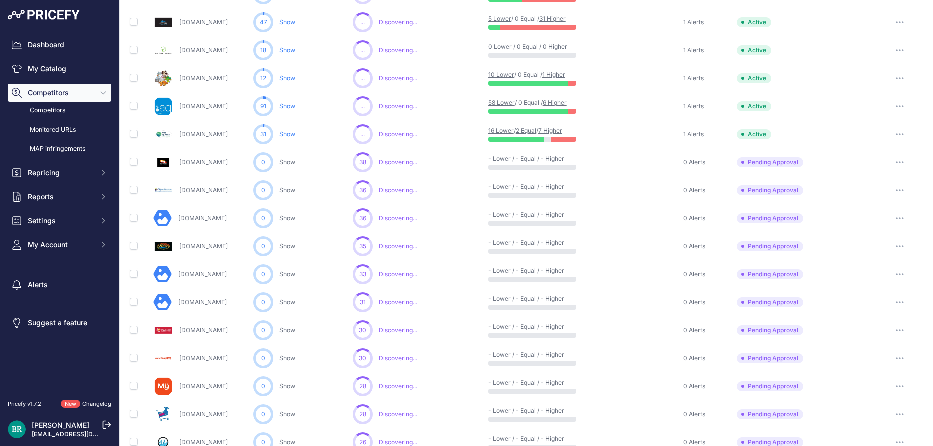
click at [901, 159] on button "button" at bounding box center [899, 162] width 20 height 14
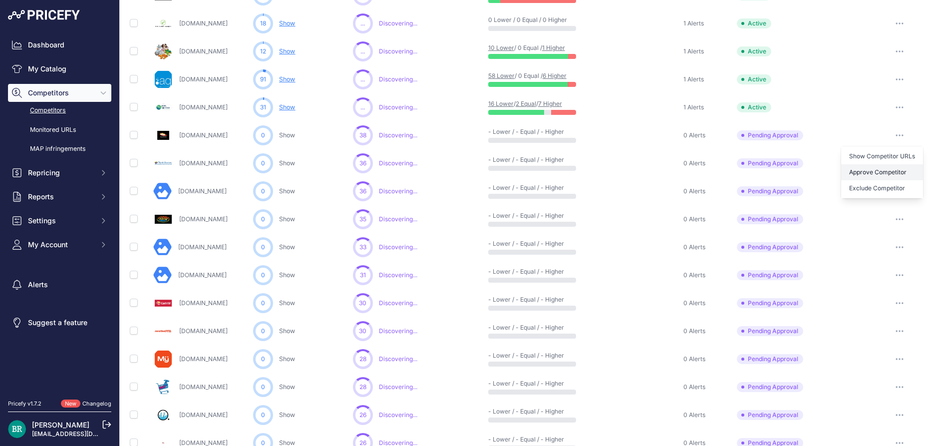
scroll to position [261, 0]
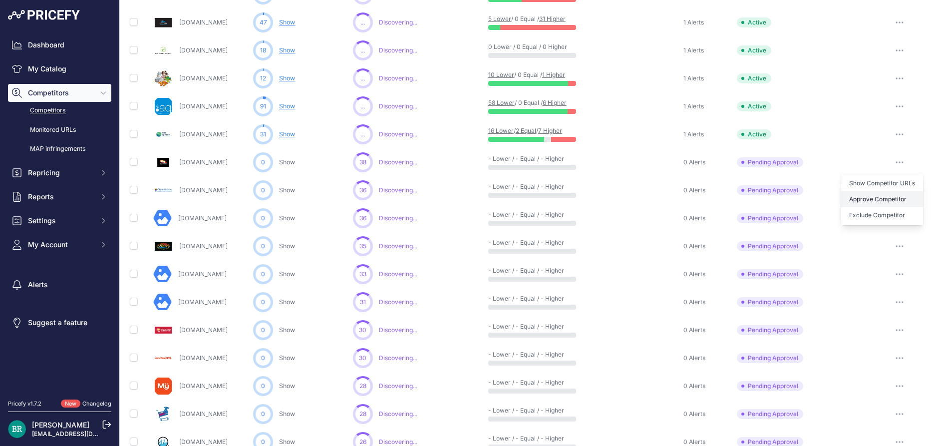
click at [876, 192] on button "Approve Competitor" at bounding box center [882, 199] width 82 height 16
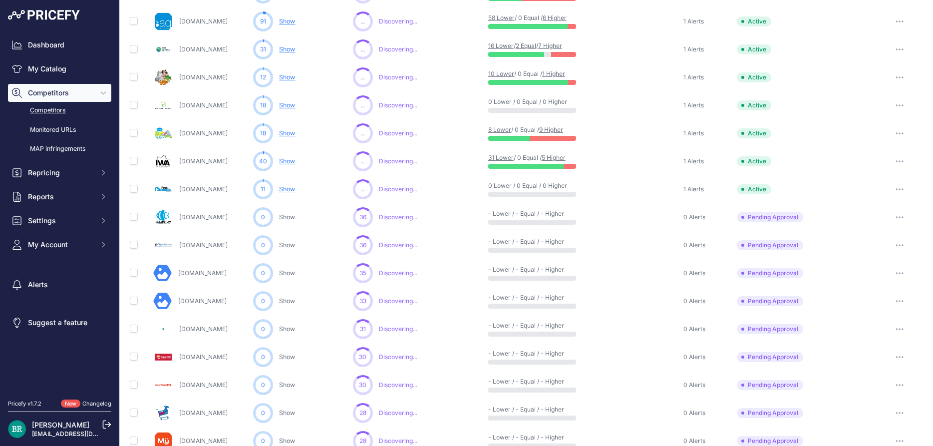
scroll to position [287, 0]
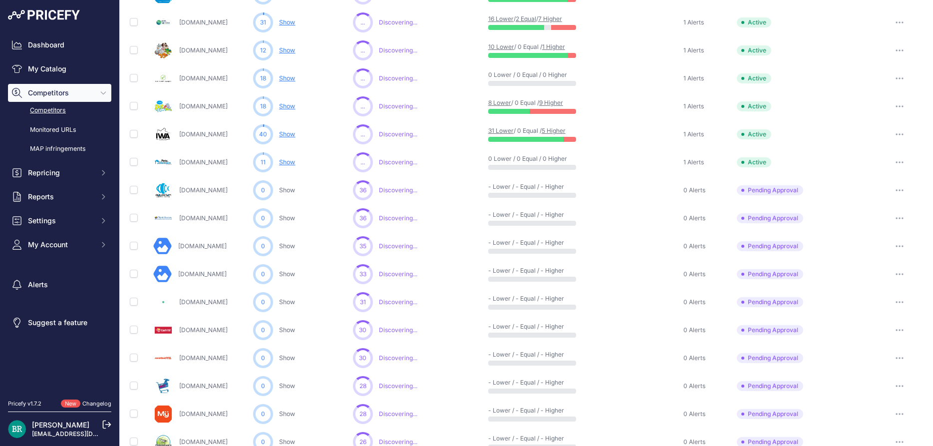
click at [899, 191] on button "button" at bounding box center [899, 190] width 20 height 14
click at [882, 222] on button "Approve Competitor" at bounding box center [882, 227] width 82 height 16
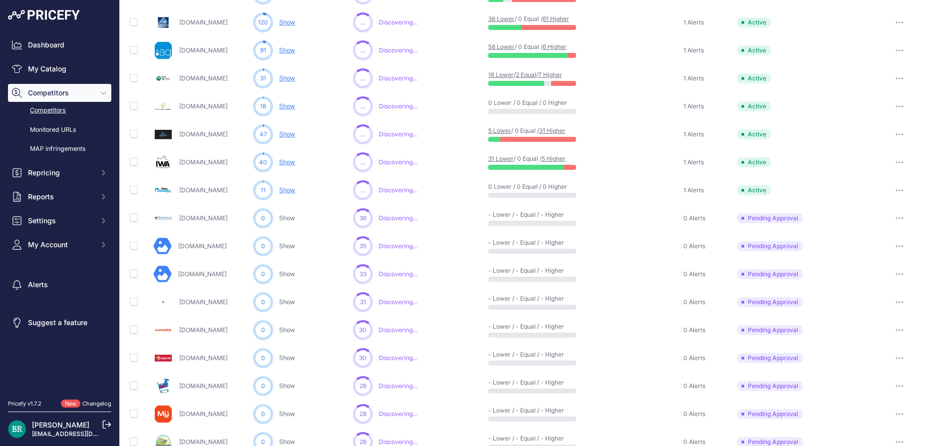
click at [901, 220] on button "button" at bounding box center [899, 218] width 20 height 14
click at [879, 248] on button "Approve Competitor" at bounding box center [882, 255] width 82 height 16
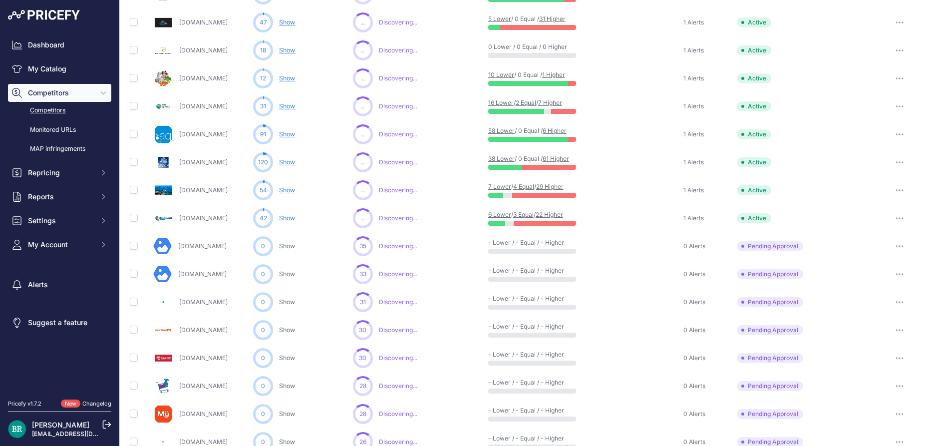
drag, startPoint x: 894, startPoint y: 246, endPoint x: 887, endPoint y: 265, distance: 20.7
click at [895, 246] on button "button" at bounding box center [899, 246] width 20 height 14
click at [879, 286] on button "Approve Competitor" at bounding box center [882, 283] width 82 height 16
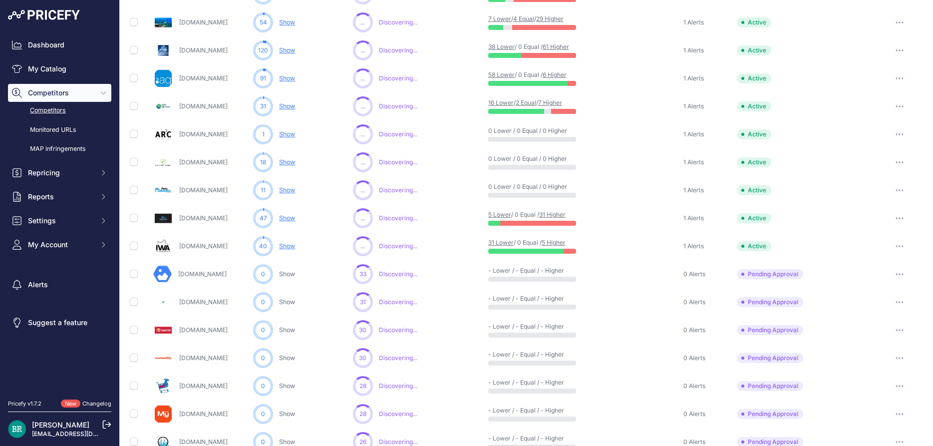
click at [904, 275] on button "button" at bounding box center [899, 274] width 20 height 14
click at [884, 305] on button "Approve Competitor" at bounding box center [882, 311] width 82 height 16
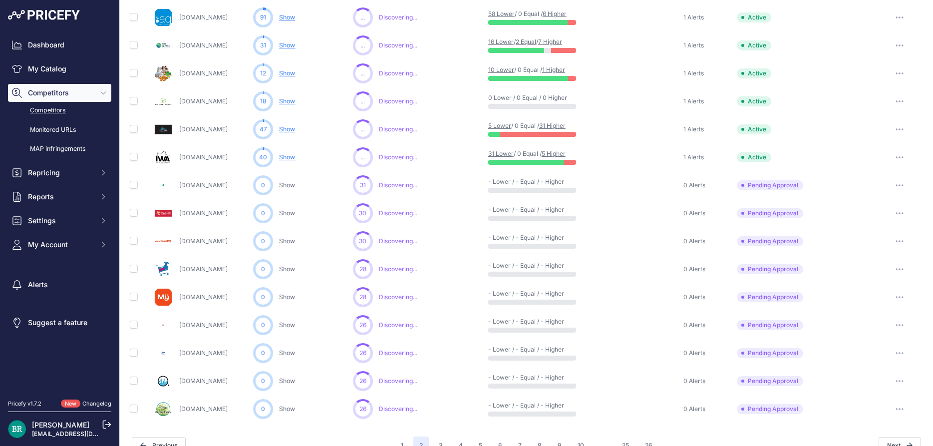
scroll to position [350, 0]
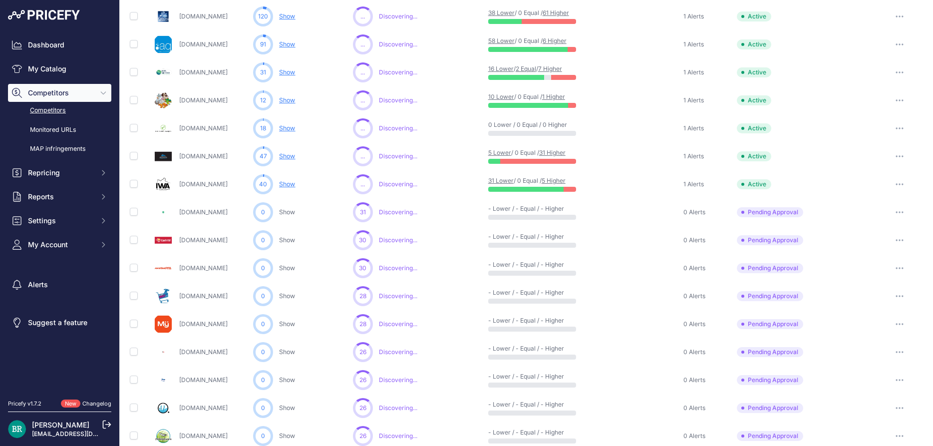
click at [895, 235] on button "button" at bounding box center [899, 240] width 20 height 14
click at [874, 273] on button "Approve Competitor" at bounding box center [882, 277] width 82 height 16
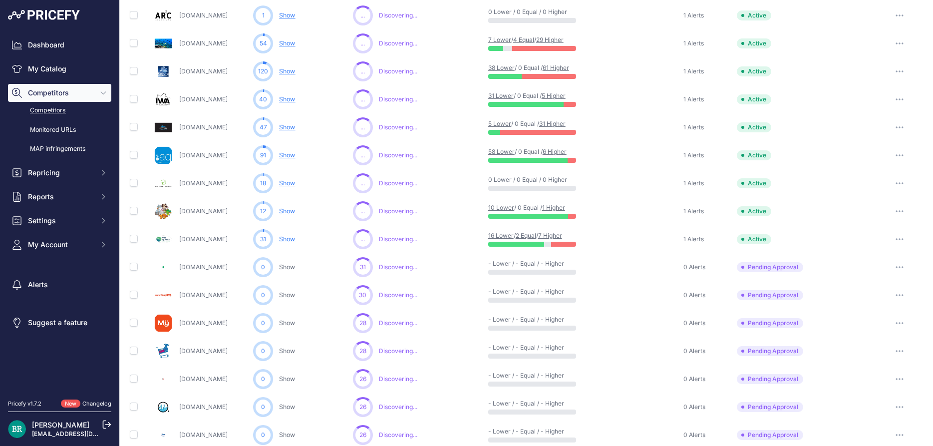
scroll to position [377, 0]
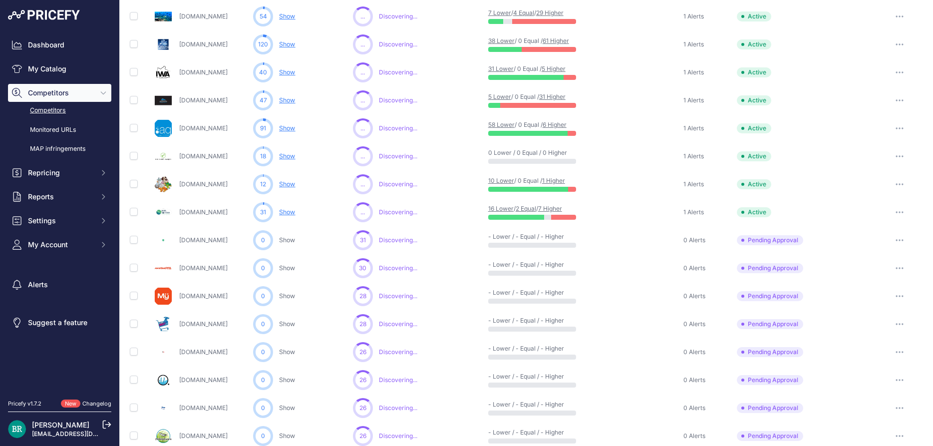
click at [902, 239] on icon "button" at bounding box center [899, 240] width 8 height 2
click at [883, 271] on button "Approve Competitor" at bounding box center [882, 277] width 82 height 16
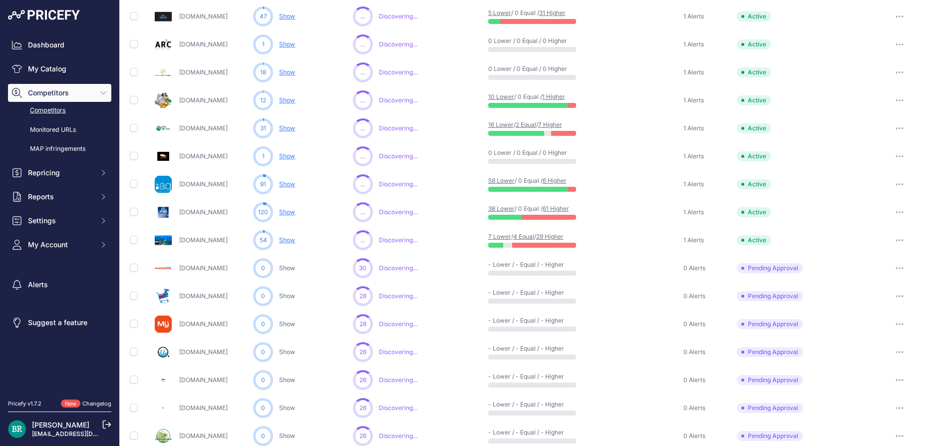
click at [905, 266] on button "button" at bounding box center [899, 268] width 20 height 14
click at [883, 303] on button "Approve Competitor" at bounding box center [882, 305] width 82 height 16
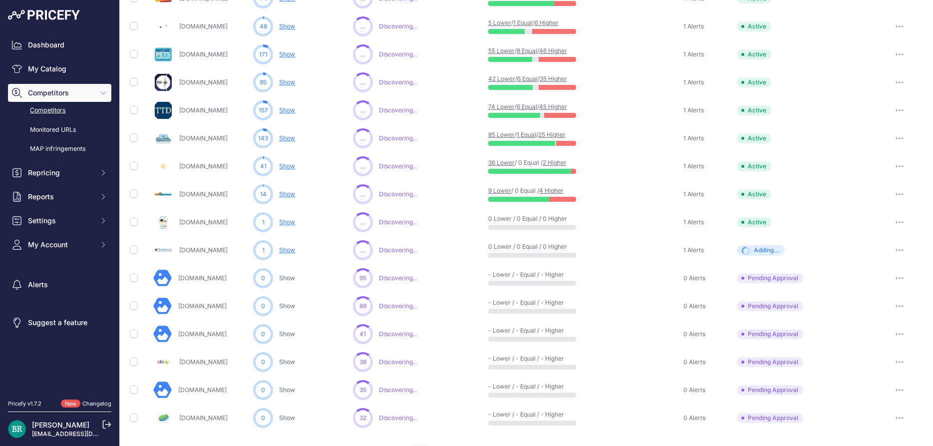
scroll to position [422, 0]
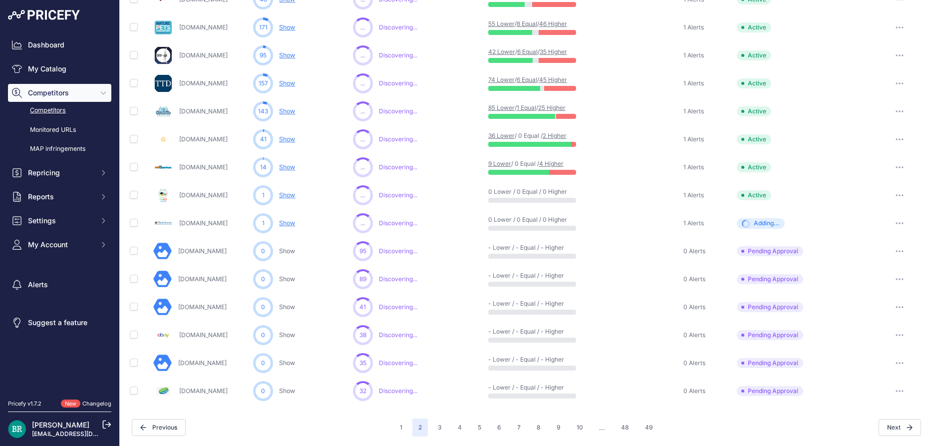
click at [901, 278] on icon "button" at bounding box center [899, 279] width 8 height 2
click at [892, 336] on button "Exclude Competitor" at bounding box center [882, 332] width 82 height 16
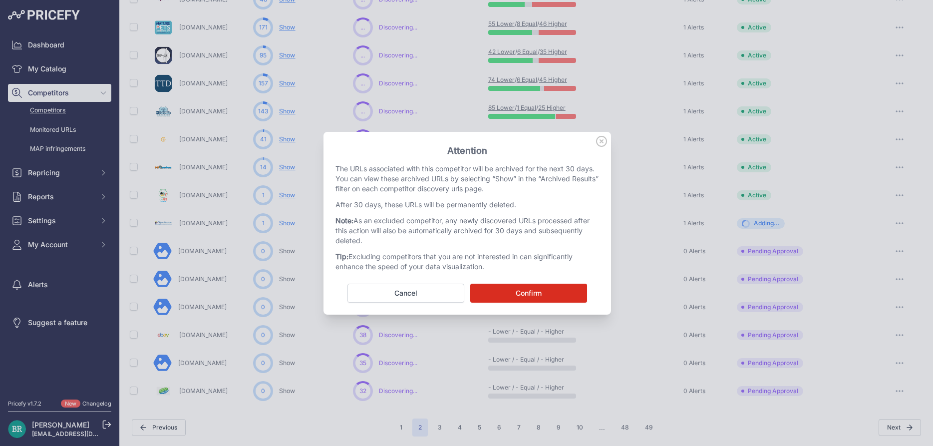
click at [521, 295] on button "Confirm" at bounding box center [528, 292] width 117 height 19
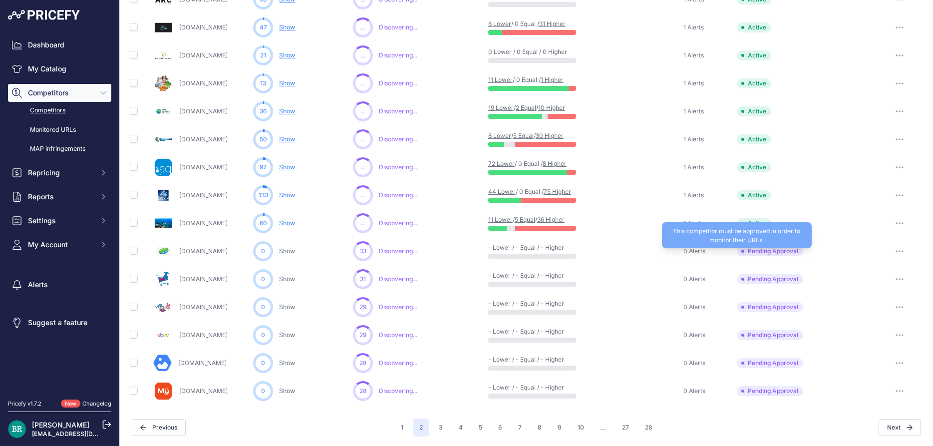
scroll to position [395, 0]
click at [899, 251] on icon "button" at bounding box center [899, 251] width 1 height 1
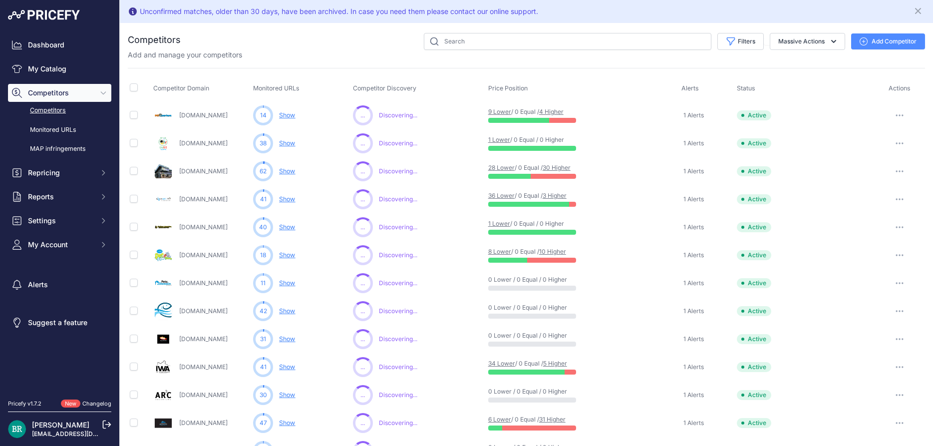
scroll to position [395, 0]
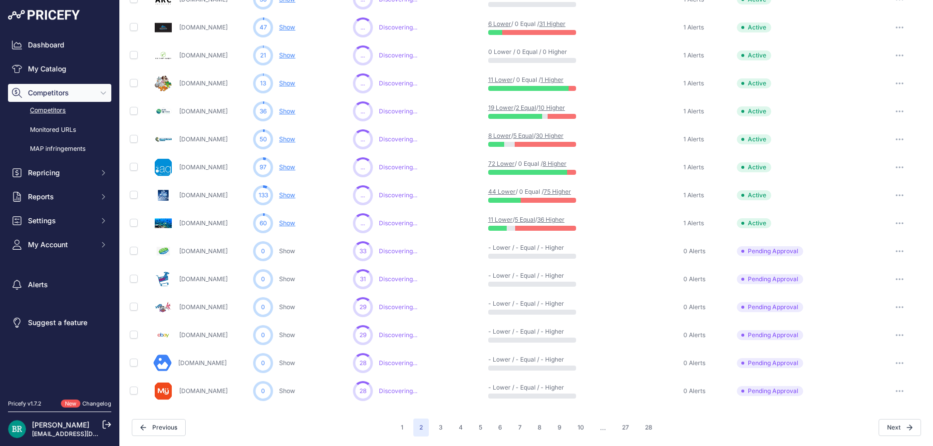
click at [903, 334] on icon "button" at bounding box center [902, 334] width 1 height 1
drag, startPoint x: 885, startPoint y: 383, endPoint x: 863, endPoint y: 384, distance: 22.5
click at [885, 383] on button "Exclude Competitor" at bounding box center [882, 388] width 82 height 16
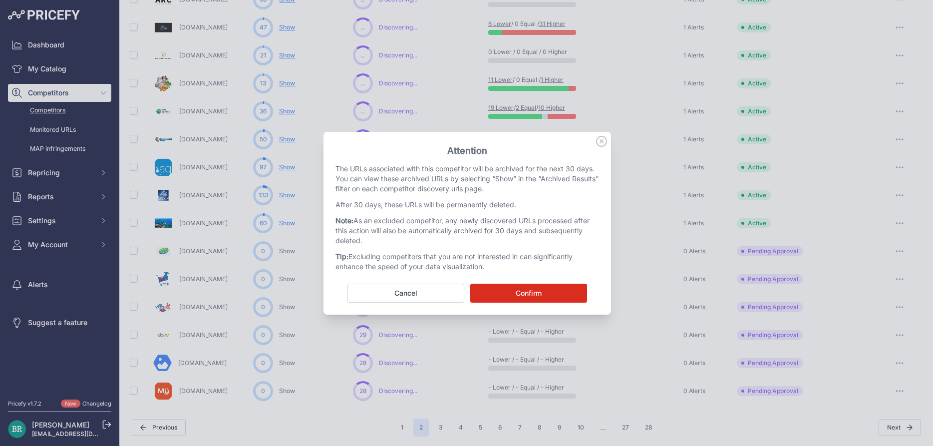
click at [552, 298] on button "Confirm" at bounding box center [528, 292] width 117 height 19
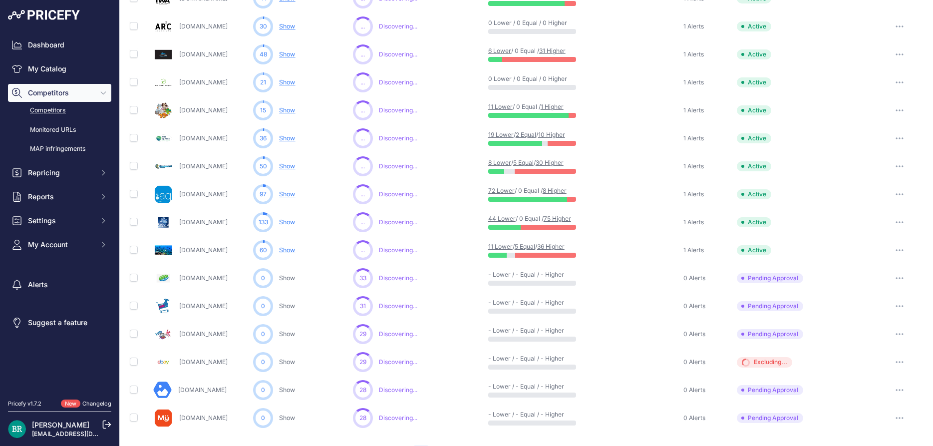
scroll to position [422, 0]
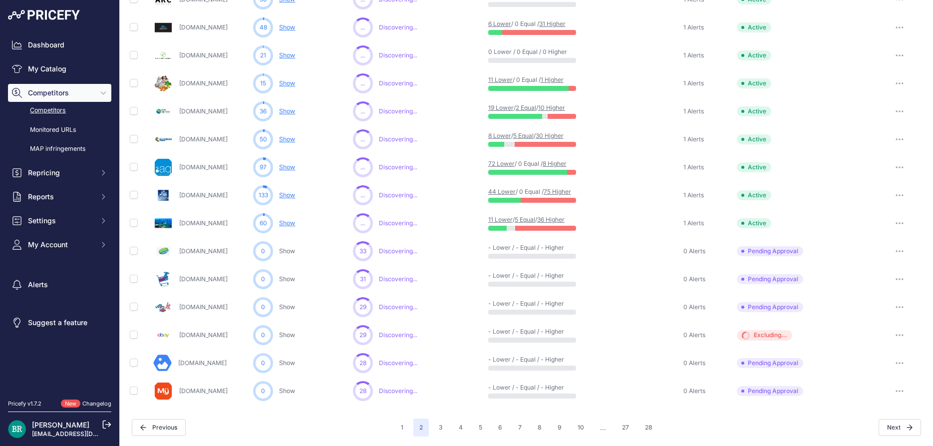
click at [902, 279] on button "button" at bounding box center [899, 279] width 20 height 14
click at [883, 327] on button "Exclude Competitor" at bounding box center [882, 332] width 82 height 16
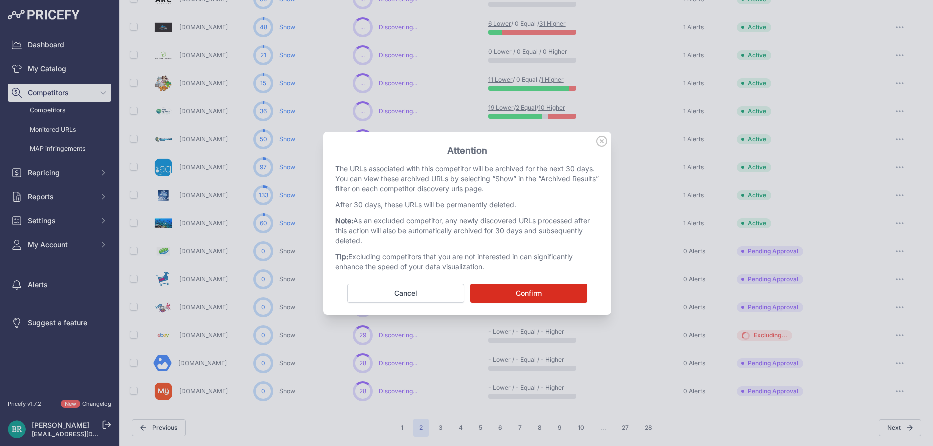
click at [577, 298] on button "Confirm" at bounding box center [528, 292] width 117 height 19
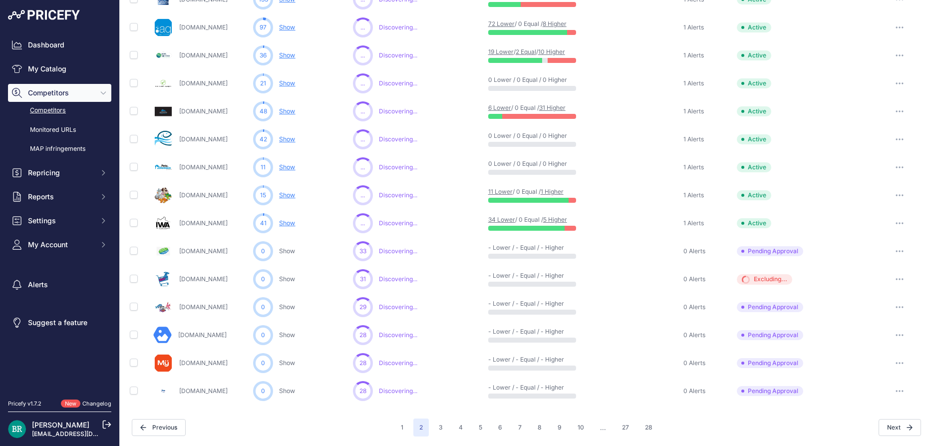
click at [902, 253] on button "button" at bounding box center [899, 251] width 20 height 14
click at [878, 283] on button "Approve Competitor" at bounding box center [882, 288] width 82 height 16
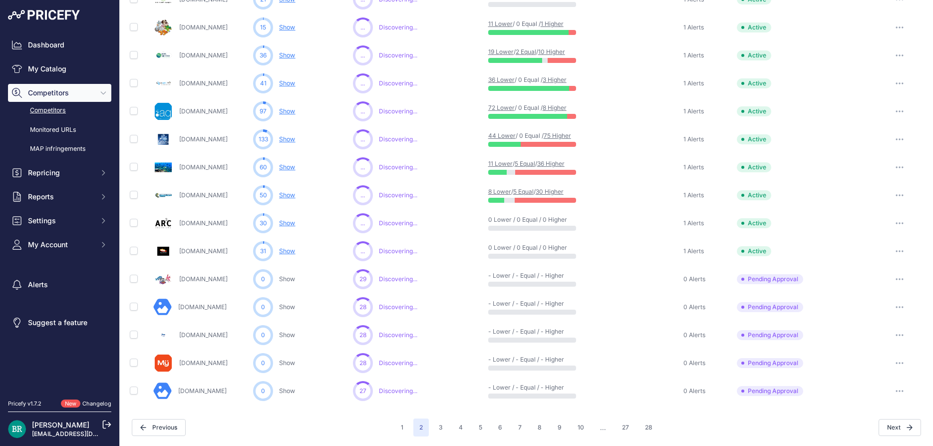
click at [900, 360] on button "button" at bounding box center [899, 363] width 20 height 14
click at [865, 413] on button "Exclude Competitor" at bounding box center [882, 416] width 82 height 16
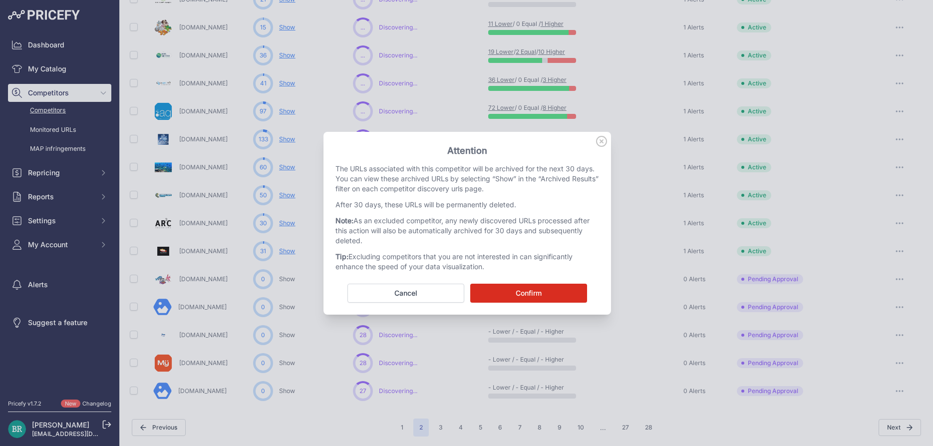
click at [538, 298] on button "Confirm" at bounding box center [528, 292] width 117 height 19
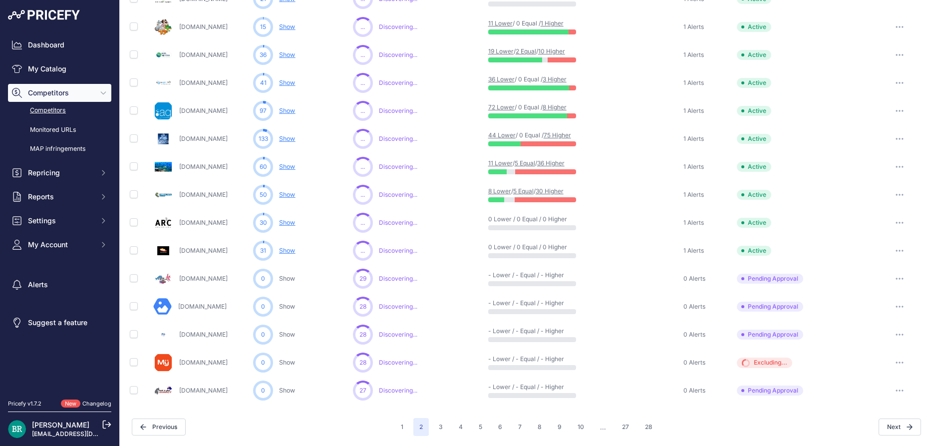
scroll to position [395, 0]
click at [898, 307] on icon "button" at bounding box center [899, 307] width 8 height 2
click at [884, 359] on button "Exclude Competitor" at bounding box center [882, 360] width 82 height 16
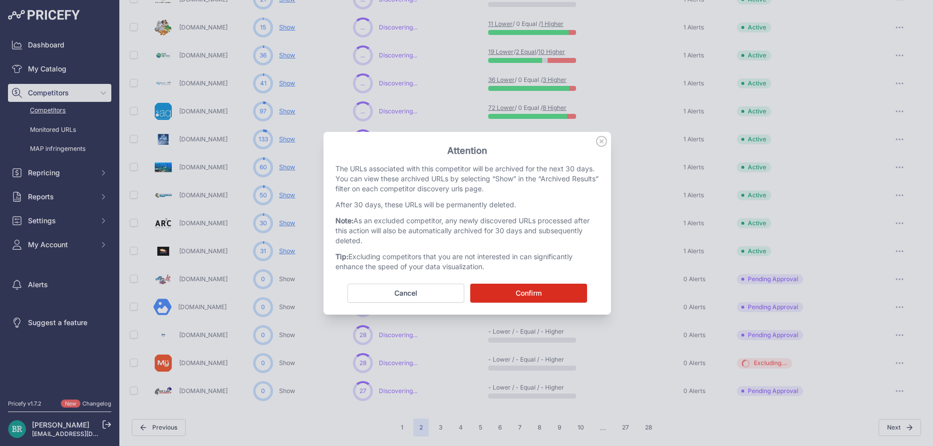
click at [556, 293] on button "Confirm" at bounding box center [528, 292] width 117 height 19
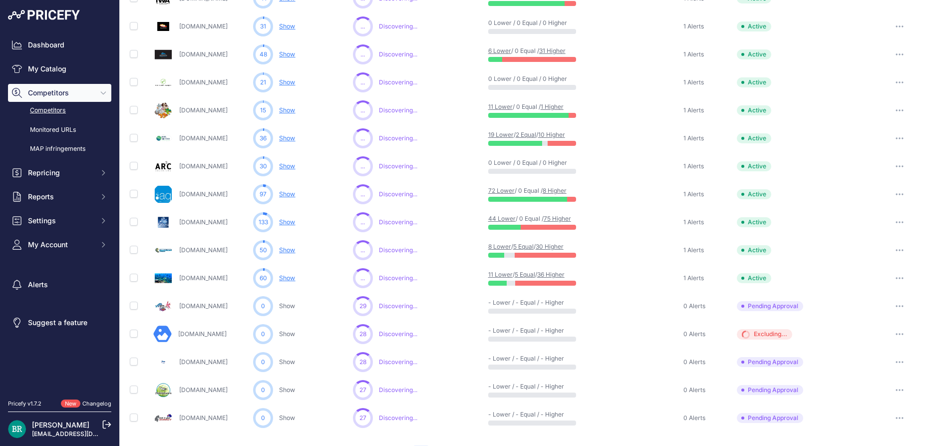
scroll to position [422, 0]
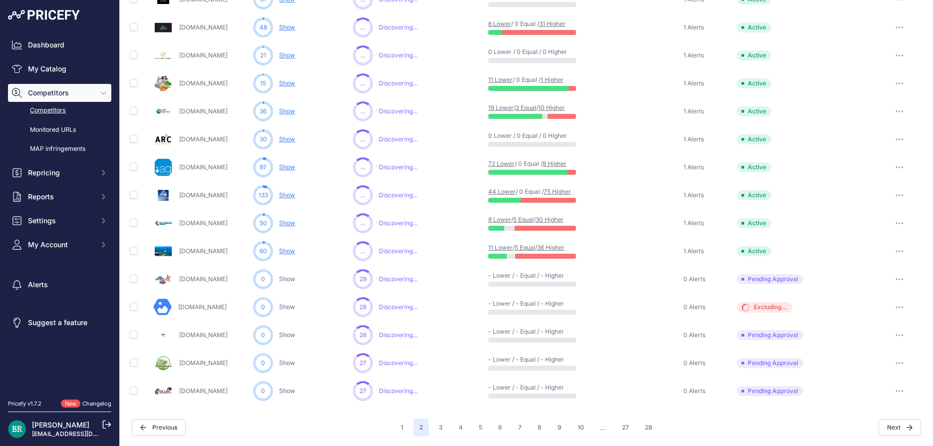
click at [898, 357] on button "button" at bounding box center [899, 363] width 20 height 14
click at [872, 400] on button "Approve Competitor" at bounding box center [882, 400] width 82 height 16
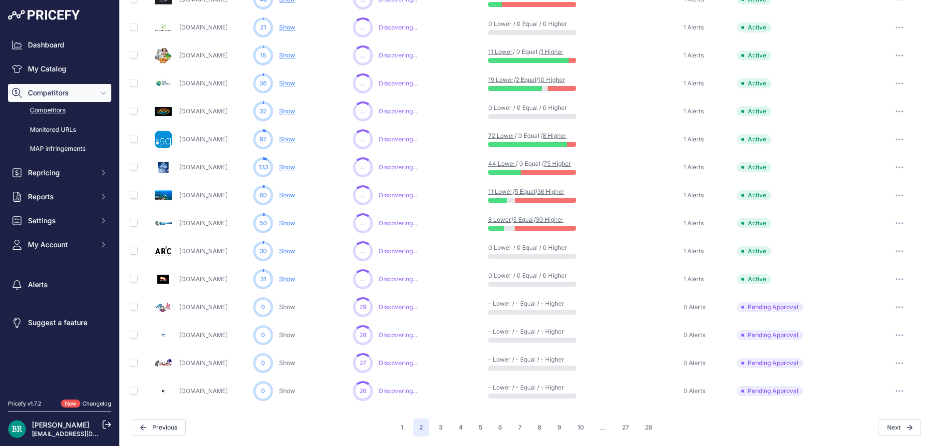
click at [893, 360] on button "button" at bounding box center [899, 363] width 20 height 14
click at [871, 397] on button "Approve Competitor" at bounding box center [882, 400] width 82 height 16
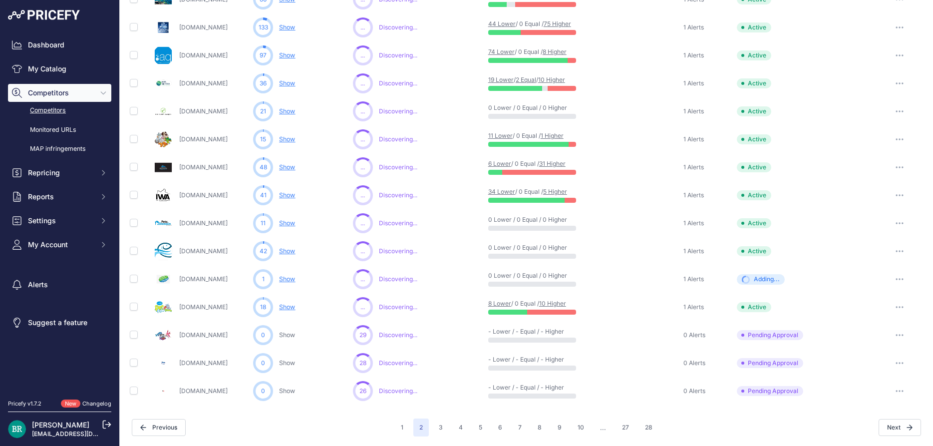
click at [898, 338] on button "button" at bounding box center [899, 335] width 20 height 14
click at [875, 367] on button "Approve Competitor" at bounding box center [882, 372] width 82 height 16
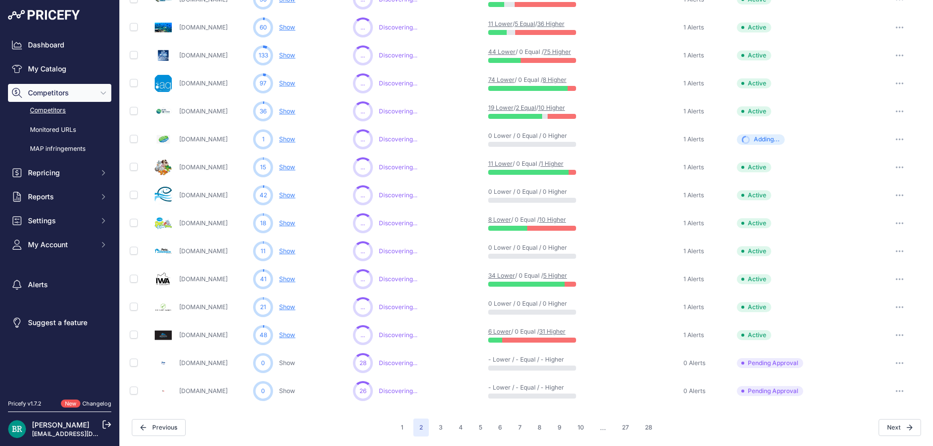
click at [899, 390] on icon "button" at bounding box center [899, 390] width 1 height 1
click at [869, 438] on div "Show Competitor URLs Approve Competitor Exclude Competitor" at bounding box center [882, 428] width 82 height 52
click at [903, 363] on button "button" at bounding box center [899, 363] width 20 height 14
click at [877, 410] on button "Exclude Competitor" at bounding box center [882, 416] width 82 height 16
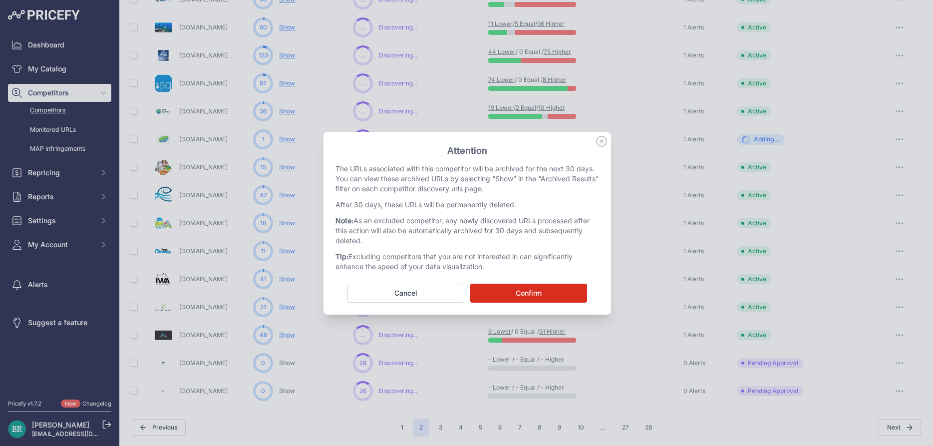
click at [542, 295] on button "Confirm" at bounding box center [528, 292] width 117 height 19
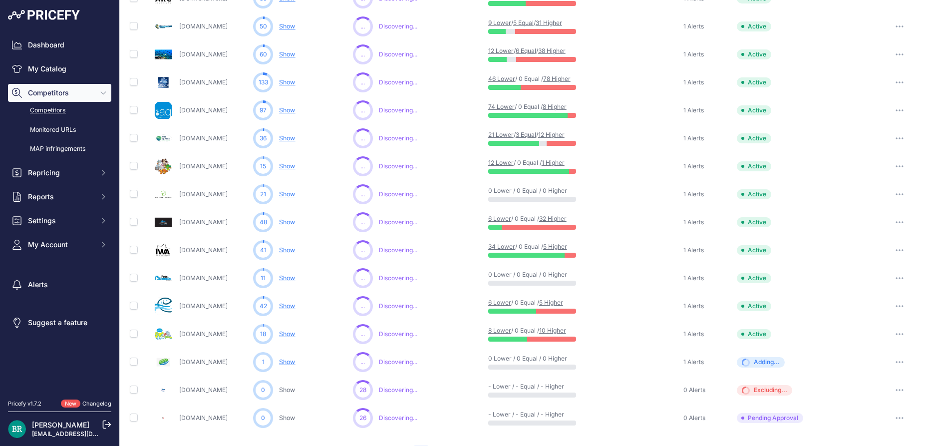
scroll to position [422, 0]
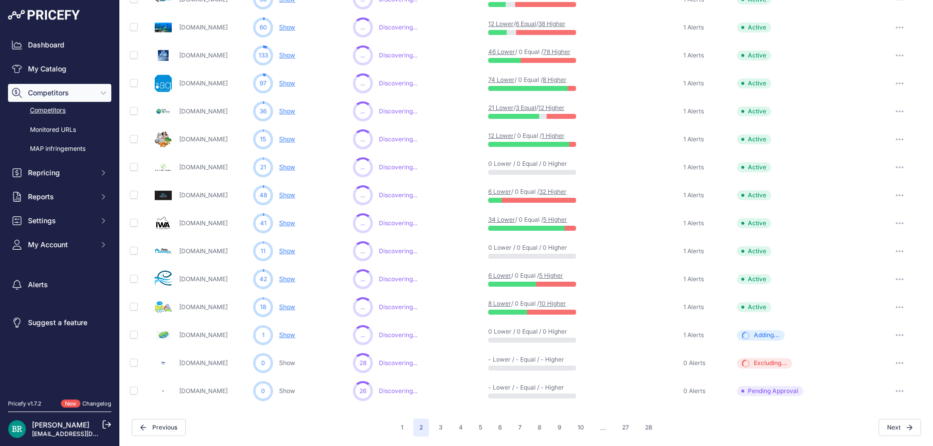
click at [897, 388] on button "button" at bounding box center [899, 391] width 20 height 14
click at [874, 440] on button "Exclude Competitor" at bounding box center [882, 444] width 82 height 16
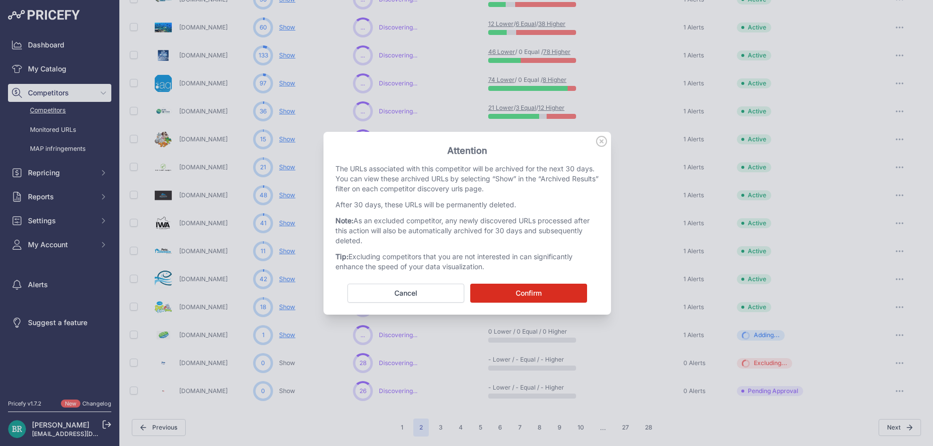
click at [562, 294] on button "Confirm" at bounding box center [528, 292] width 117 height 19
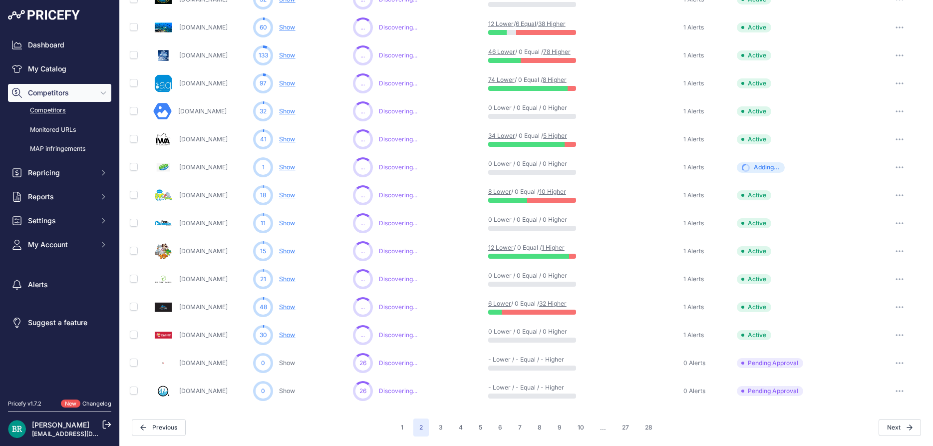
scroll to position [395, 0]
click at [228, 387] on link "Charterhouse-aquatics.com" at bounding box center [203, 390] width 48 height 7
click at [901, 363] on button "button" at bounding box center [899, 363] width 20 height 14
click at [863, 413] on button "Exclude Competitor" at bounding box center [882, 416] width 82 height 16
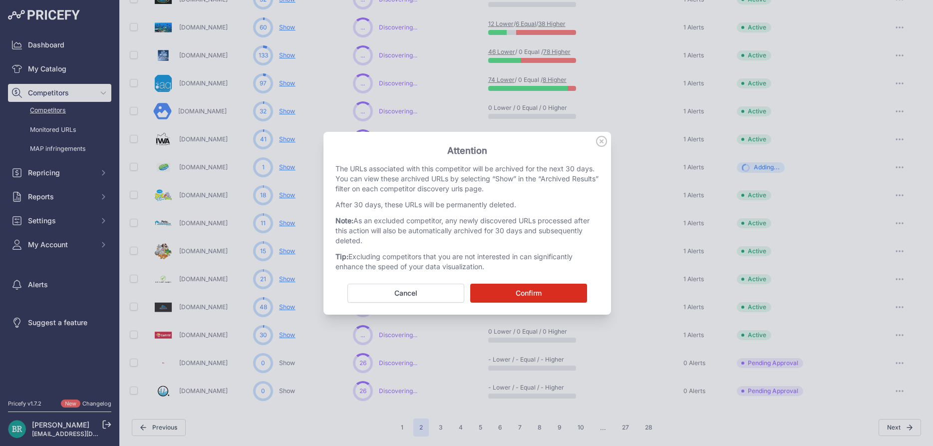
click at [540, 291] on button "Confirm" at bounding box center [528, 292] width 117 height 19
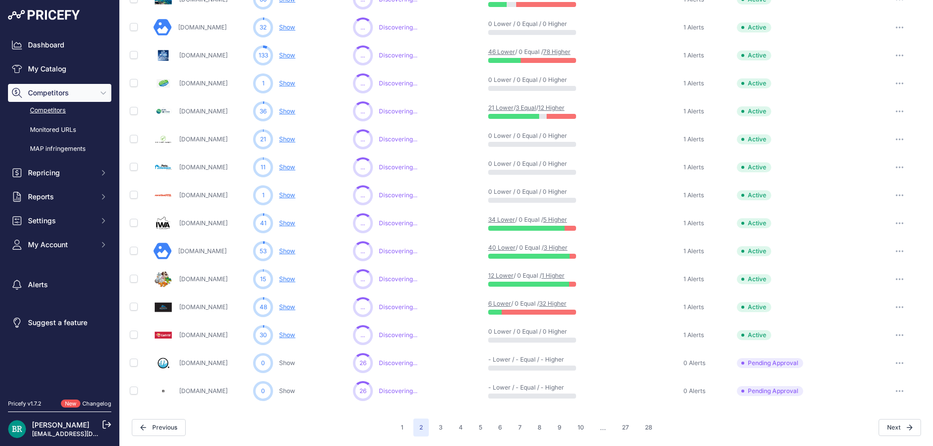
click at [902, 362] on icon "button" at bounding box center [899, 363] width 8 height 2
click at [873, 416] on button "Exclude Competitor" at bounding box center [882, 416] width 82 height 16
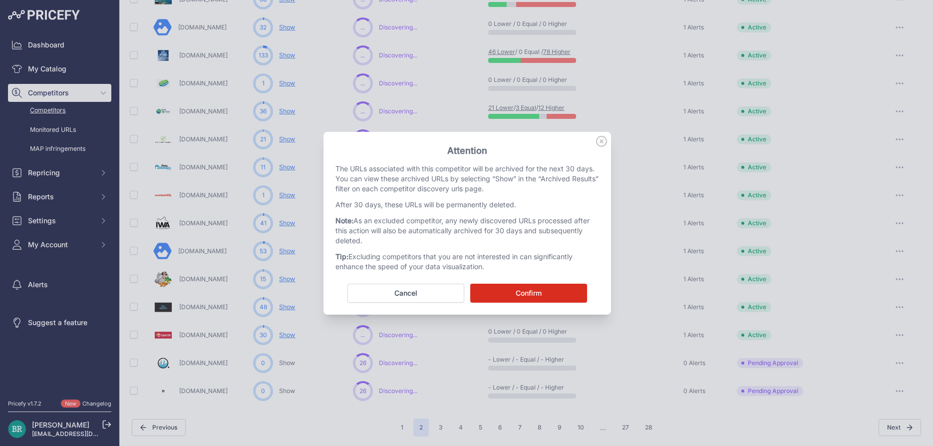
click at [545, 286] on button "Confirm" at bounding box center [528, 292] width 117 height 19
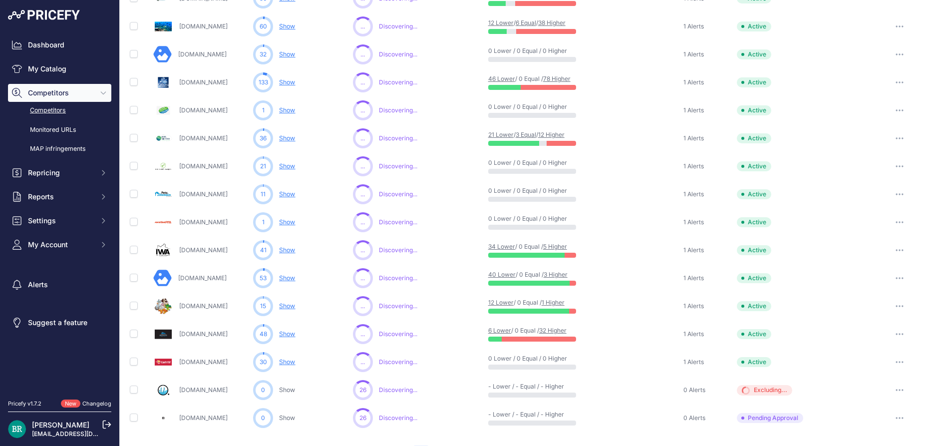
scroll to position [422, 0]
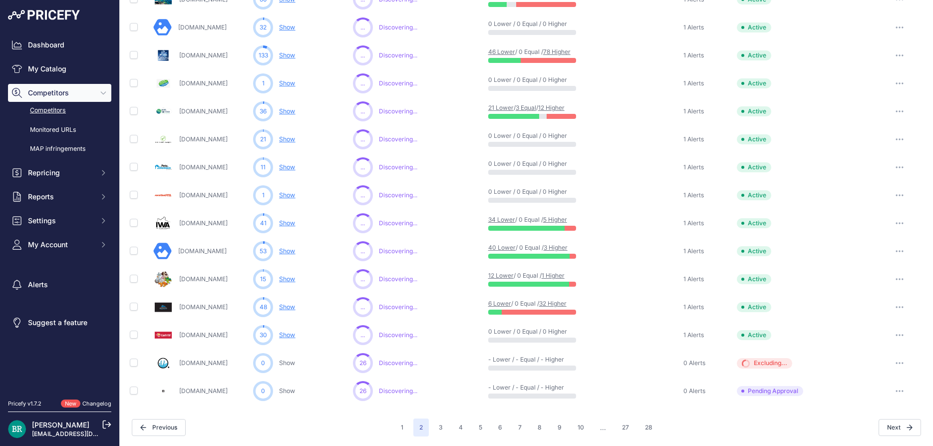
click at [902, 391] on button "button" at bounding box center [899, 391] width 20 height 14
click at [867, 441] on button "Exclude Competitor" at bounding box center [882, 444] width 82 height 16
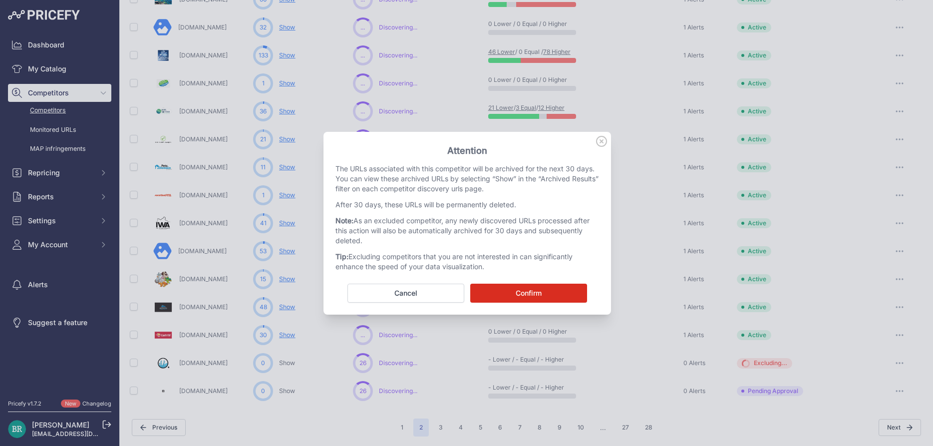
click at [563, 293] on button "Confirm" at bounding box center [528, 292] width 117 height 19
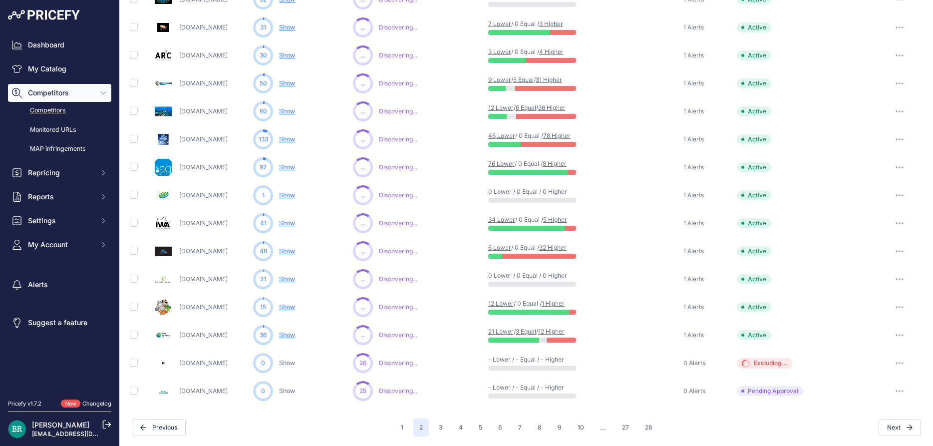
scroll to position [395, 0]
click at [903, 391] on icon "button" at bounding box center [902, 390] width 1 height 1
click at [875, 421] on button "Approve Competitor" at bounding box center [882, 428] width 82 height 16
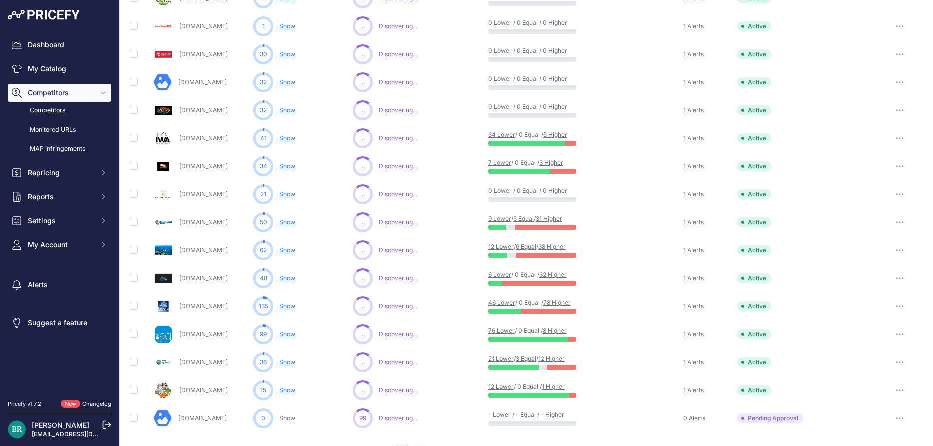
scroll to position [422, 0]
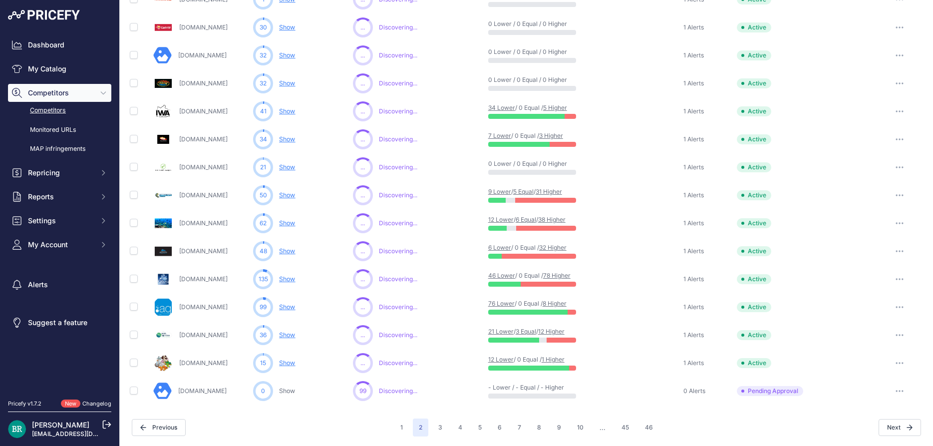
drag, startPoint x: 899, startPoint y: 388, endPoint x: 883, endPoint y: 392, distance: 16.3
click at [899, 389] on button "button" at bounding box center [899, 391] width 20 height 14
click at [874, 442] on button "Exclude Competitor" at bounding box center [882, 444] width 82 height 16
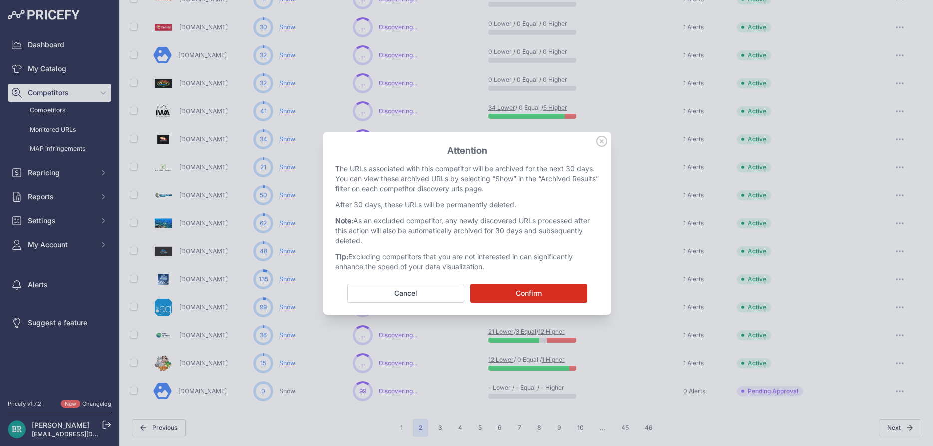
click at [556, 294] on button "Confirm" at bounding box center [528, 292] width 117 height 19
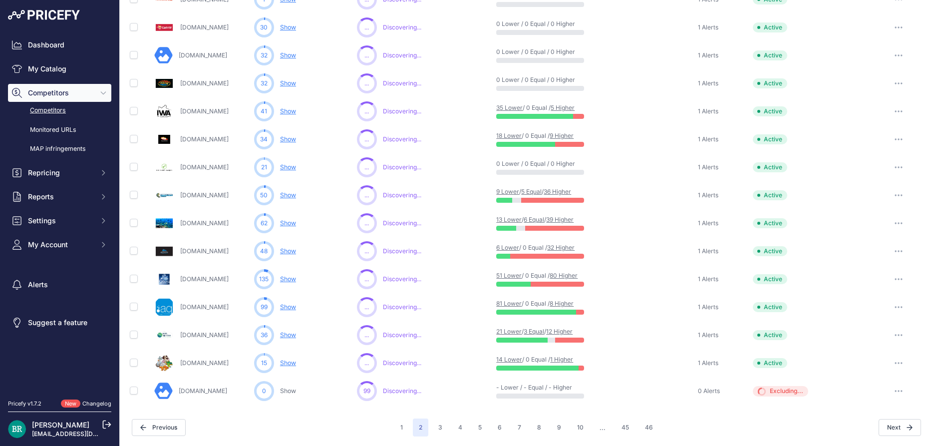
click at [902, 392] on button "button" at bounding box center [898, 391] width 20 height 14
click at [437, 421] on button "3" at bounding box center [440, 427] width 16 height 18
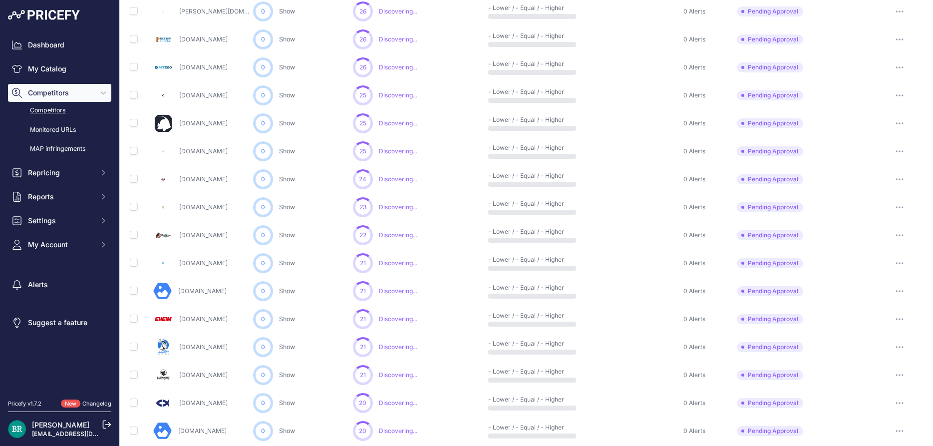
scroll to position [63, 0]
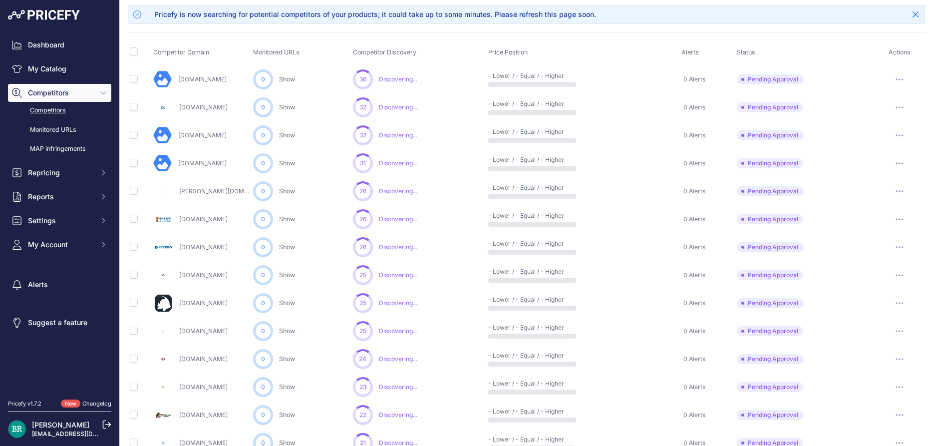
click at [898, 162] on icon "button" at bounding box center [899, 163] width 8 height 2
click at [885, 201] on button "Approve Competitor" at bounding box center [882, 200] width 82 height 16
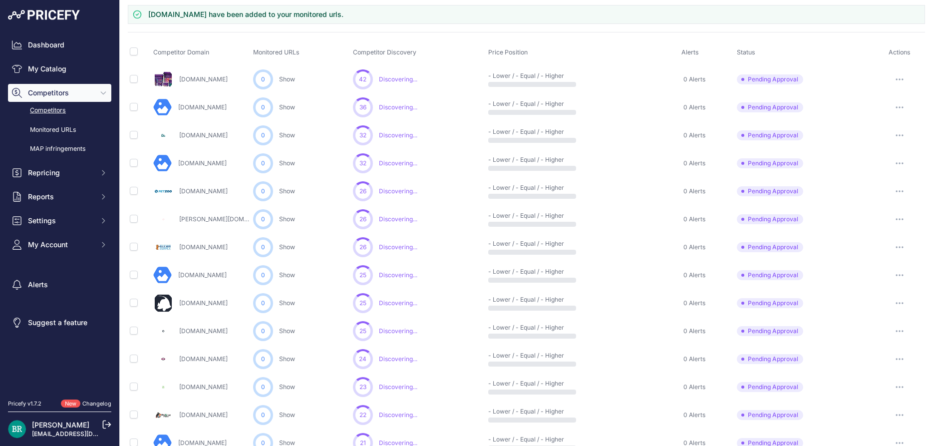
click at [898, 218] on icon "button" at bounding box center [899, 219] width 8 height 2
click at [887, 269] on button "Exclude Competitor" at bounding box center [882, 272] width 82 height 16
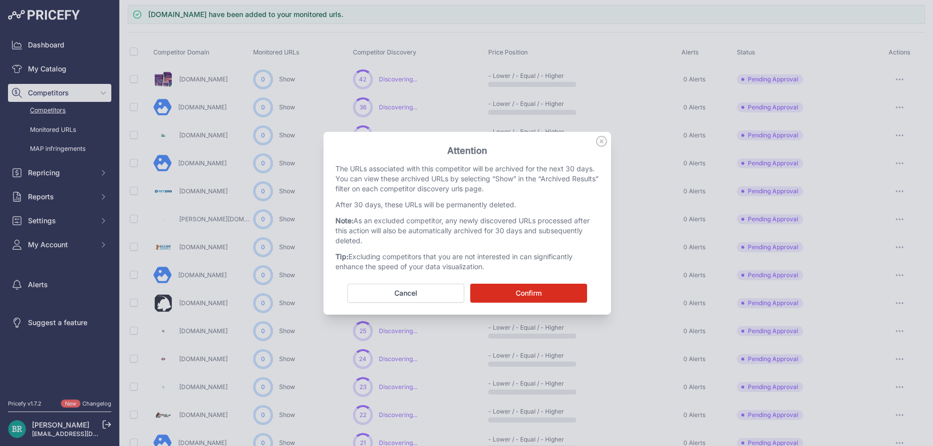
drag, startPoint x: 542, startPoint y: 283, endPoint x: 537, endPoint y: 292, distance: 9.8
click at [542, 284] on button "Confirm" at bounding box center [528, 292] width 117 height 19
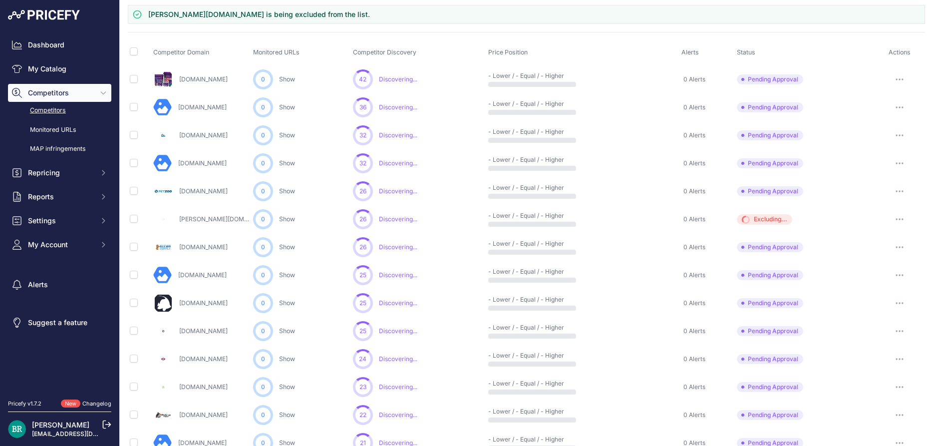
click at [892, 269] on button "button" at bounding box center [899, 275] width 20 height 14
click at [880, 305] on button "Approve Competitor" at bounding box center [882, 312] width 82 height 16
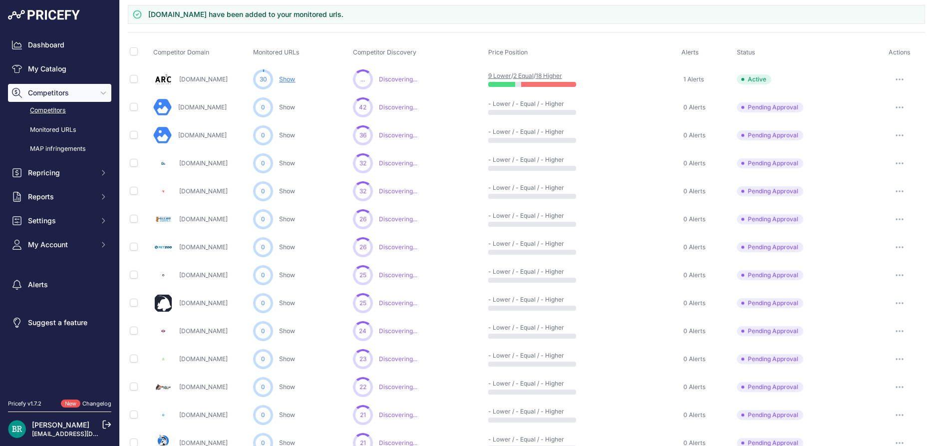
scroll to position [36, 0]
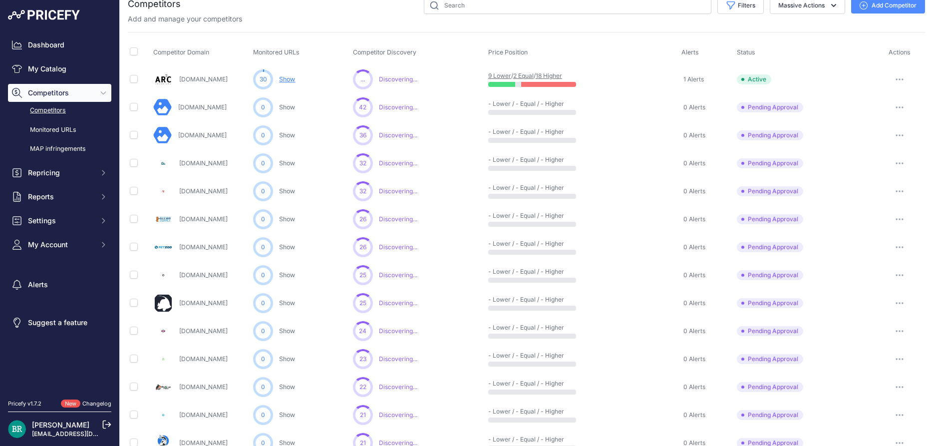
click at [900, 303] on icon "button" at bounding box center [899, 303] width 8 height 2
click at [869, 333] on button "Approve Competitor" at bounding box center [882, 340] width 82 height 16
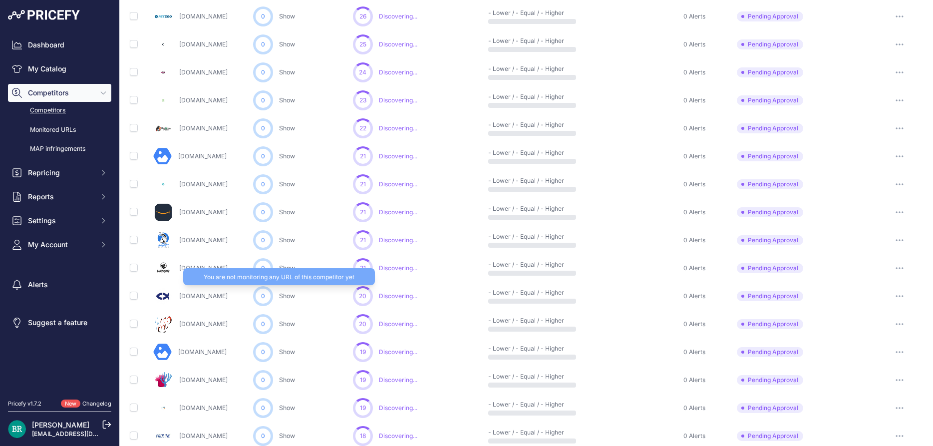
scroll to position [332, 0]
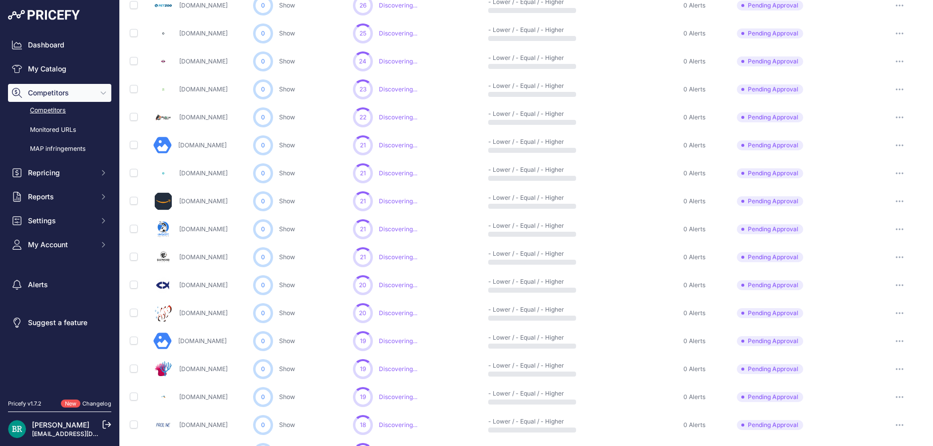
click at [902, 255] on button "button" at bounding box center [899, 257] width 20 height 14
click at [874, 295] on button "Approve Competitor" at bounding box center [882, 294] width 82 height 16
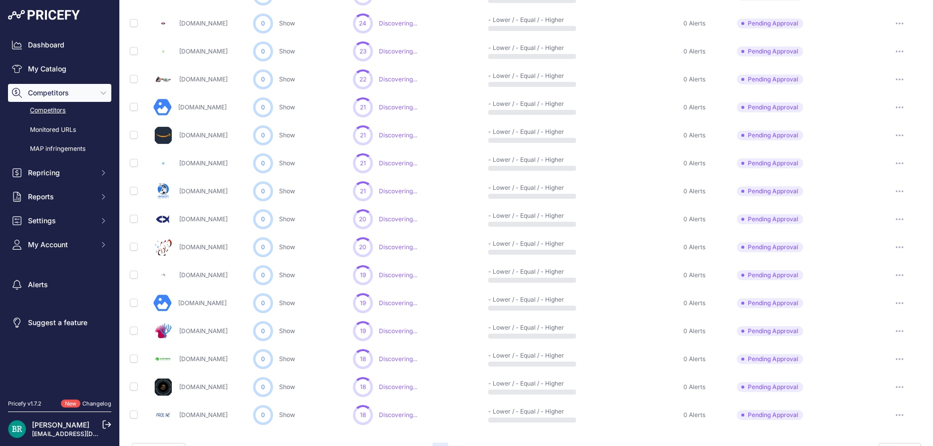
scroll to position [422, 0]
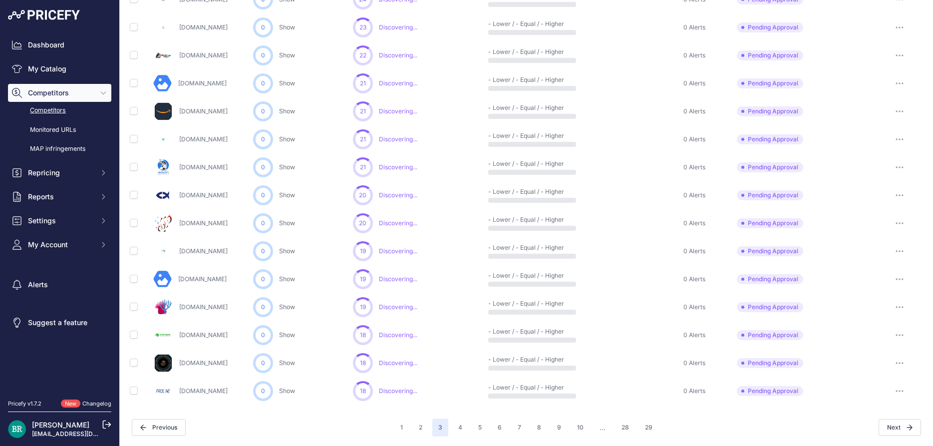
click at [893, 247] on button "button" at bounding box center [899, 251] width 20 height 14
click at [869, 289] on button "Approve Competitor" at bounding box center [882, 288] width 82 height 16
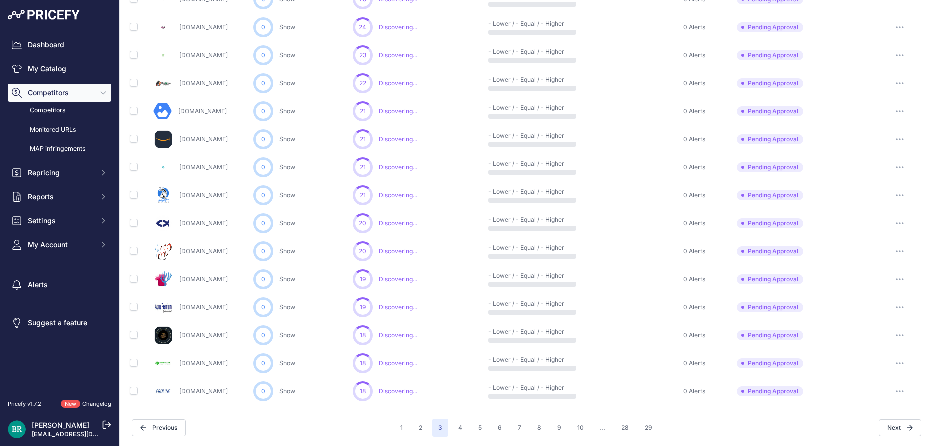
scroll to position [395, 0]
click at [909, 362] on button "button" at bounding box center [899, 363] width 20 height 14
click at [868, 403] on button "Approve Competitor" at bounding box center [882, 400] width 82 height 16
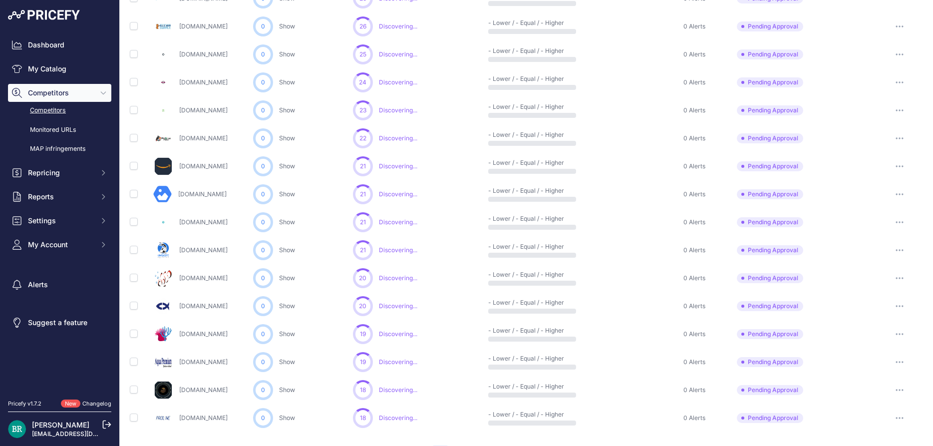
scroll to position [422, 0]
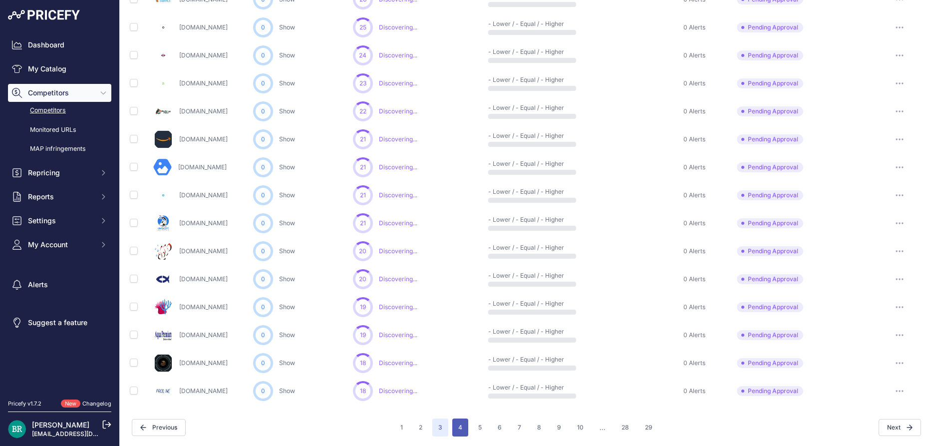
click at [461, 426] on button "4" at bounding box center [460, 427] width 16 height 18
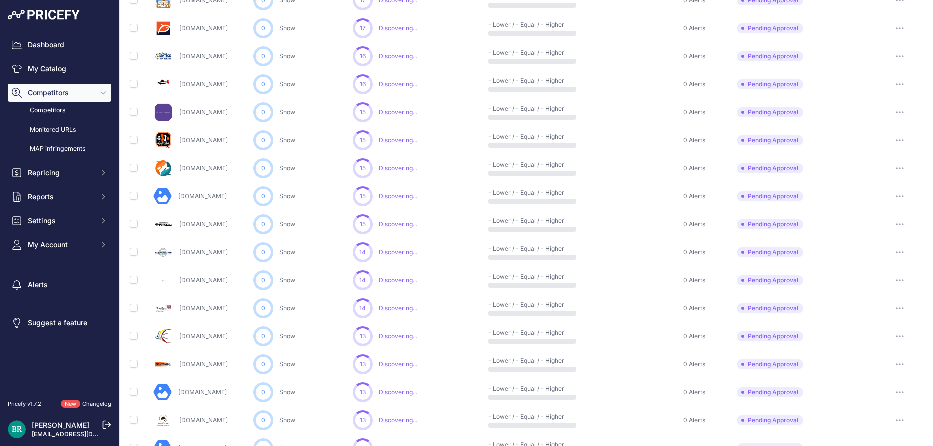
scroll to position [350, 0]
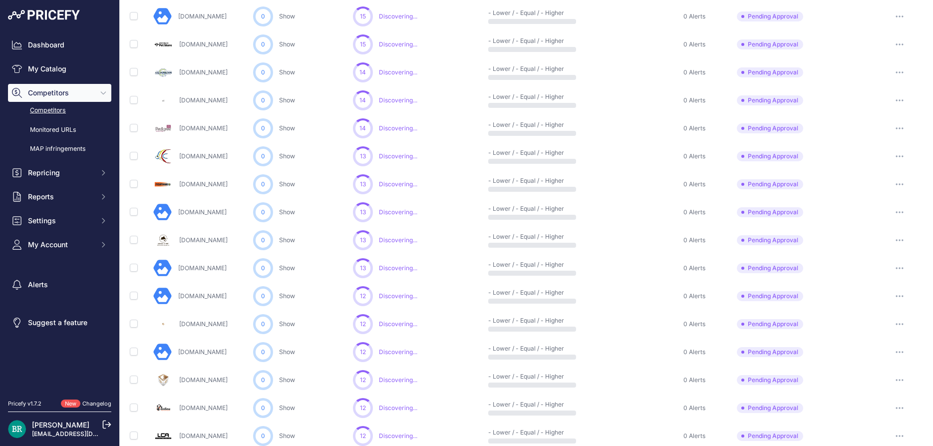
click at [895, 213] on button "button" at bounding box center [899, 212] width 20 height 14
click at [881, 246] on button "Approve Competitor" at bounding box center [882, 249] width 82 height 16
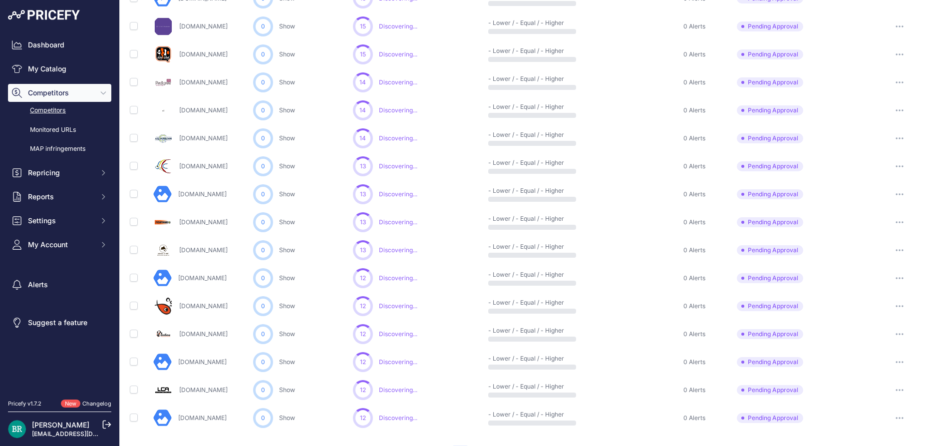
scroll to position [422, 0]
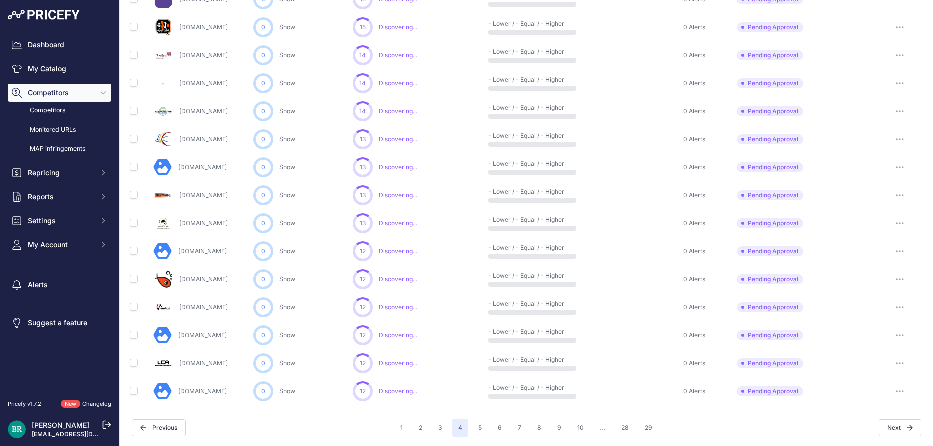
click at [902, 250] on icon "button" at bounding box center [899, 251] width 8 height 2
click at [870, 288] on button "Approve Competitor" at bounding box center [882, 288] width 82 height 16
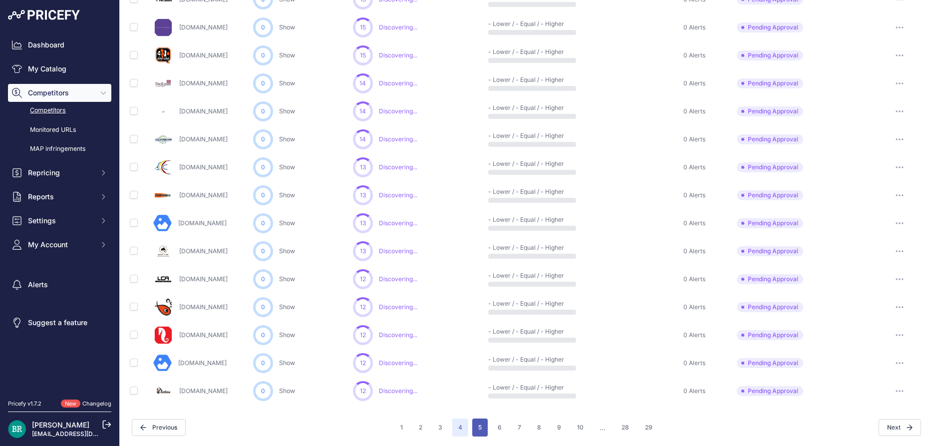
click at [476, 426] on button "5" at bounding box center [479, 427] width 15 height 18
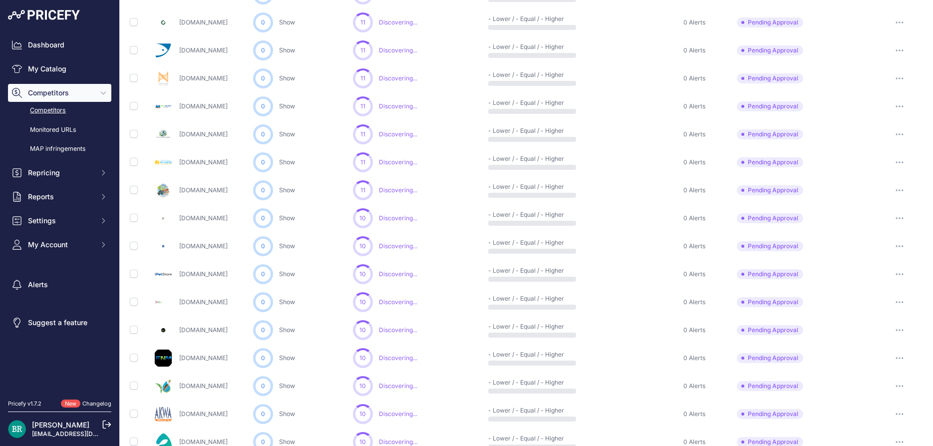
scroll to position [422, 0]
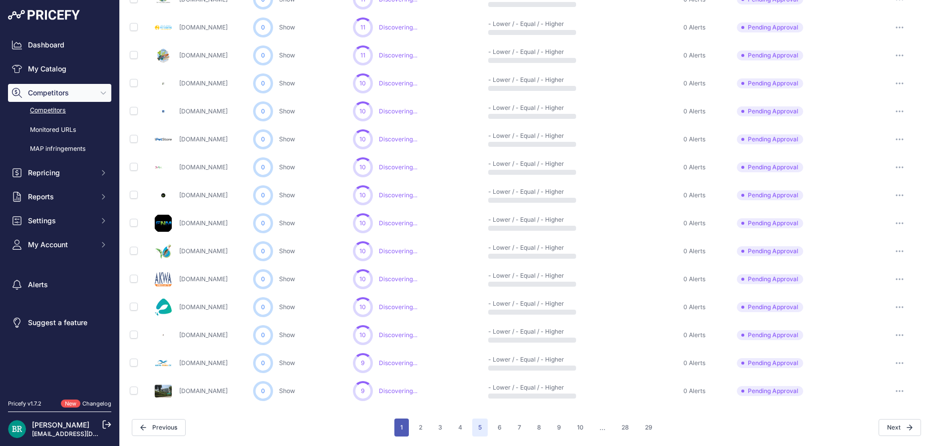
click at [406, 426] on button "1" at bounding box center [401, 427] width 14 height 18
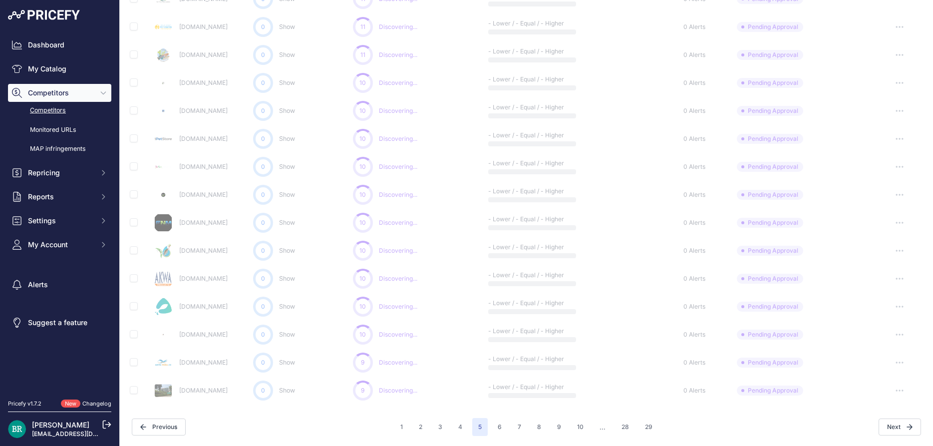
scroll to position [395, 0]
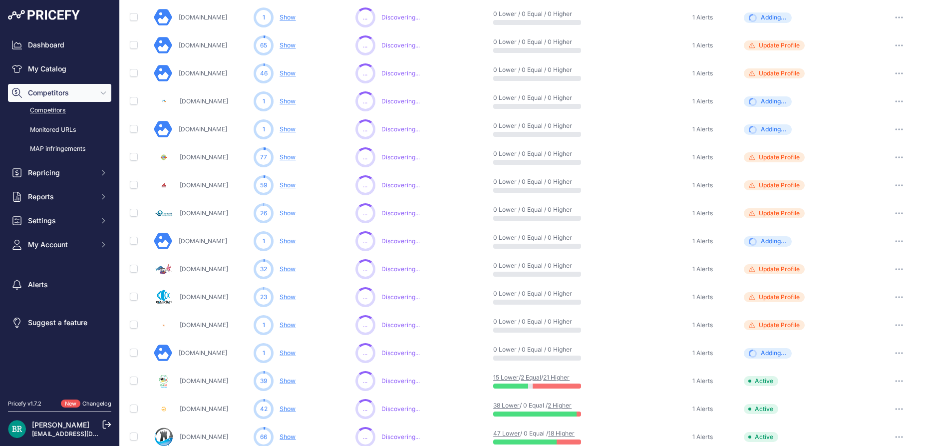
scroll to position [332, 0]
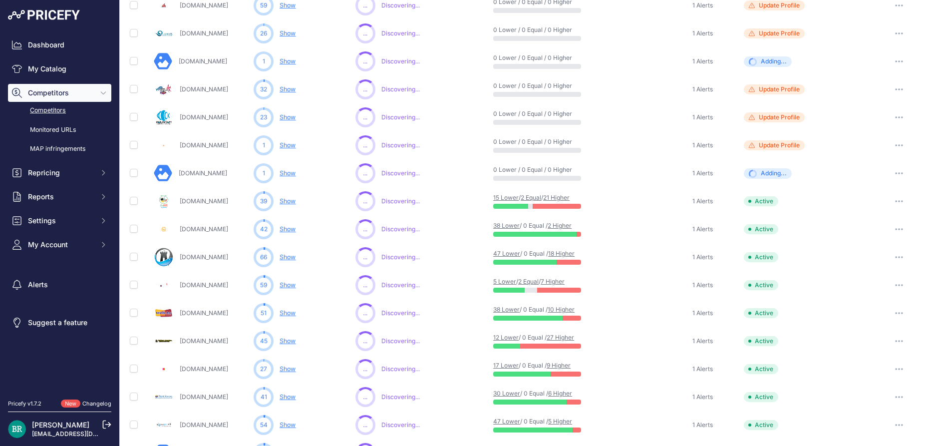
click at [561, 197] on link "21 Higher" at bounding box center [556, 197] width 26 height 7
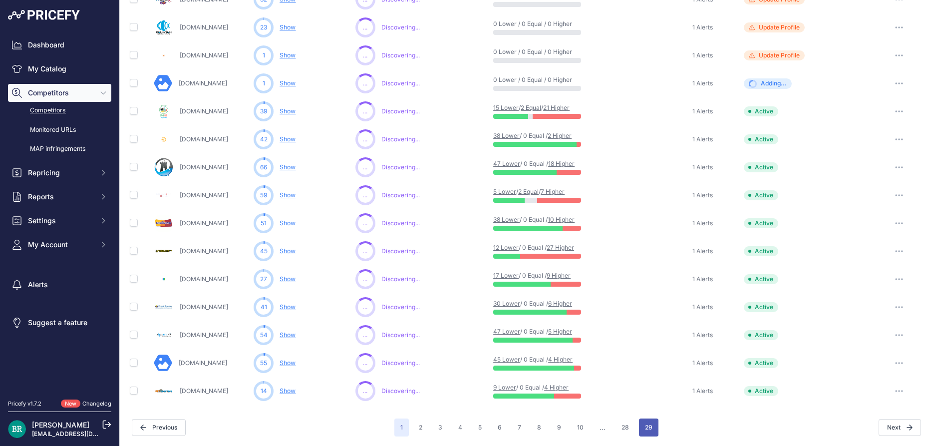
click at [647, 428] on button "29" at bounding box center [648, 427] width 19 height 18
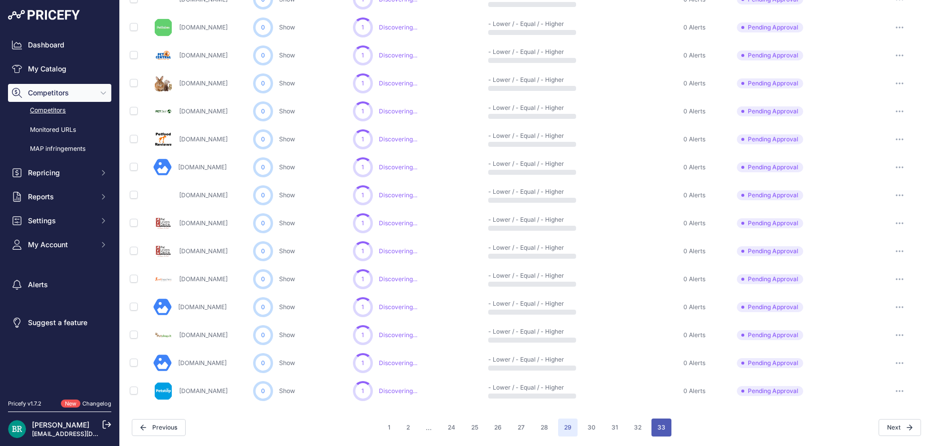
click at [658, 430] on button "33" at bounding box center [661, 427] width 20 height 18
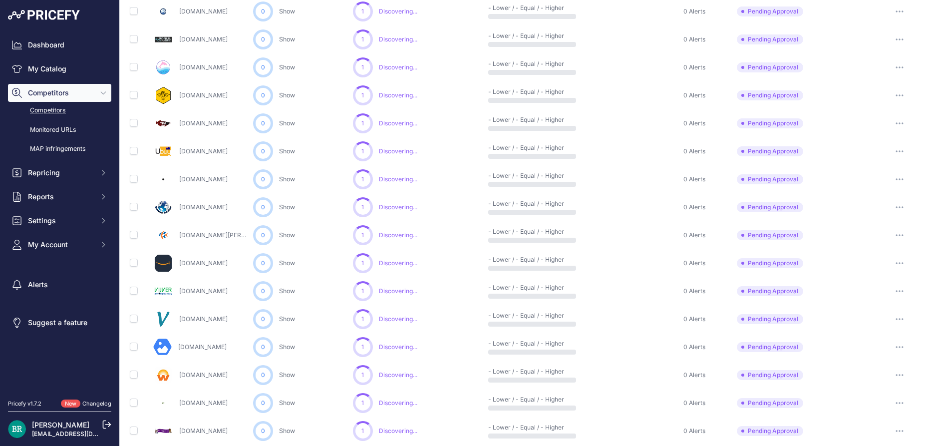
scroll to position [63, 0]
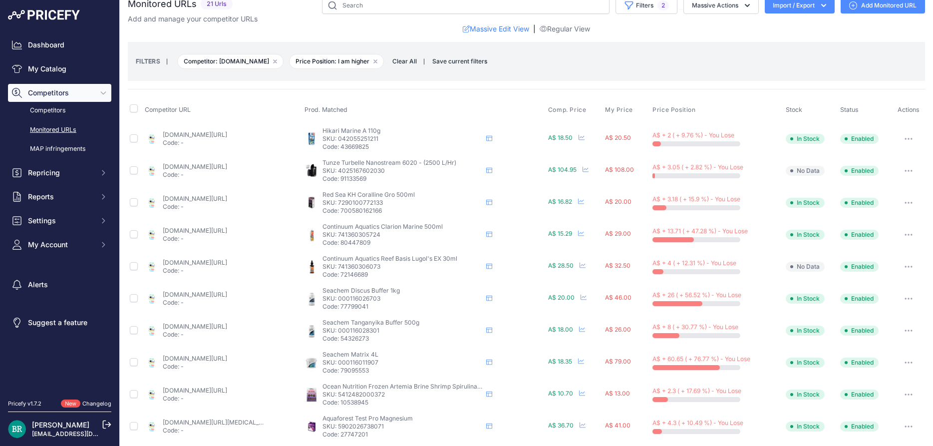
scroll to position [90, 0]
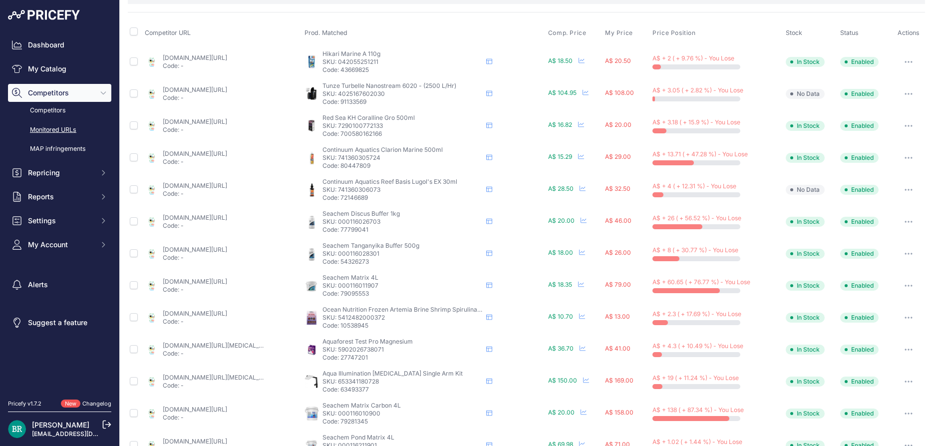
click at [170, 408] on link "[DOMAIN_NAME][URL]" at bounding box center [195, 408] width 64 height 7
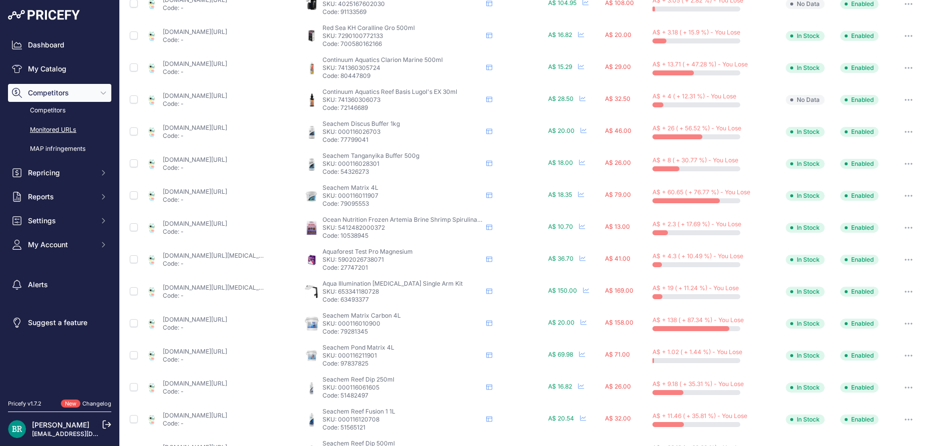
scroll to position [0, 0]
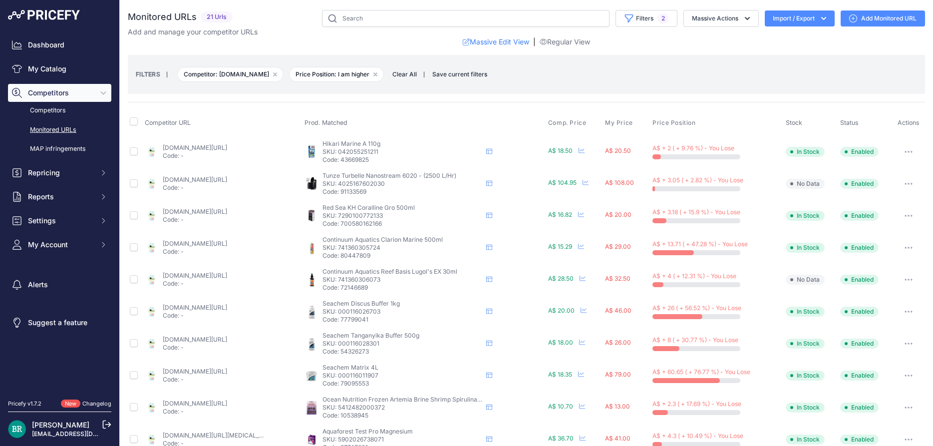
click at [688, 144] on div "A$ + 2 ( + 9.76 %) - You Lose" at bounding box center [716, 148] width 129 height 8
click at [906, 147] on button "button" at bounding box center [908, 152] width 20 height 14
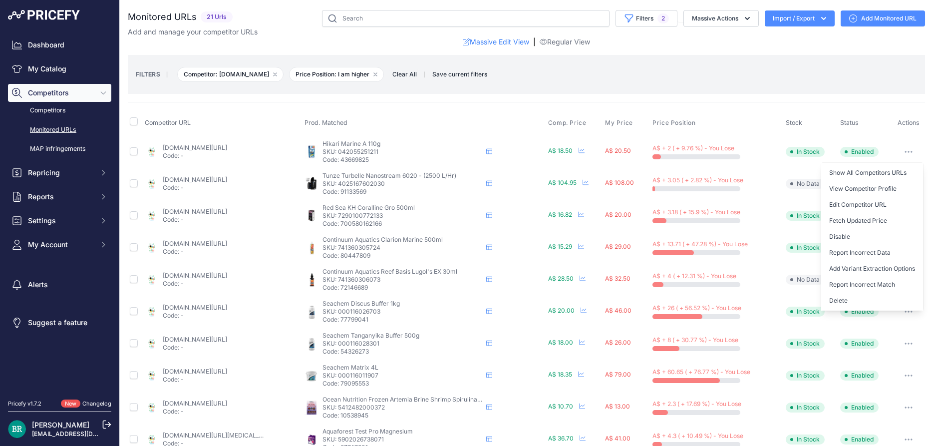
scroll to position [90, 0]
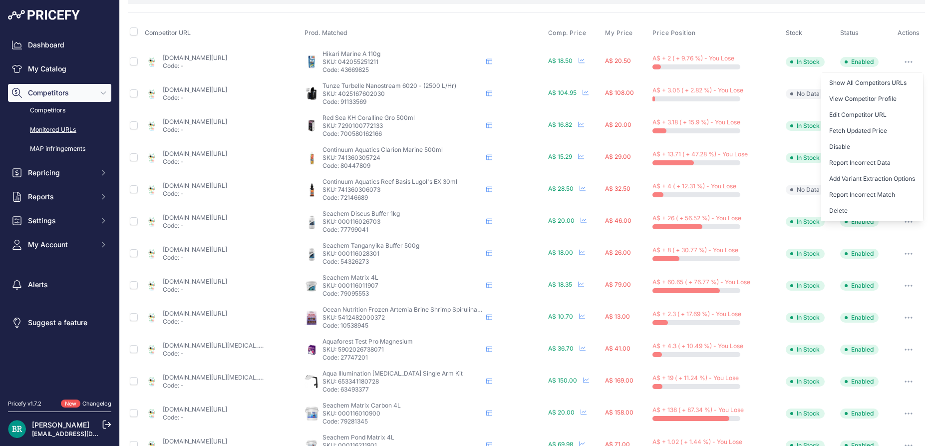
click at [429, 277] on p "Seachem Matrix 4L" at bounding box center [402, 277] width 160 height 8
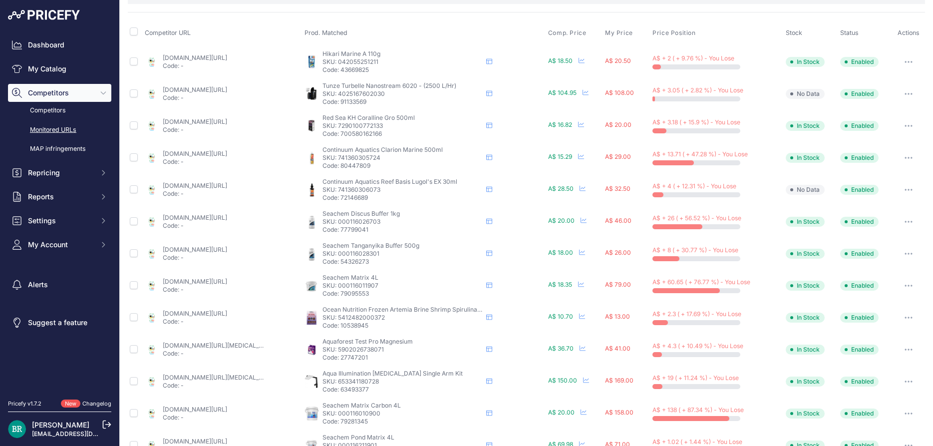
click at [910, 285] on icon "button" at bounding box center [908, 285] width 8 height 2
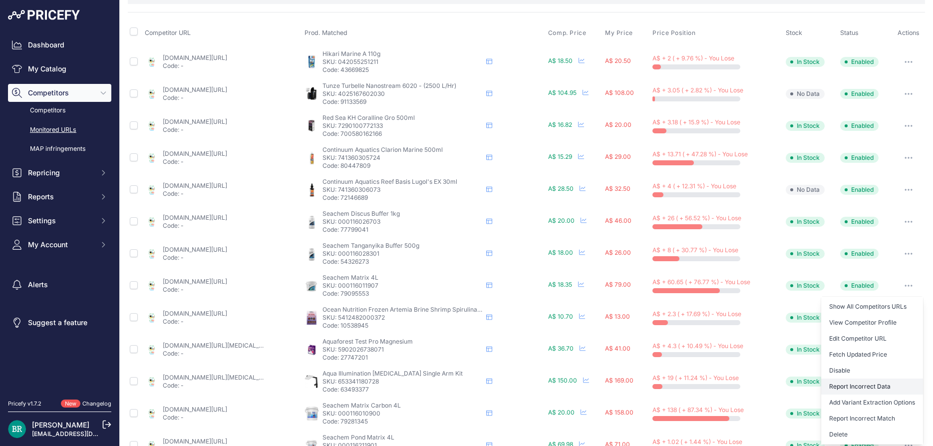
scroll to position [135, 0]
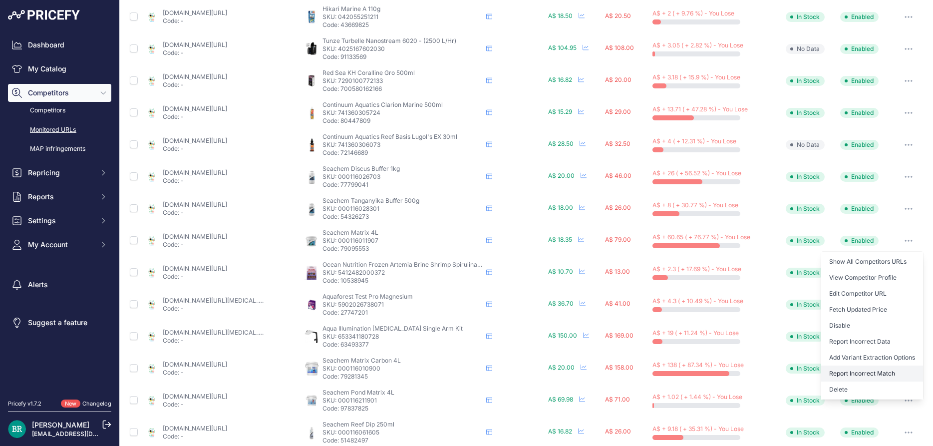
drag, startPoint x: 892, startPoint y: 357, endPoint x: 889, endPoint y: 373, distance: 16.7
click at [889, 373] on div "Show All Competitors URLs View Competitor Profile Edit Competitor URL Fetch Upd…" at bounding box center [872, 326] width 102 height 148
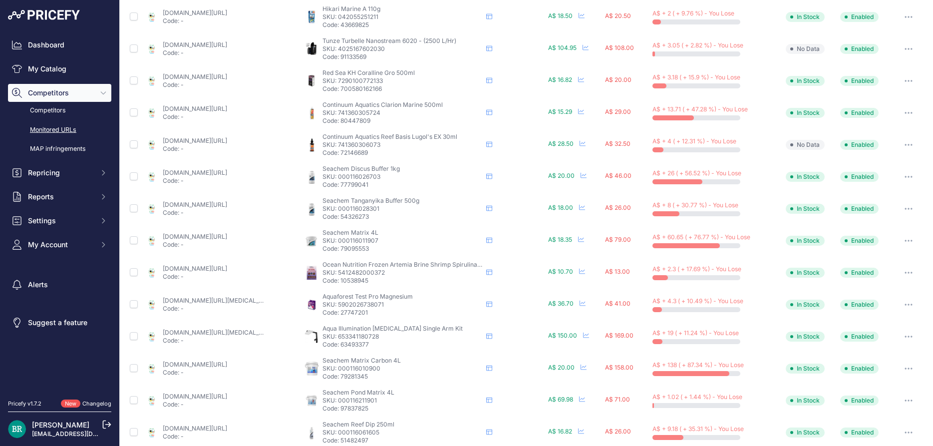
click at [915, 241] on button "button" at bounding box center [908, 241] width 20 height 14
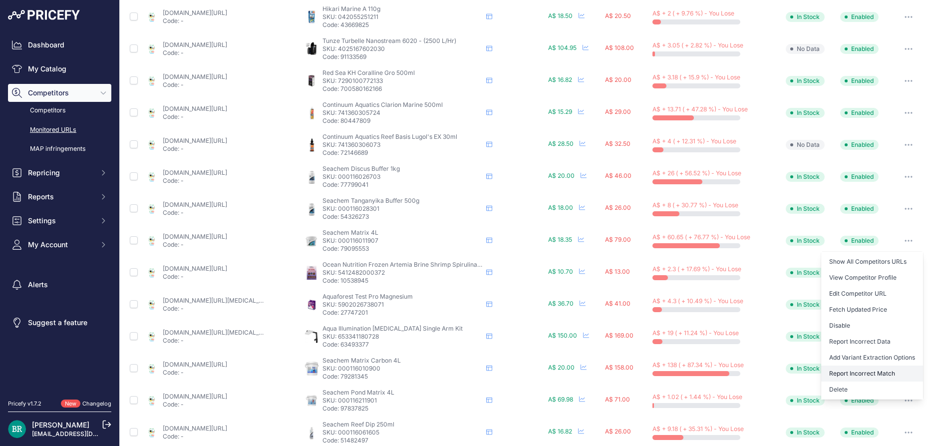
click at [879, 369] on button "Report Incorrect Match" at bounding box center [872, 373] width 102 height 16
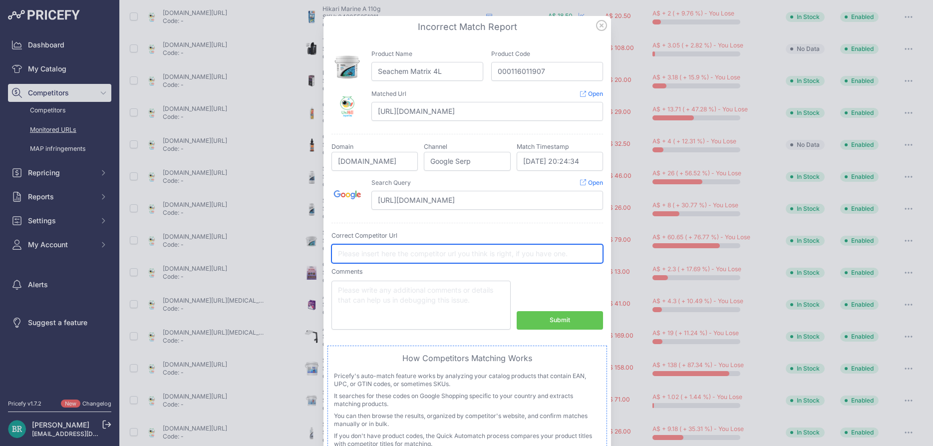
click at [432, 250] on input "text" at bounding box center [466, 253] width 271 height 19
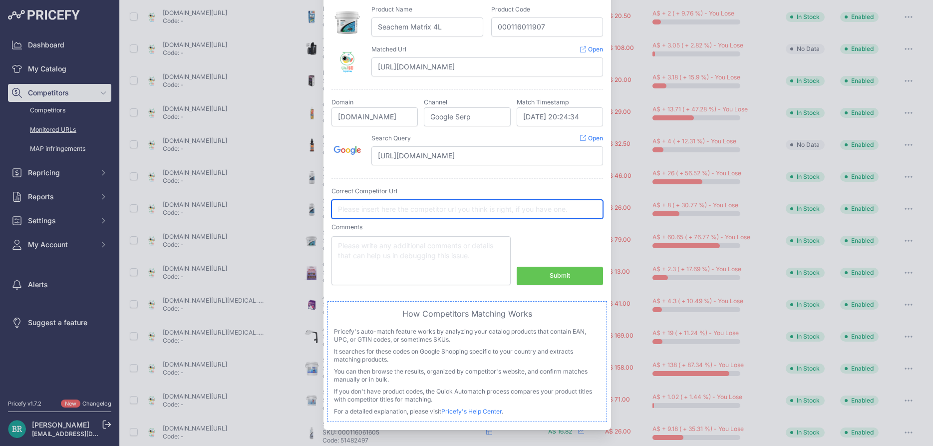
scroll to position [0, 0]
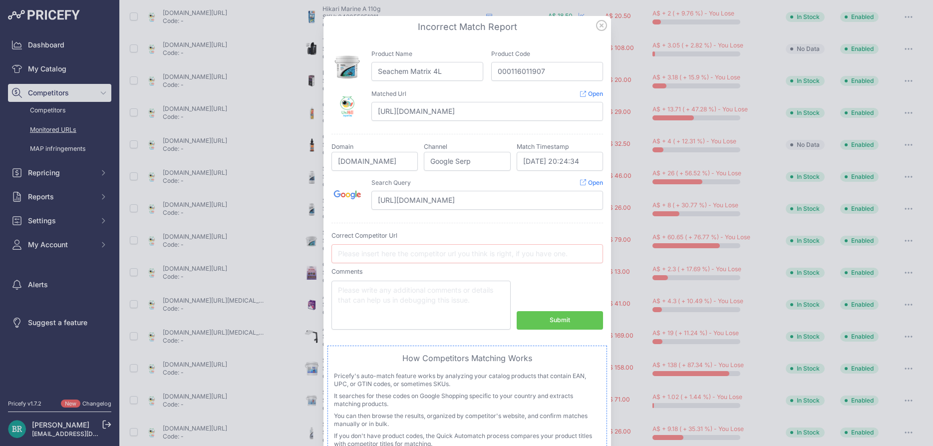
click at [596, 29] on icon at bounding box center [601, 25] width 11 height 11
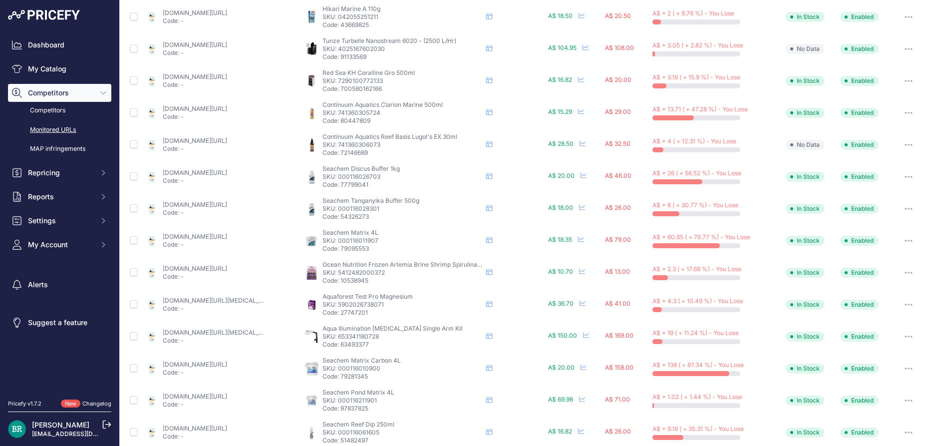
click at [909, 364] on button "button" at bounding box center [908, 368] width 20 height 14
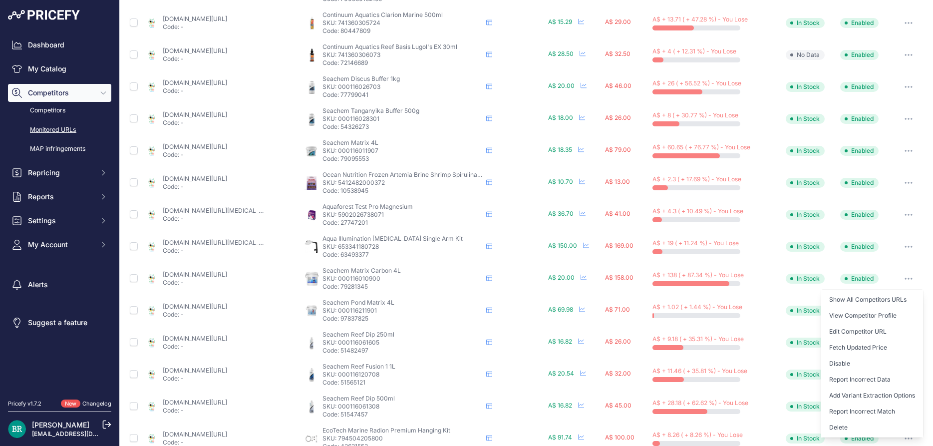
click at [899, 274] on button "button" at bounding box center [908, 278] width 20 height 14
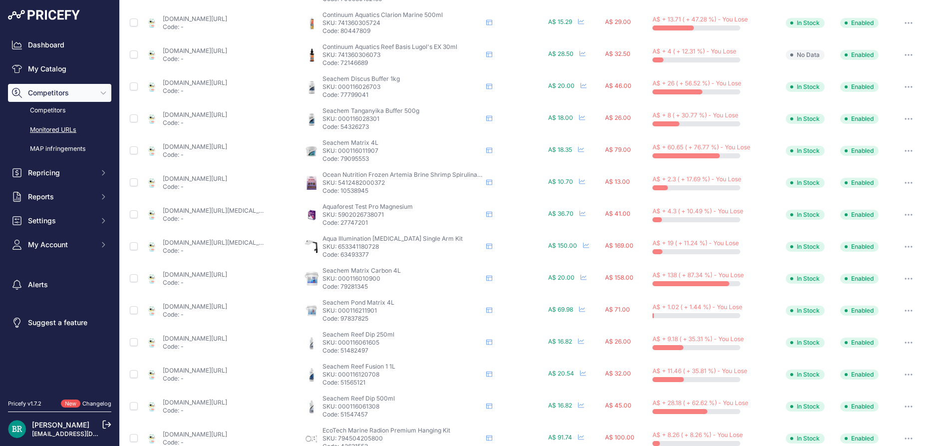
click at [905, 279] on button "button" at bounding box center [908, 278] width 20 height 14
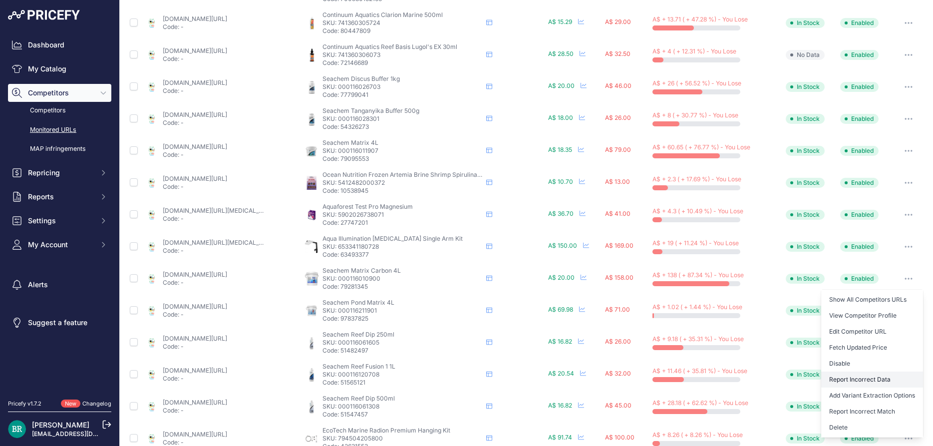
click at [865, 377] on button "Report Incorrect Data" at bounding box center [872, 379] width 102 height 16
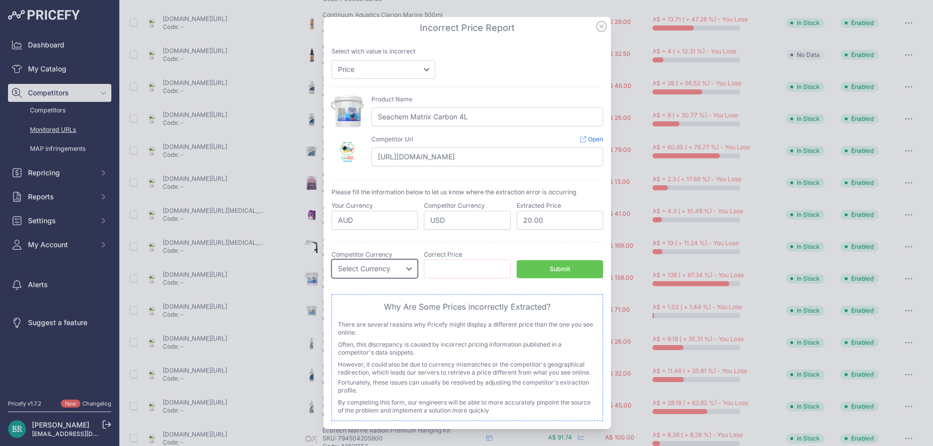
click at [331, 259] on select "Select Currency EUR CAD CNY JPY PLN" at bounding box center [374, 268] width 86 height 19
click at [430, 285] on div "Correct Stock Status Select Stock Status Out of Stock In Stock Competitor Curre…" at bounding box center [466, 264] width 271 height 45
click at [331, 60] on select "Price Stock" at bounding box center [383, 69] width 104 height 19
select select "stock"
click option "Stock" at bounding box center [0, 0] width 0 height 0
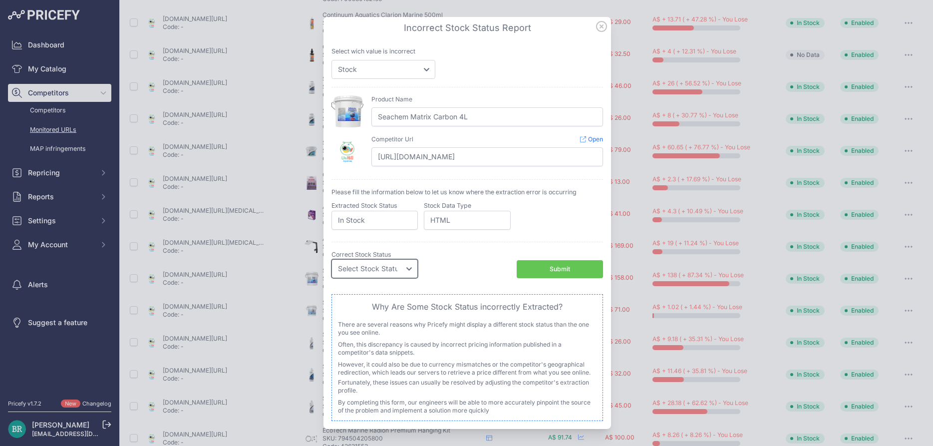
click at [331, 259] on select "Select Stock Status Out of Stock In Stock" at bounding box center [374, 268] width 86 height 19
click at [458, 266] on div "Correct Stock Status Select Stock Status Out of Stock In Stock Competitor Curre…" at bounding box center [466, 264] width 271 height 28
click at [601, 30] on icon at bounding box center [601, 26] width 11 height 11
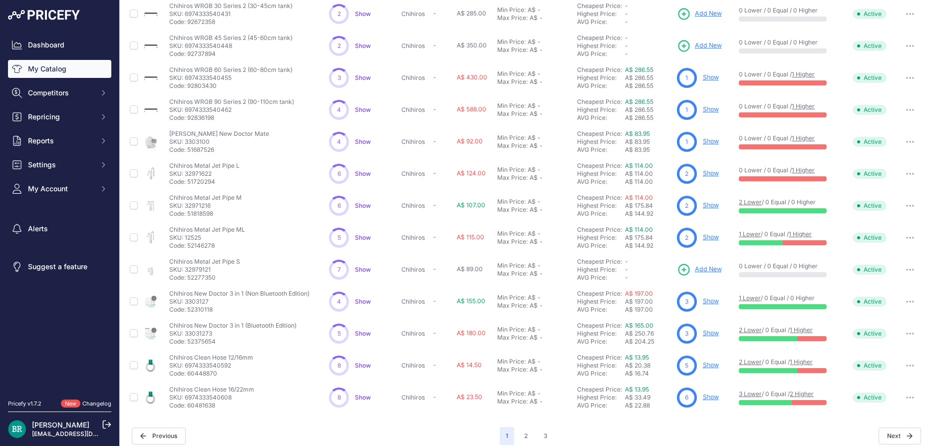
scroll to position [227, 0]
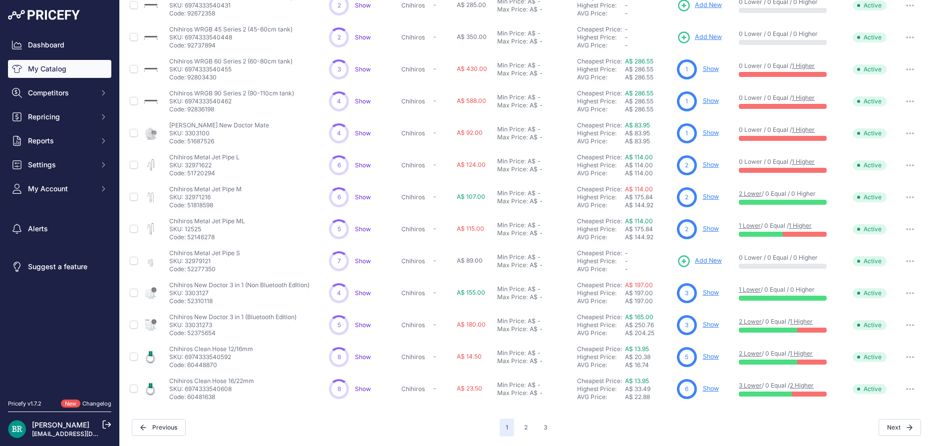
click at [645, 366] on div "A$ 16.74" at bounding box center [649, 365] width 48 height 8
click at [708, 357] on link "Show" at bounding box center [711, 355] width 16 height 7
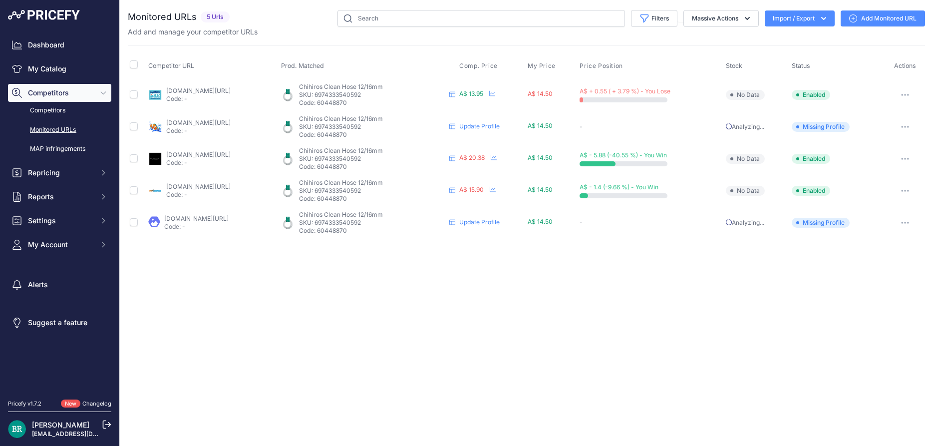
click at [905, 89] on button "button" at bounding box center [905, 95] width 20 height 14
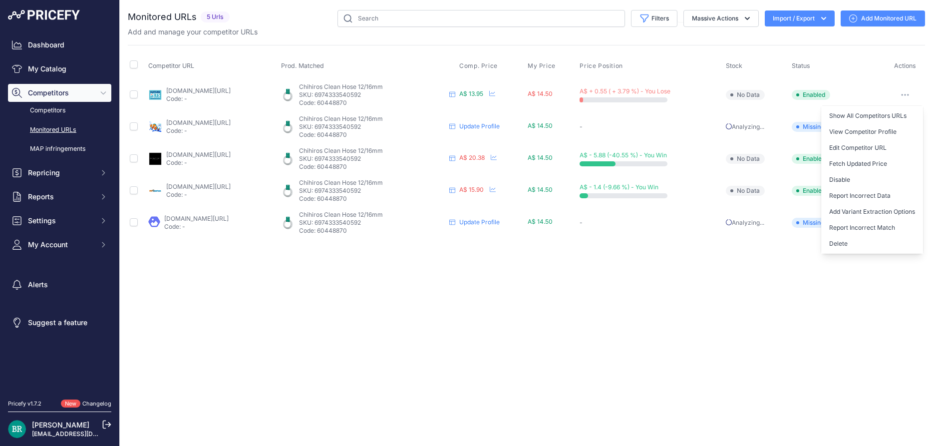
click at [790, 285] on div "Close You are not connected to the internet." at bounding box center [526, 223] width 813 height 446
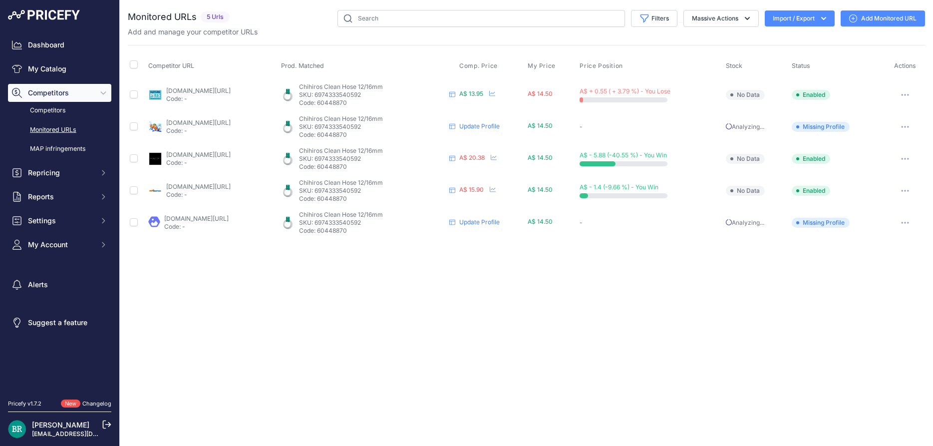
click at [908, 126] on icon "button" at bounding box center [907, 126] width 1 height 1
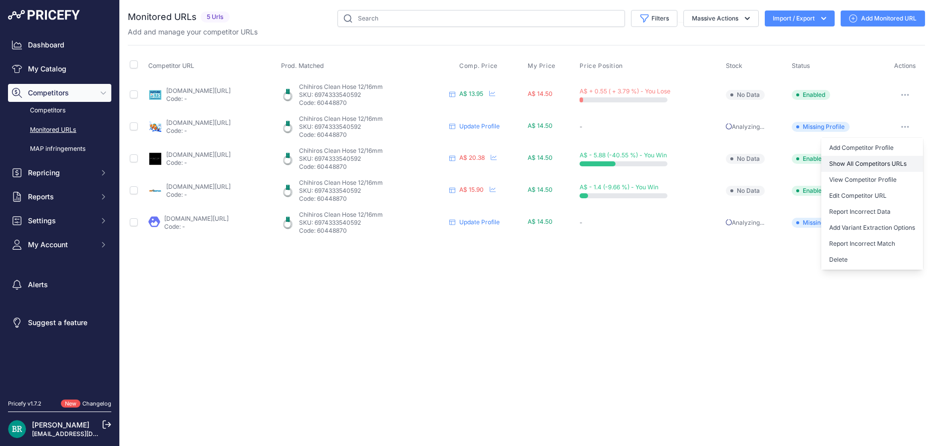
click at [873, 167] on link "Show All Competitors URLs" at bounding box center [872, 164] width 102 height 16
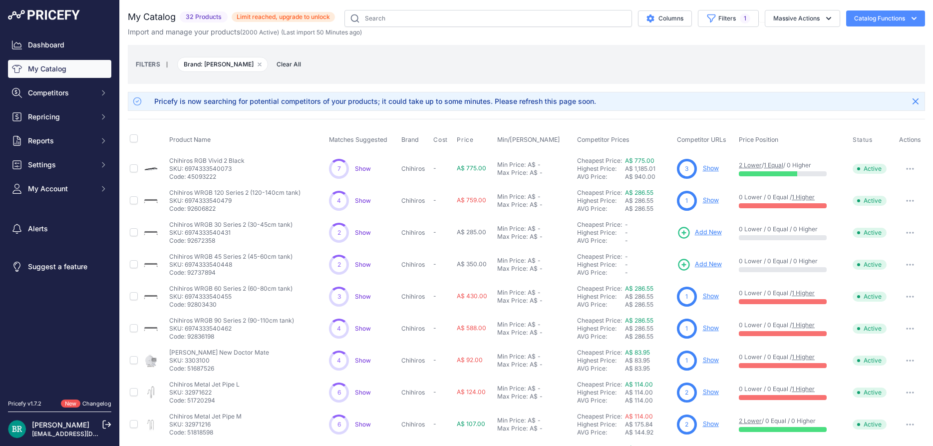
scroll to position [227, 0]
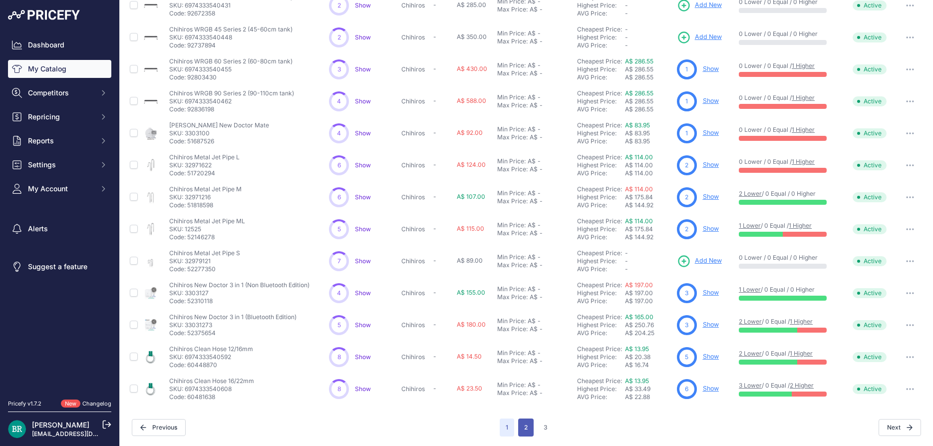
click at [530, 425] on button "2" at bounding box center [525, 427] width 15 height 18
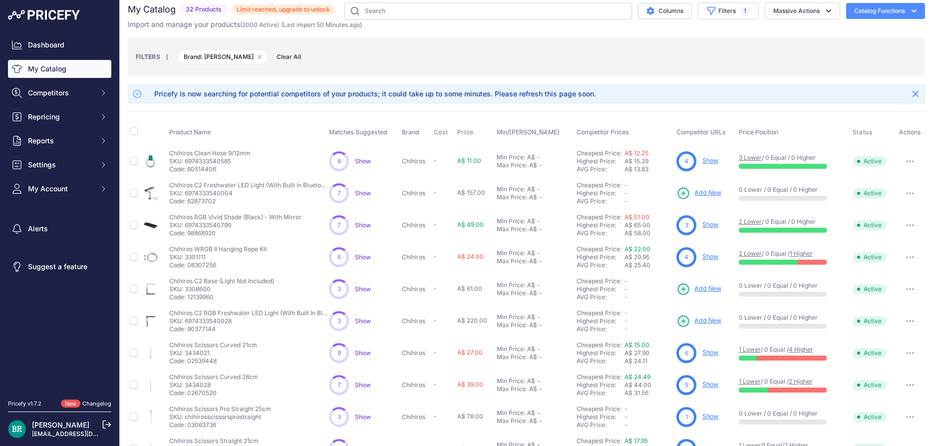
scroll to position [2, 0]
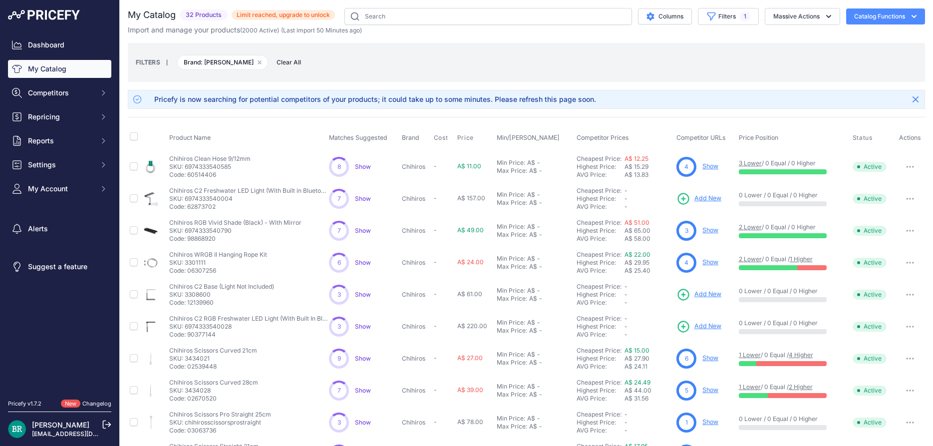
click at [364, 165] on span "Show" at bounding box center [363, 166] width 16 height 7
click at [363, 167] on span "Show" at bounding box center [363, 166] width 16 height 7
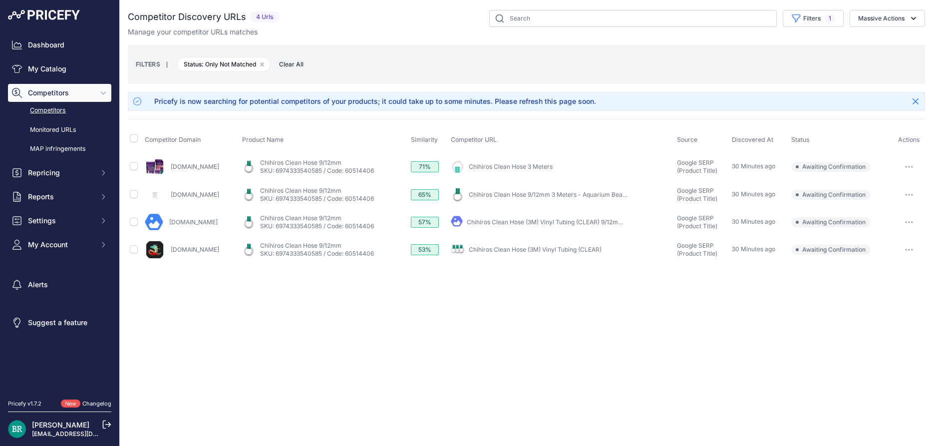
click at [916, 163] on button "button" at bounding box center [909, 167] width 20 height 14
click at [892, 206] on button "Exclude match" at bounding box center [882, 204] width 82 height 16
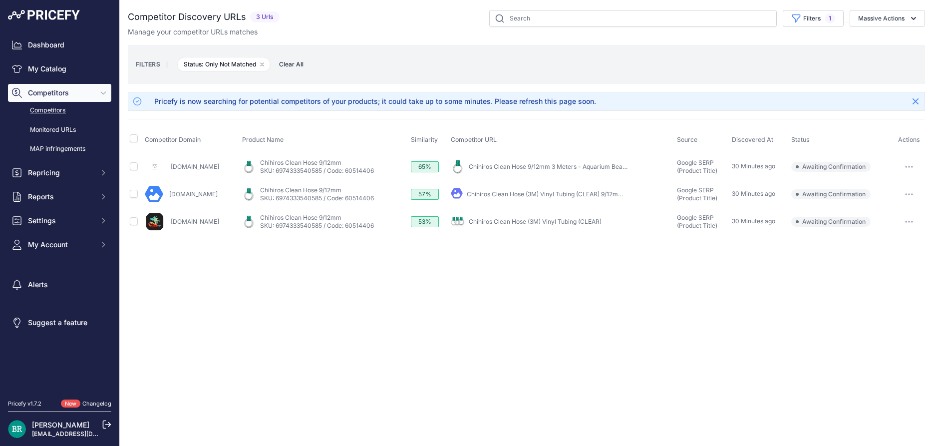
click at [909, 163] on button "button" at bounding box center [909, 167] width 20 height 14
click at [880, 199] on button "Exclude match" at bounding box center [882, 204] width 82 height 16
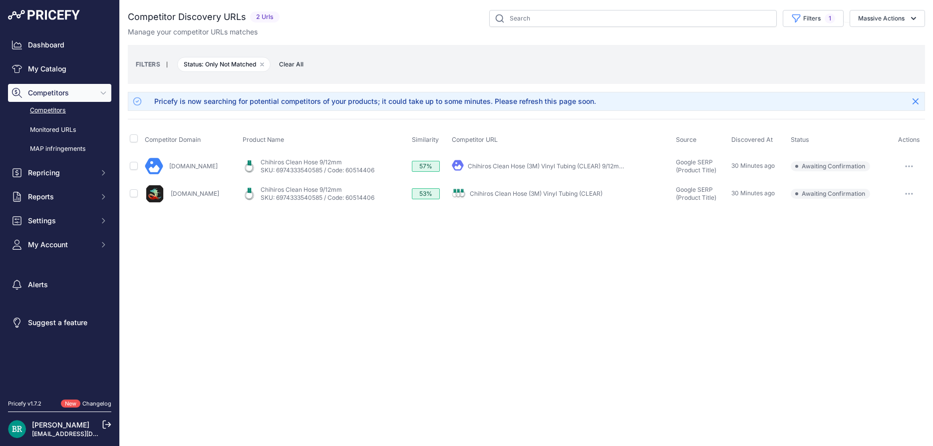
click at [909, 166] on icon "button" at bounding box center [908, 166] width 1 height 1
click at [878, 205] on button "Exclude match" at bounding box center [882, 203] width 82 height 16
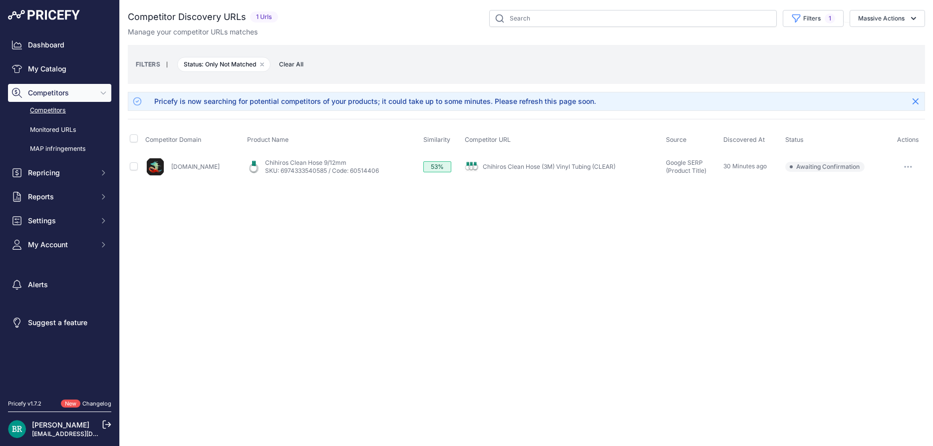
click at [912, 164] on button "button" at bounding box center [908, 167] width 20 height 14
click at [887, 198] on button "Exclude match" at bounding box center [882, 204] width 82 height 16
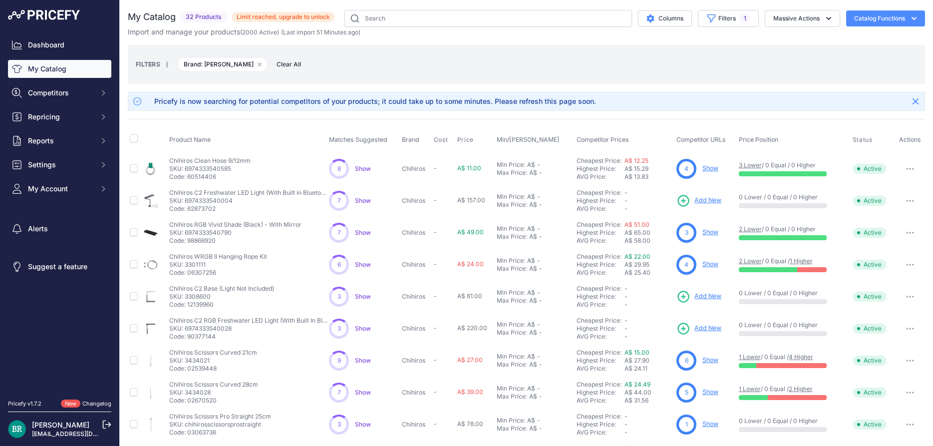
scroll to position [2, 0]
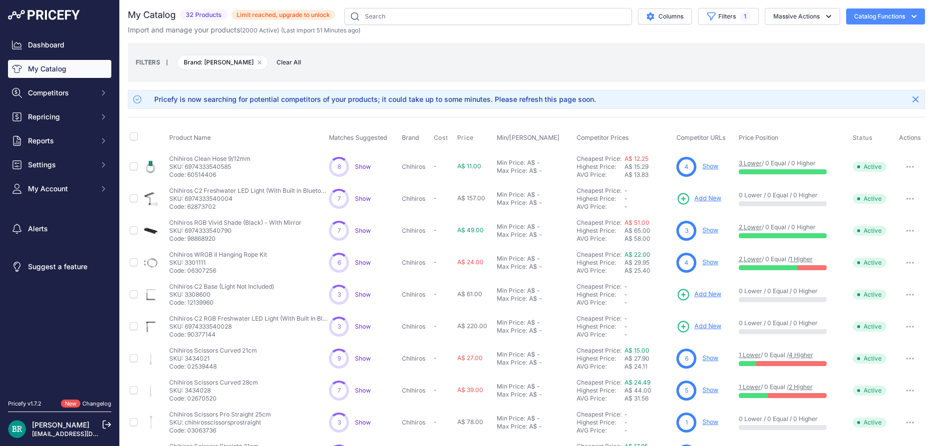
click at [367, 169] on span "Show" at bounding box center [363, 166] width 16 height 7
click at [361, 229] on span "Show" at bounding box center [363, 230] width 16 height 7
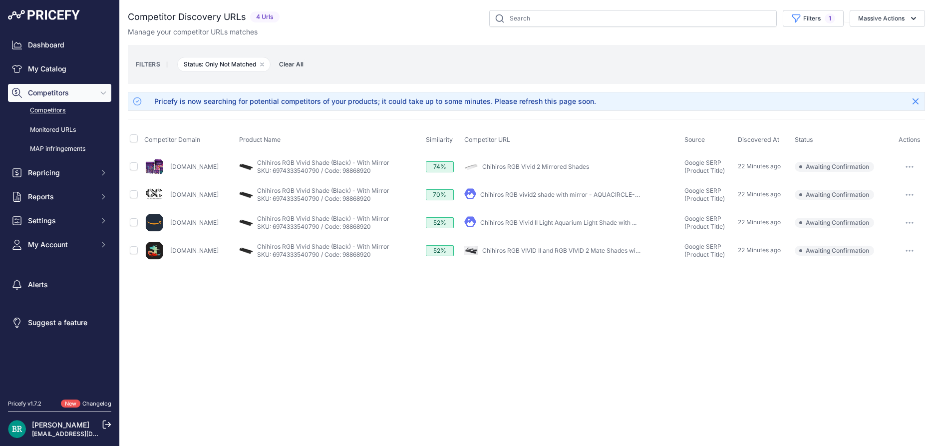
click at [911, 168] on button "button" at bounding box center [909, 167] width 20 height 14
click at [909, 165] on button "button" at bounding box center [909, 167] width 20 height 14
click at [743, 325] on div "Close You are not connected to the internet." at bounding box center [526, 223] width 813 height 446
click at [905, 221] on button "button" at bounding box center [909, 223] width 20 height 14
click at [881, 260] on button "Exclude match" at bounding box center [882, 260] width 82 height 16
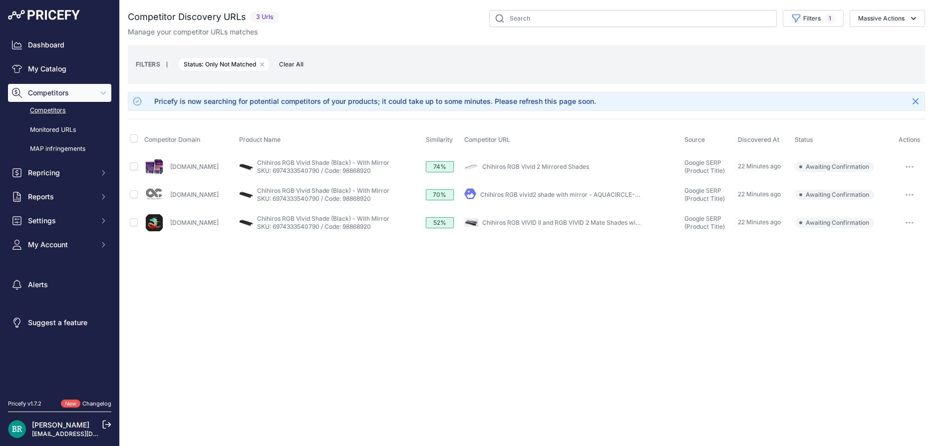
click at [909, 225] on button "button" at bounding box center [909, 223] width 20 height 14
click at [895, 255] on button "Exclude match" at bounding box center [882, 260] width 82 height 16
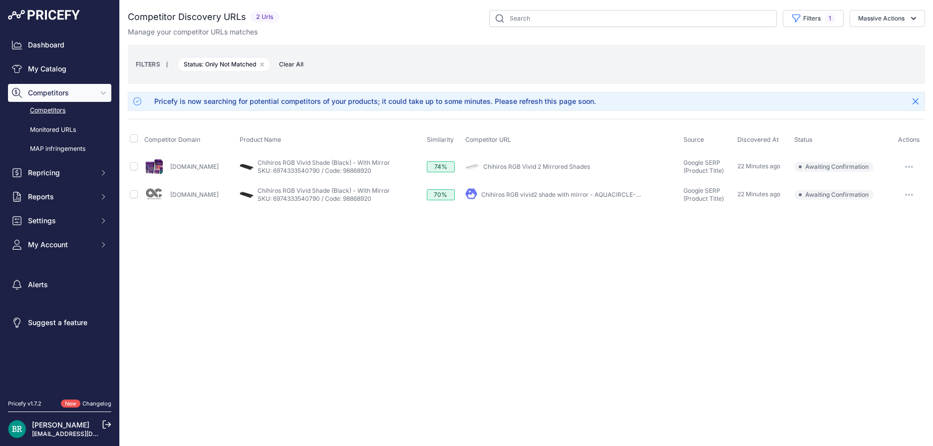
click at [908, 169] on button "button" at bounding box center [909, 167] width 20 height 14
click at [903, 202] on button "Exclude match" at bounding box center [882, 204] width 82 height 16
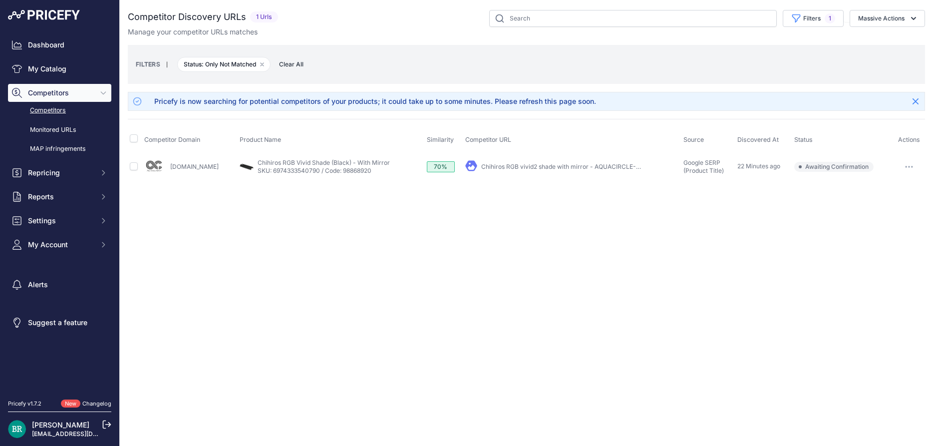
click at [912, 164] on button "button" at bounding box center [909, 167] width 20 height 14
click at [893, 207] on button "Exclude match" at bounding box center [882, 204] width 82 height 16
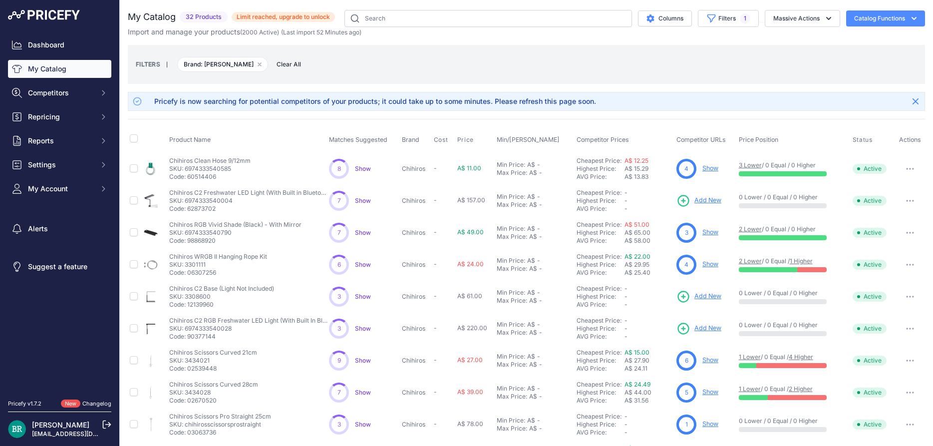
scroll to position [2, 0]
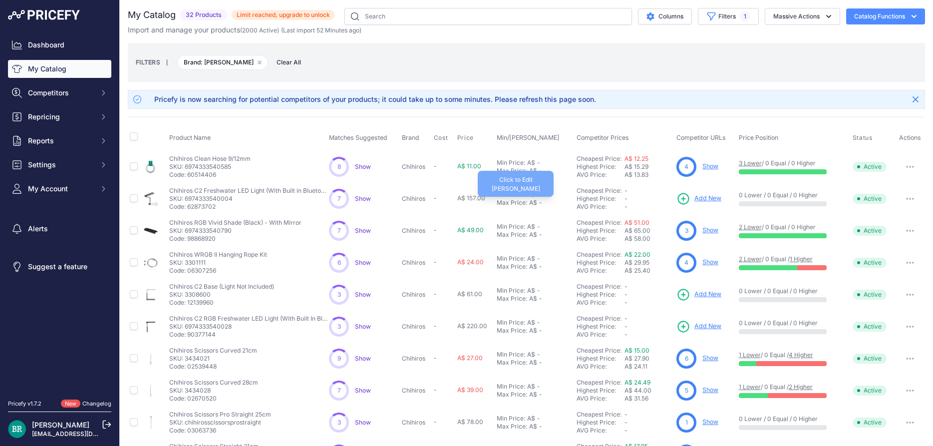
click at [519, 203] on div "Max Price:" at bounding box center [512, 203] width 30 height 8
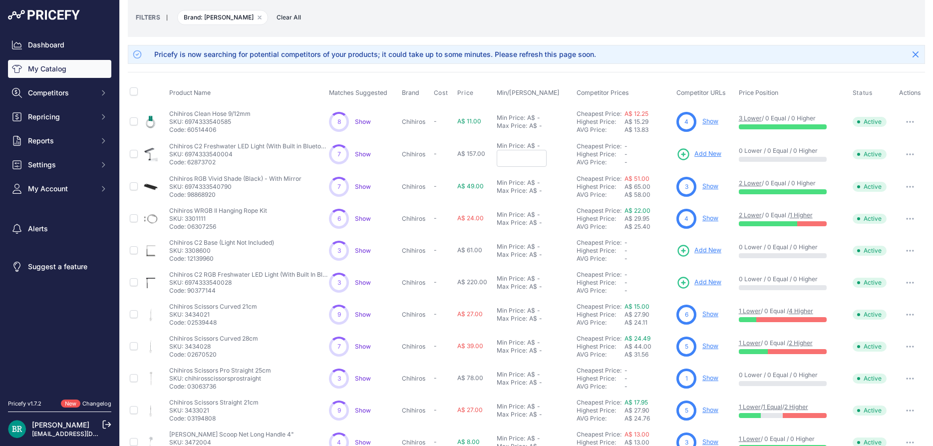
scroll to position [227, 0]
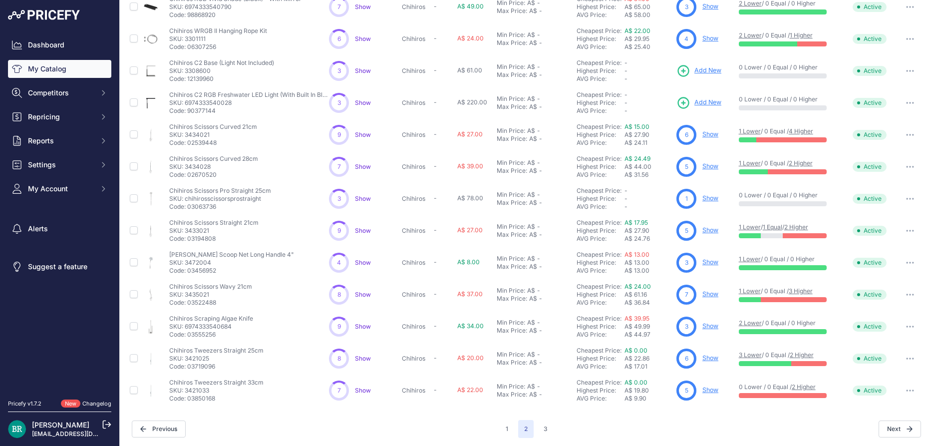
click at [709, 295] on link "Show" at bounding box center [710, 293] width 16 height 7
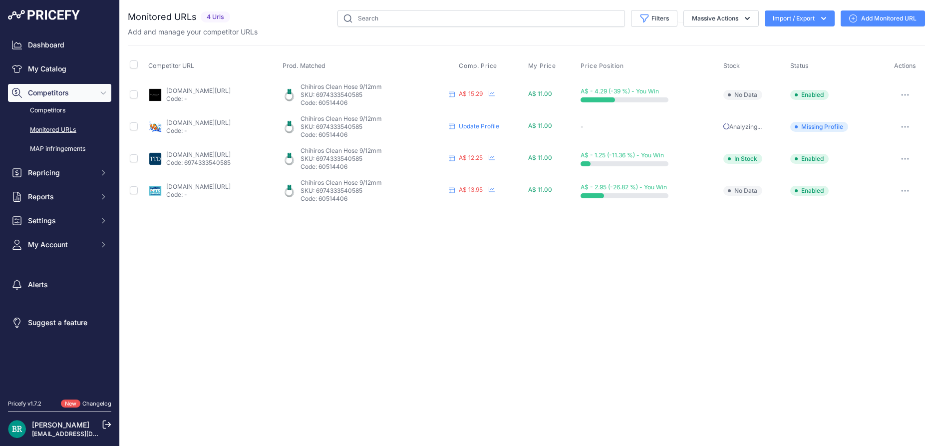
click at [679, 293] on div "Close You are not connected to the internet." at bounding box center [526, 223] width 813 height 446
click at [901, 91] on button "button" at bounding box center [905, 95] width 20 height 14
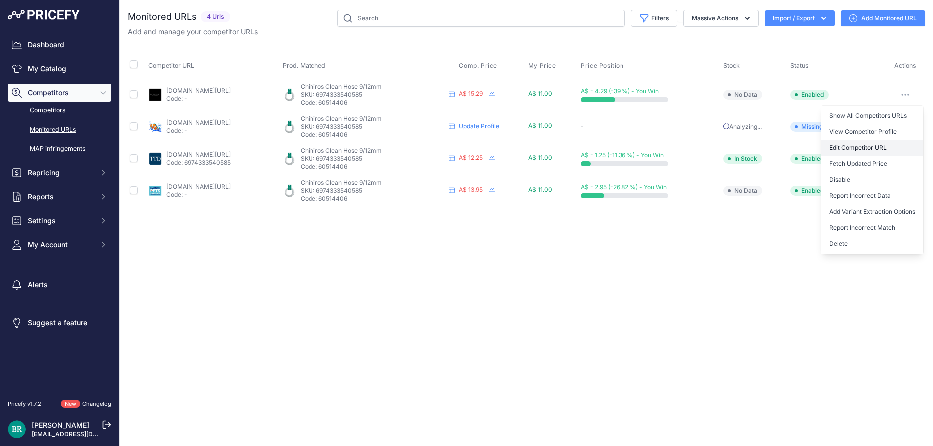
click at [870, 148] on link "Edit Competitor URL" at bounding box center [872, 148] width 102 height 16
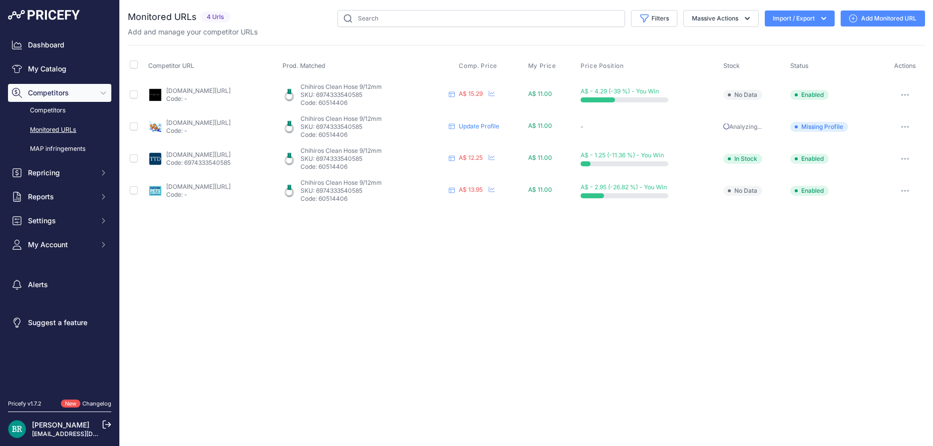
click at [904, 94] on icon "button" at bounding box center [905, 95] width 8 height 2
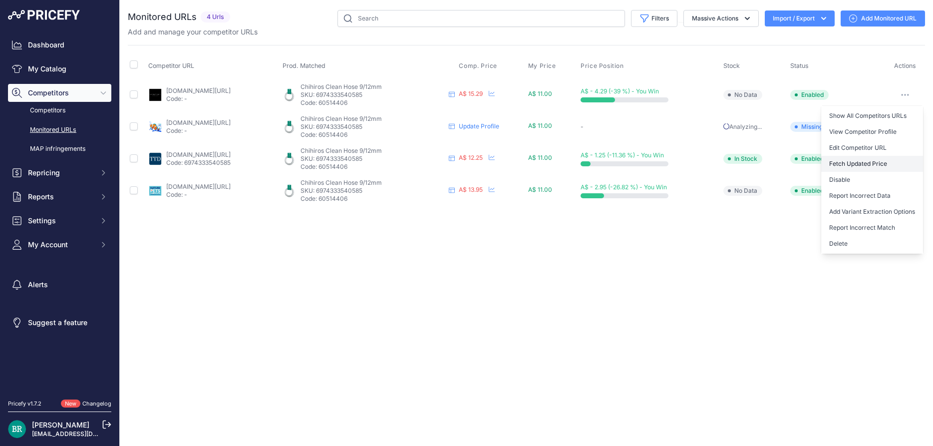
click at [872, 165] on button "Fetch Updated Price" at bounding box center [872, 164] width 102 height 16
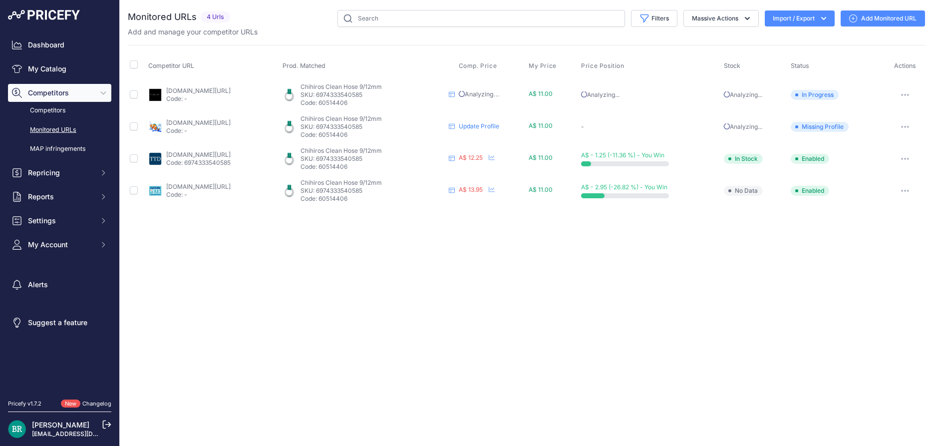
click at [761, 193] on span "No Data" at bounding box center [743, 191] width 39 height 10
click at [828, 192] on span "Enabled" at bounding box center [810, 191] width 38 height 10
click at [908, 191] on icon "button" at bounding box center [907, 190] width 1 height 1
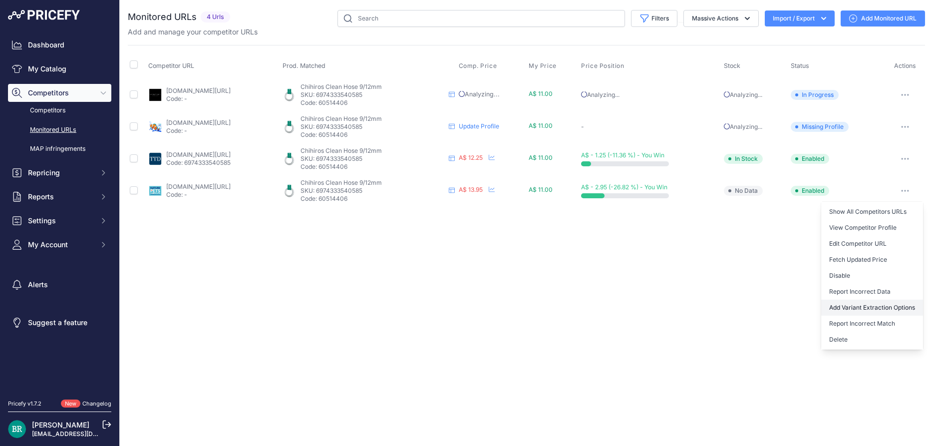
click at [880, 306] on button "Add Variant Extraction Options" at bounding box center [872, 307] width 102 height 16
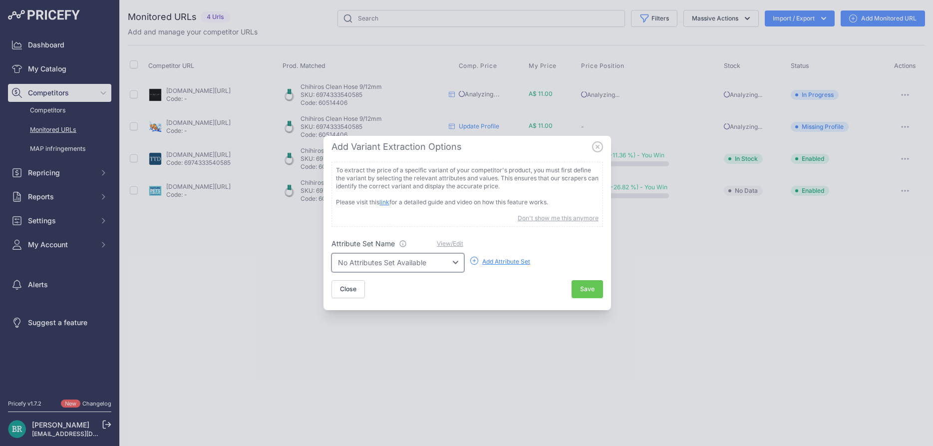
click at [331, 253] on select "No Attributes Set Available" at bounding box center [397, 262] width 133 height 19
click at [438, 265] on select "No Attributes Set Available" at bounding box center [397, 262] width 133 height 19
click at [510, 264] on div "Add Attribute Set" at bounding box center [506, 262] width 48 height 8
click at [355, 284] on button "Close" at bounding box center [347, 289] width 33 height 18
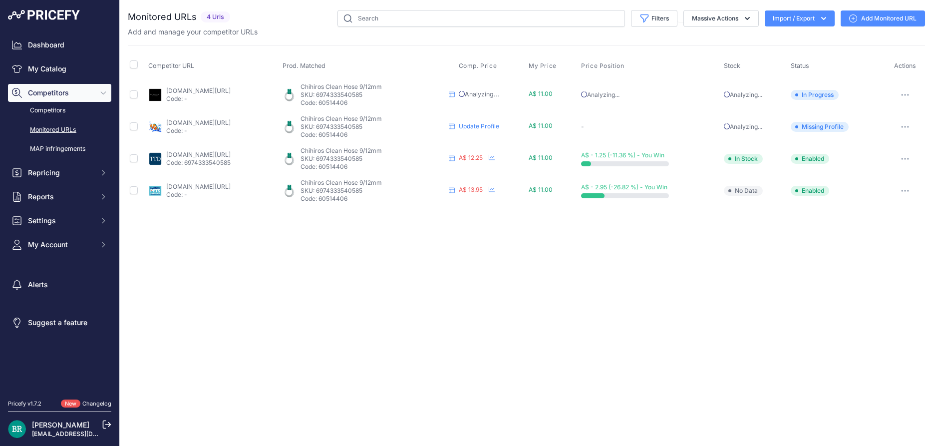
drag, startPoint x: 360, startPoint y: 192, endPoint x: 337, endPoint y: 195, distance: 23.6
click at [359, 191] on p "SKU: 6974333540585" at bounding box center [372, 191] width 144 height 8
click at [51, 70] on link "My Catalog" at bounding box center [59, 69] width 103 height 18
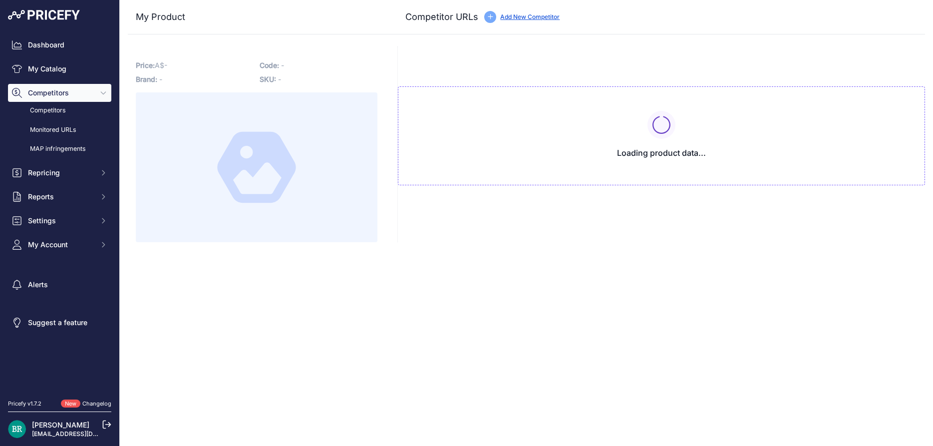
type input "[DOMAIN_NAME][URL]"
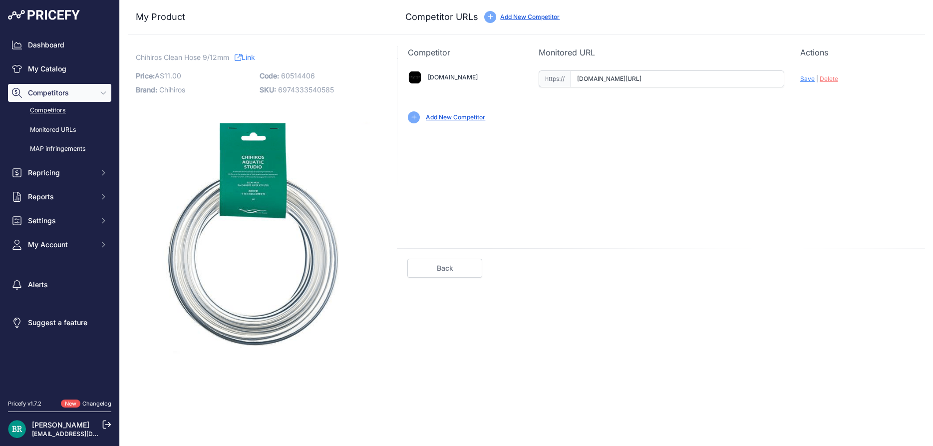
click at [65, 109] on link "Competitors" at bounding box center [59, 110] width 103 height 17
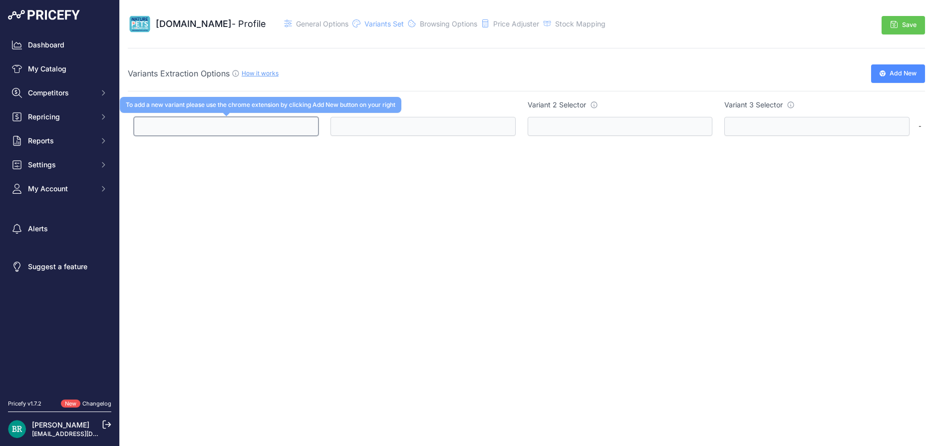
click at [294, 130] on input "text" at bounding box center [226, 126] width 185 height 19
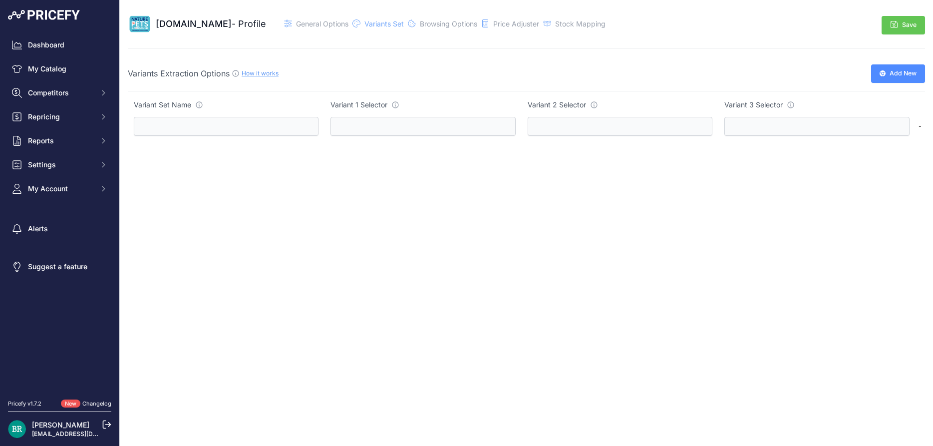
click at [274, 77] on link "How it works" at bounding box center [260, 72] width 37 height 7
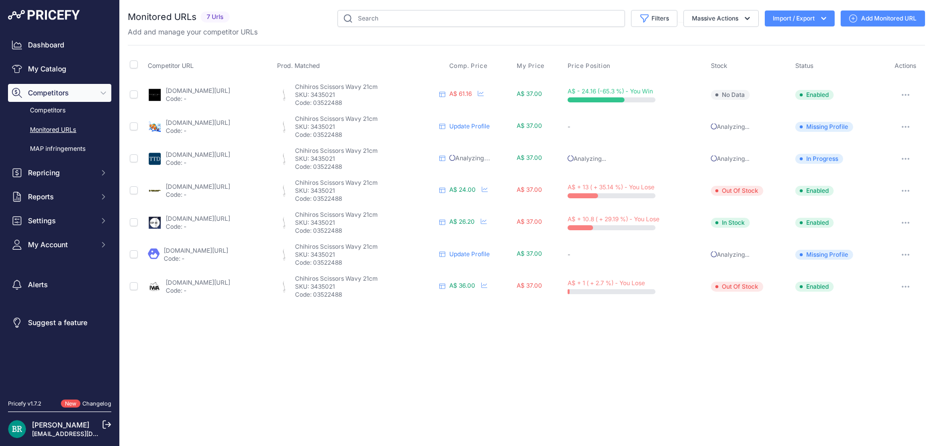
click at [903, 94] on icon "button" at bounding box center [902, 94] width 1 height 1
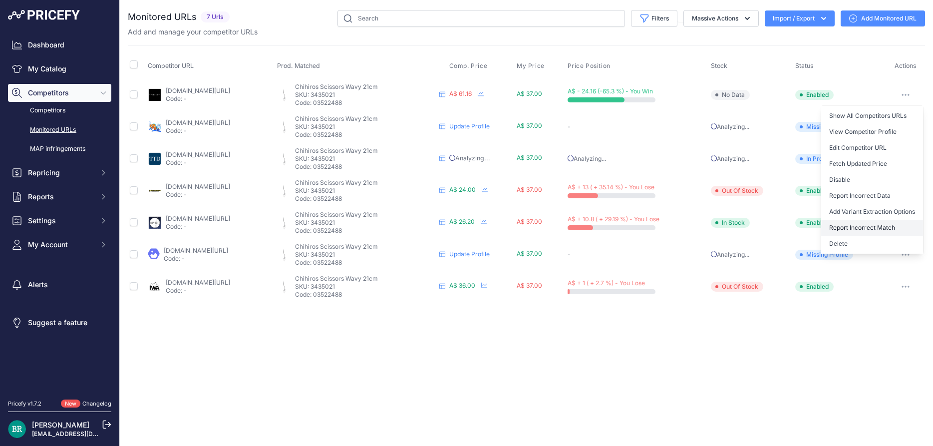
click at [861, 228] on button "Report Incorrect Match" at bounding box center [872, 228] width 102 height 16
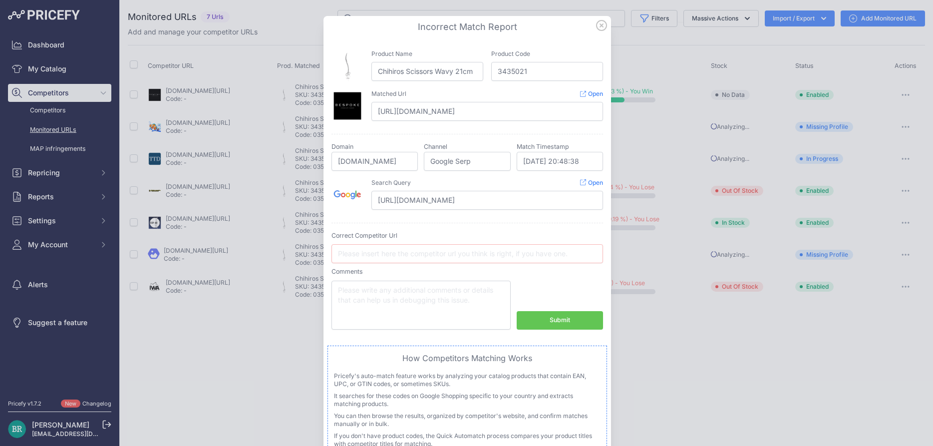
click at [604, 24] on icon at bounding box center [601, 25] width 11 height 11
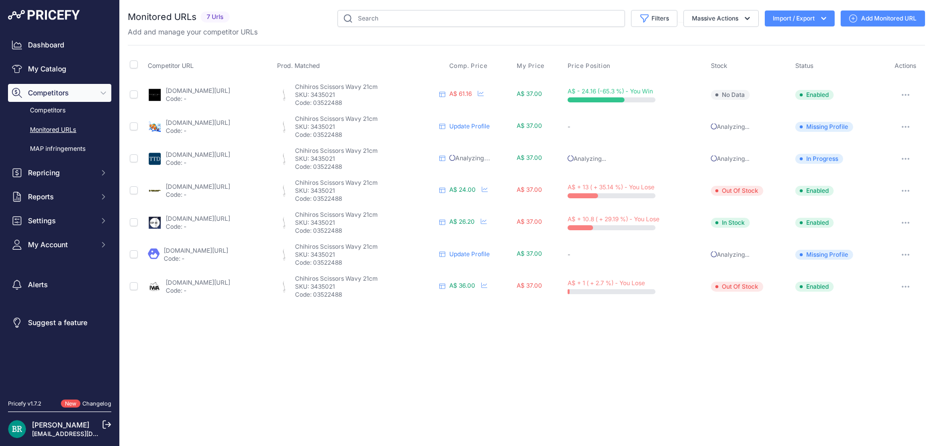
click at [910, 96] on button "button" at bounding box center [905, 95] width 20 height 14
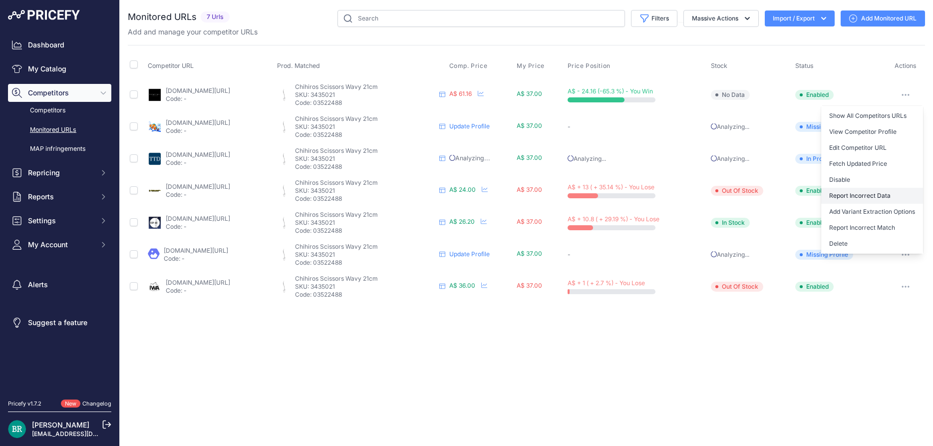
click at [870, 196] on button "Report Incorrect Data" at bounding box center [872, 196] width 102 height 16
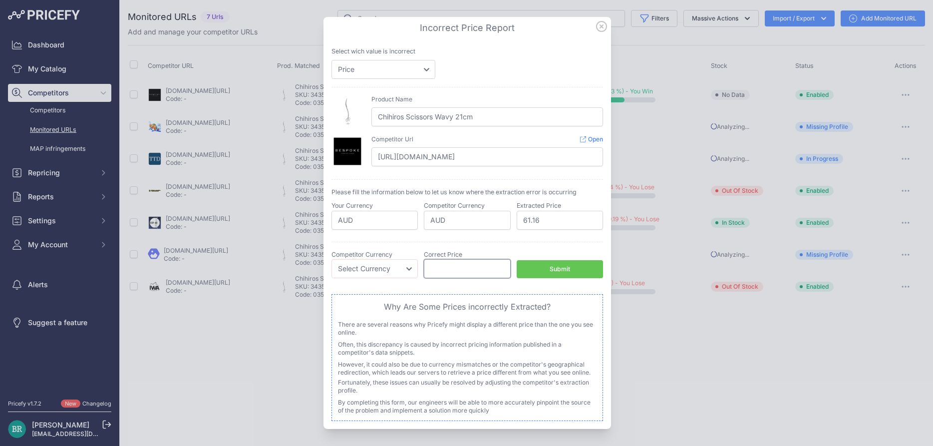
click at [454, 268] on input "number" at bounding box center [467, 268] width 86 height 19
type input "40"
click at [331, 259] on select "Select Currency EUR CAD CNY JPY PLN" at bounding box center [374, 268] width 86 height 19
select select "AUD"
click option "AUD" at bounding box center [0, 0] width 0 height 0
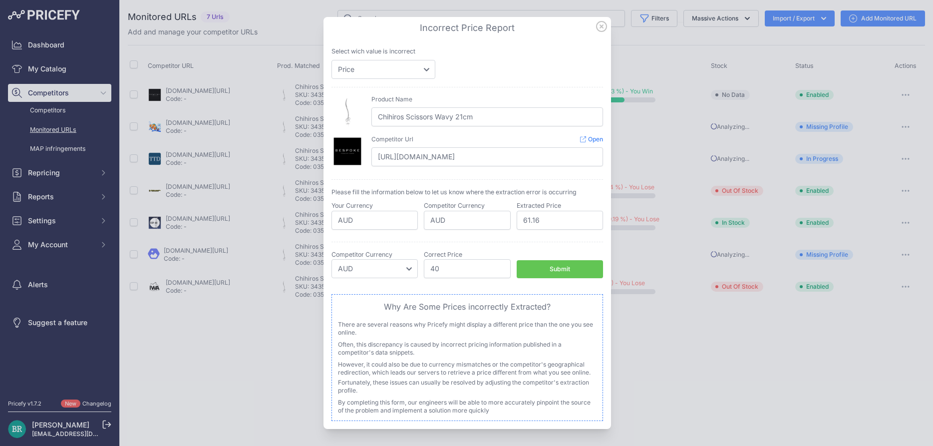
click at [572, 265] on button "Submit" at bounding box center [560, 269] width 86 height 18
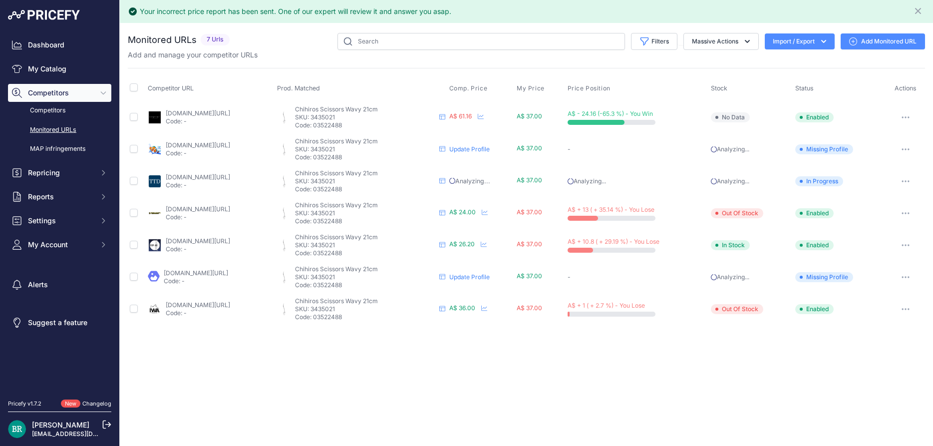
click at [901, 117] on button "button" at bounding box center [905, 117] width 20 height 14
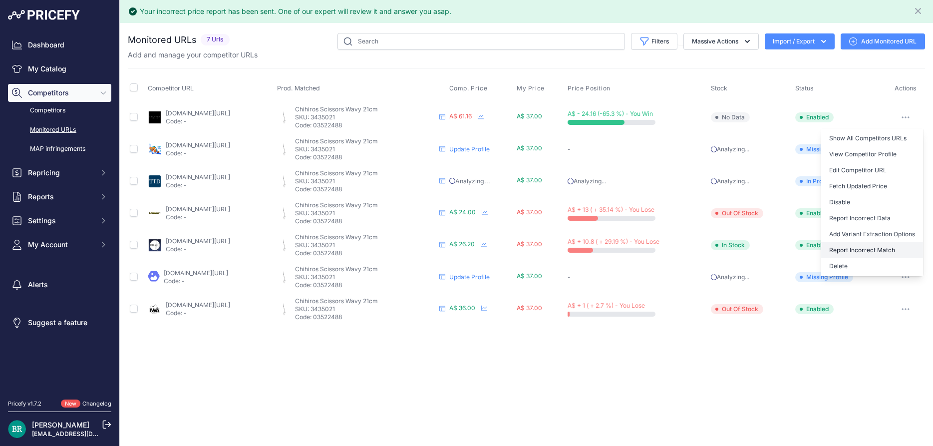
click at [846, 247] on button "Report Incorrect Match" at bounding box center [872, 250] width 102 height 16
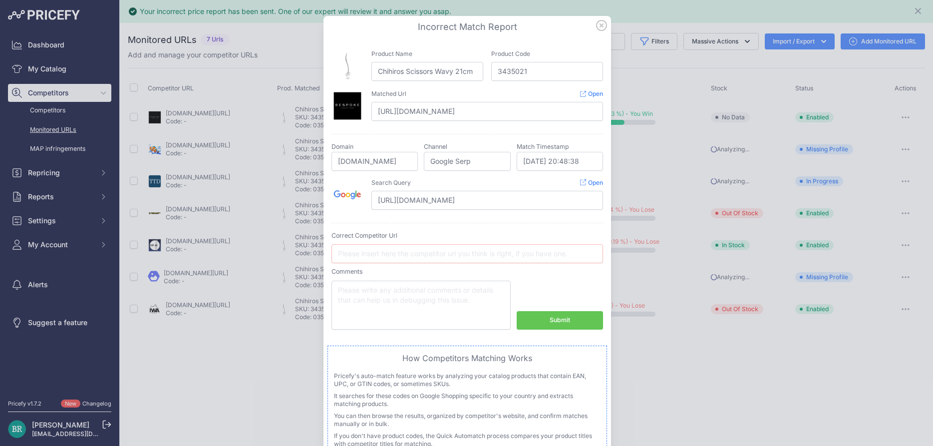
click at [600, 29] on icon at bounding box center [601, 25] width 11 height 11
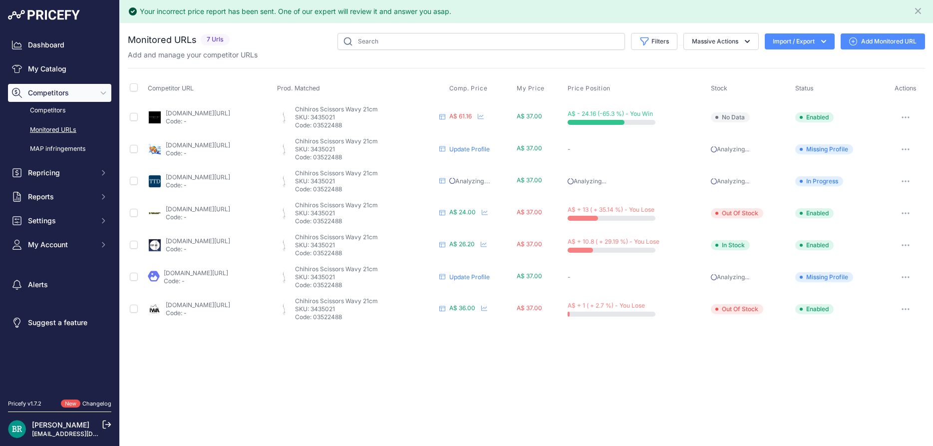
click at [908, 115] on button "button" at bounding box center [905, 117] width 20 height 14
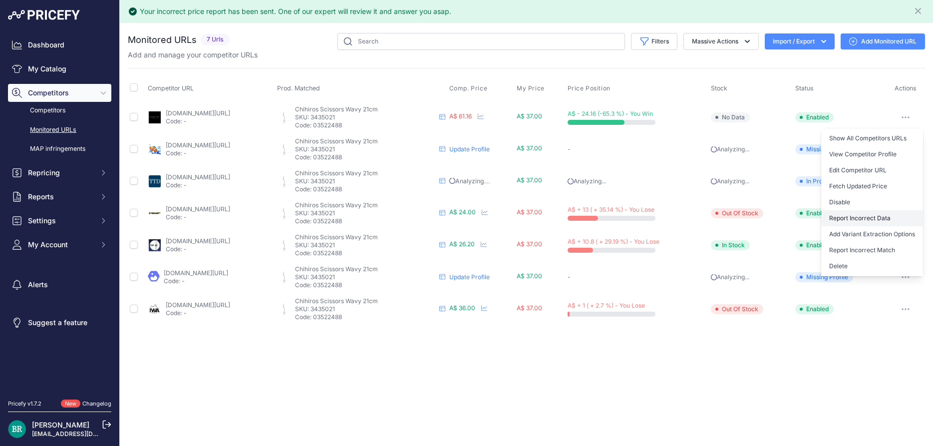
click at [876, 218] on button "Report Incorrect Data" at bounding box center [872, 218] width 102 height 16
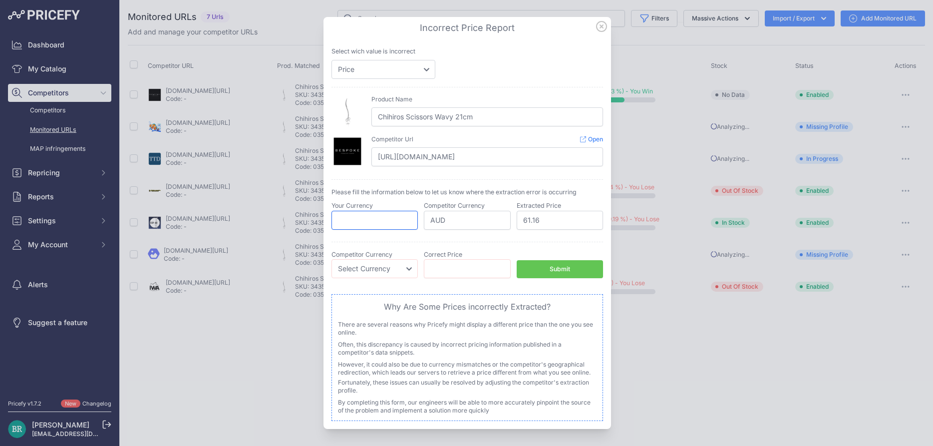
click at [407, 223] on input "text" at bounding box center [374, 220] width 86 height 19
click at [603, 28] on icon at bounding box center [601, 26] width 11 height 11
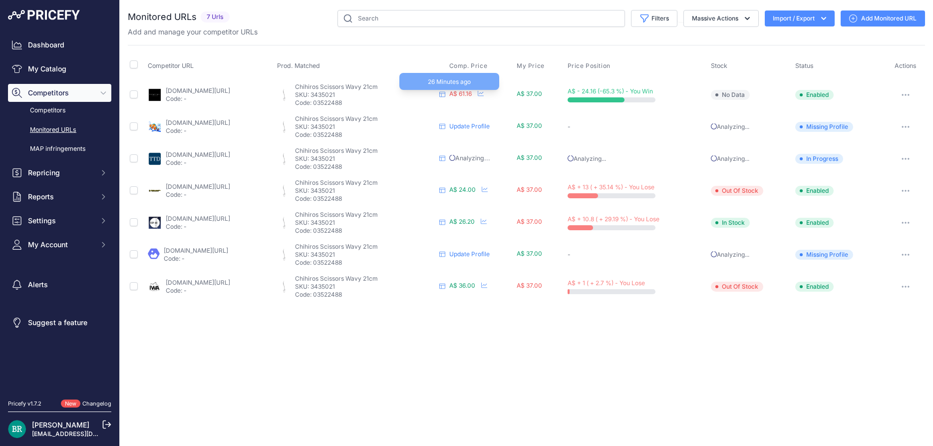
click at [472, 94] on span "A$ 61.16" at bounding box center [460, 93] width 22 height 7
click at [653, 92] on span "A$ - 24.16 (-65.3 %) - You Win" at bounding box center [609, 90] width 85 height 7
click at [230, 89] on link "bespokeaquariums.com.au/product/chihiros-wavy-scissors-21cm/?prirule_jdsnikfkfj…" at bounding box center [198, 90] width 64 height 7
click at [230, 218] on link "seaviewaquarium.com.au/shop/item/chihiros-scissor-wavy-21cm?prirule_jdsnikfkfjs…" at bounding box center [198, 218] width 64 height 7
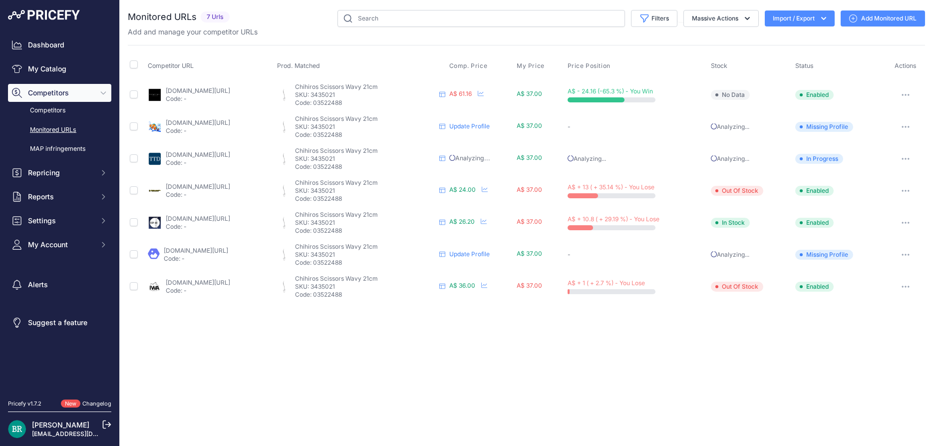
click at [359, 191] on p "SKU: 3435021" at bounding box center [365, 191] width 140 height 8
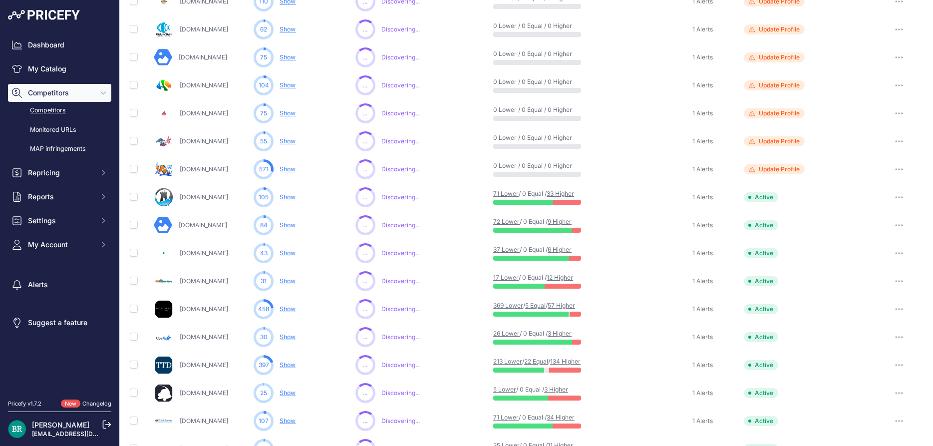
scroll to position [422, 0]
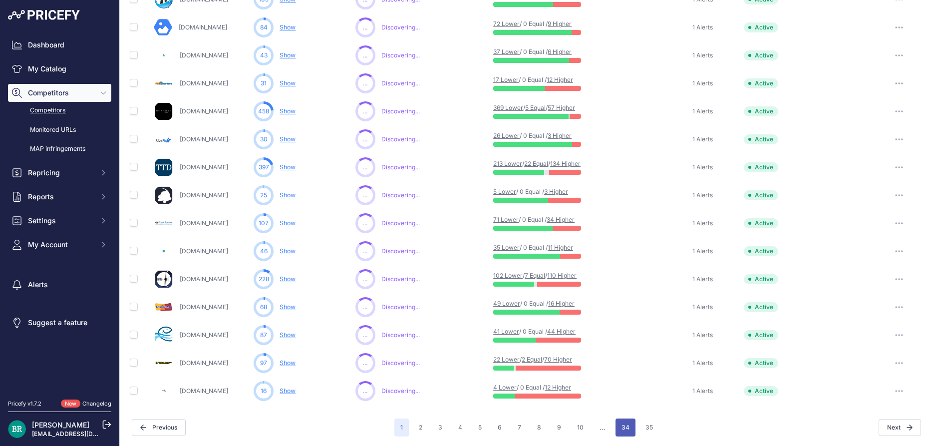
click at [625, 428] on button "34" at bounding box center [625, 427] width 20 height 18
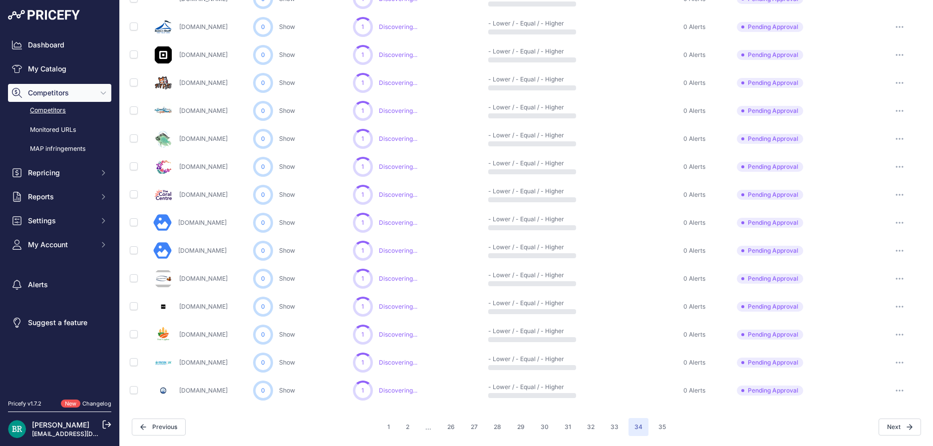
scroll to position [422, 0]
click at [134, 337] on input "checkbox" at bounding box center [134, 335] width 8 height 8
checkbox input "true"
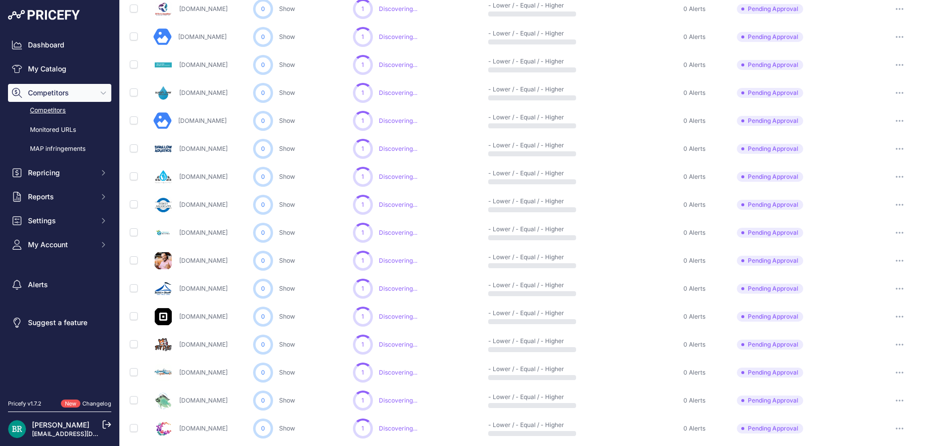
scroll to position [440, 0]
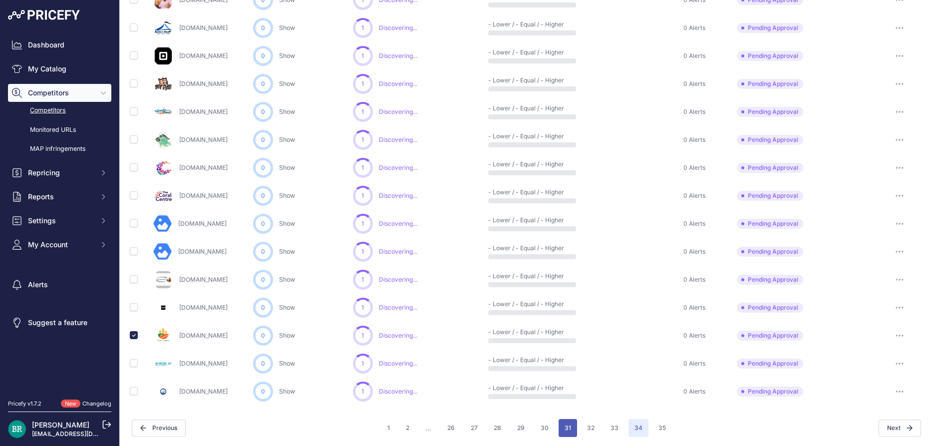
click at [571, 426] on button "31" at bounding box center [567, 428] width 18 height 18
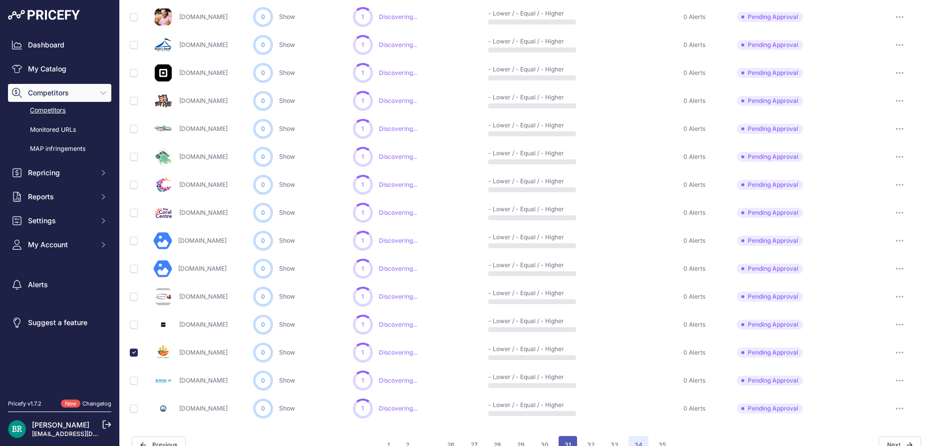
scroll to position [457, 0]
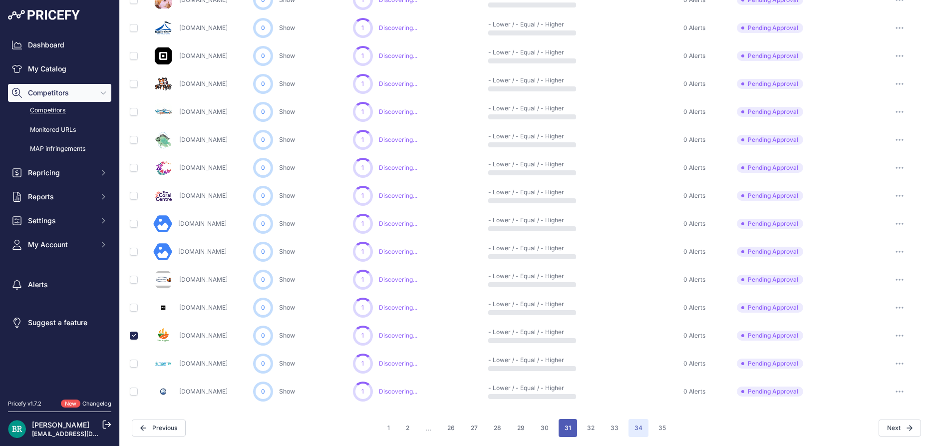
click at [567, 427] on button "31" at bounding box center [567, 428] width 18 height 18
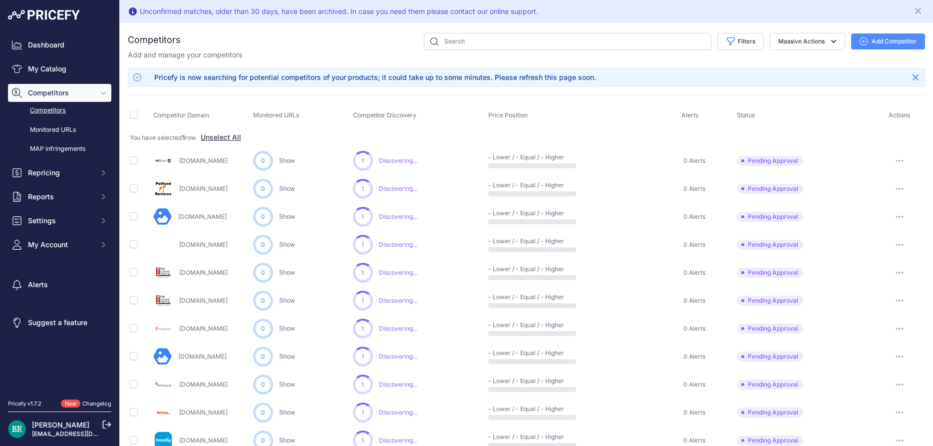
click at [50, 108] on link "Competitors" at bounding box center [59, 110] width 103 height 17
click at [52, 74] on link "My Catalog" at bounding box center [59, 69] width 103 height 18
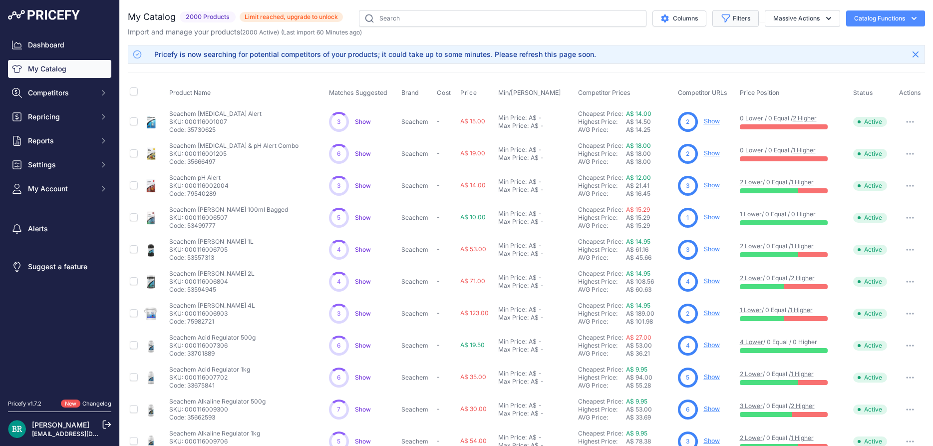
click at [735, 25] on button "Filters" at bounding box center [735, 18] width 46 height 17
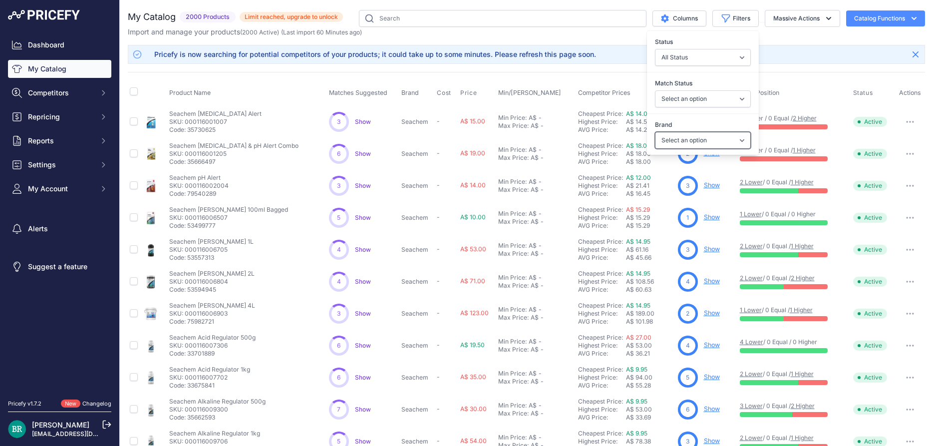
click at [655, 132] on select "Select an option Absolute Aquariums ADA Aqua Design Amano API Aqua Illumination…" at bounding box center [703, 140] width 96 height 17
select select "Kamoer"
click option "Kamoer" at bounding box center [0, 0] width 0 height 0
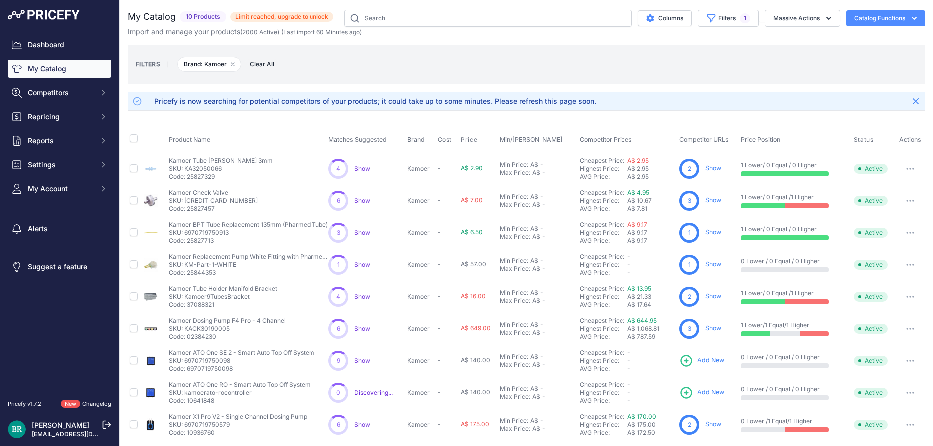
click at [803, 78] on div "FILTERS | Brand: Kamoer Remove filter option Clear All" at bounding box center [526, 64] width 797 height 39
